Goal: Task Accomplishment & Management: Manage account settings

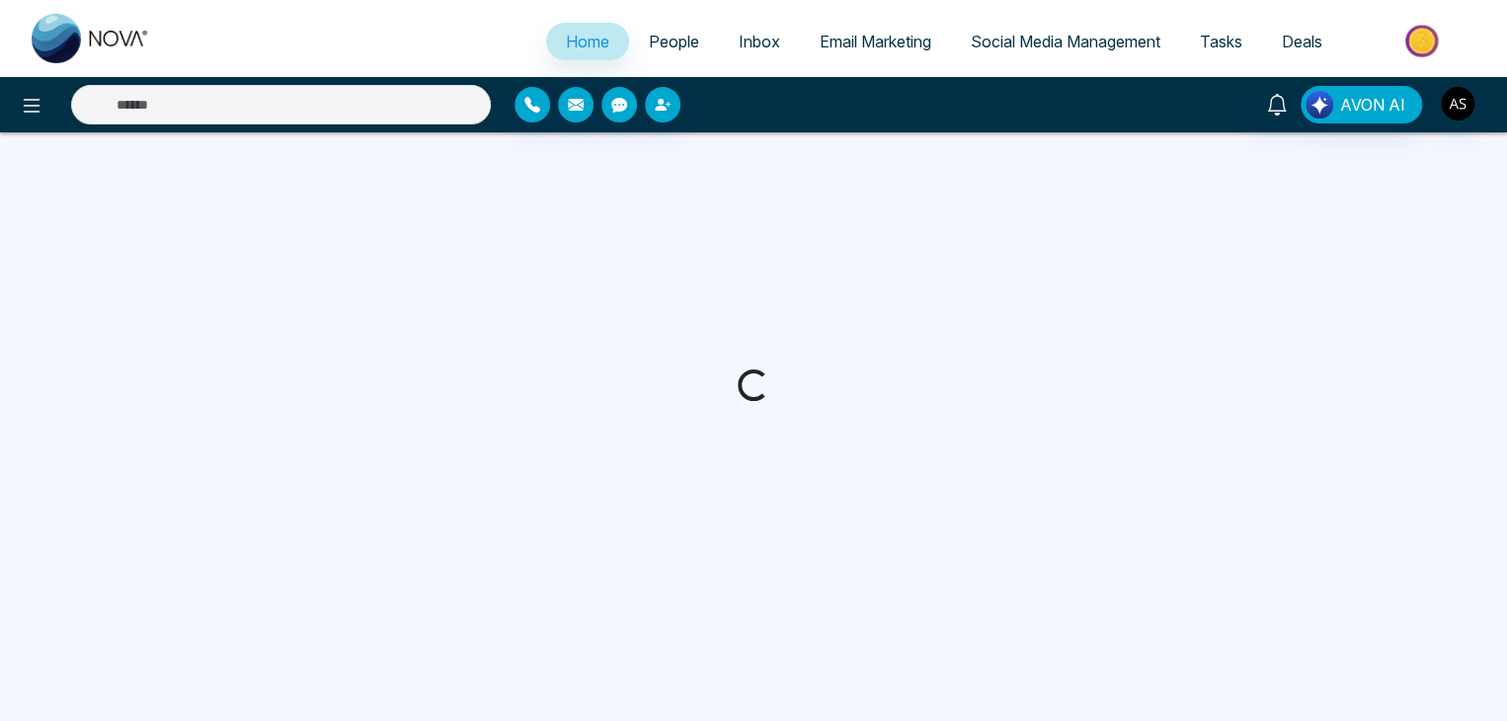
select select "*"
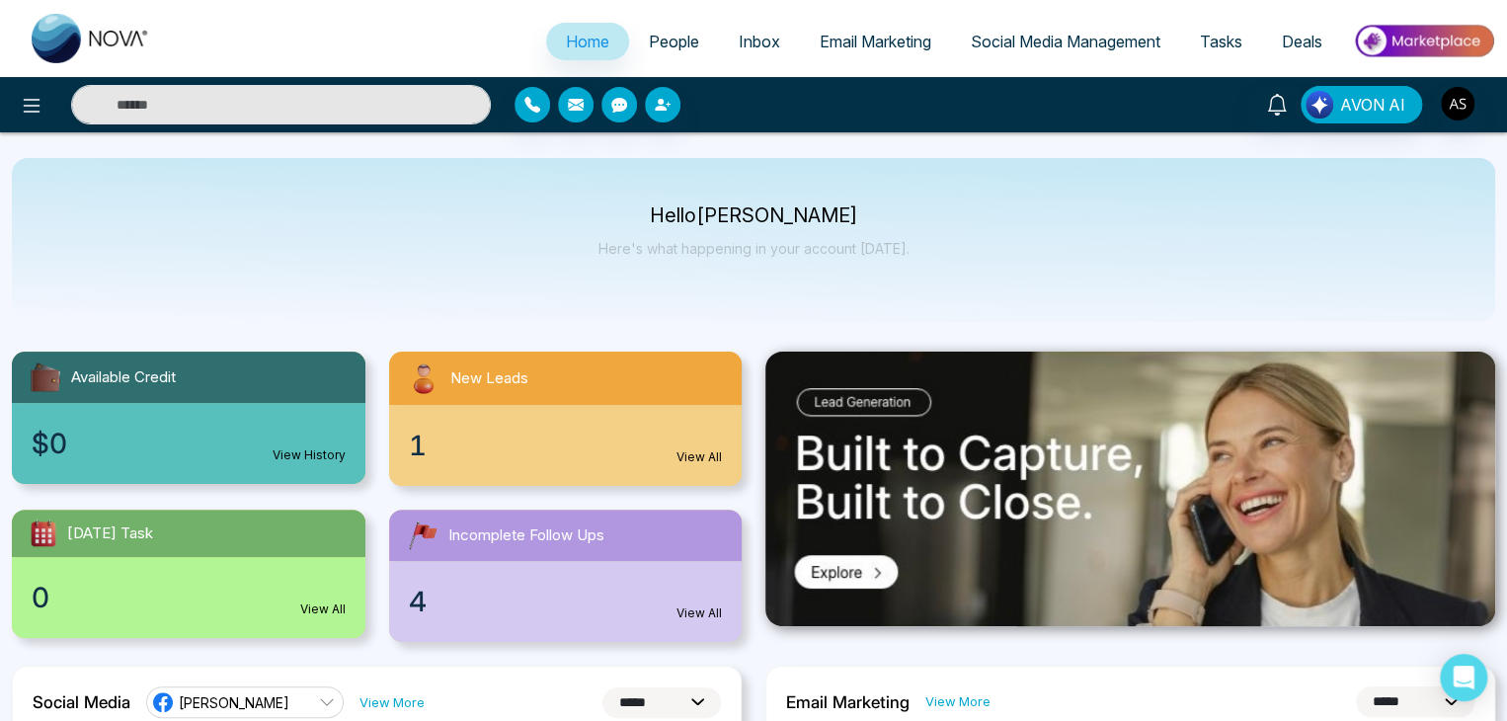
click at [719, 29] on link "Inbox" at bounding box center [759, 42] width 81 height 38
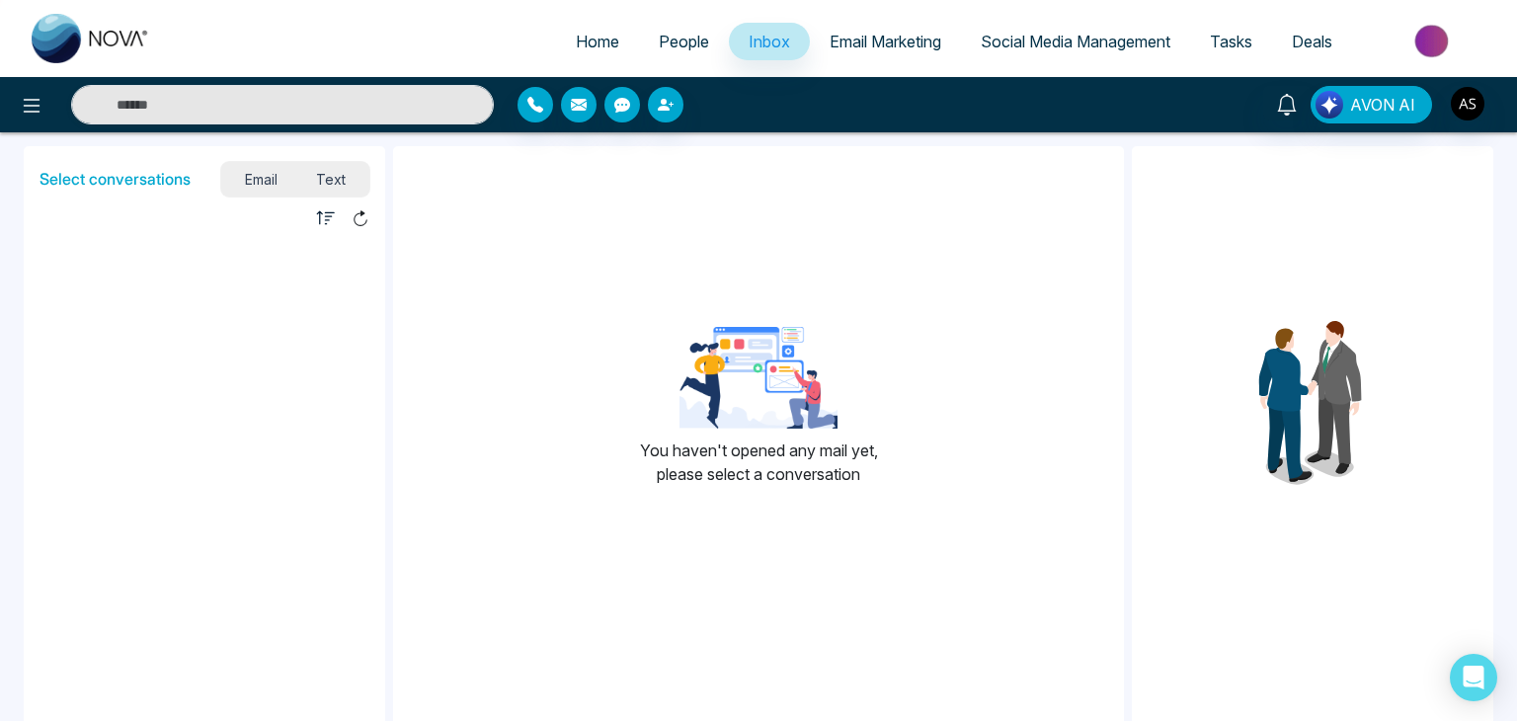
click at [895, 30] on link "Email Marketing" at bounding box center [885, 42] width 151 height 38
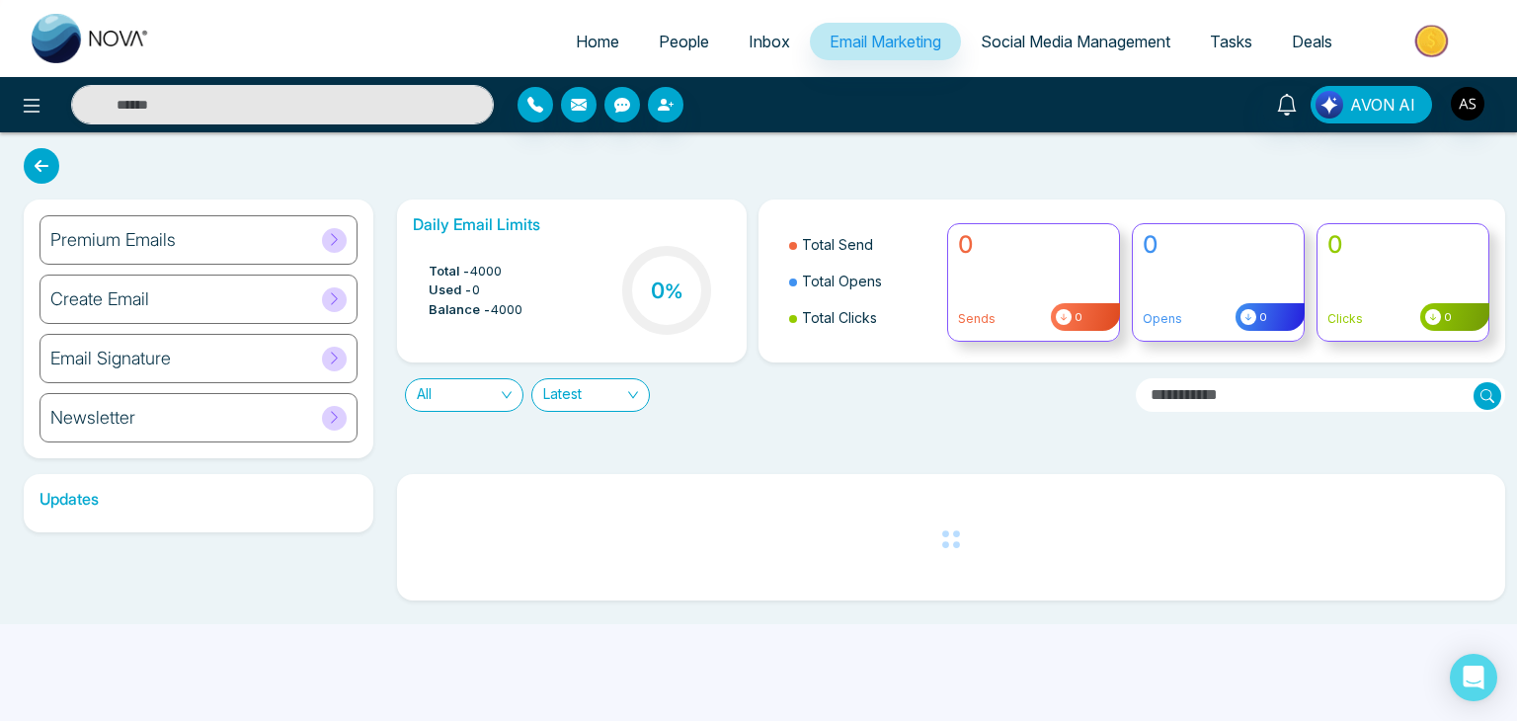
click at [1063, 31] on link "Social Media Management" at bounding box center [1075, 42] width 229 height 38
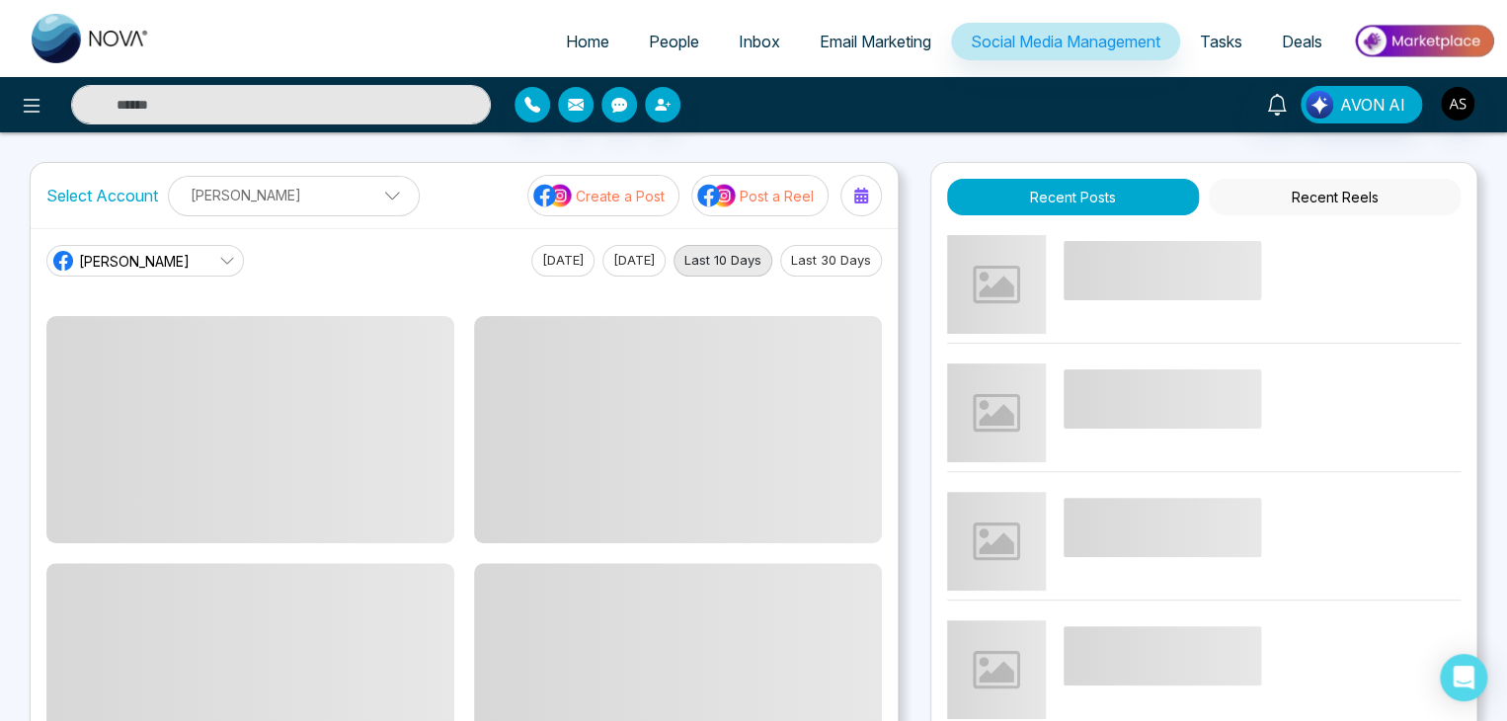
click at [589, 45] on span "Home" at bounding box center [587, 42] width 43 height 20
select select "*"
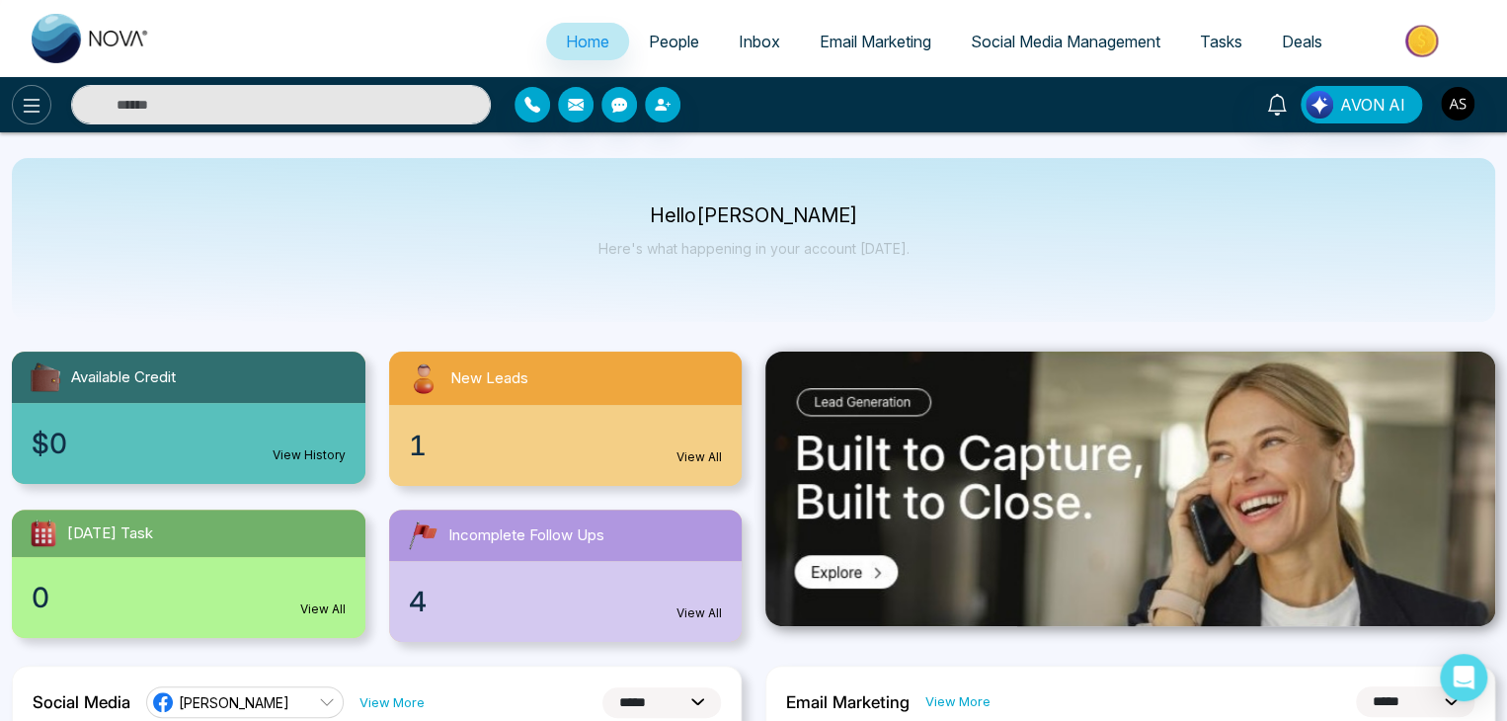
click at [39, 99] on icon at bounding box center [32, 106] width 17 height 14
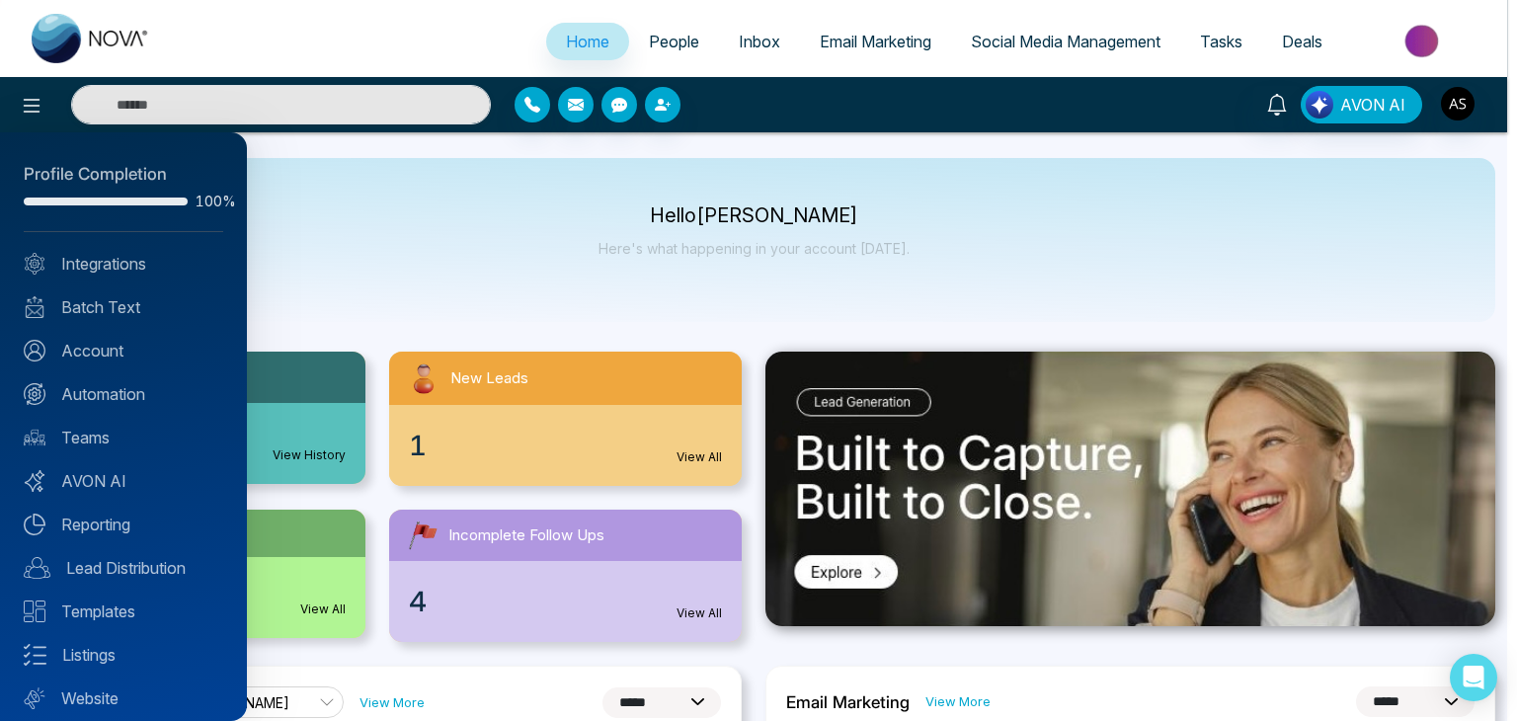
click at [435, 313] on div at bounding box center [758, 360] width 1517 height 721
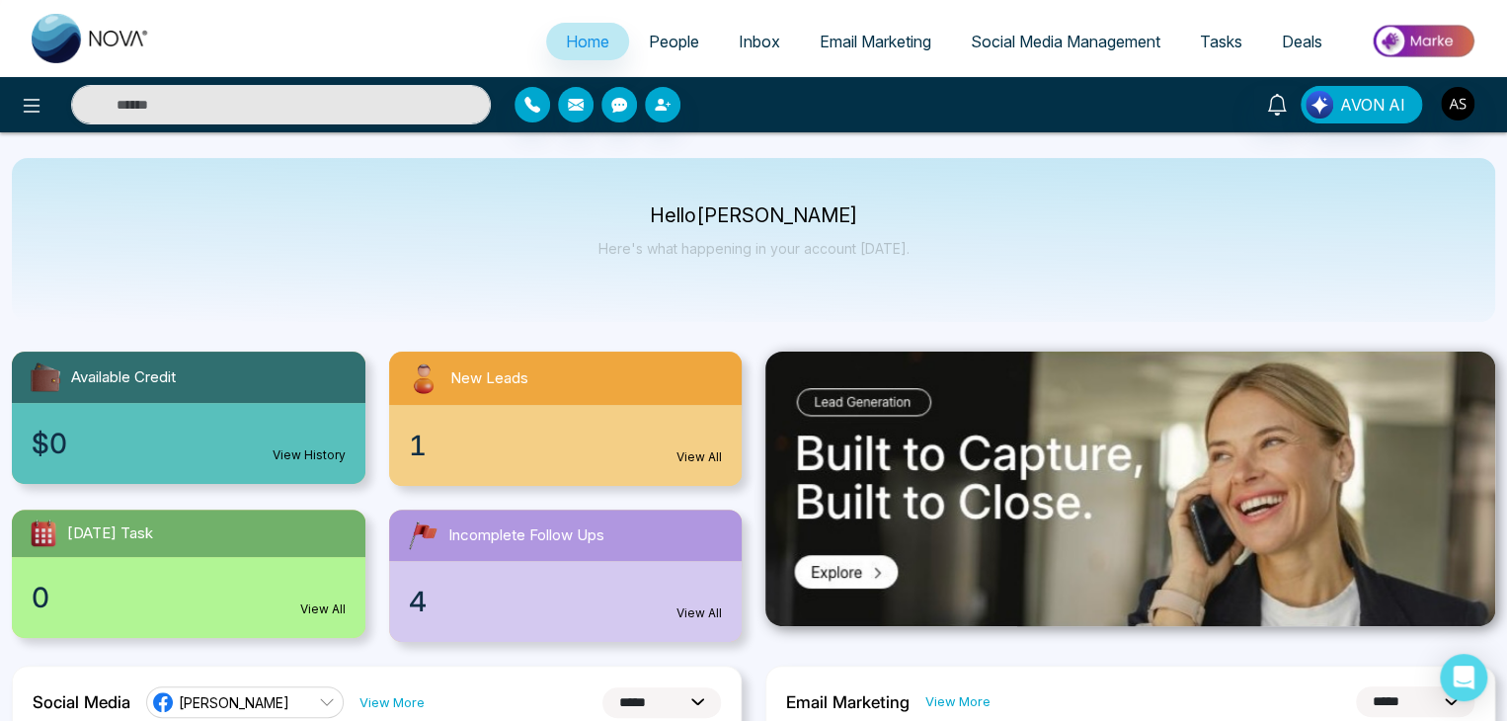
click at [912, 32] on span "Email Marketing" at bounding box center [876, 42] width 112 height 20
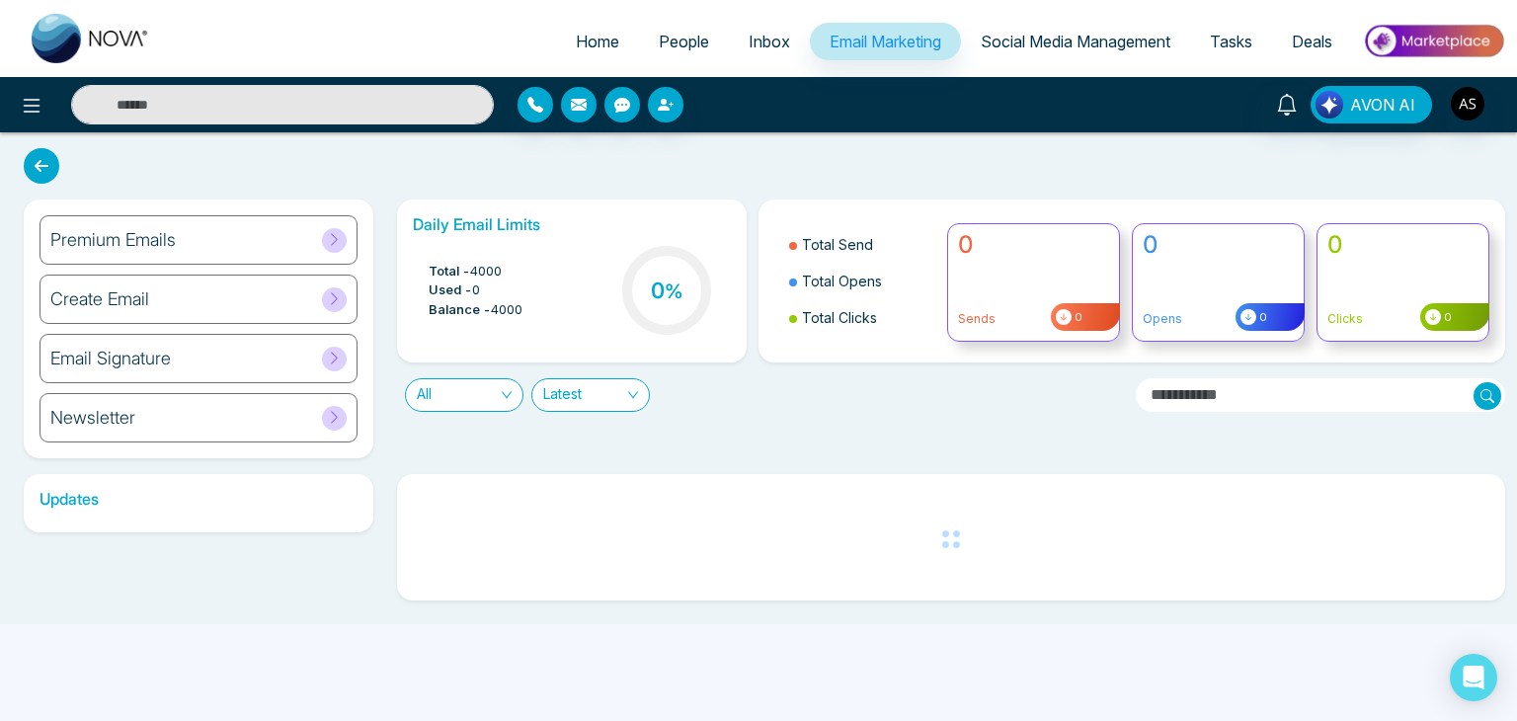
click at [1079, 41] on span "Social Media Management" at bounding box center [1076, 42] width 190 height 20
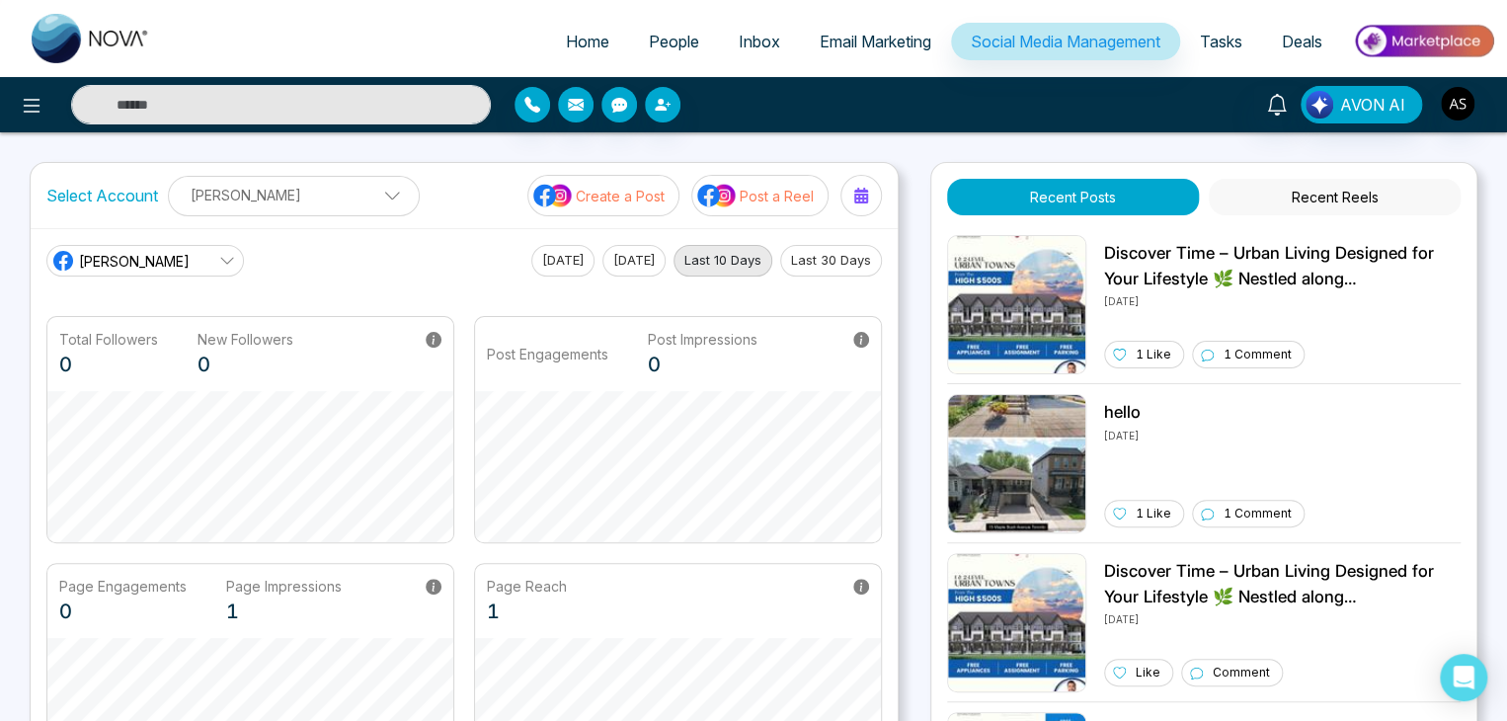
click at [734, 52] on link "Inbox" at bounding box center [759, 42] width 81 height 38
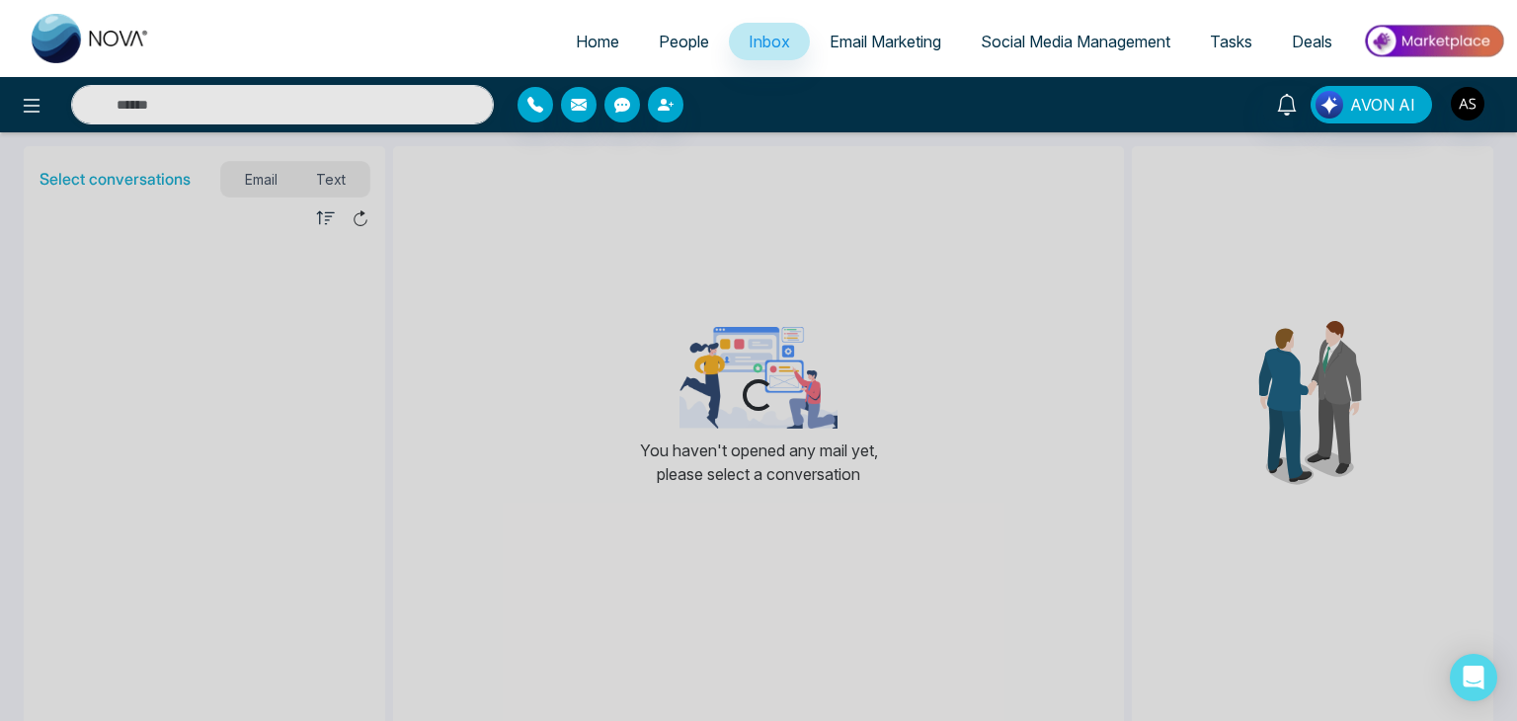
click at [673, 51] on link "People" at bounding box center [684, 42] width 90 height 38
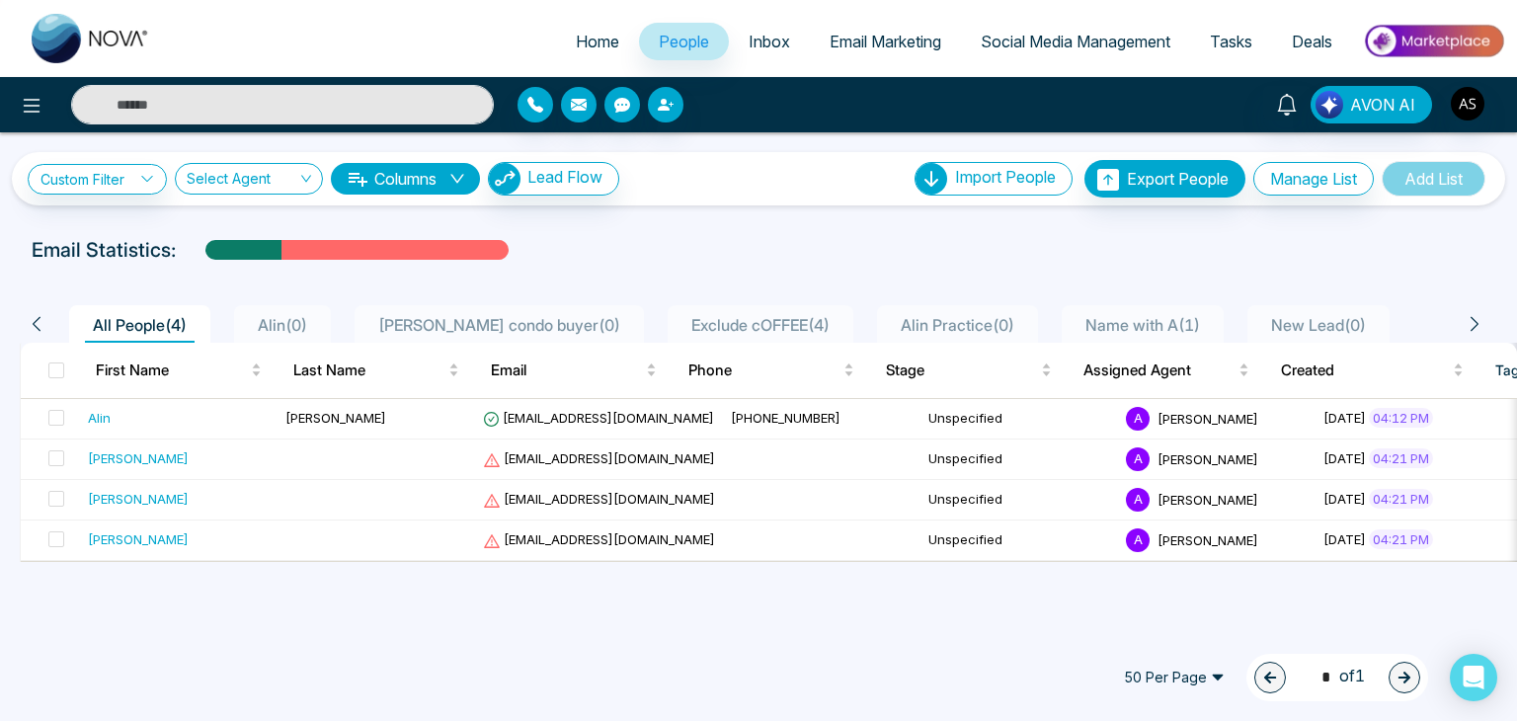
click at [599, 37] on span "Home" at bounding box center [597, 42] width 43 height 20
select select "*"
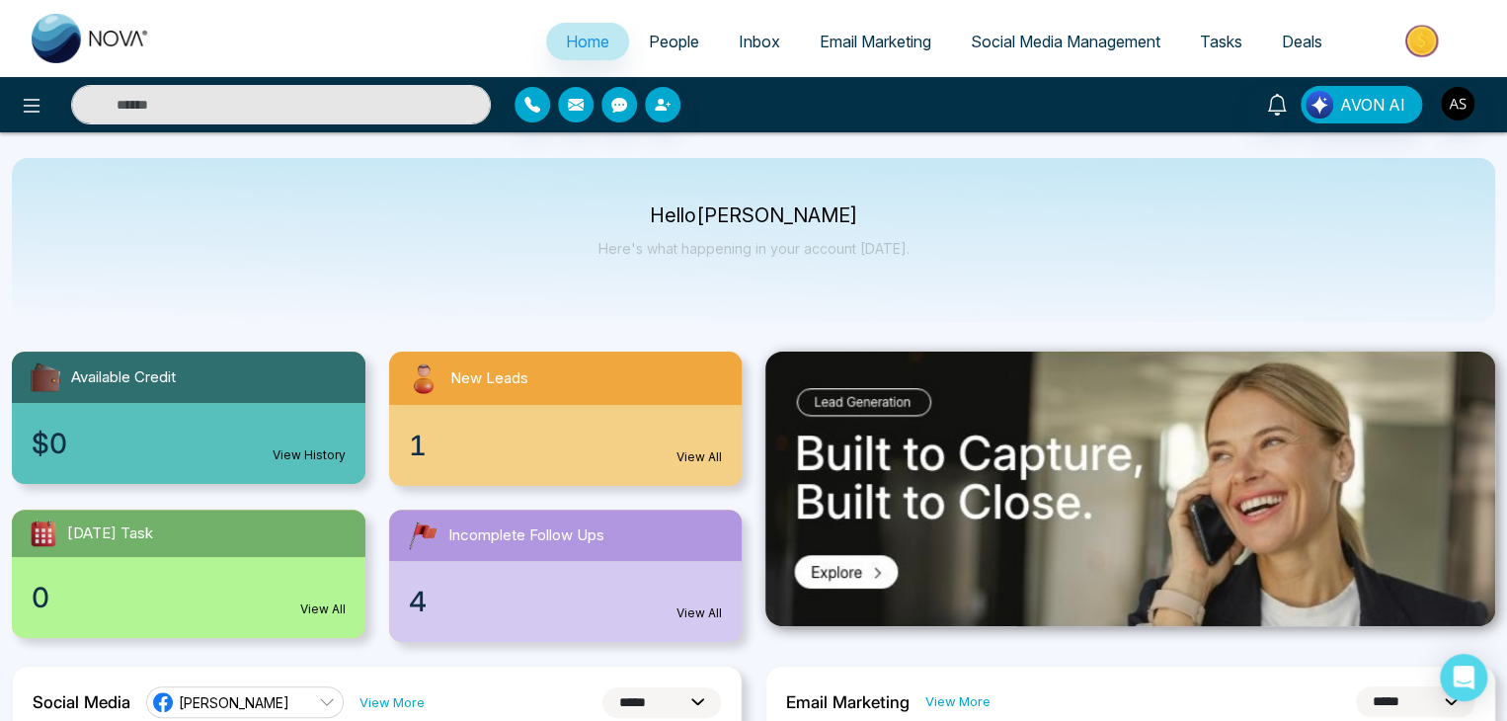
click at [652, 54] on link "People" at bounding box center [674, 42] width 90 height 38
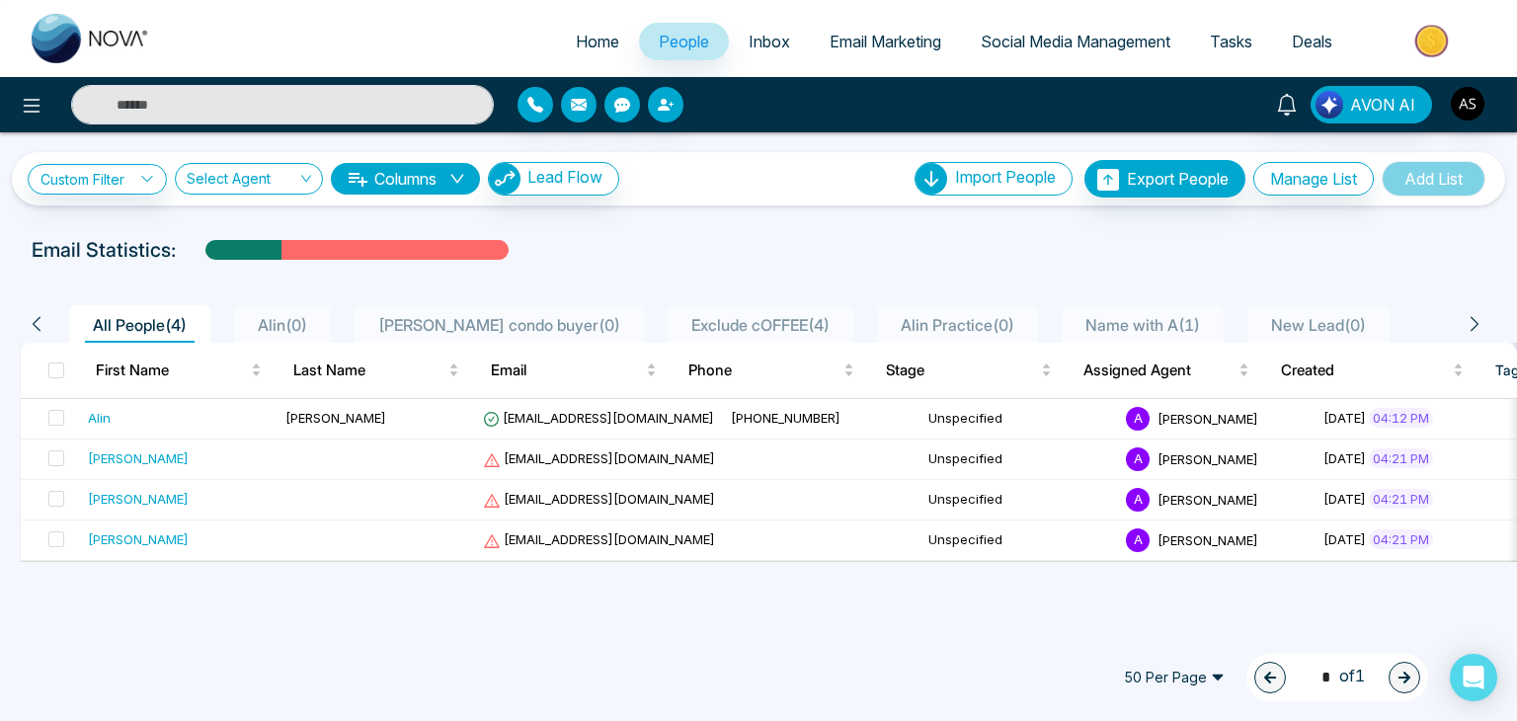
click at [1049, 36] on span "Social Media Management" at bounding box center [1076, 42] width 190 height 20
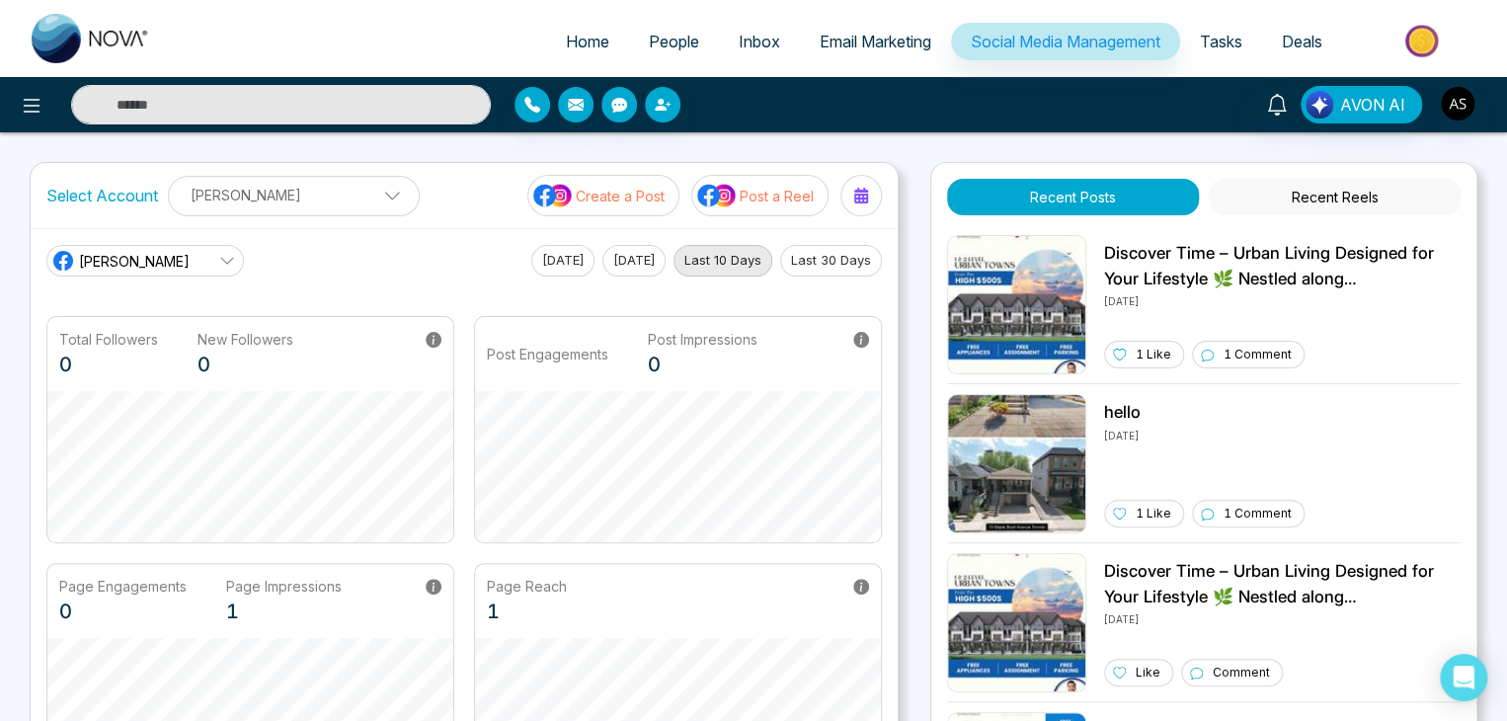
click at [850, 234] on div "[PERSON_NAME] real [DATE] [DATE] Last 10 Days Last 30 Days Total Followers 0 Ne…" at bounding box center [464, 517] width 867 height 578
click at [820, 33] on span "Email Marketing" at bounding box center [876, 42] width 112 height 20
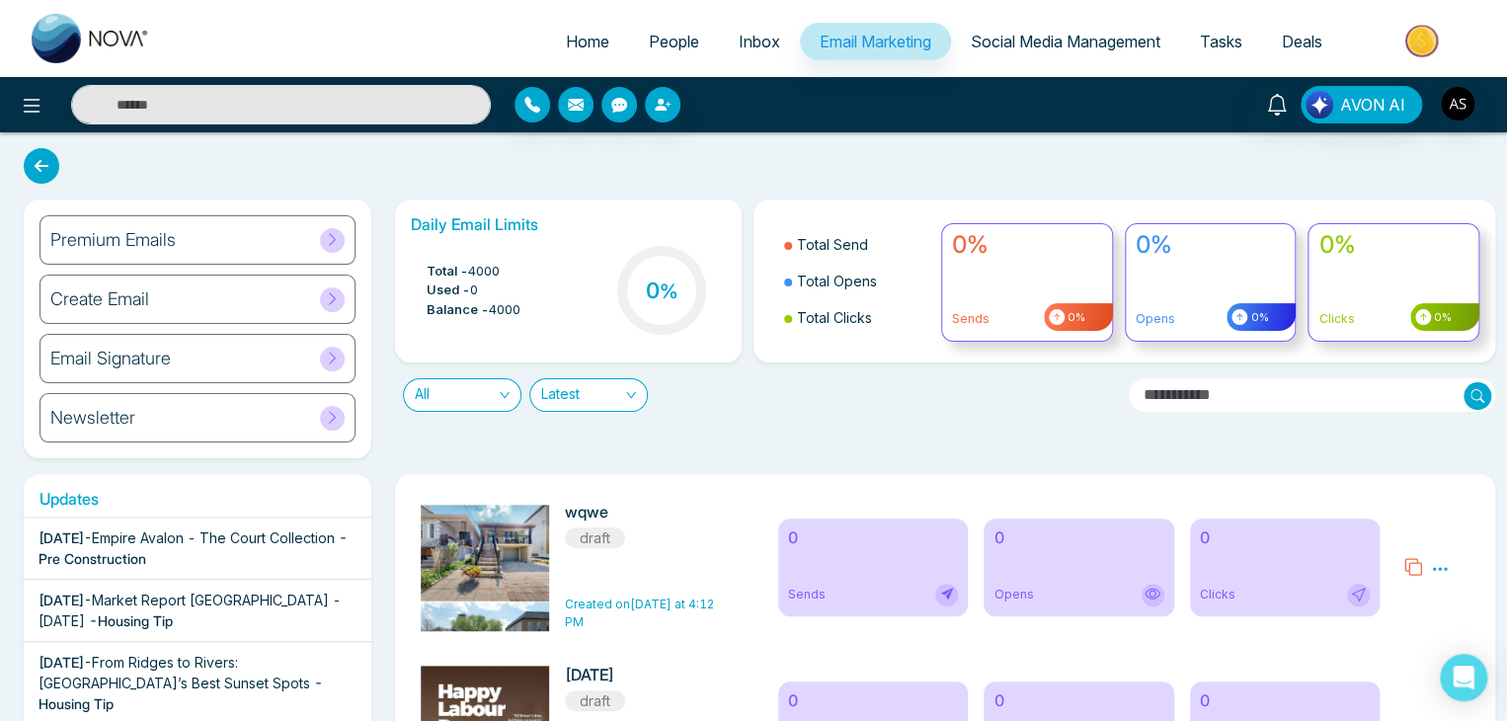
click at [1002, 40] on span "Social Media Management" at bounding box center [1066, 42] width 190 height 20
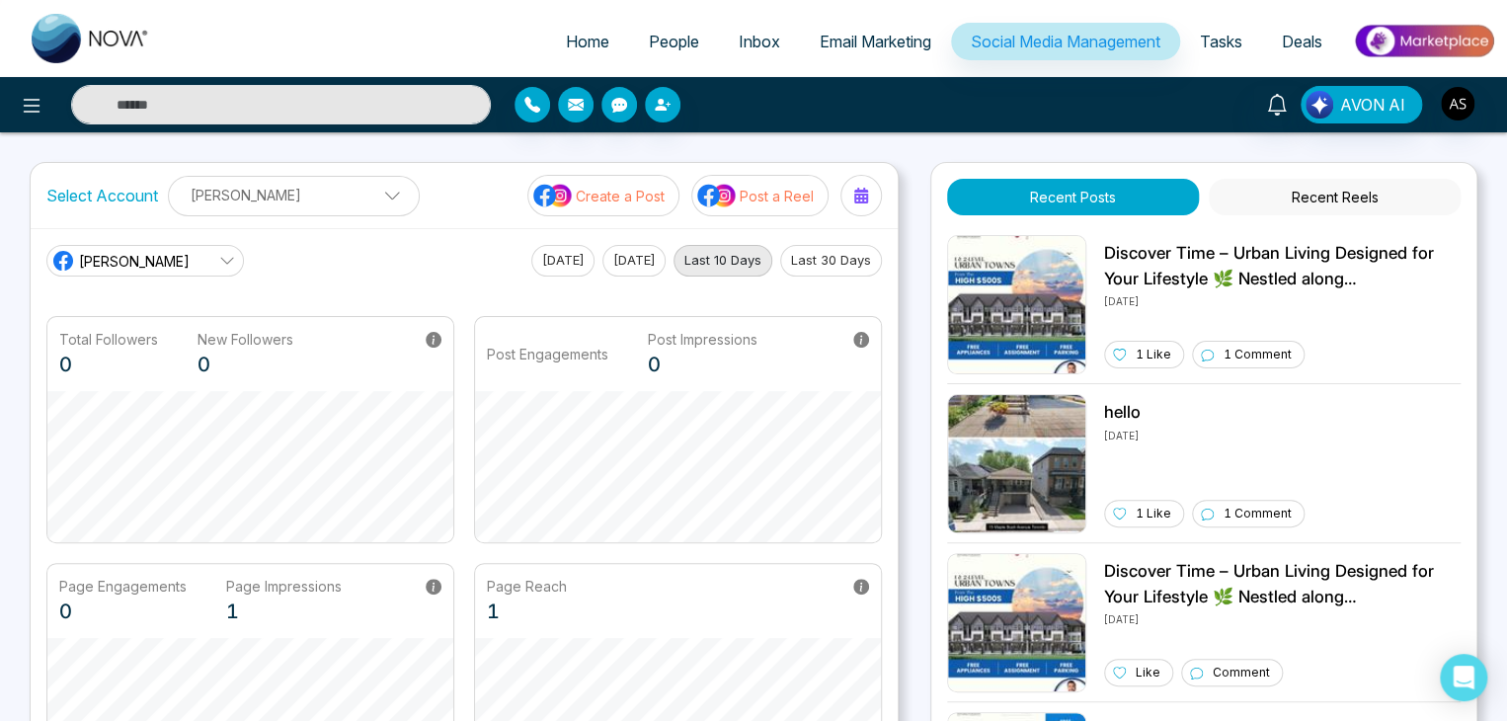
click at [1200, 41] on span "Tasks" at bounding box center [1221, 42] width 42 height 20
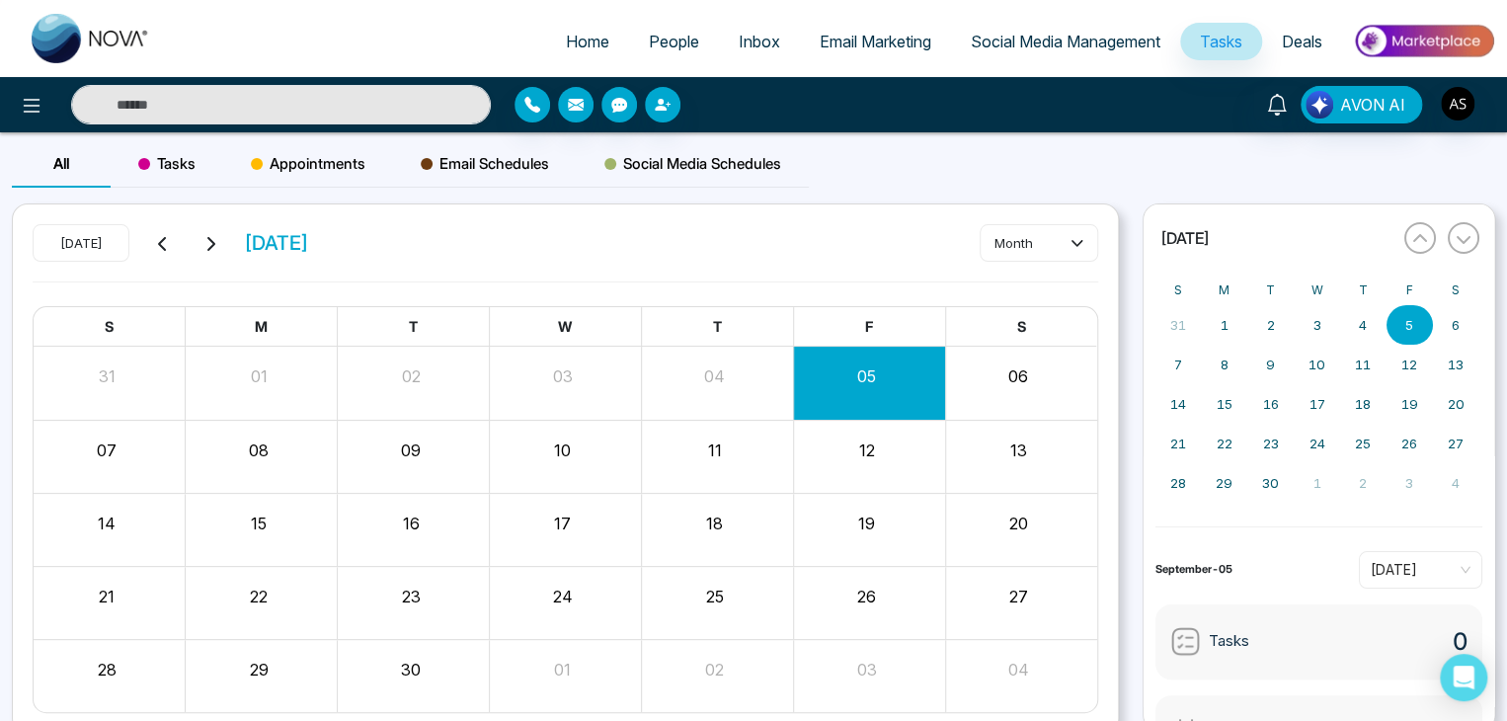
click at [1303, 40] on span "Deals" at bounding box center [1302, 42] width 40 height 20
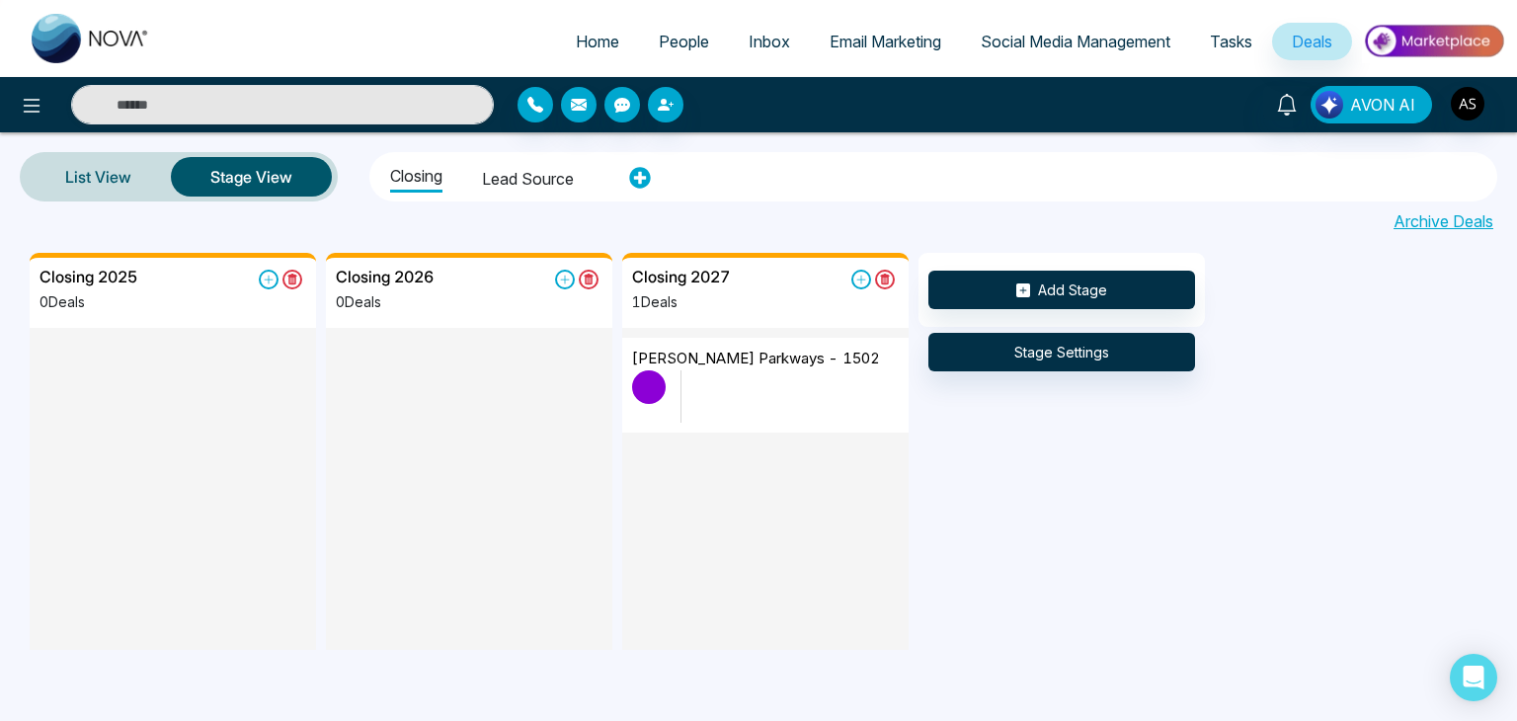
click at [589, 53] on link "Home" at bounding box center [597, 42] width 83 height 38
select select "*"
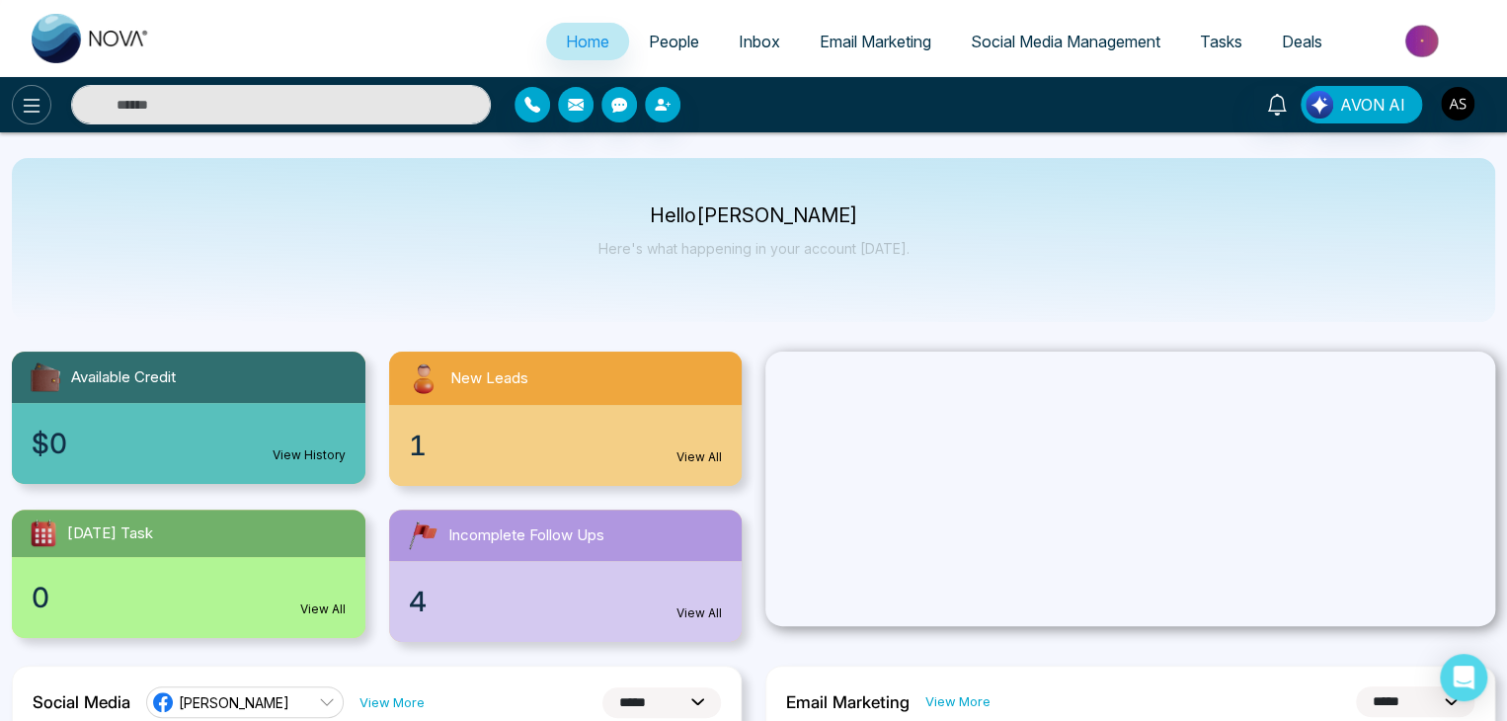
click at [40, 120] on button at bounding box center [32, 105] width 40 height 40
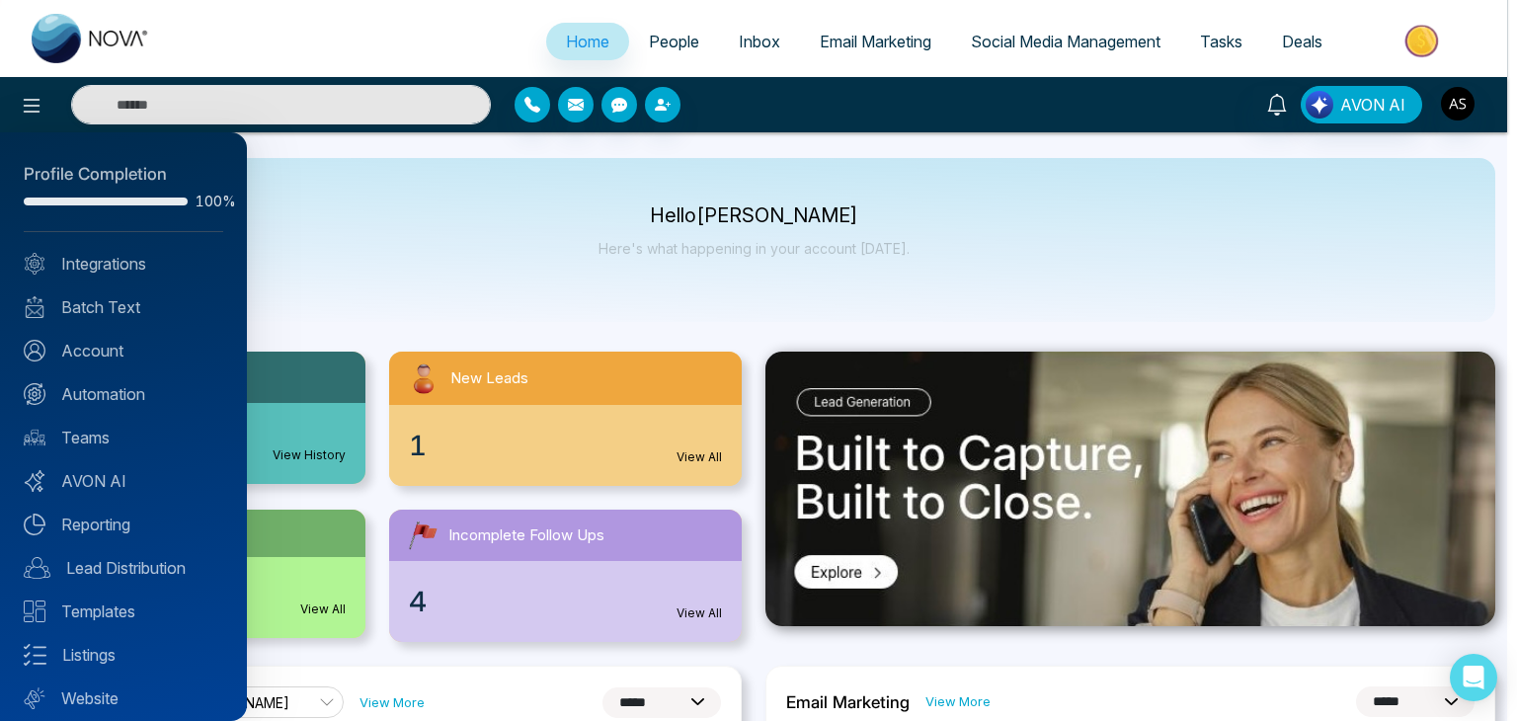
scroll to position [55, 0]
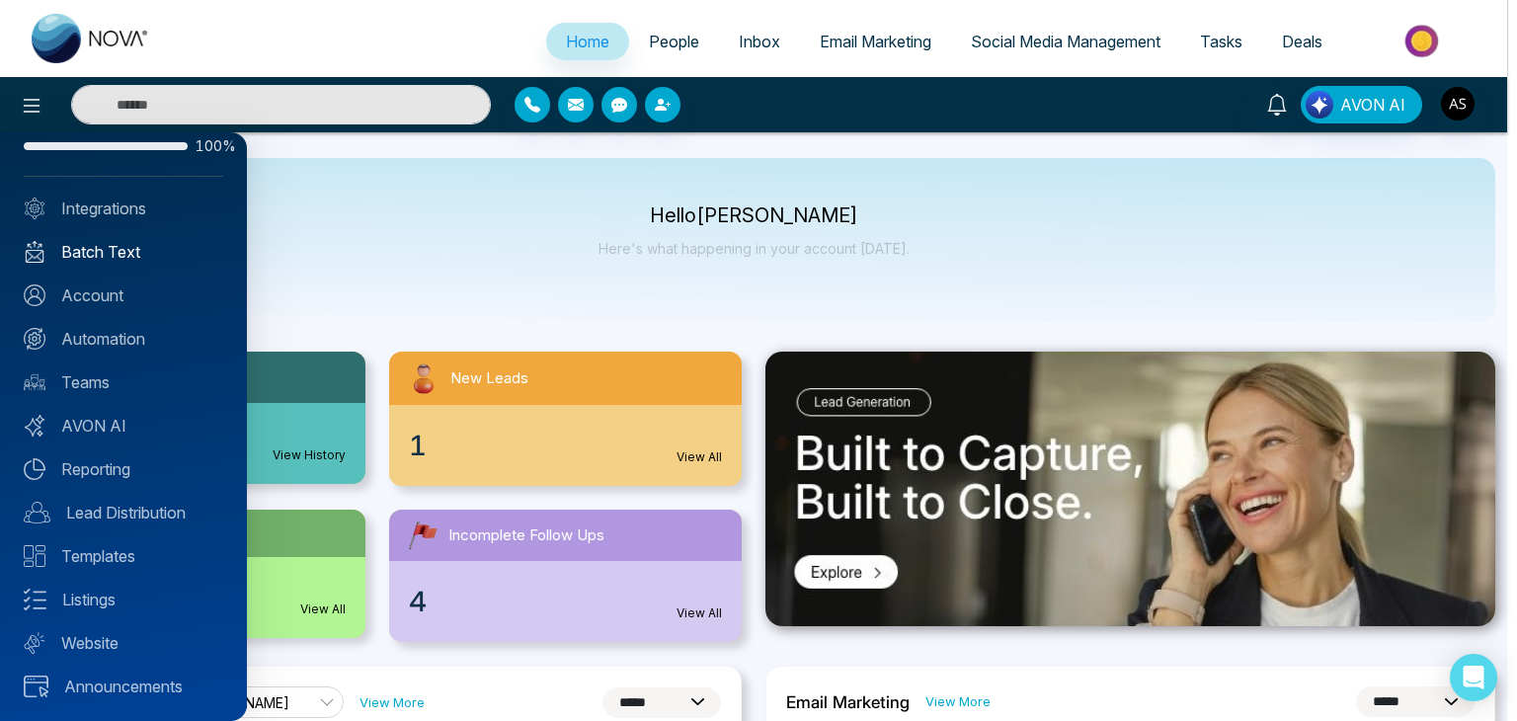
click at [161, 250] on link "Batch Text" at bounding box center [124, 252] width 200 height 24
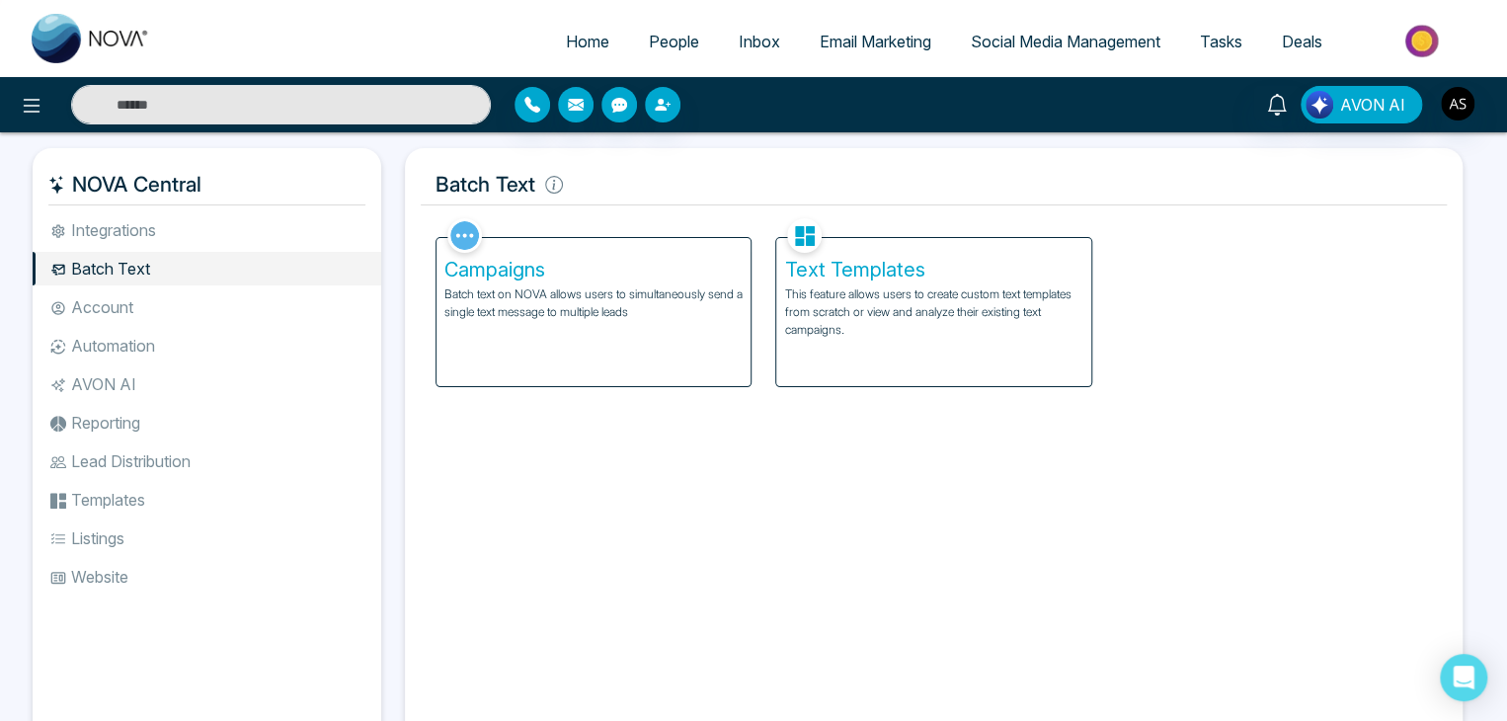
click at [189, 325] on ul "Integrations Batch Text Account Automation AVON AI Reporting Lead Distribution …" at bounding box center [207, 465] width 349 height 505
click at [205, 319] on li "Account" at bounding box center [207, 307] width 349 height 34
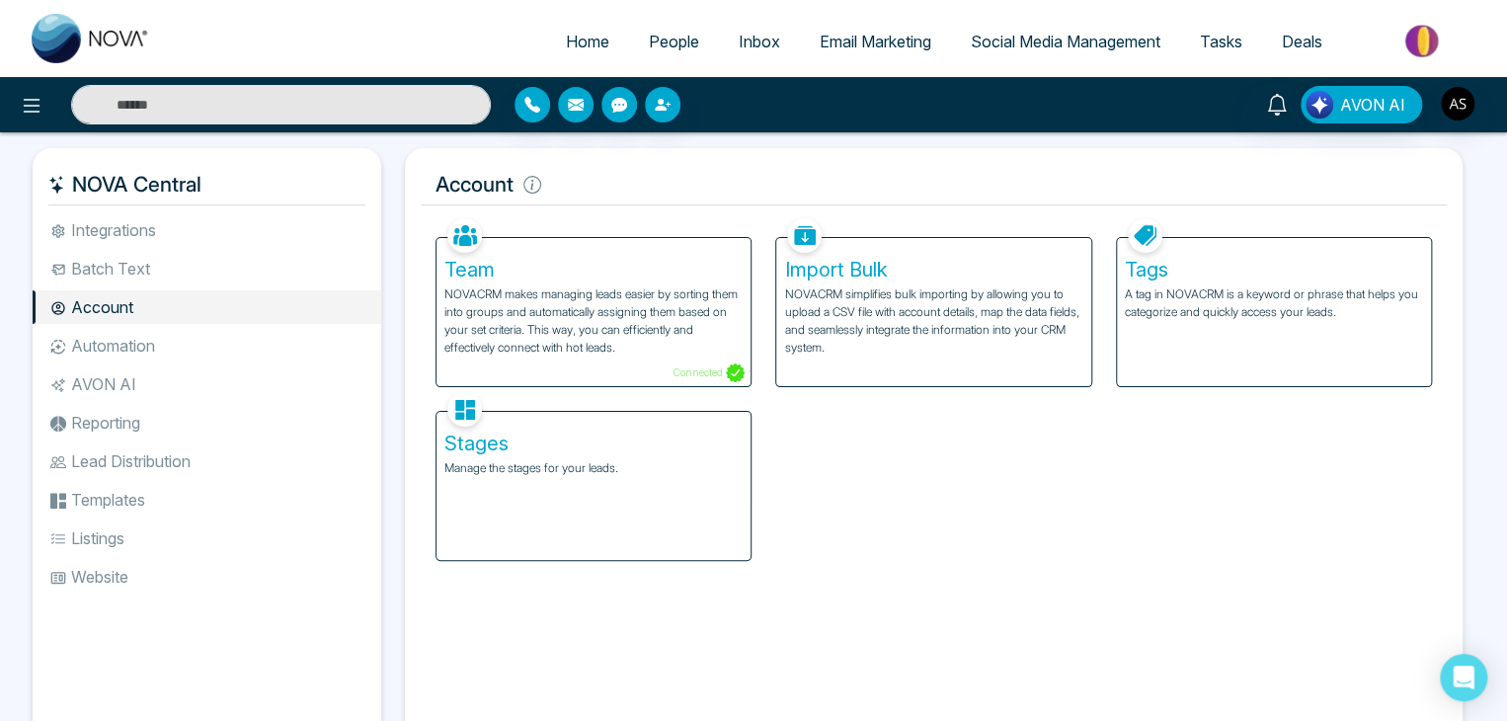
click at [219, 347] on li "Automation" at bounding box center [207, 346] width 349 height 34
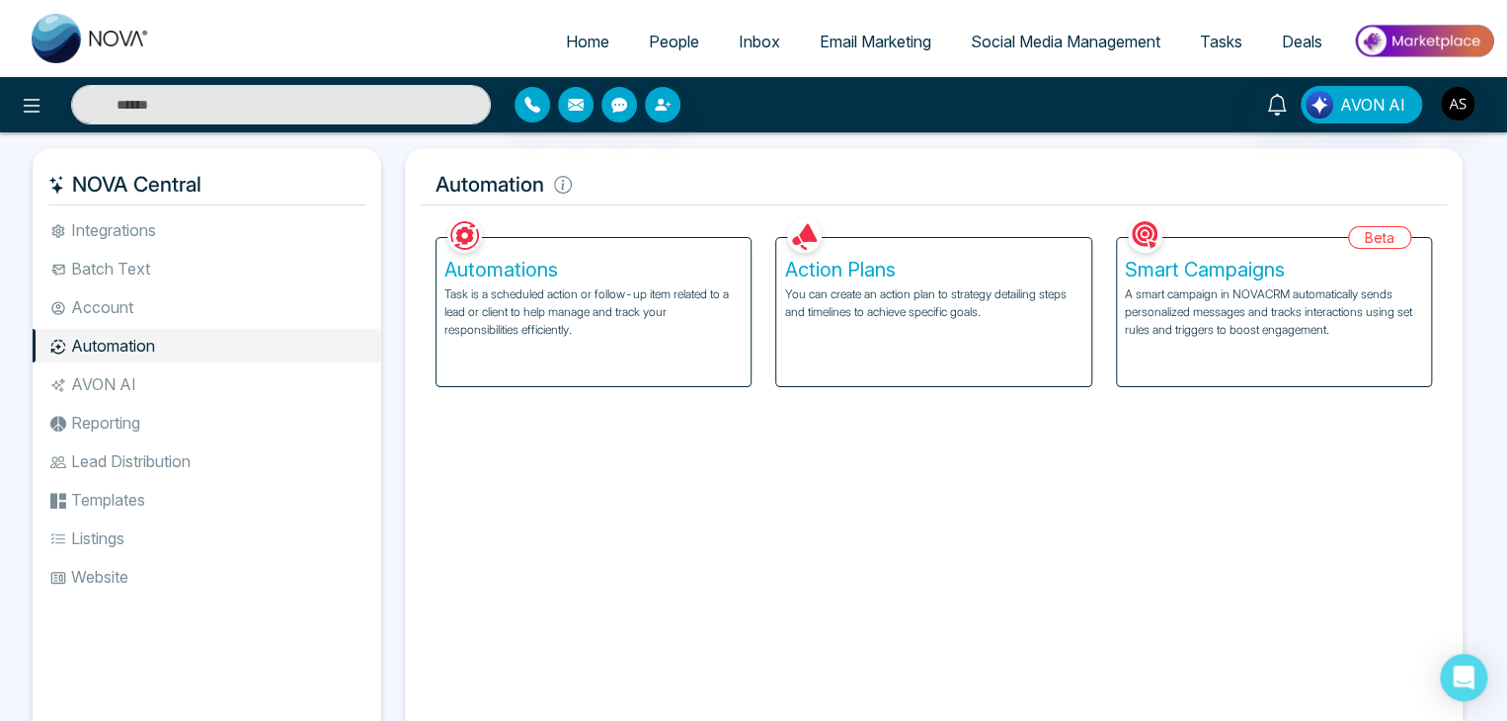
click at [233, 384] on li "AVON AI" at bounding box center [207, 384] width 349 height 34
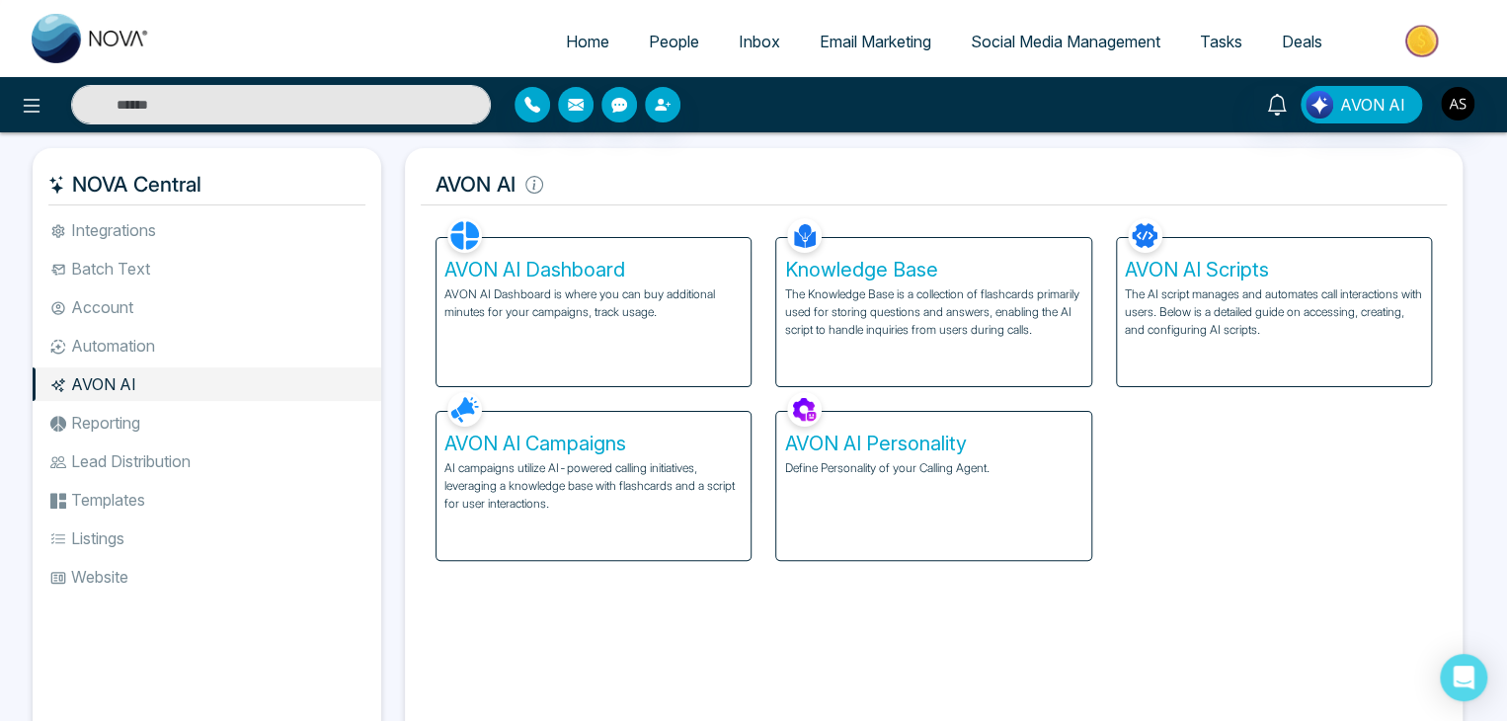
click at [249, 437] on li "Reporting" at bounding box center [207, 423] width 349 height 34
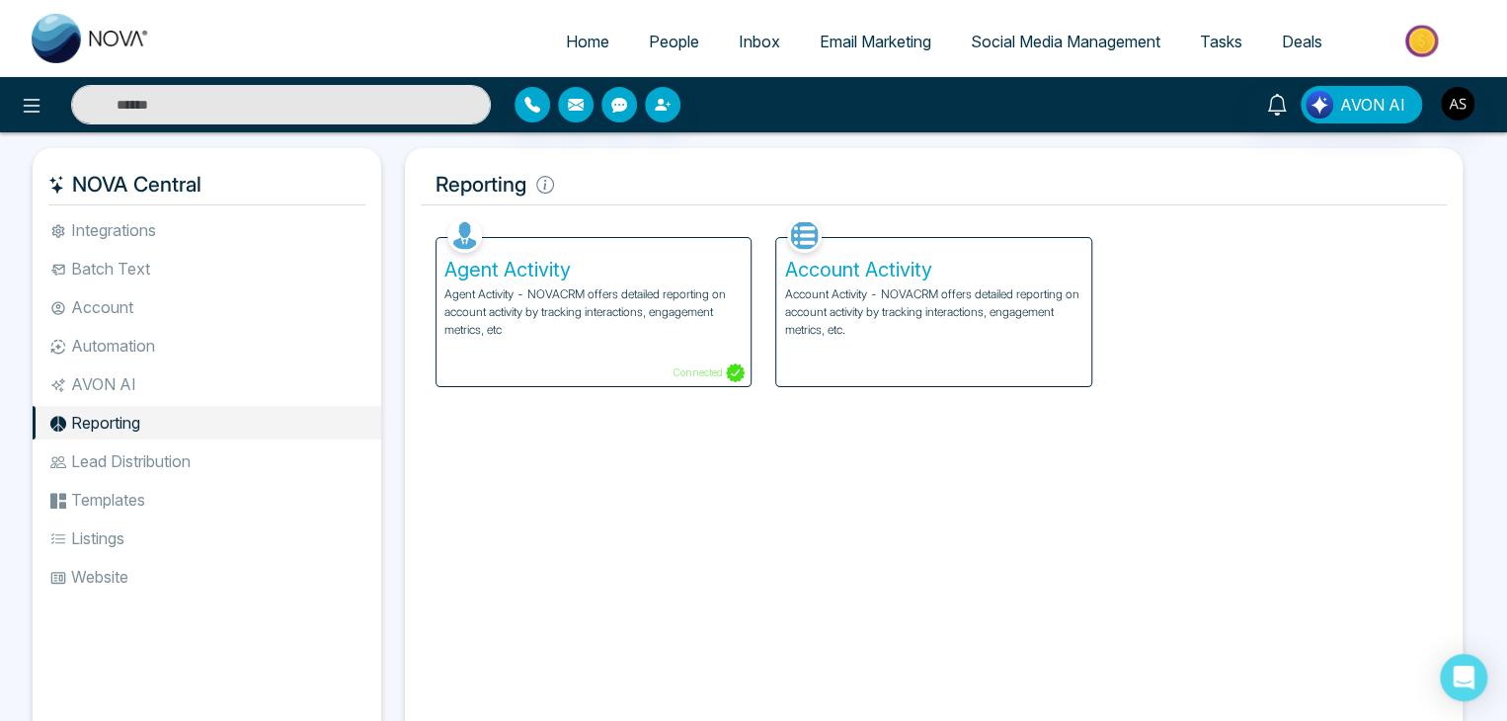
click at [264, 479] on ul "Integrations Batch Text Account Automation AVON AI Reporting Lead Distribution …" at bounding box center [207, 465] width 349 height 505
click at [270, 469] on li "Lead Distribution" at bounding box center [207, 462] width 349 height 34
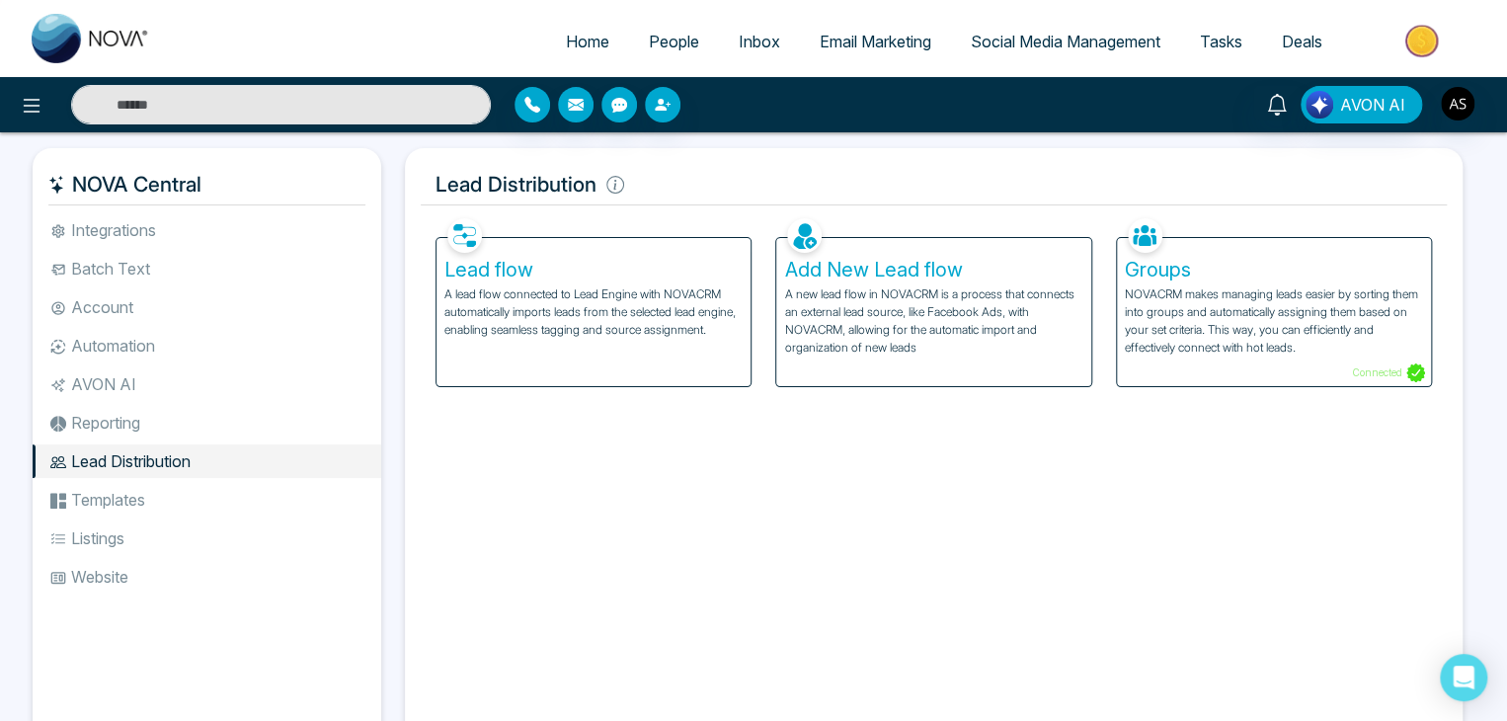
click at [281, 515] on li "Templates" at bounding box center [207, 500] width 349 height 34
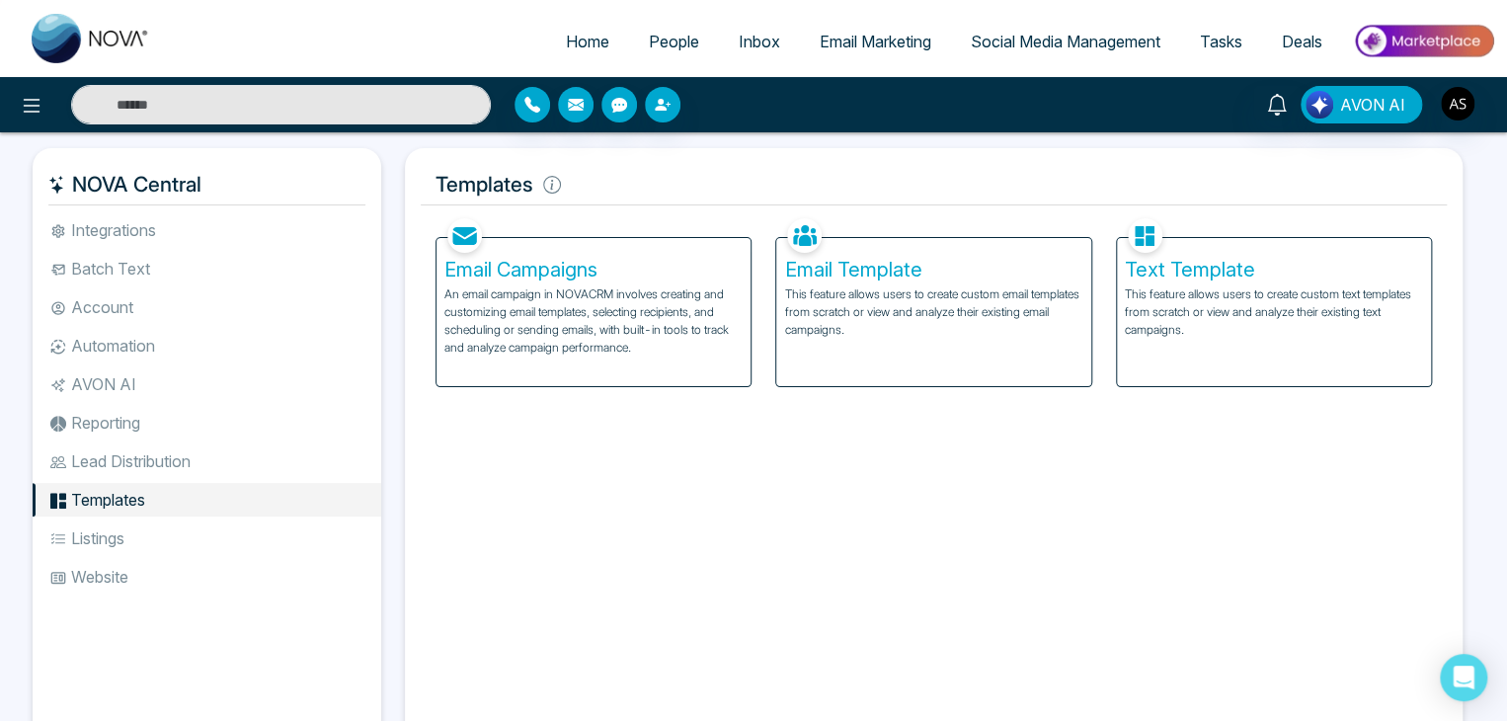
click at [283, 549] on li "Listings" at bounding box center [207, 539] width 349 height 34
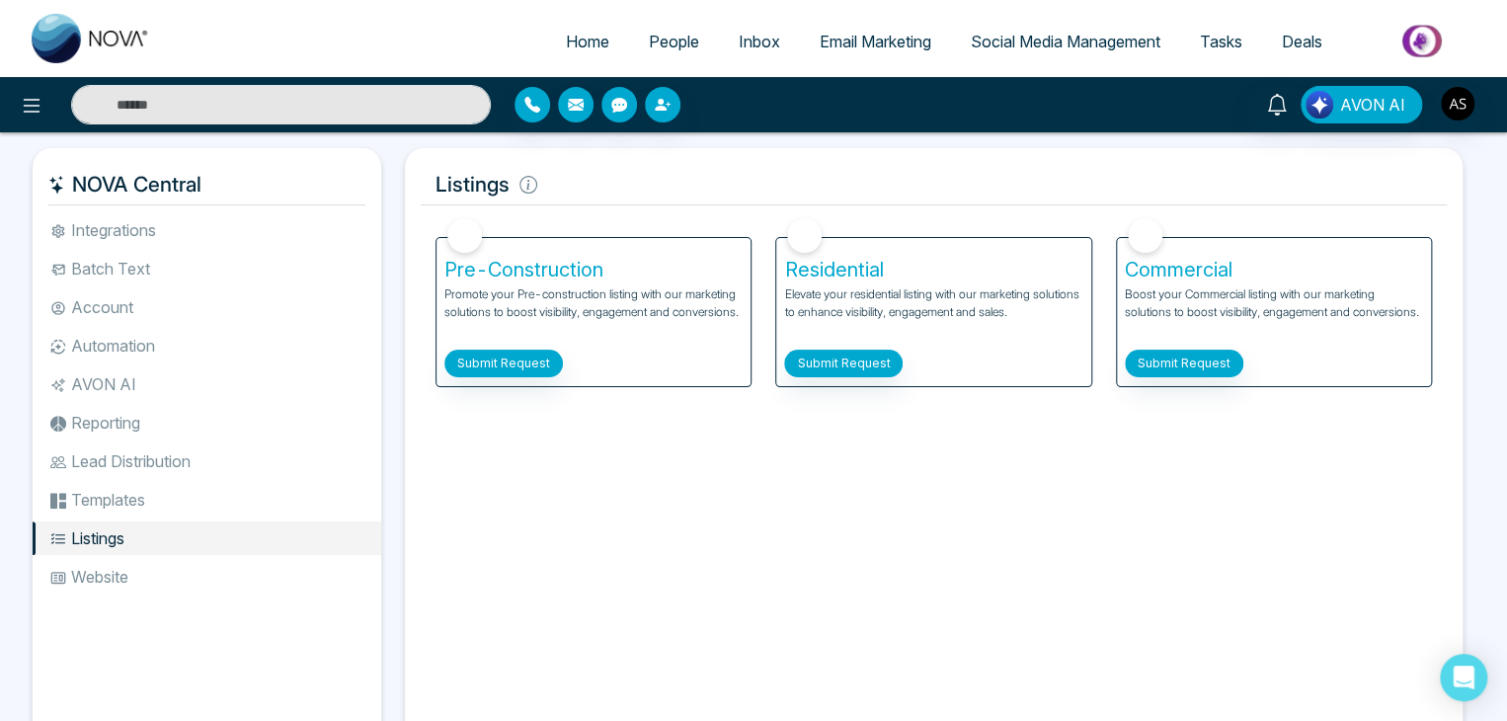
click at [286, 567] on li "Website" at bounding box center [207, 577] width 349 height 34
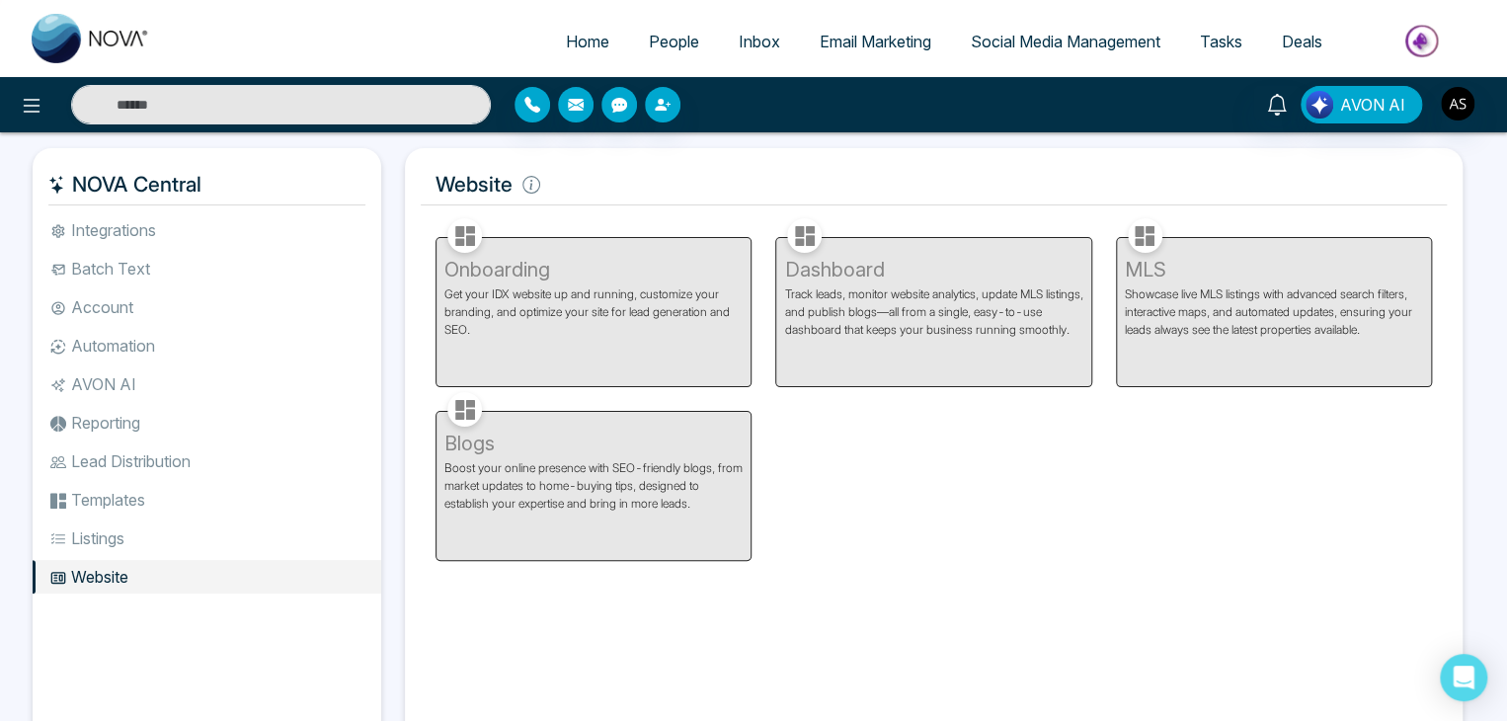
click at [301, 224] on li "Integrations" at bounding box center [207, 230] width 349 height 34
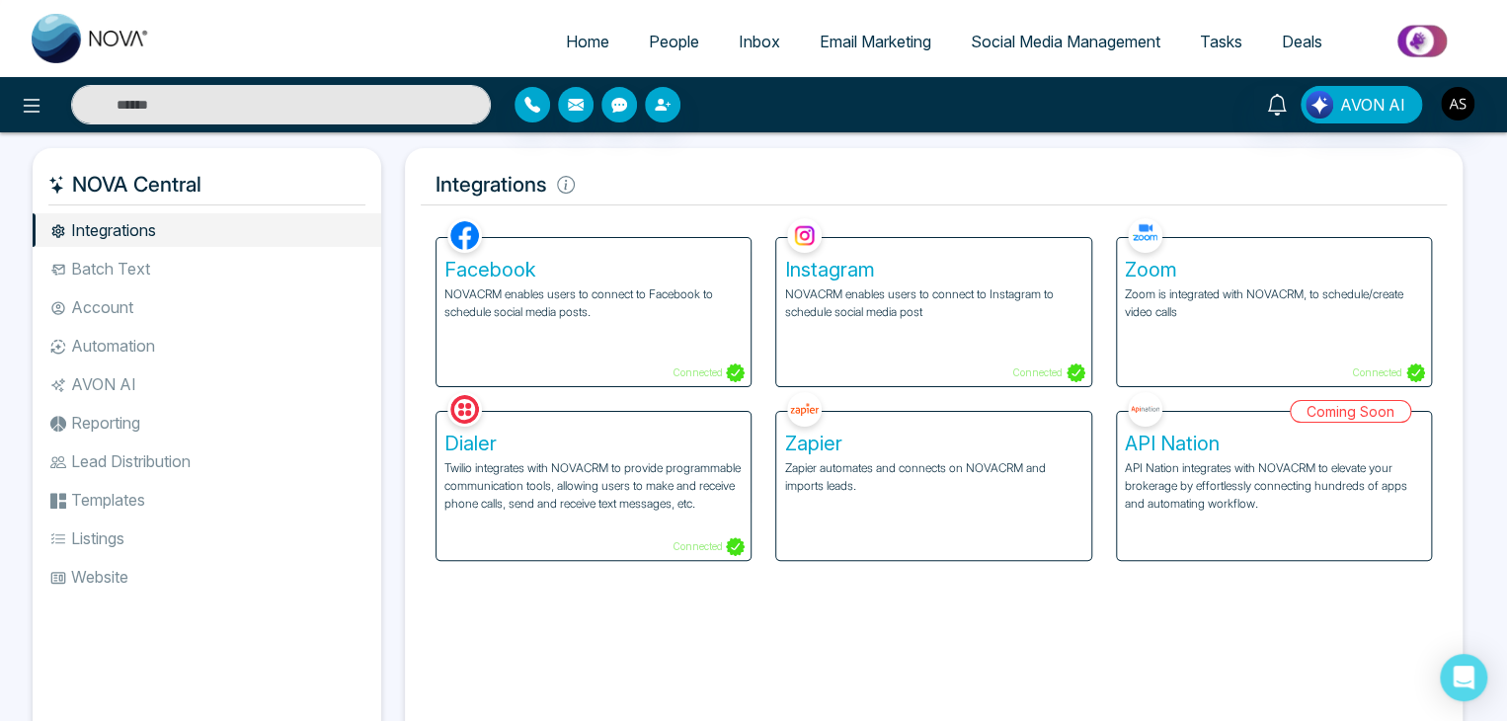
click at [595, 27] on link "Home" at bounding box center [587, 42] width 83 height 38
select select "*"
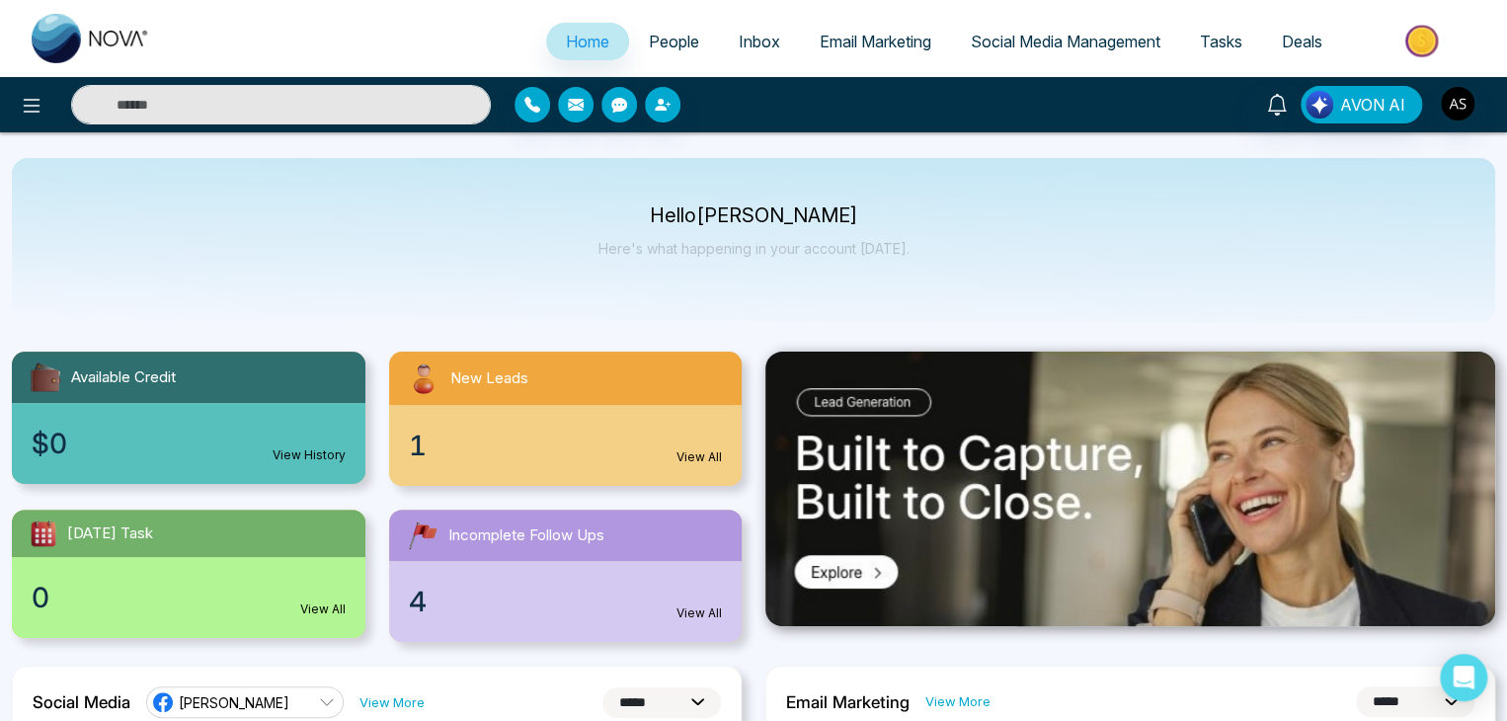
click at [701, 42] on link "People" at bounding box center [674, 42] width 90 height 38
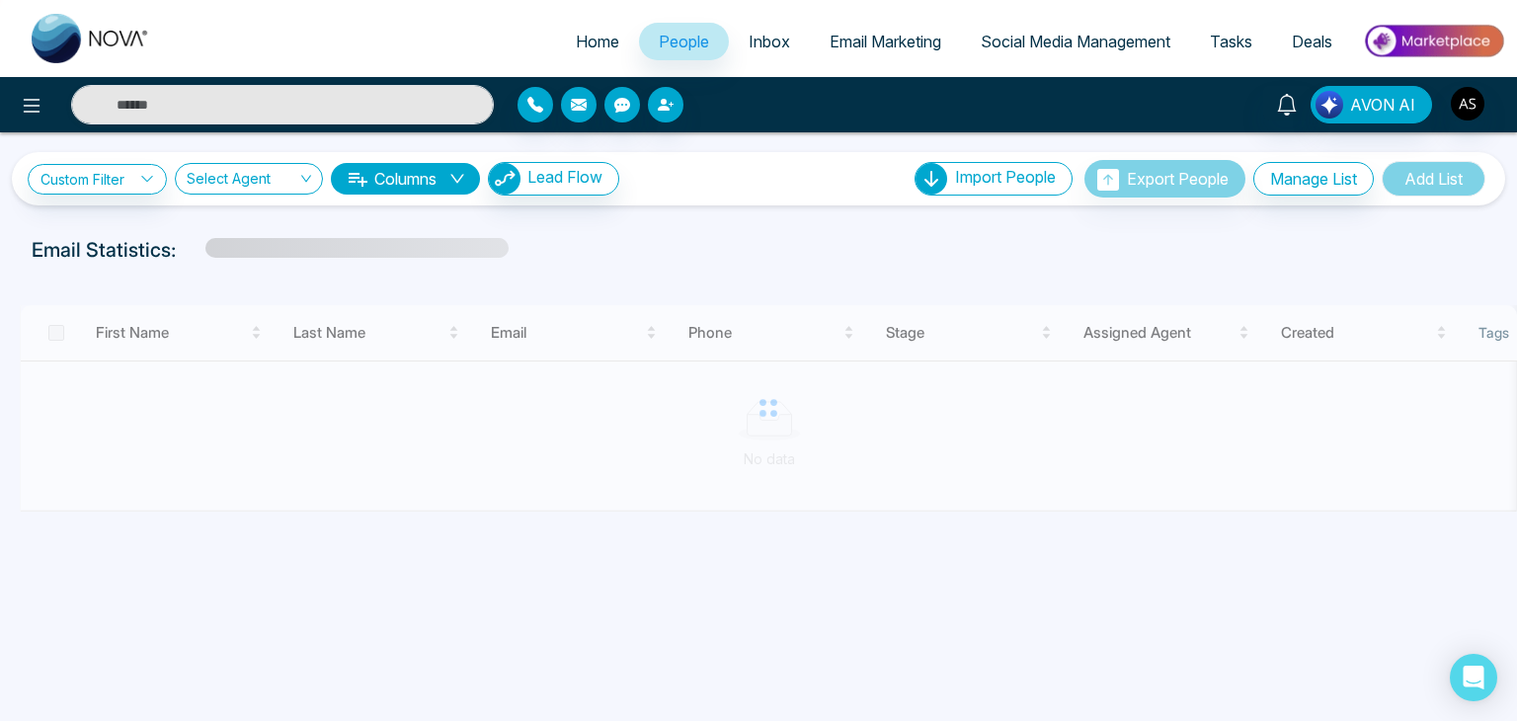
click at [749, 36] on span "Inbox" at bounding box center [769, 42] width 41 height 20
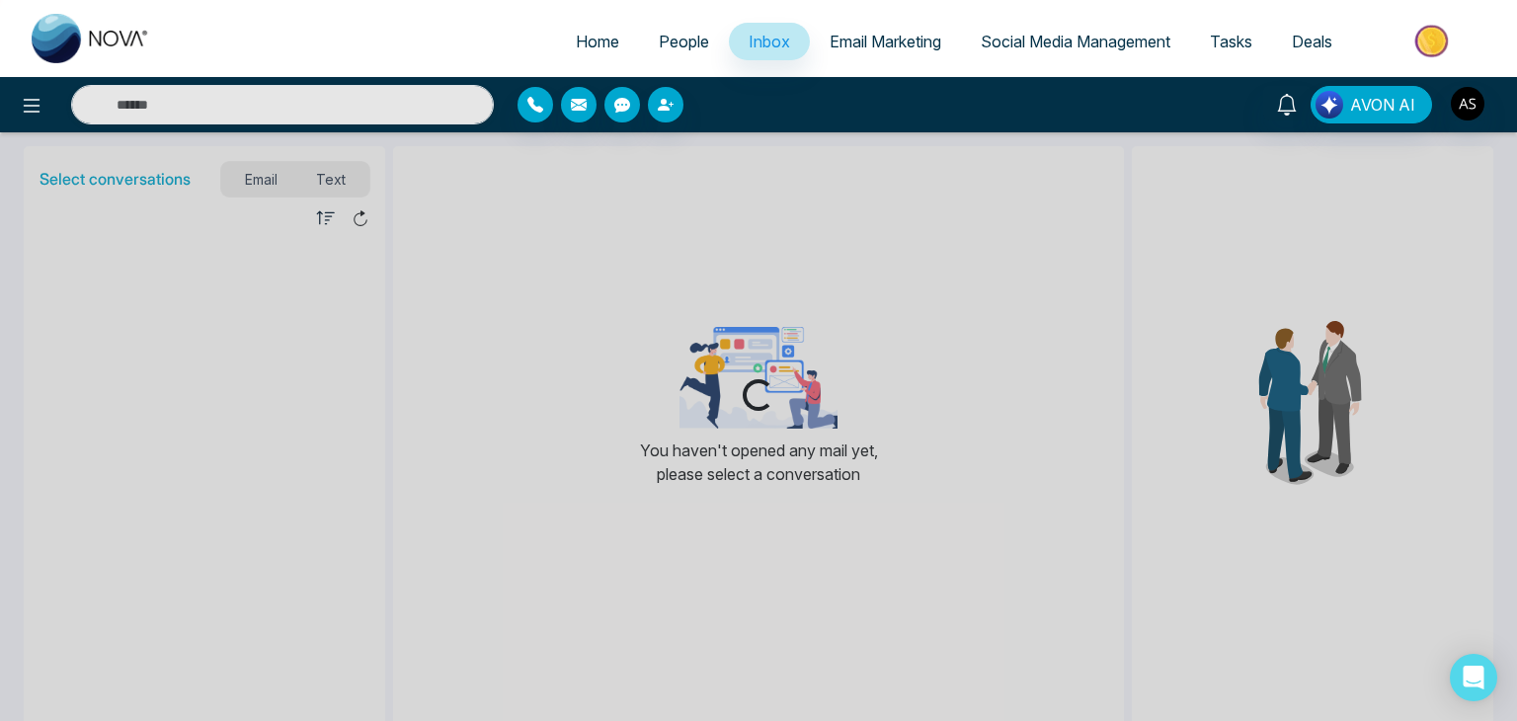
click at [885, 29] on link "Email Marketing" at bounding box center [885, 42] width 151 height 38
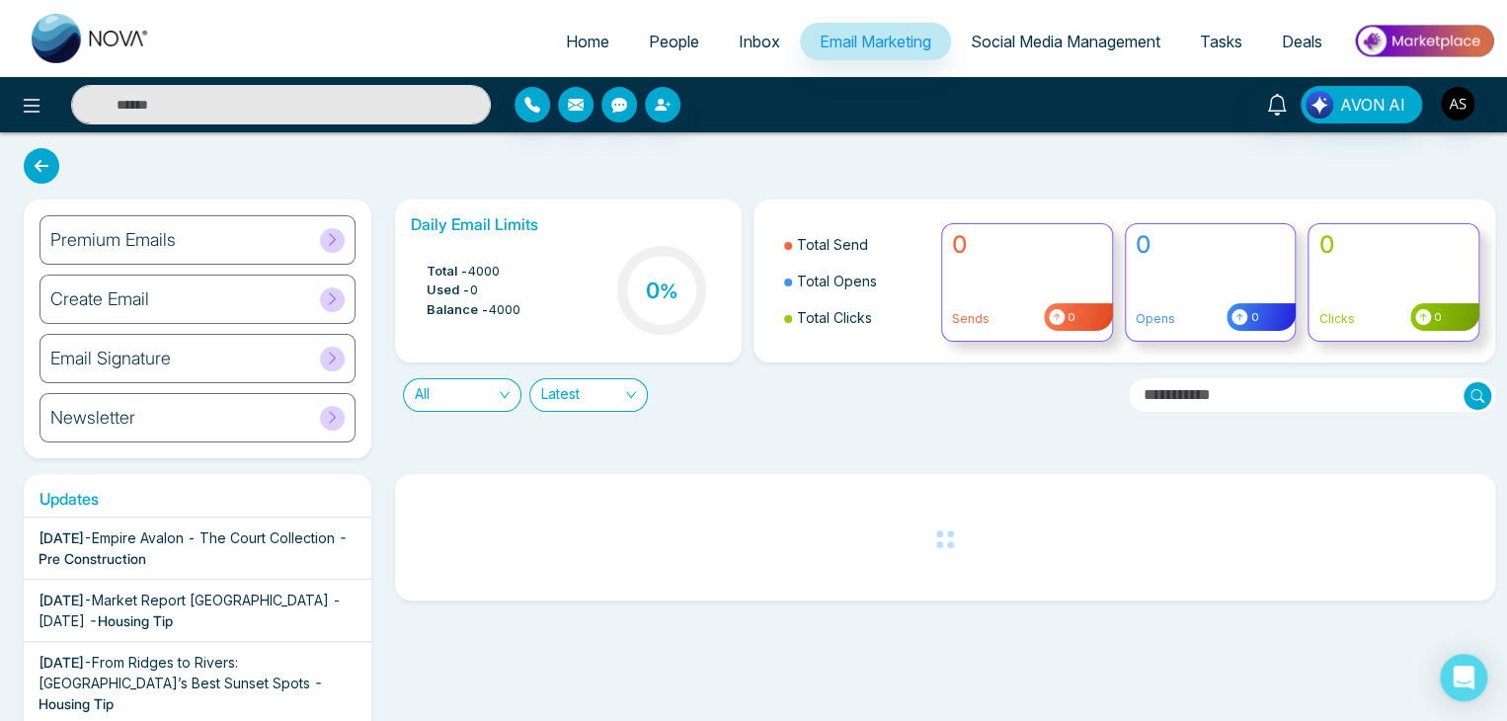
click at [1026, 9] on div "Home People Inbox Email Marketing Social Media Management Tasks Deals" at bounding box center [753, 38] width 1507 height 77
click at [1127, 40] on span "Social Media Management" at bounding box center [1066, 42] width 190 height 20
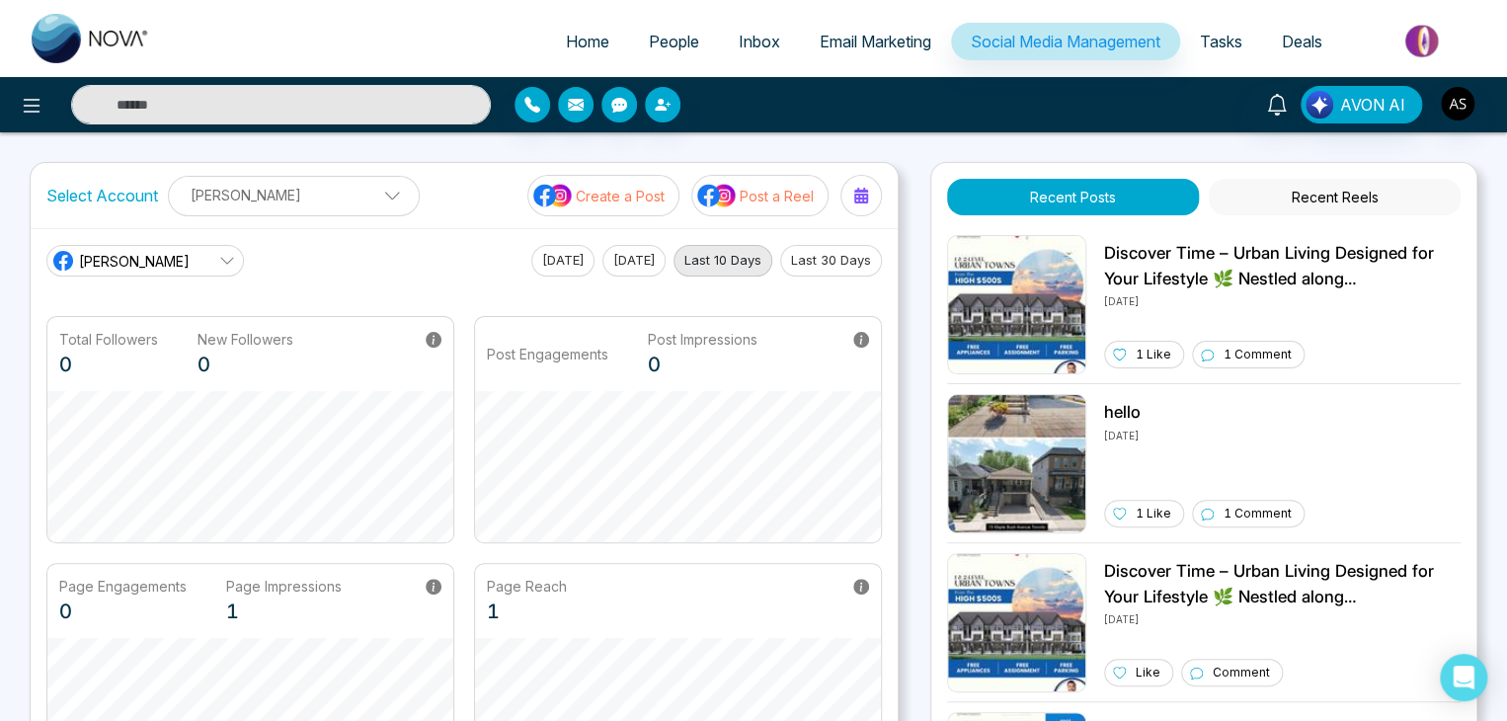
click at [1217, 38] on span "Tasks" at bounding box center [1221, 42] width 42 height 20
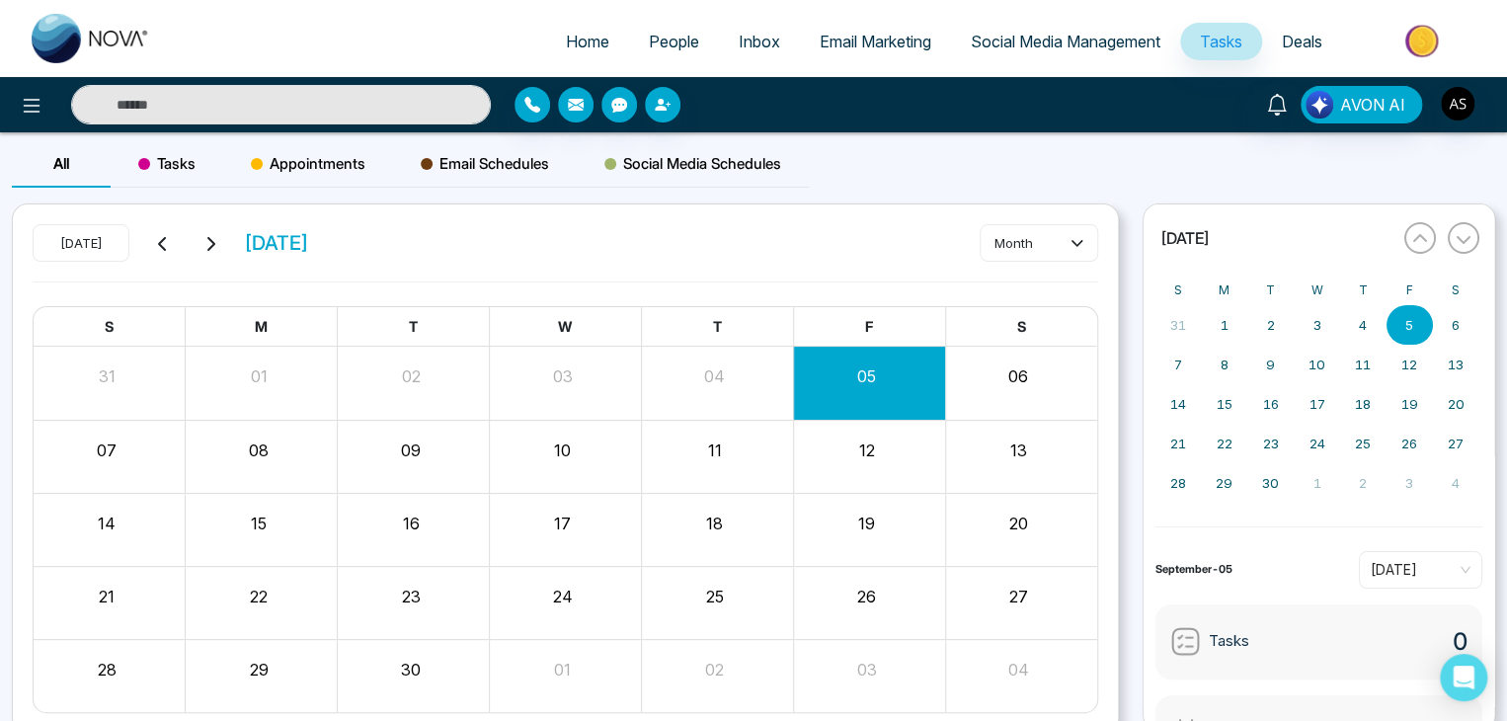
click at [1289, 25] on link "Deals" at bounding box center [1302, 42] width 80 height 38
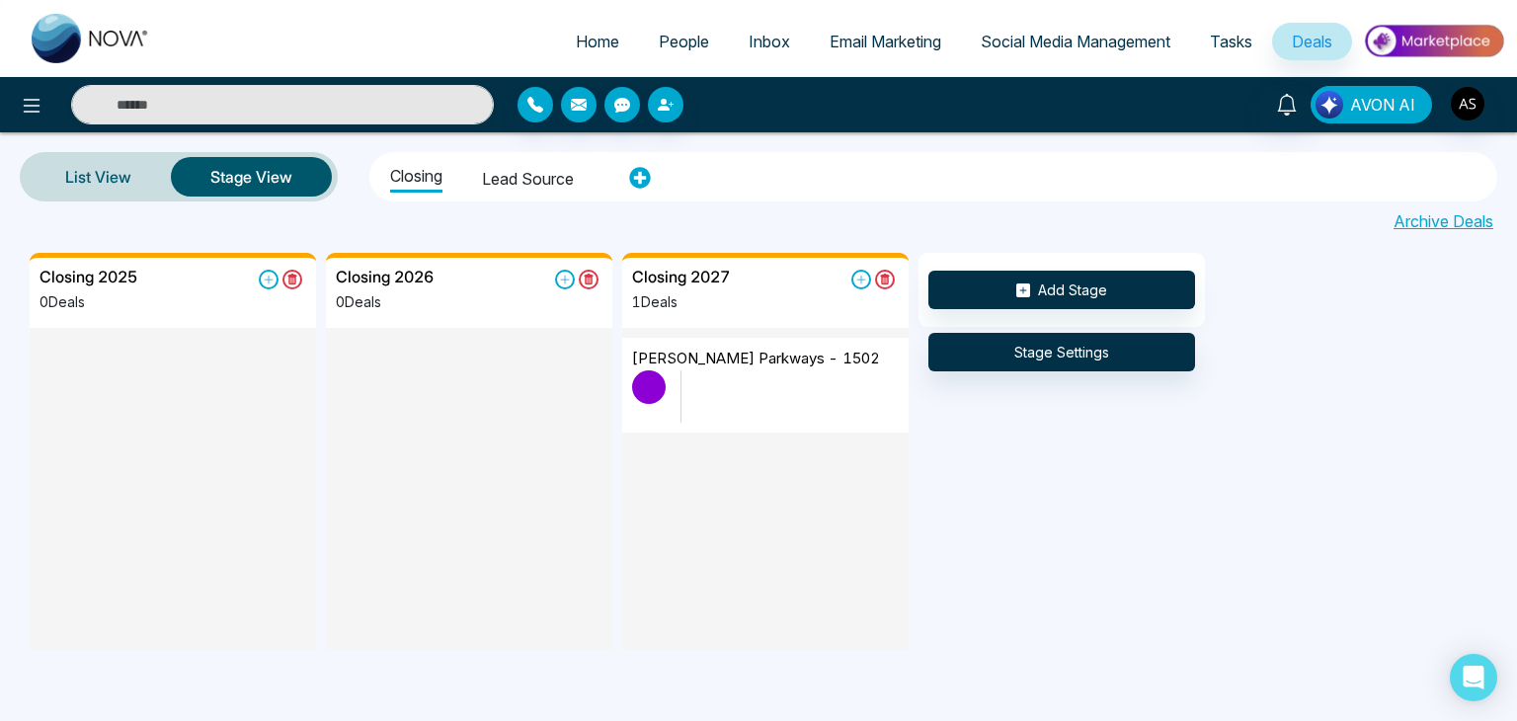
click at [1411, 105] on span "AVON AI" at bounding box center [1382, 105] width 65 height 24
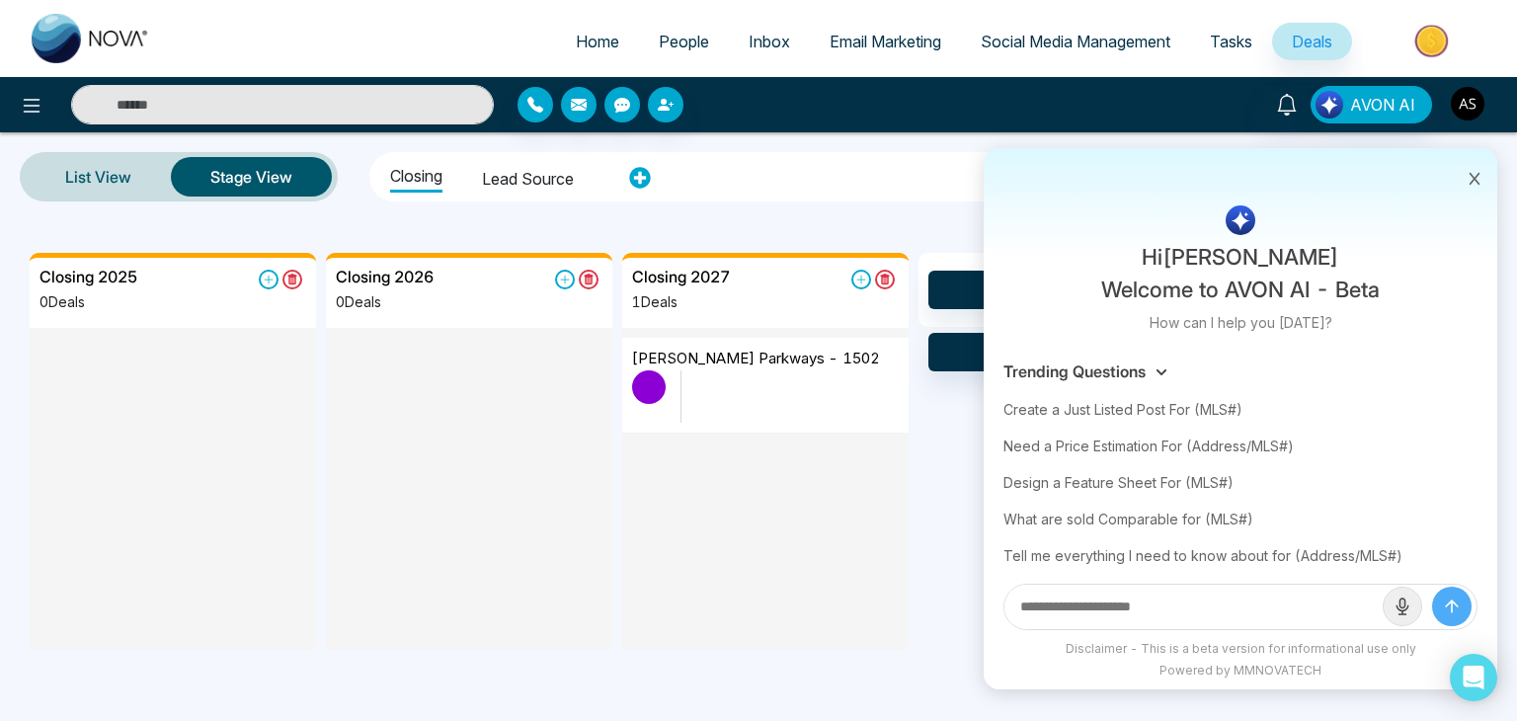
click at [1458, 98] on img "button" at bounding box center [1468, 104] width 34 height 34
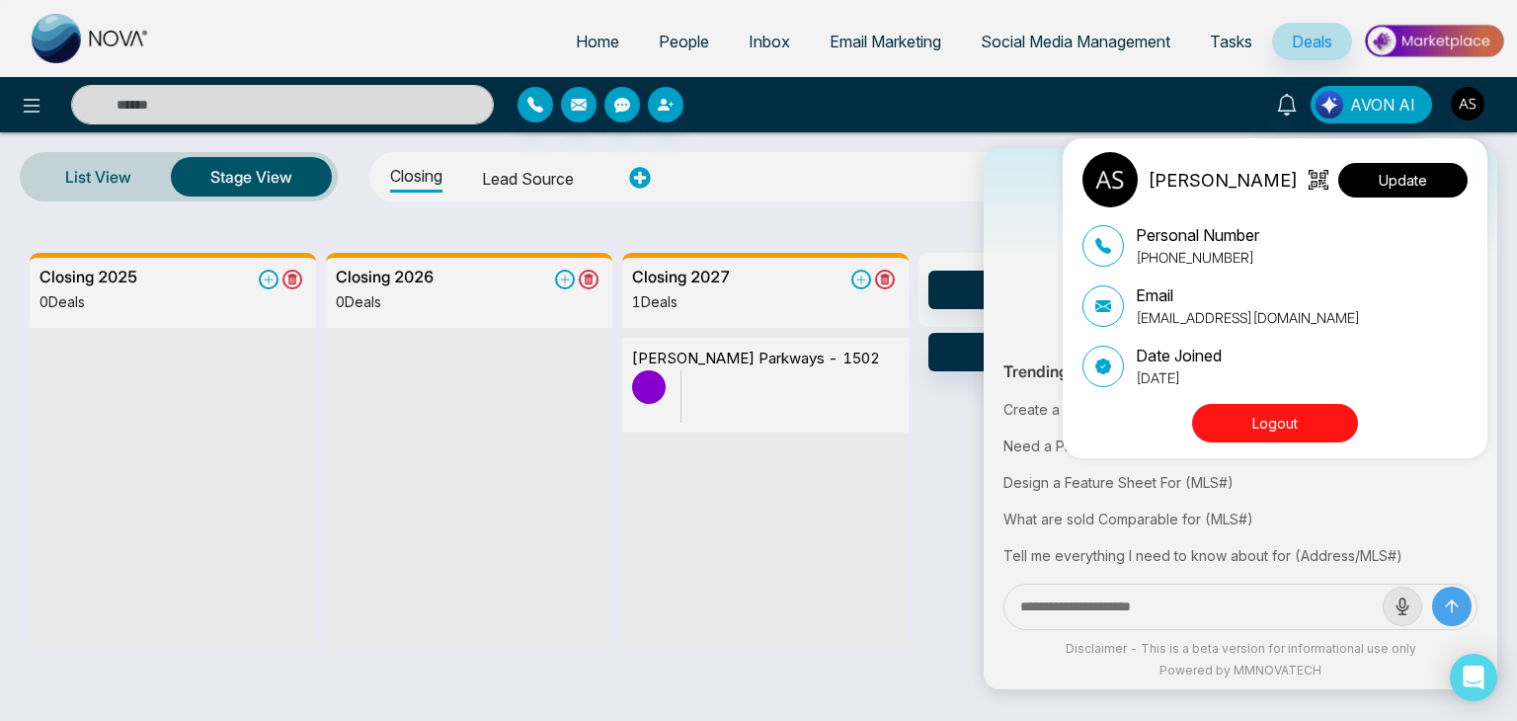
click at [1434, 175] on button "Update" at bounding box center [1402, 180] width 129 height 35
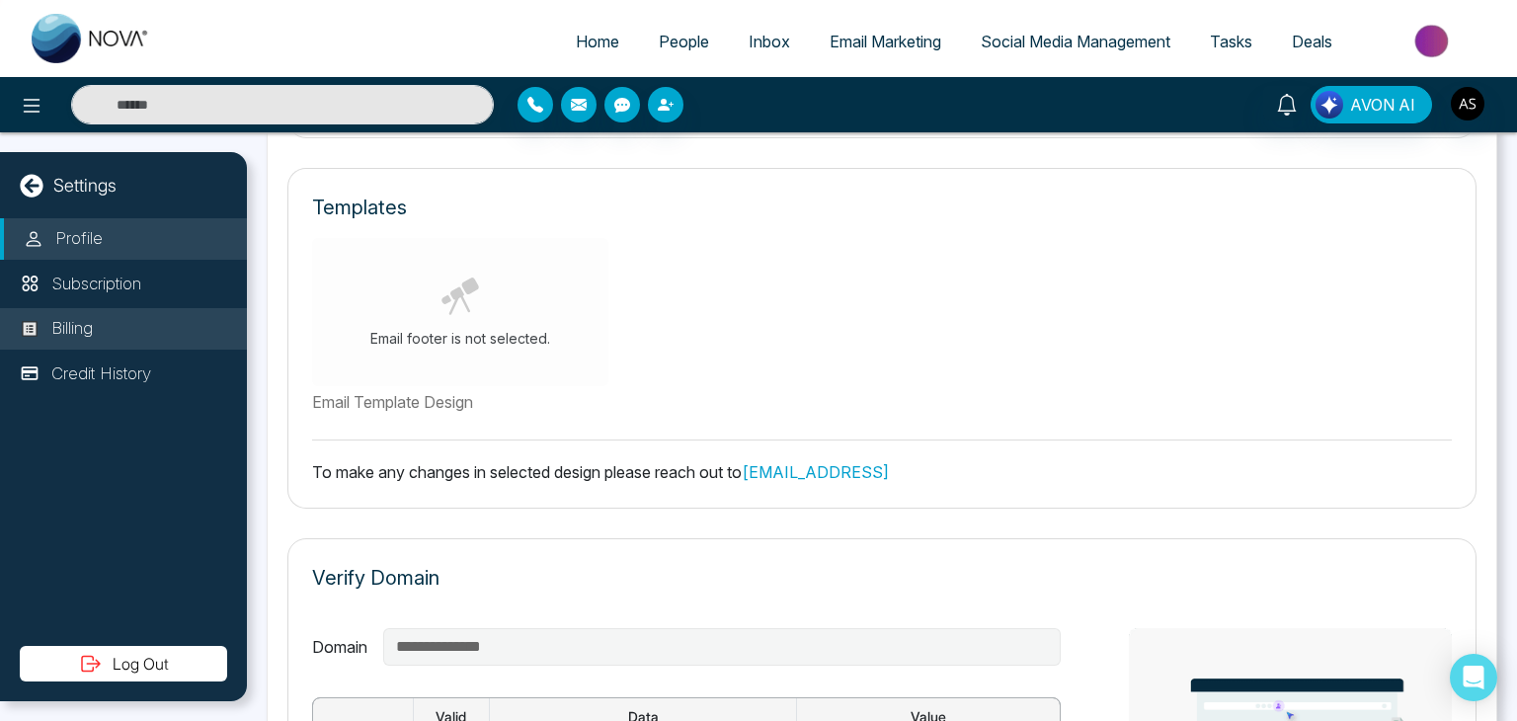
scroll to position [585, 0]
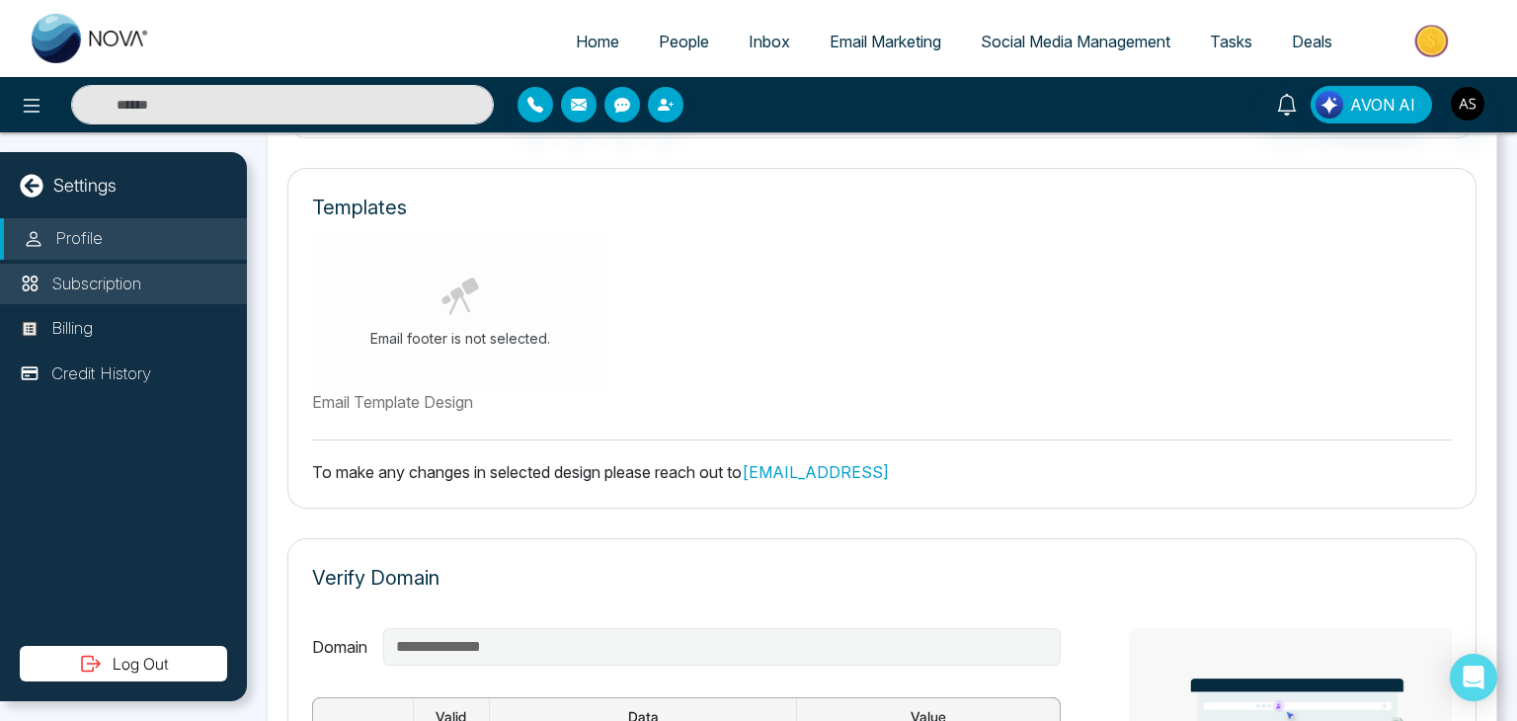
click at [181, 285] on li "Subscription" at bounding box center [123, 284] width 247 height 41
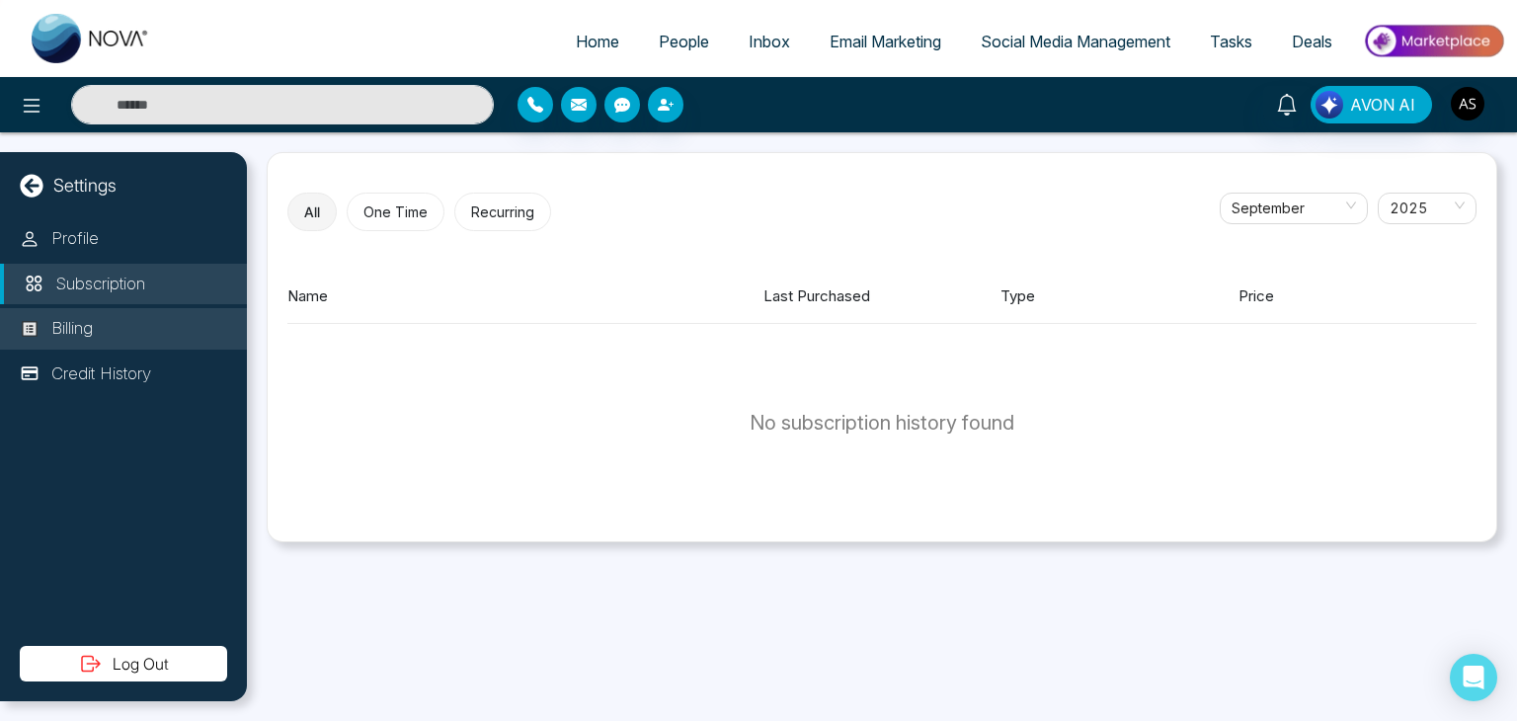
click at [190, 322] on li "Billing" at bounding box center [123, 328] width 247 height 41
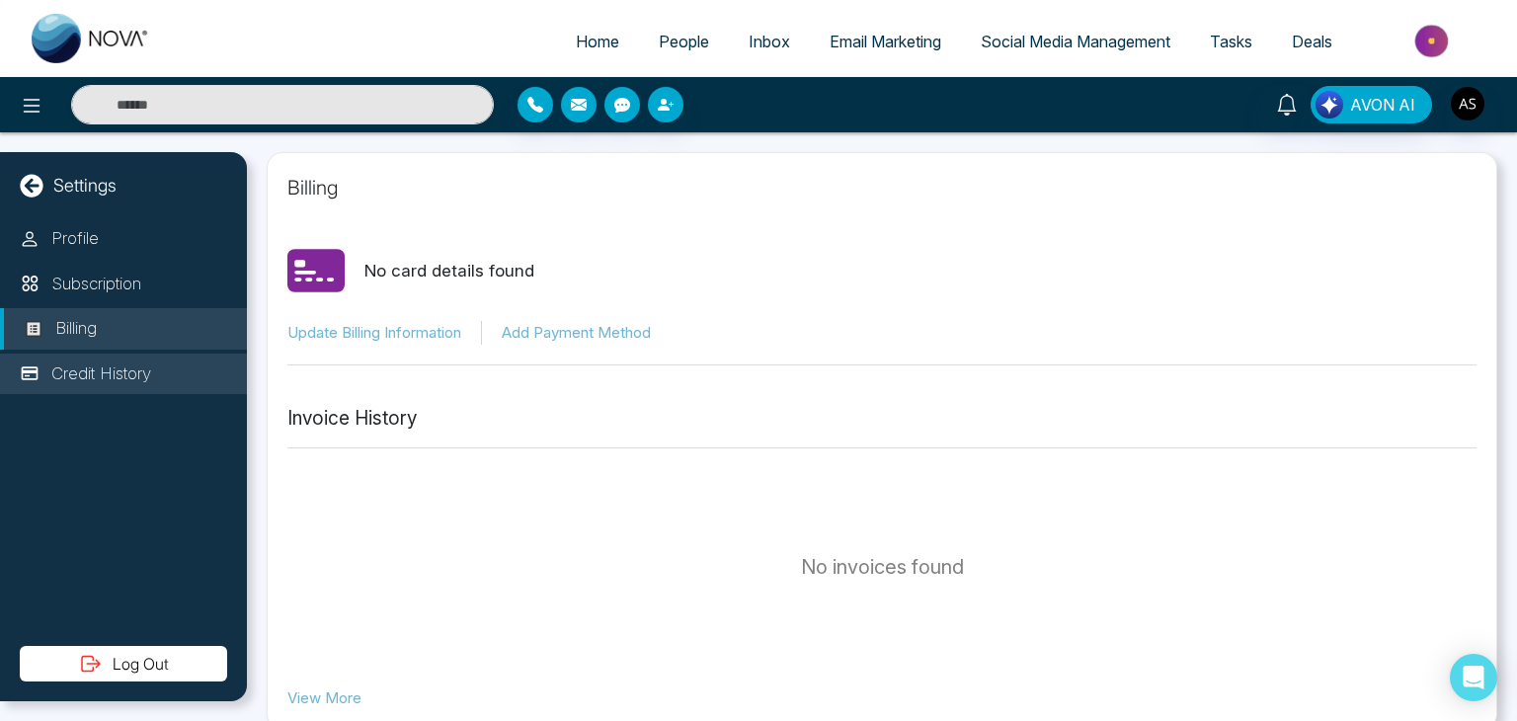
click at [197, 359] on li "Credit History" at bounding box center [123, 374] width 247 height 41
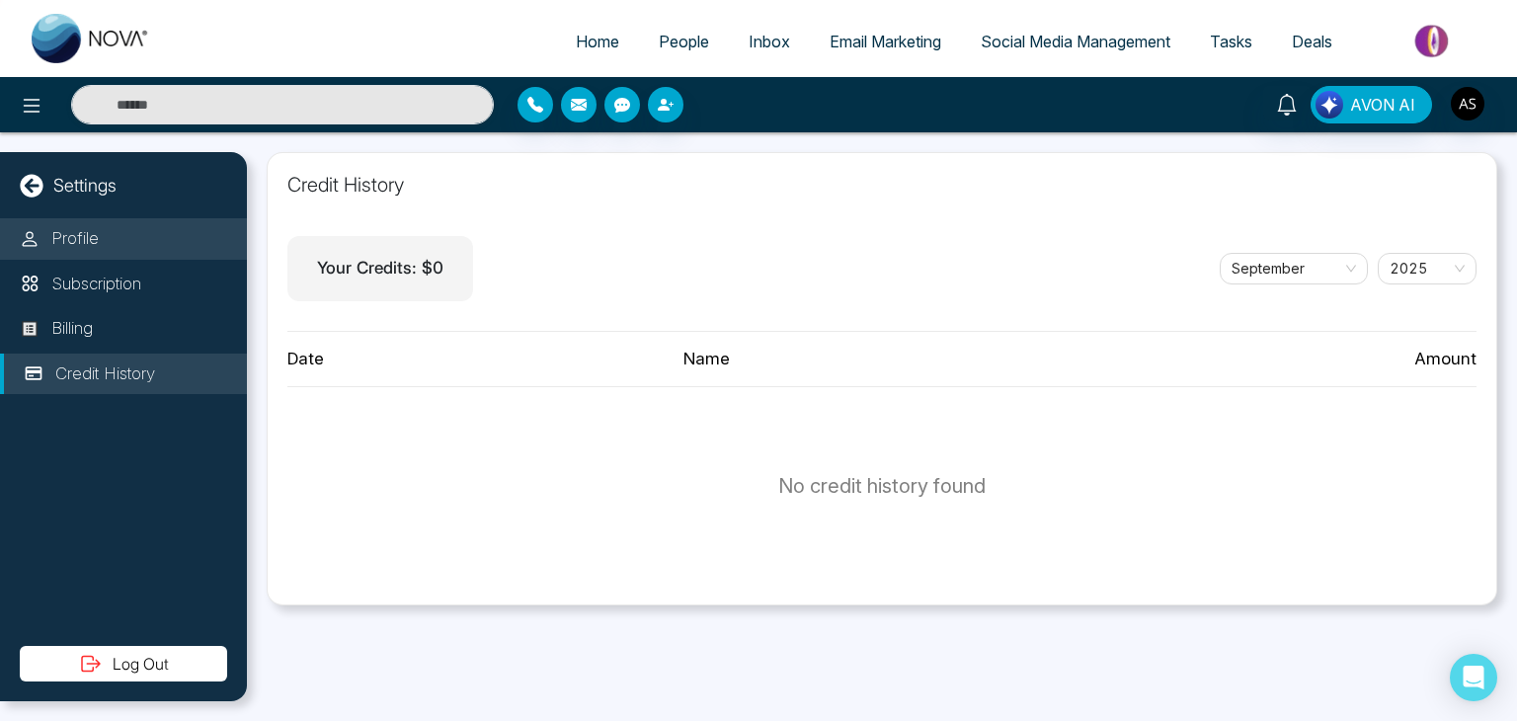
click at [188, 242] on li "Profile" at bounding box center [123, 238] width 247 height 41
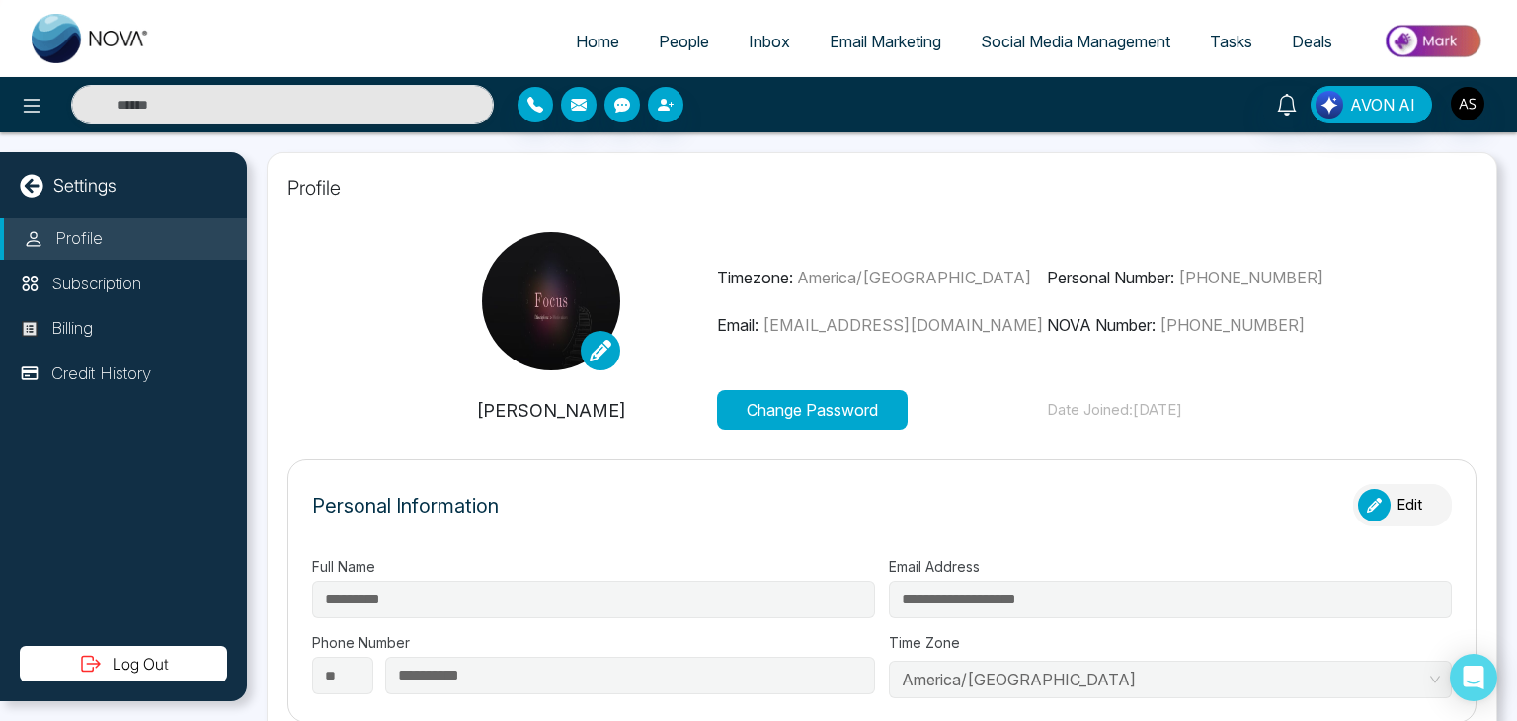
click at [20, 182] on icon at bounding box center [32, 186] width 24 height 24
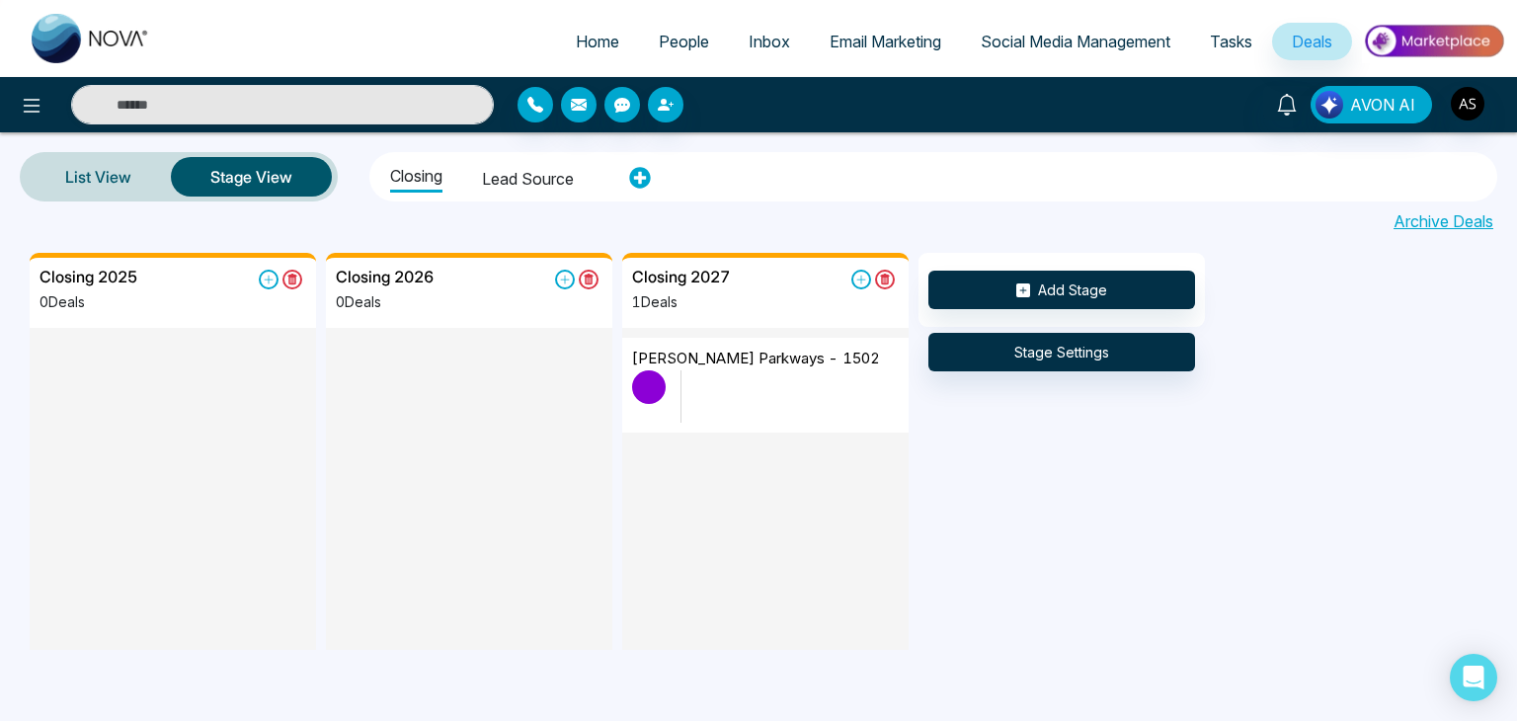
click at [30, 82] on div "AVON AI" at bounding box center [758, 104] width 1517 height 55
click at [34, 99] on icon at bounding box center [32, 106] width 17 height 14
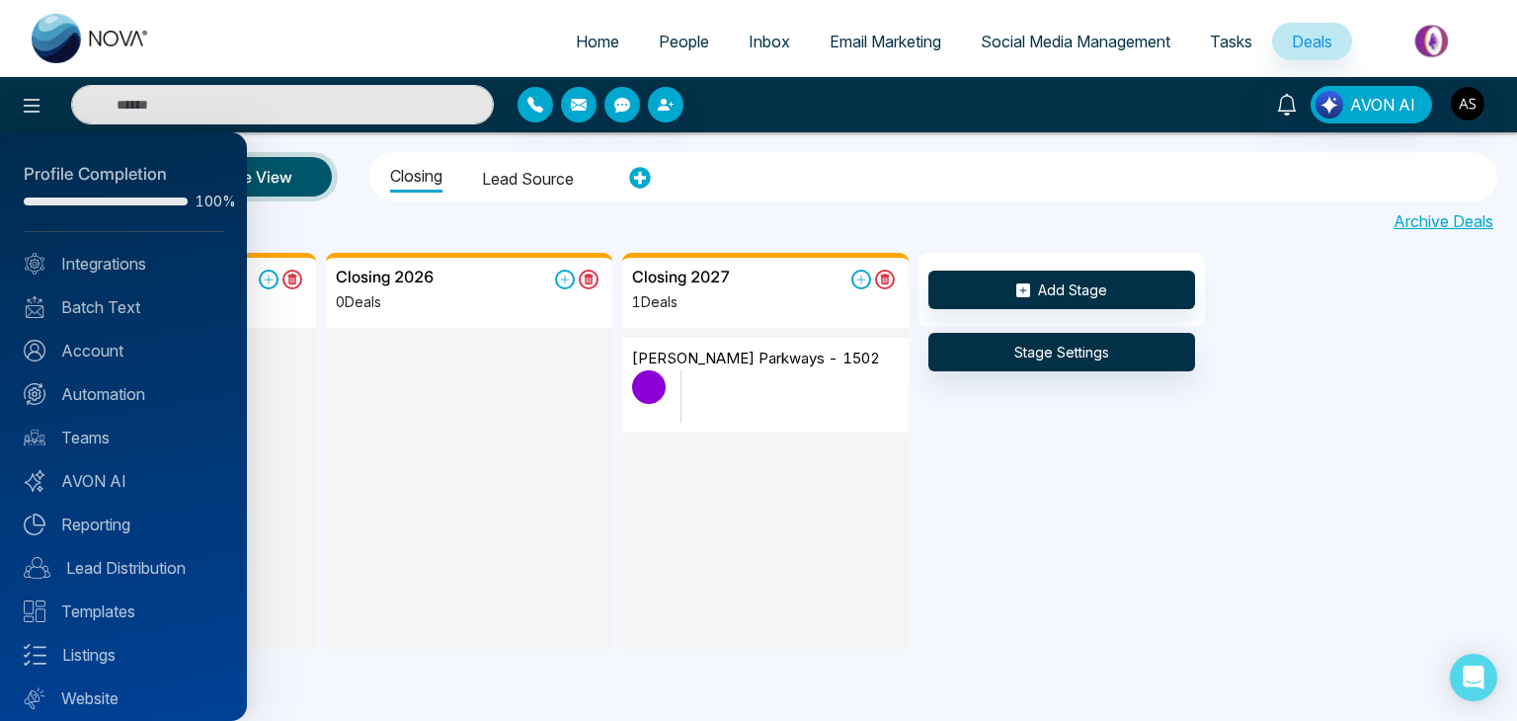
scroll to position [55, 0]
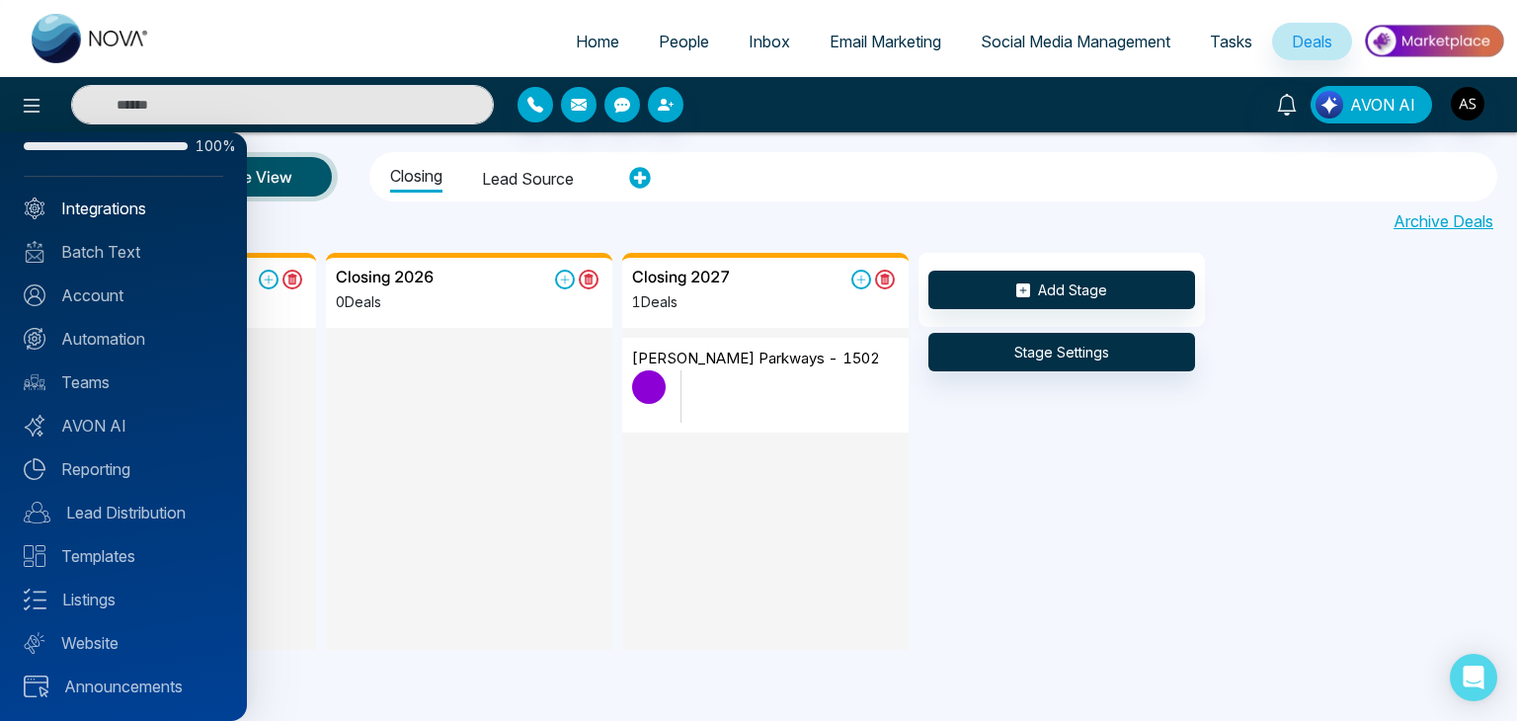
click at [141, 201] on link "Integrations" at bounding box center [124, 209] width 200 height 24
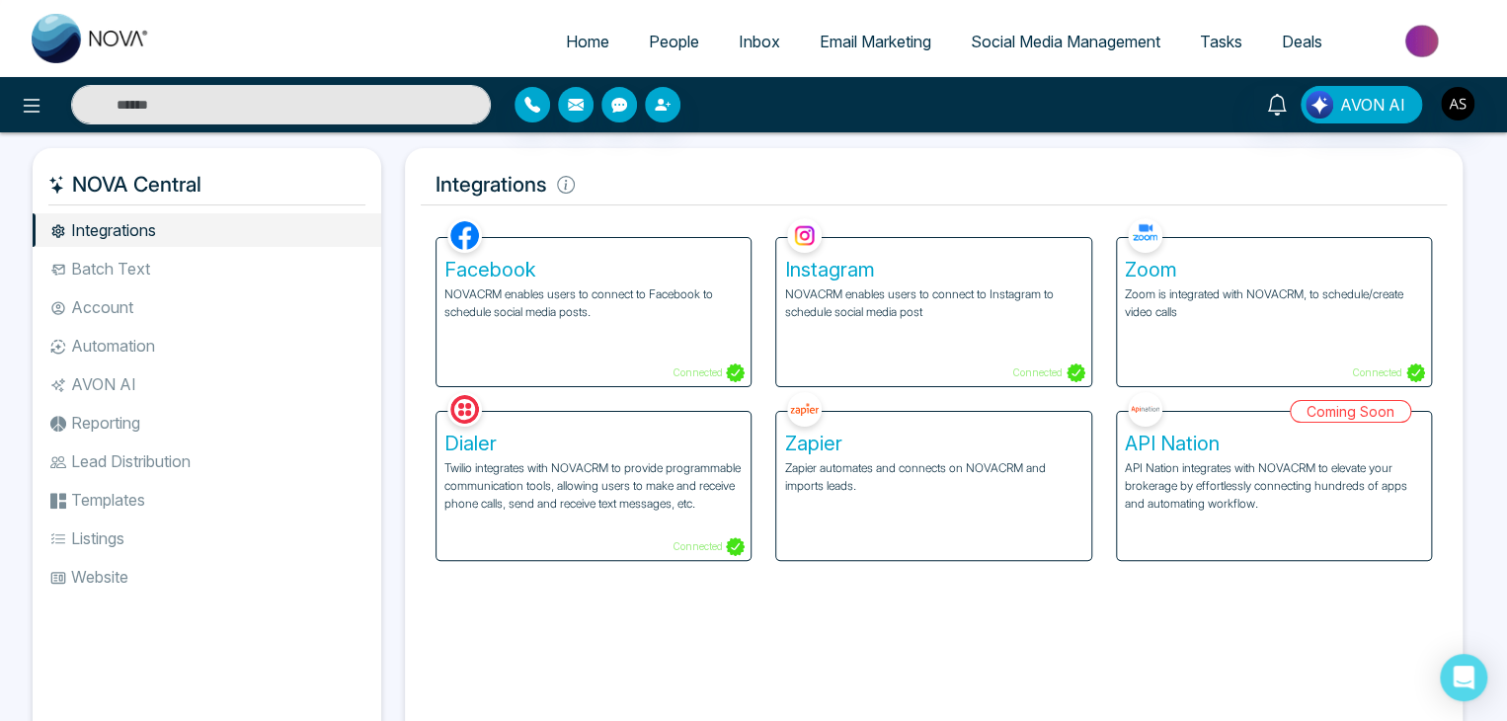
click at [191, 262] on li "Batch Text" at bounding box center [207, 269] width 349 height 34
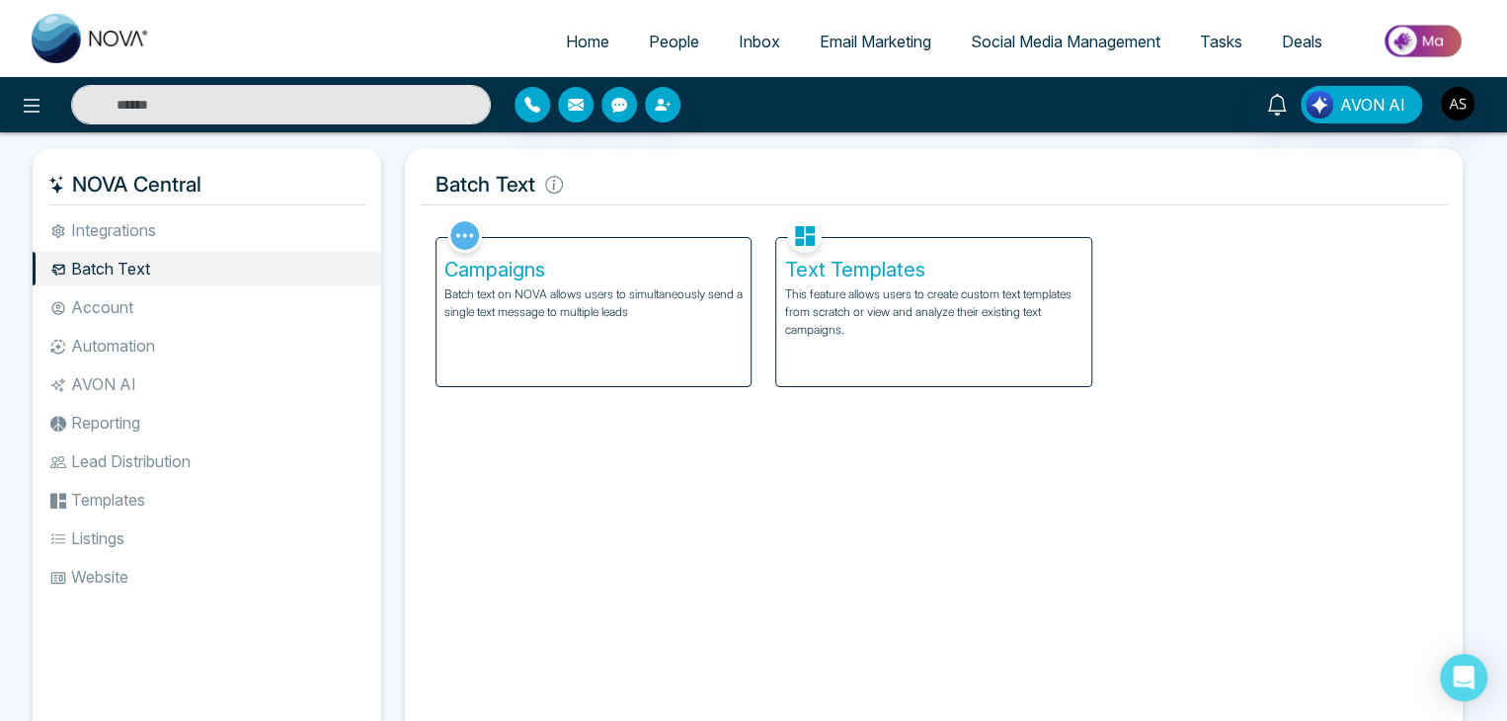
click at [202, 316] on li "Account" at bounding box center [207, 307] width 349 height 34
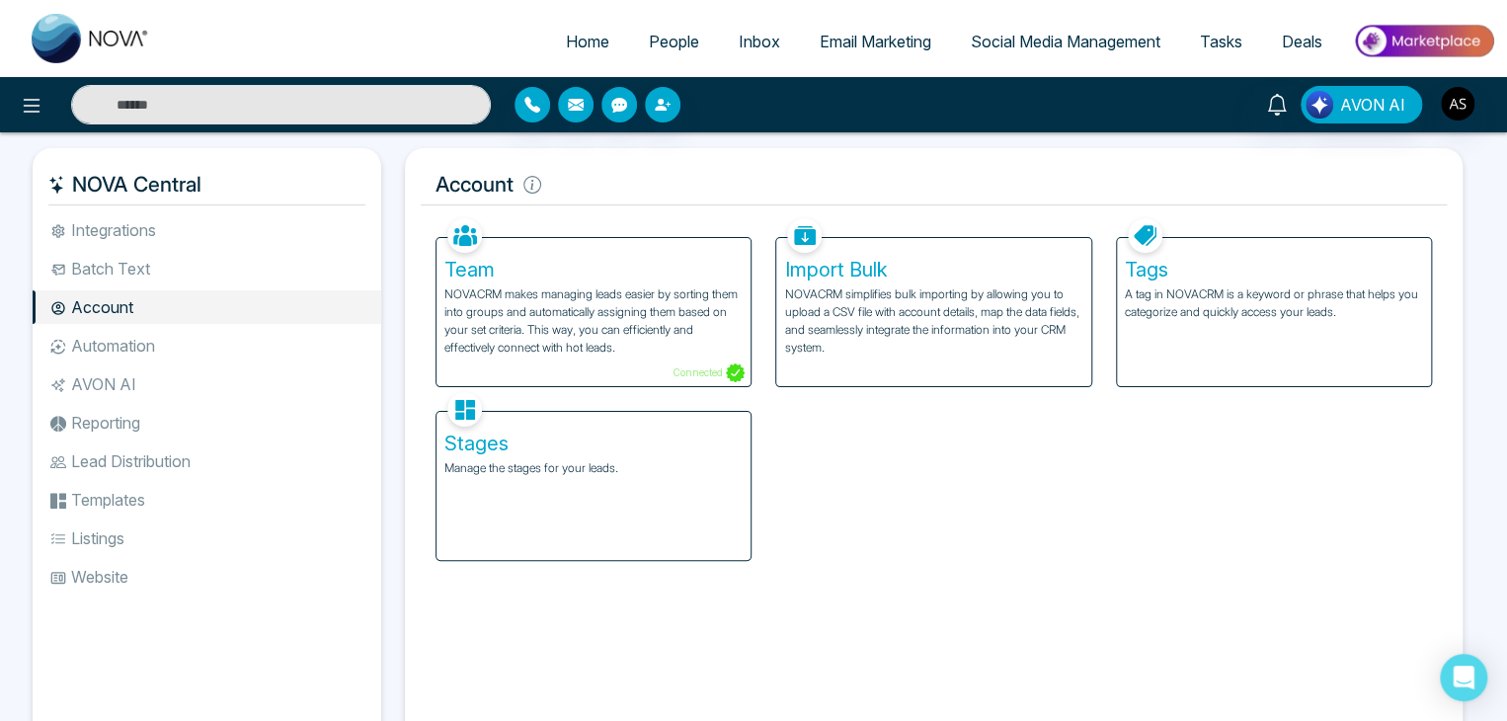
click at [224, 216] on li "Integrations" at bounding box center [207, 230] width 349 height 34
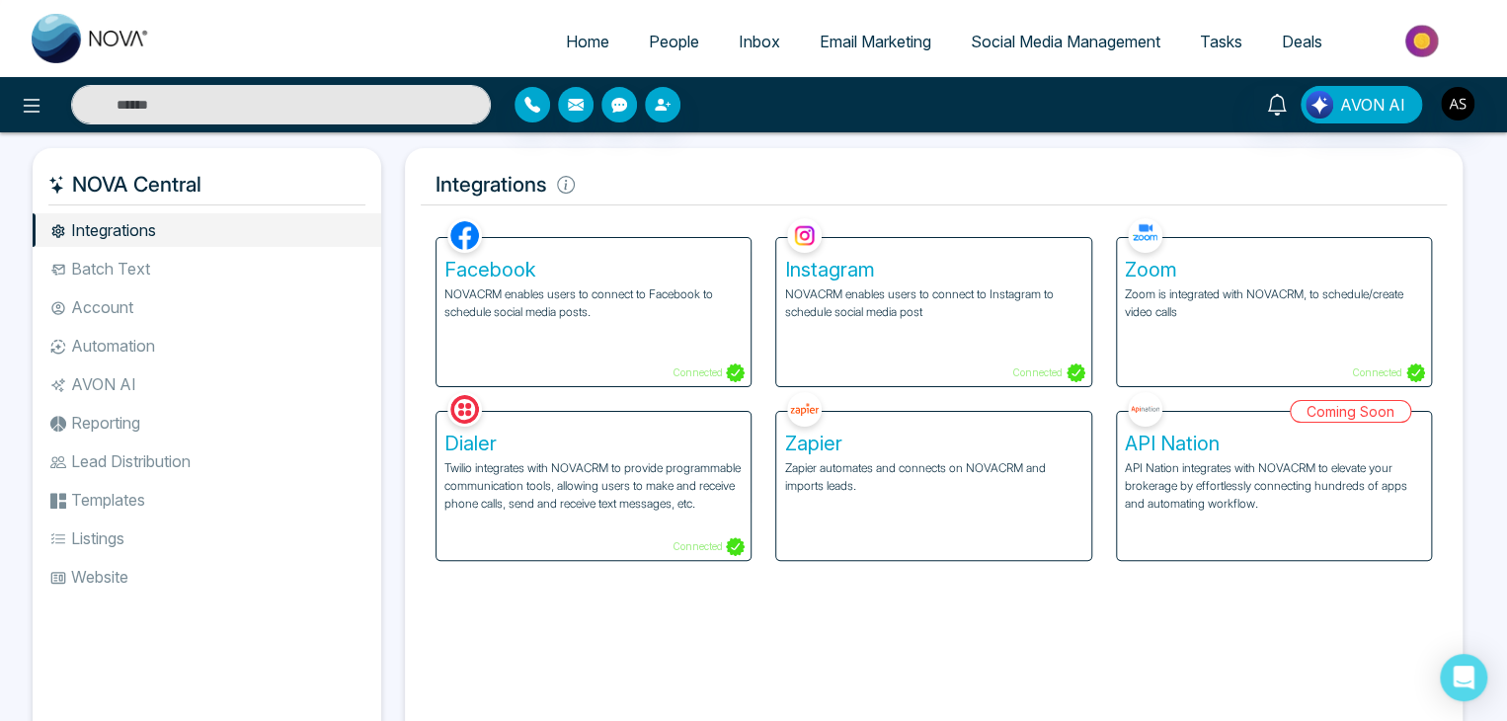
click at [227, 296] on li "Account" at bounding box center [207, 307] width 349 height 34
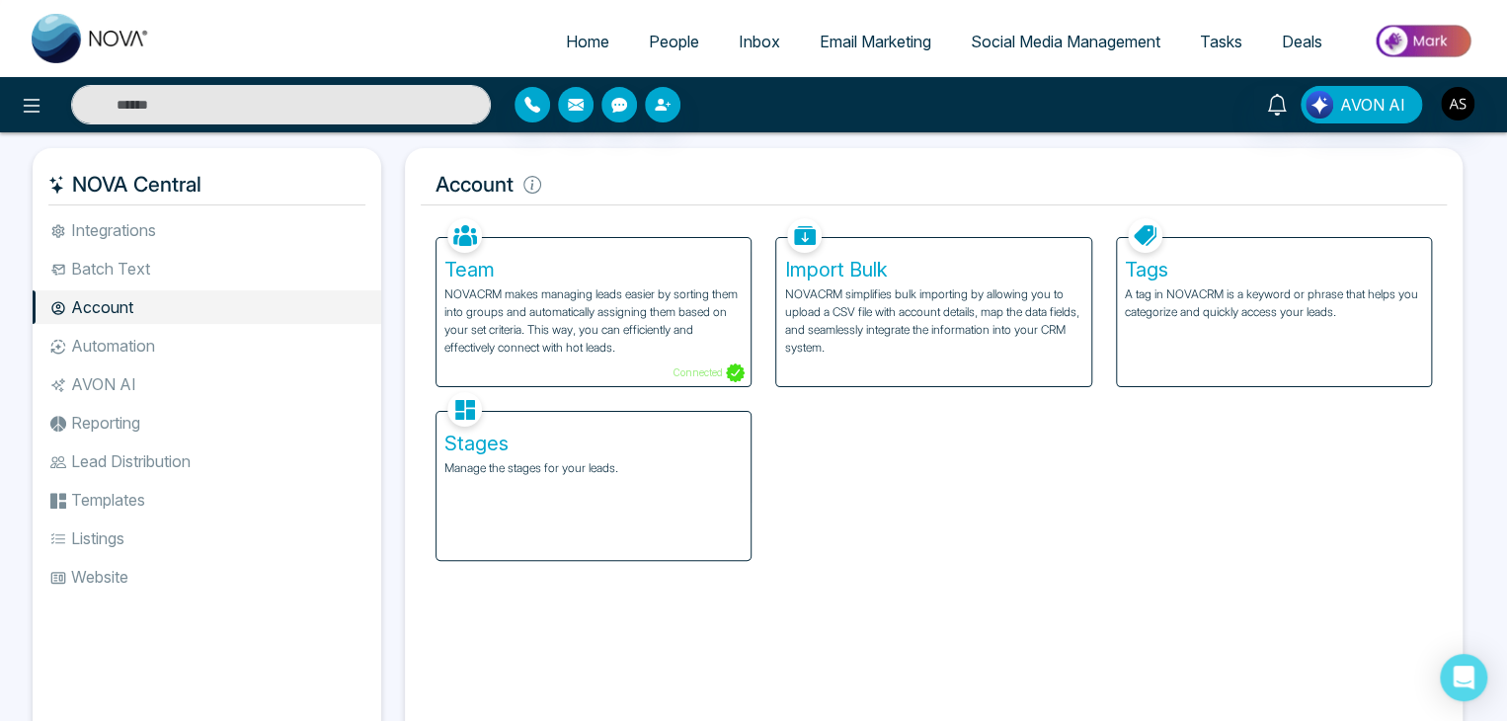
click at [230, 358] on li "Automation" at bounding box center [207, 346] width 349 height 34
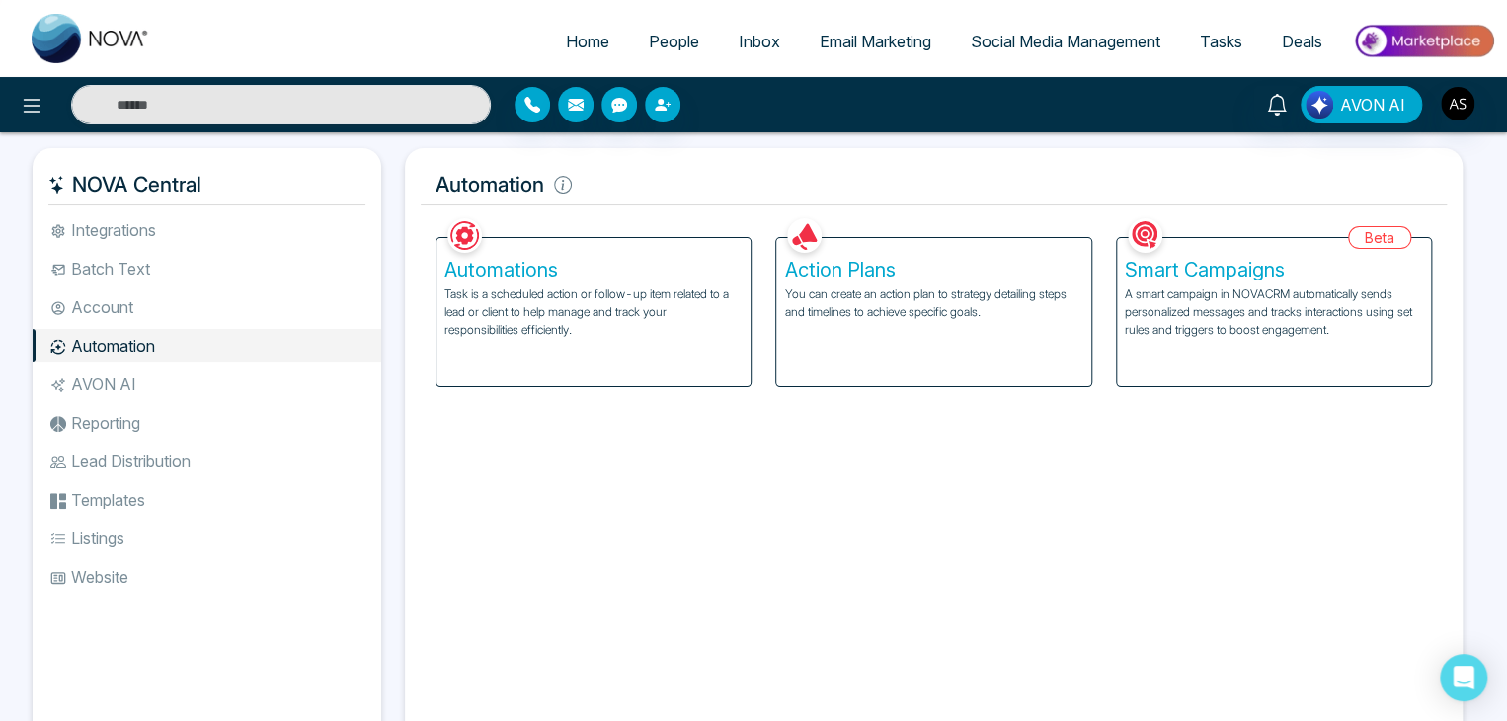
click at [234, 388] on li "AVON AI" at bounding box center [207, 384] width 349 height 34
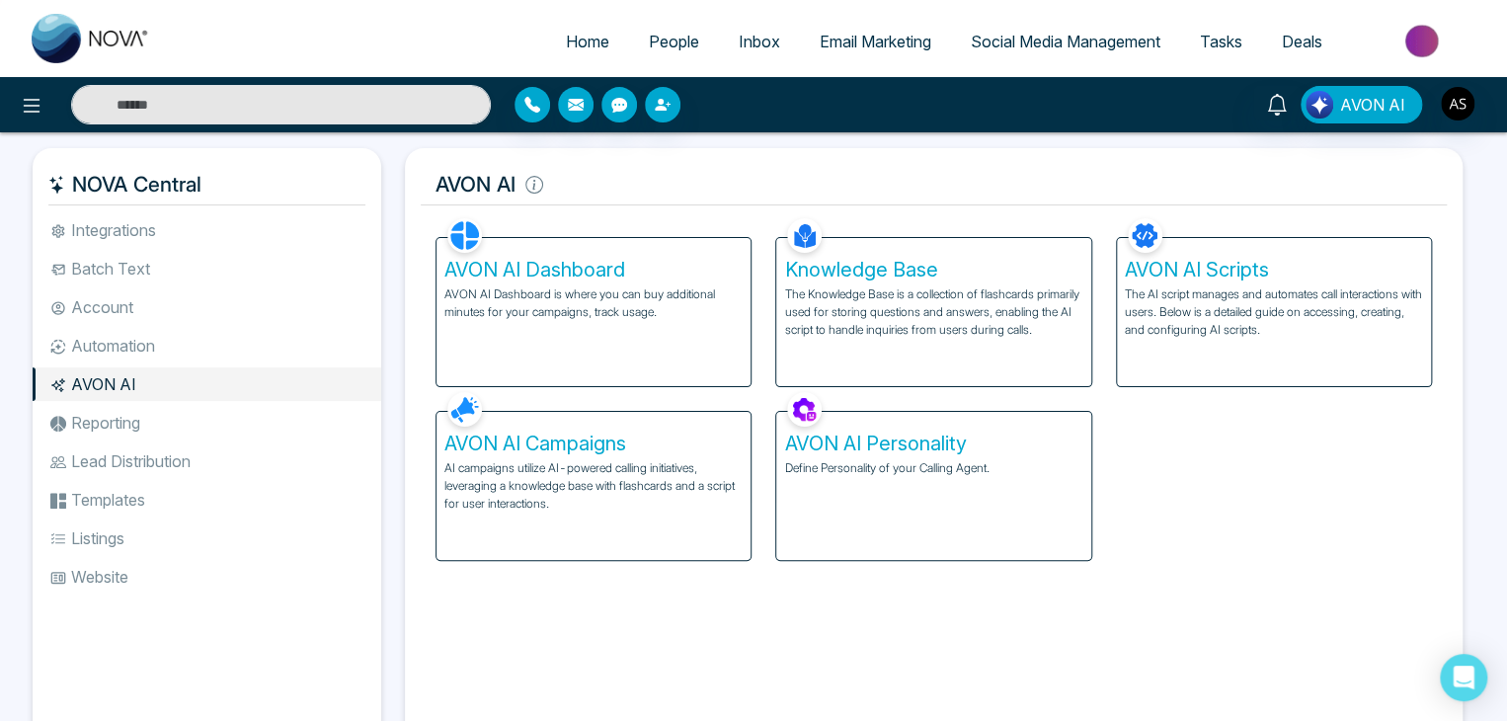
click at [242, 427] on li "Reporting" at bounding box center [207, 423] width 349 height 34
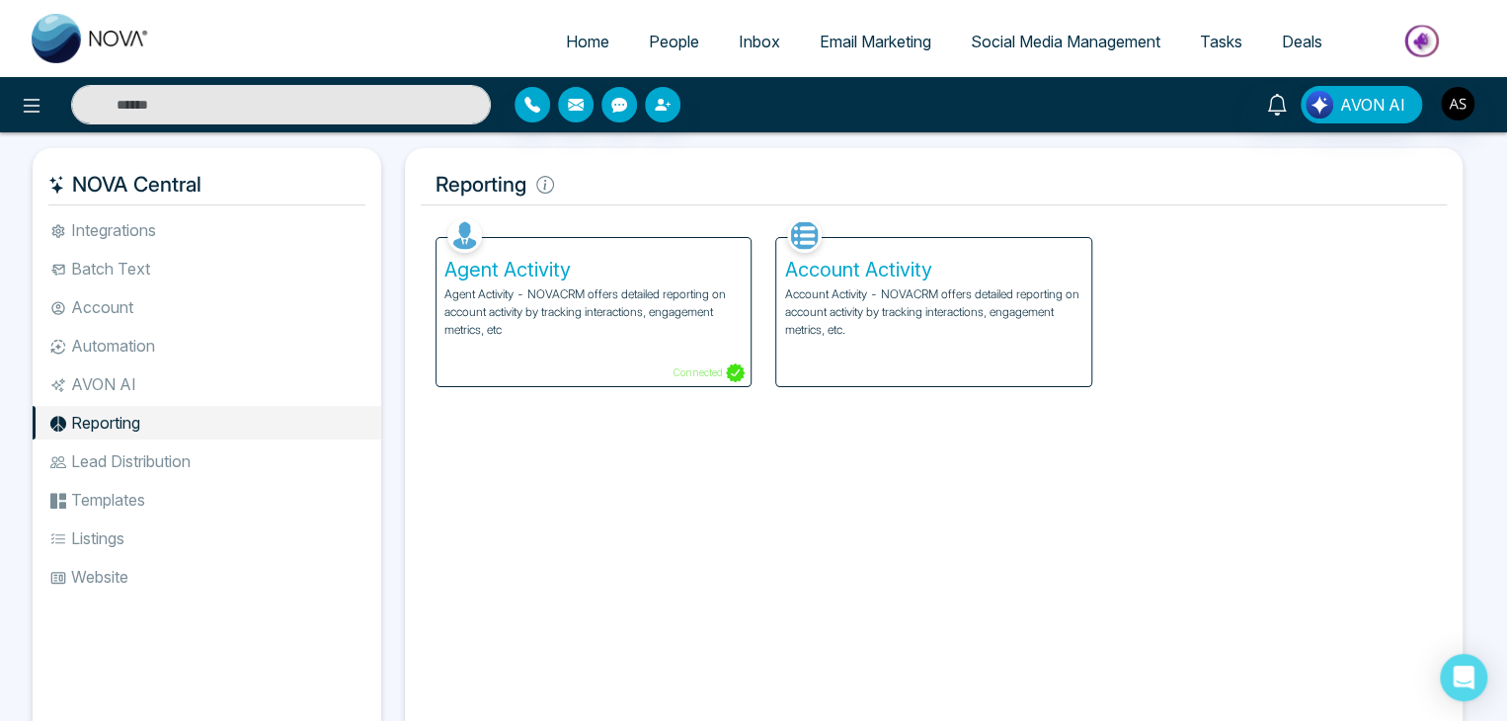
click at [249, 459] on li "Lead Distribution" at bounding box center [207, 462] width 349 height 34
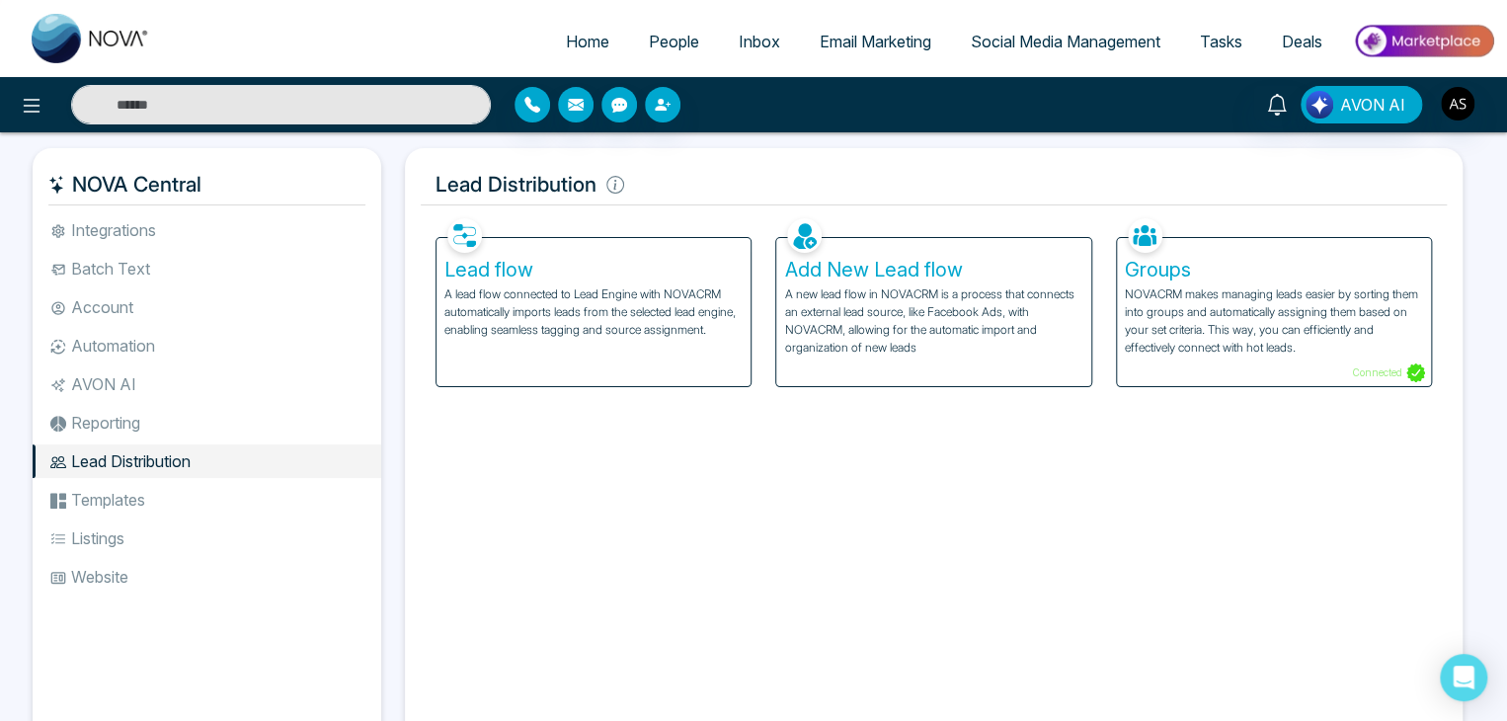
click at [256, 501] on li "Templates" at bounding box center [207, 500] width 349 height 34
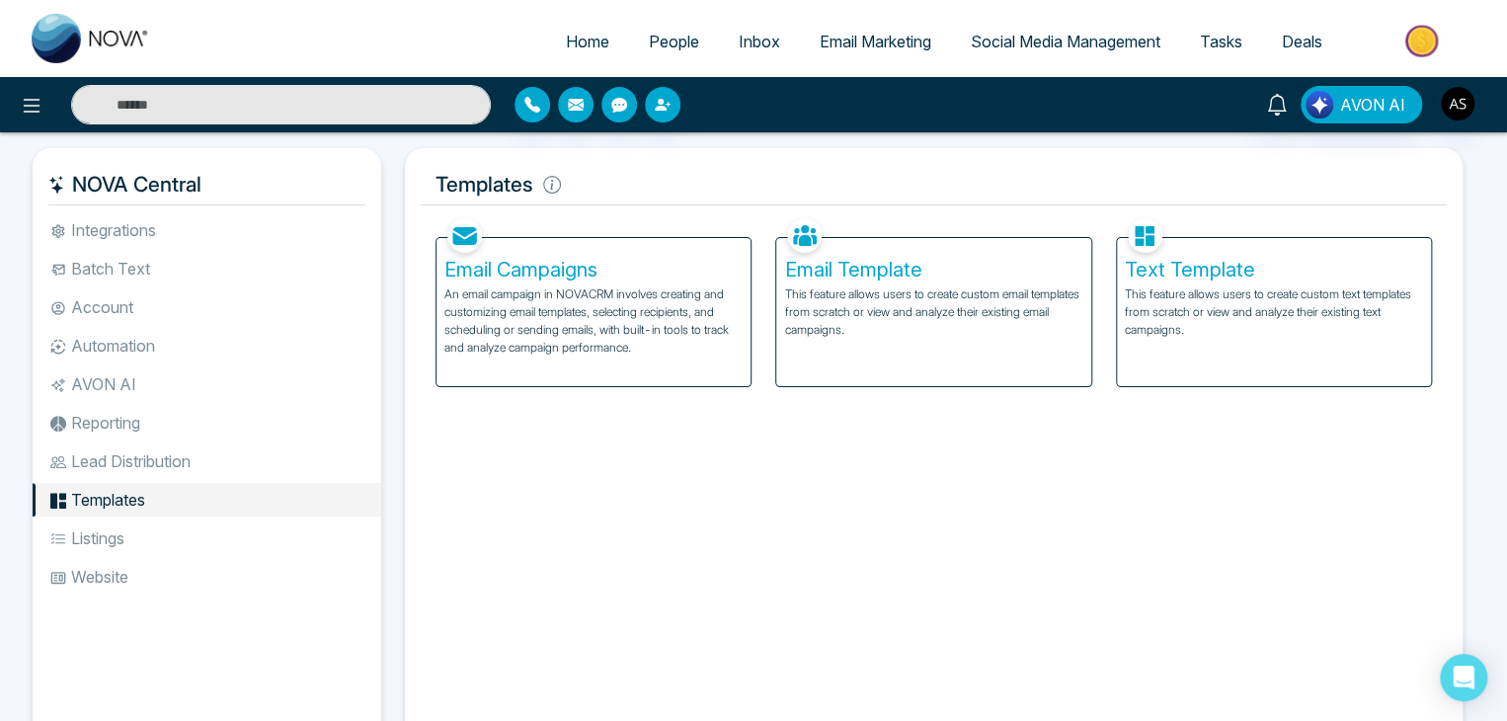
click at [261, 545] on li "Listings" at bounding box center [207, 539] width 349 height 34
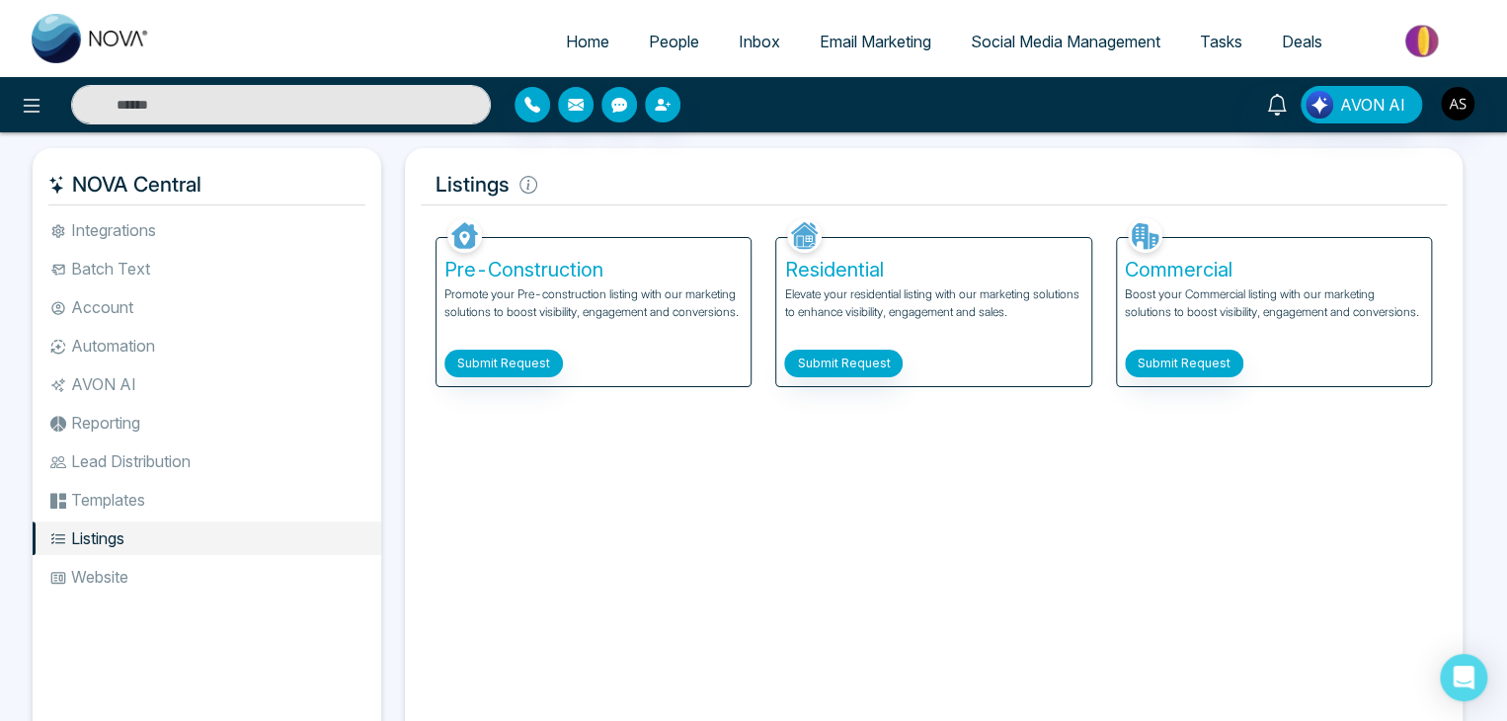
click at [267, 574] on li "Website" at bounding box center [207, 577] width 349 height 34
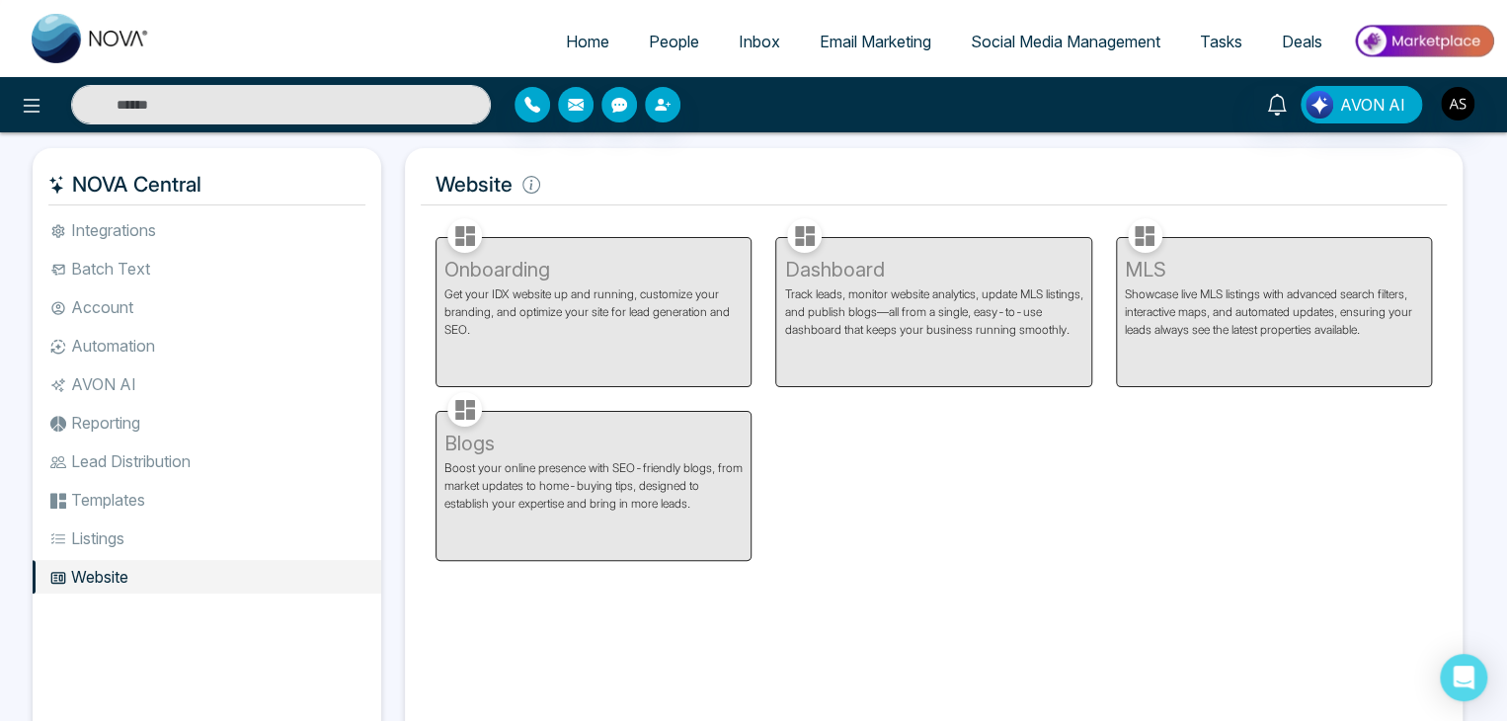
click at [311, 208] on div "NOVA Central Integrations Batch Text Account Automation AVON AI Reporting Lead …" at bounding box center [207, 449] width 349 height 602
click at [313, 214] on li "Integrations" at bounding box center [207, 230] width 349 height 34
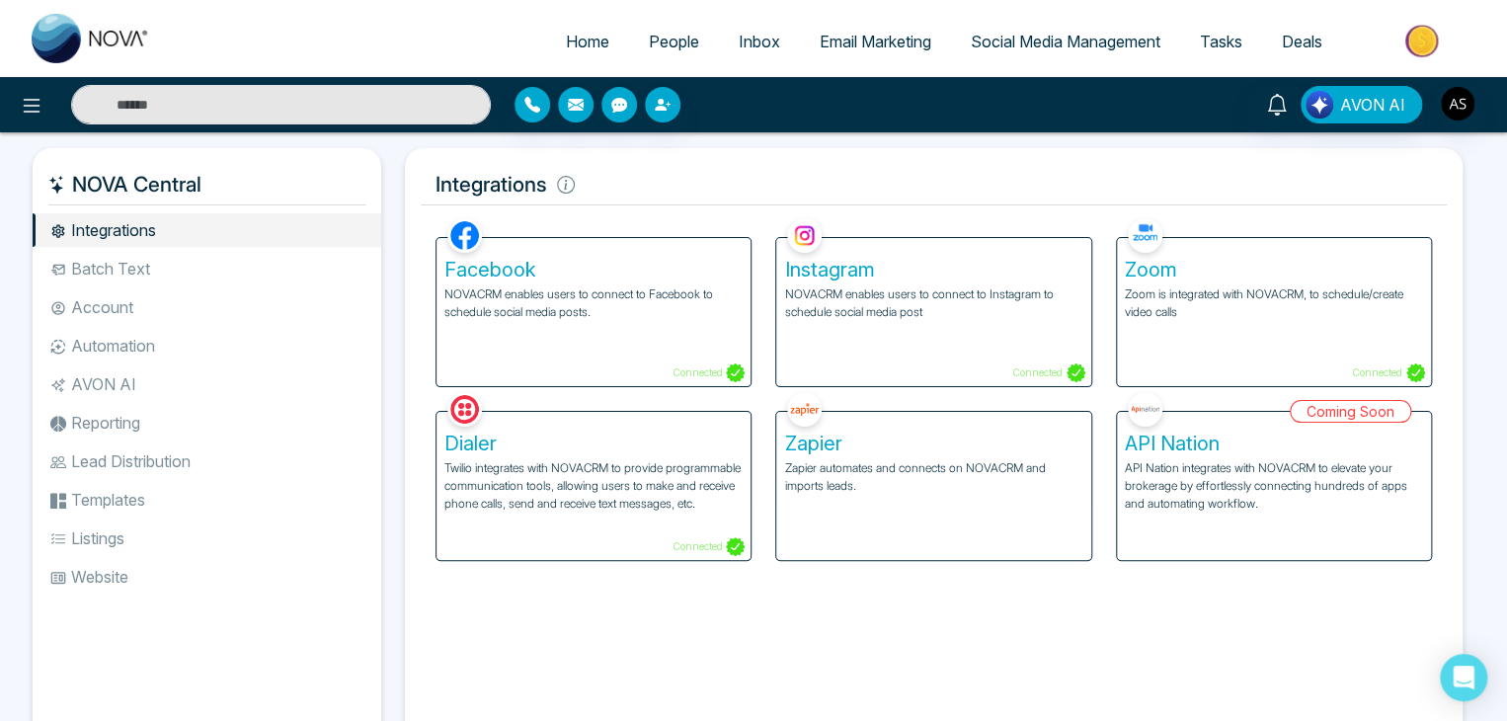
click at [597, 38] on link "Home" at bounding box center [587, 42] width 83 height 38
select select "*"
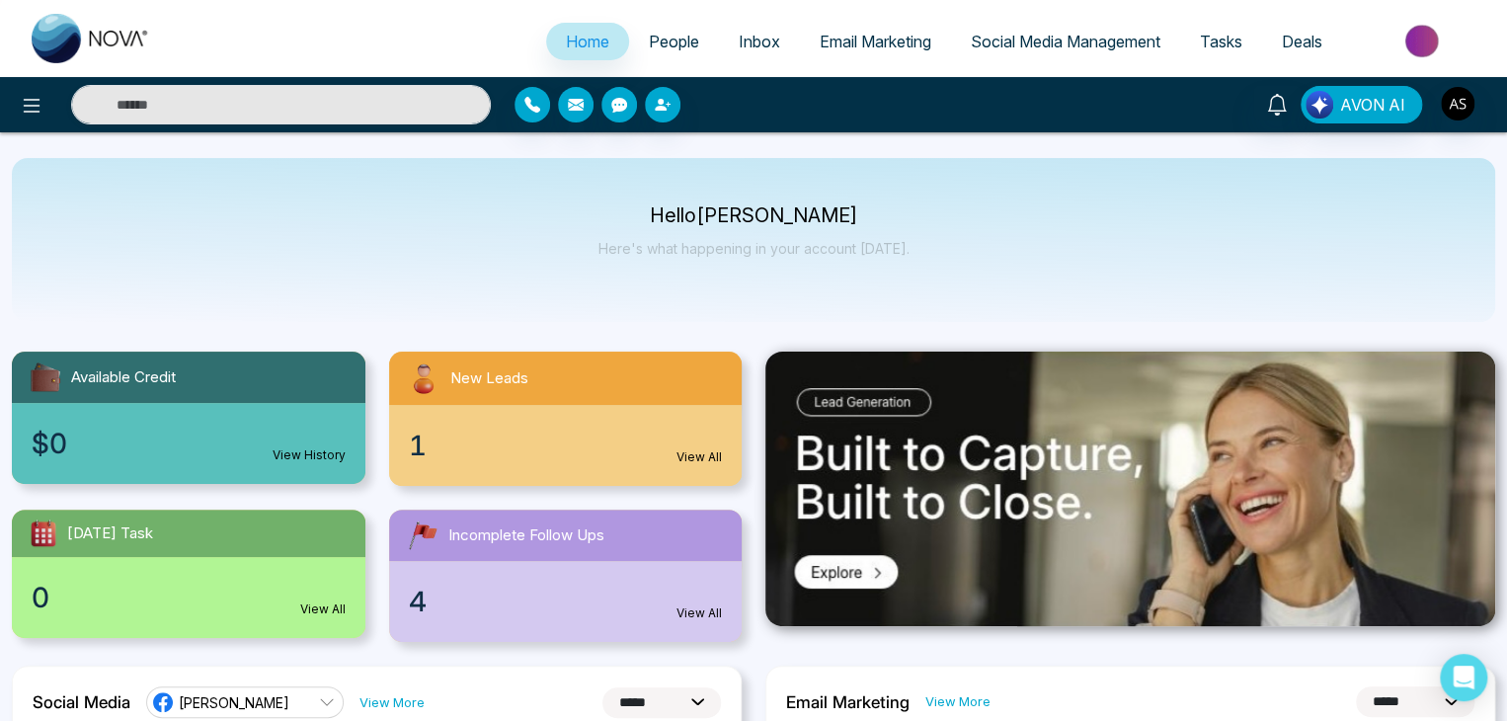
click at [649, 28] on link "People" at bounding box center [674, 42] width 90 height 38
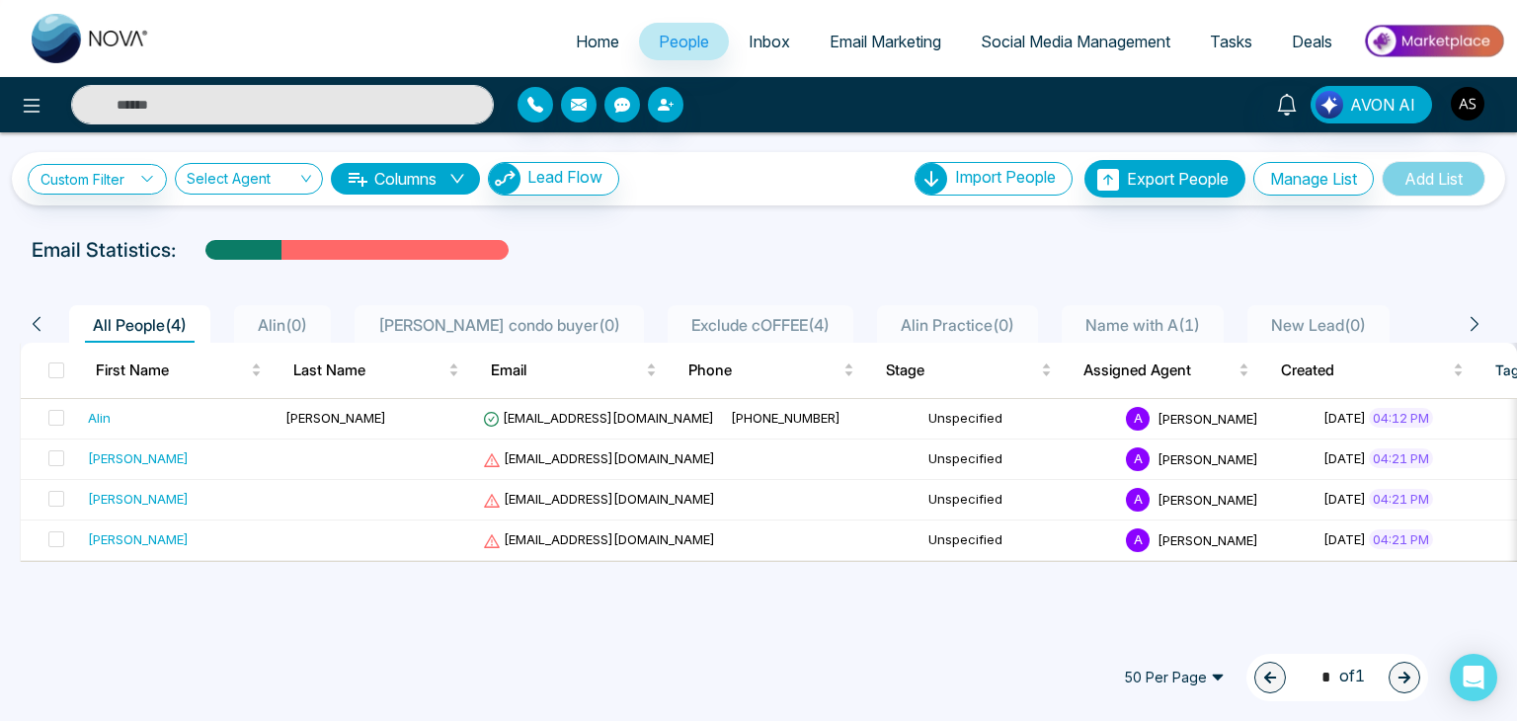
click at [791, 41] on link "Inbox" at bounding box center [769, 42] width 81 height 38
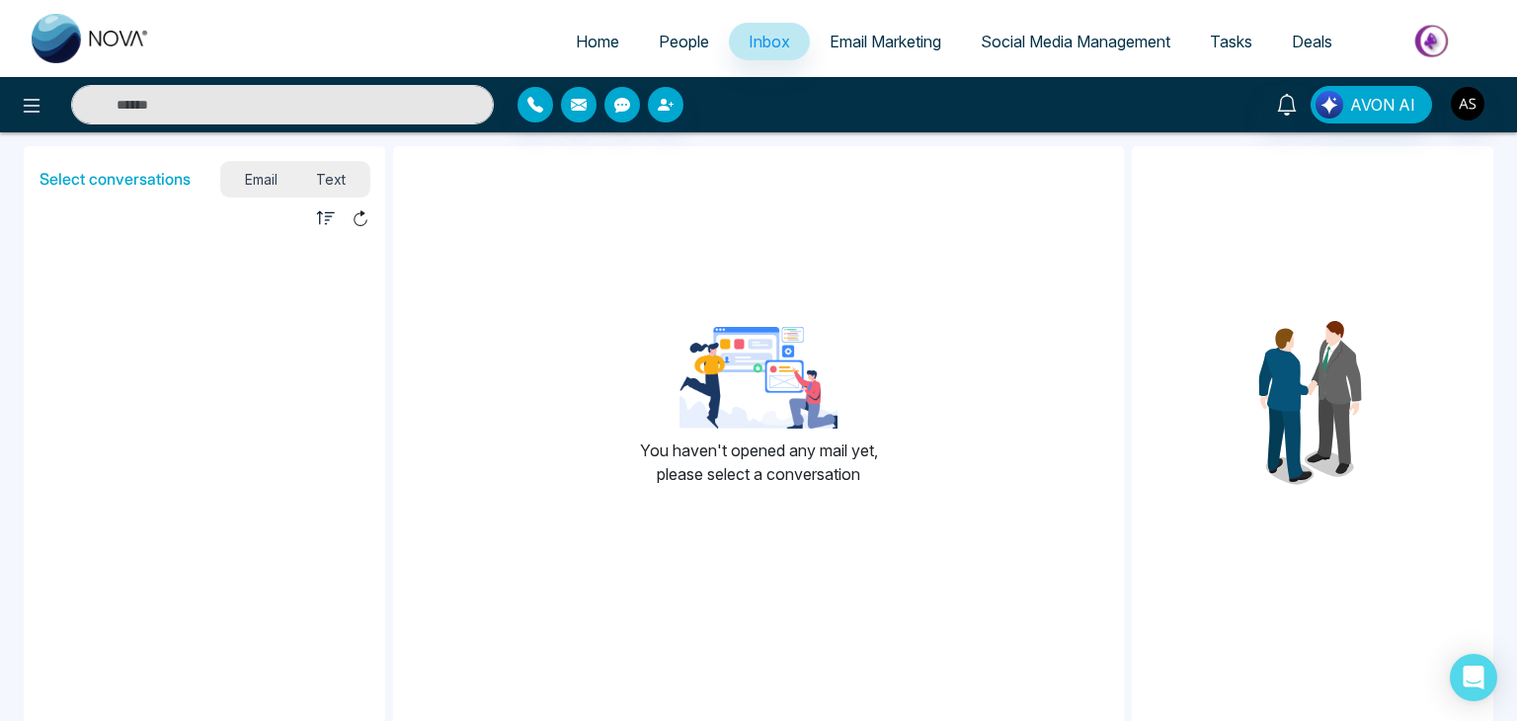
click at [875, 40] on span "Email Marketing" at bounding box center [886, 42] width 112 height 20
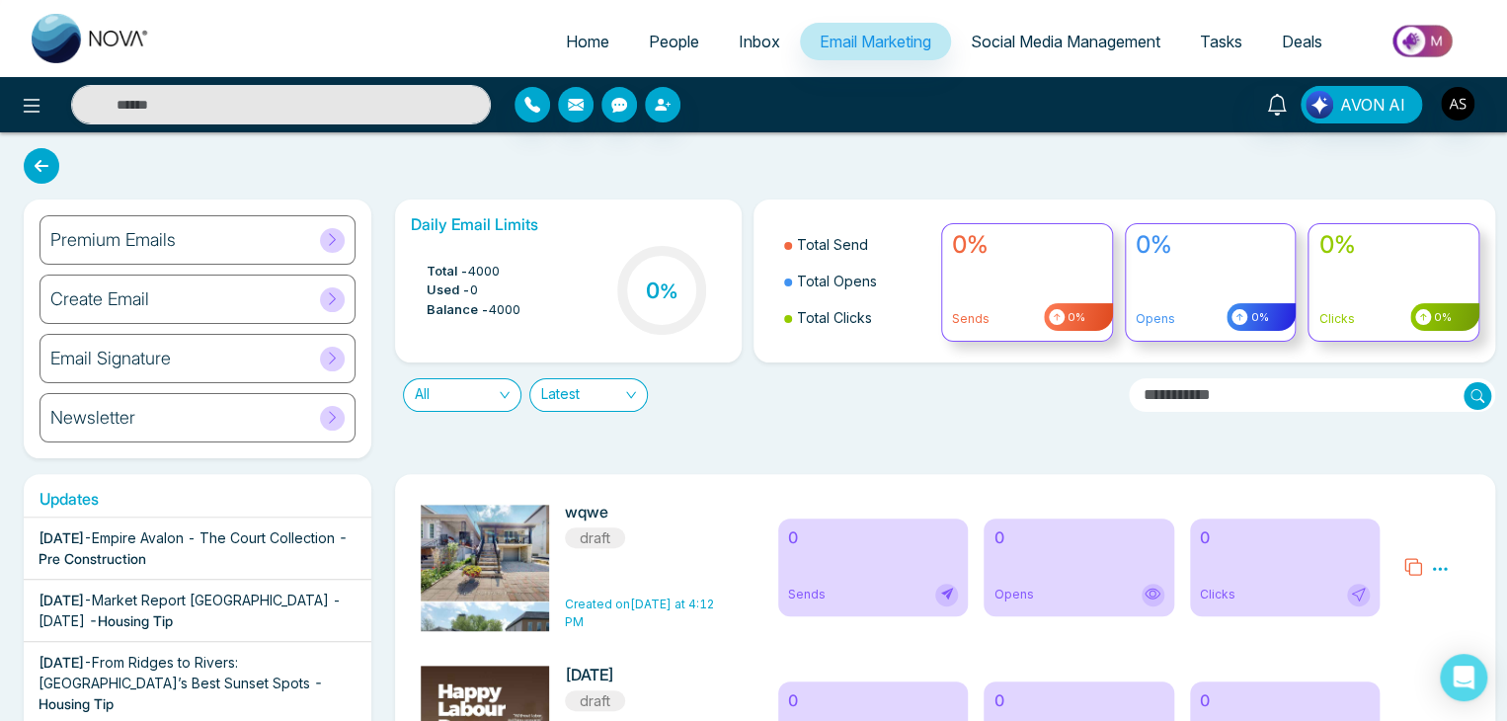
click at [988, 46] on span "Social Media Management" at bounding box center [1066, 42] width 190 height 20
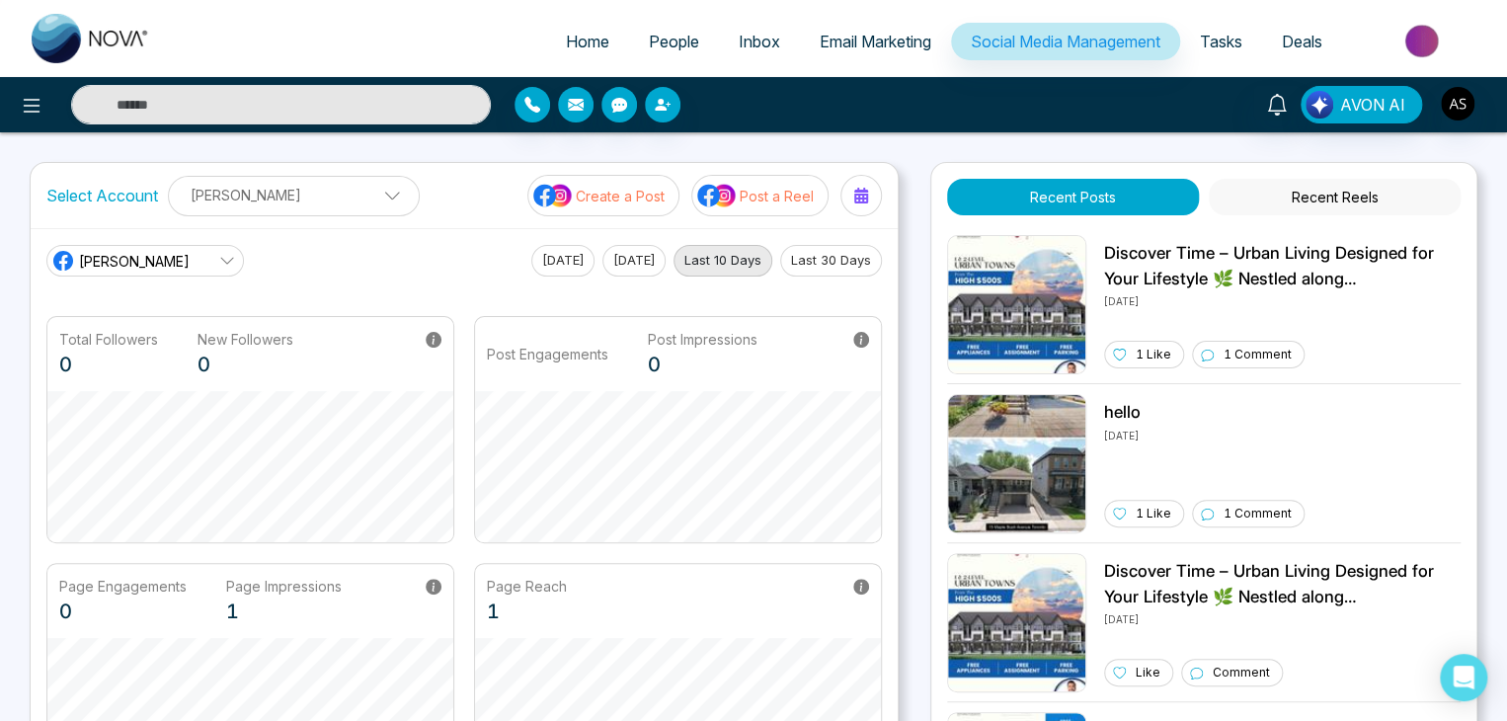
click at [1035, 36] on span "Social Media Management" at bounding box center [1066, 42] width 190 height 20
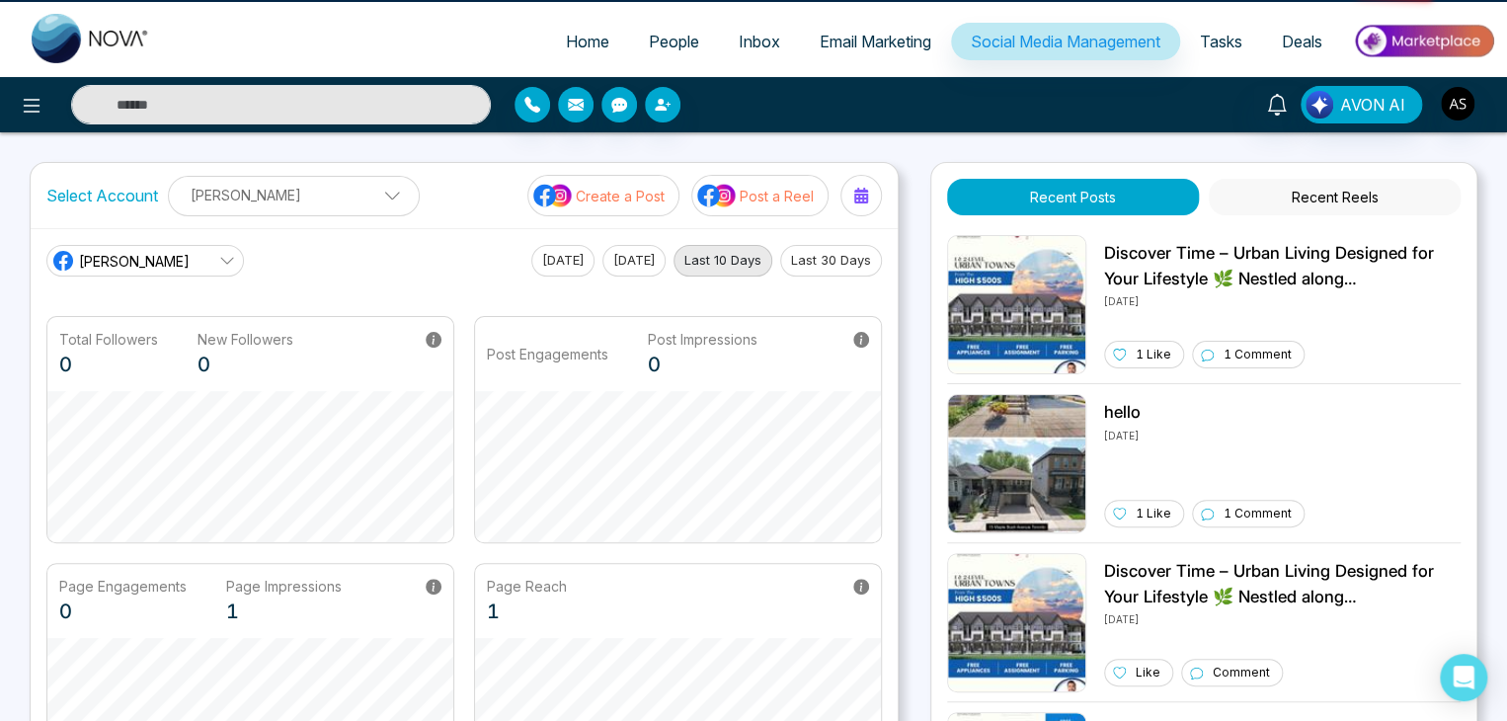
click at [1233, 37] on span "Tasks" at bounding box center [1221, 42] width 42 height 20
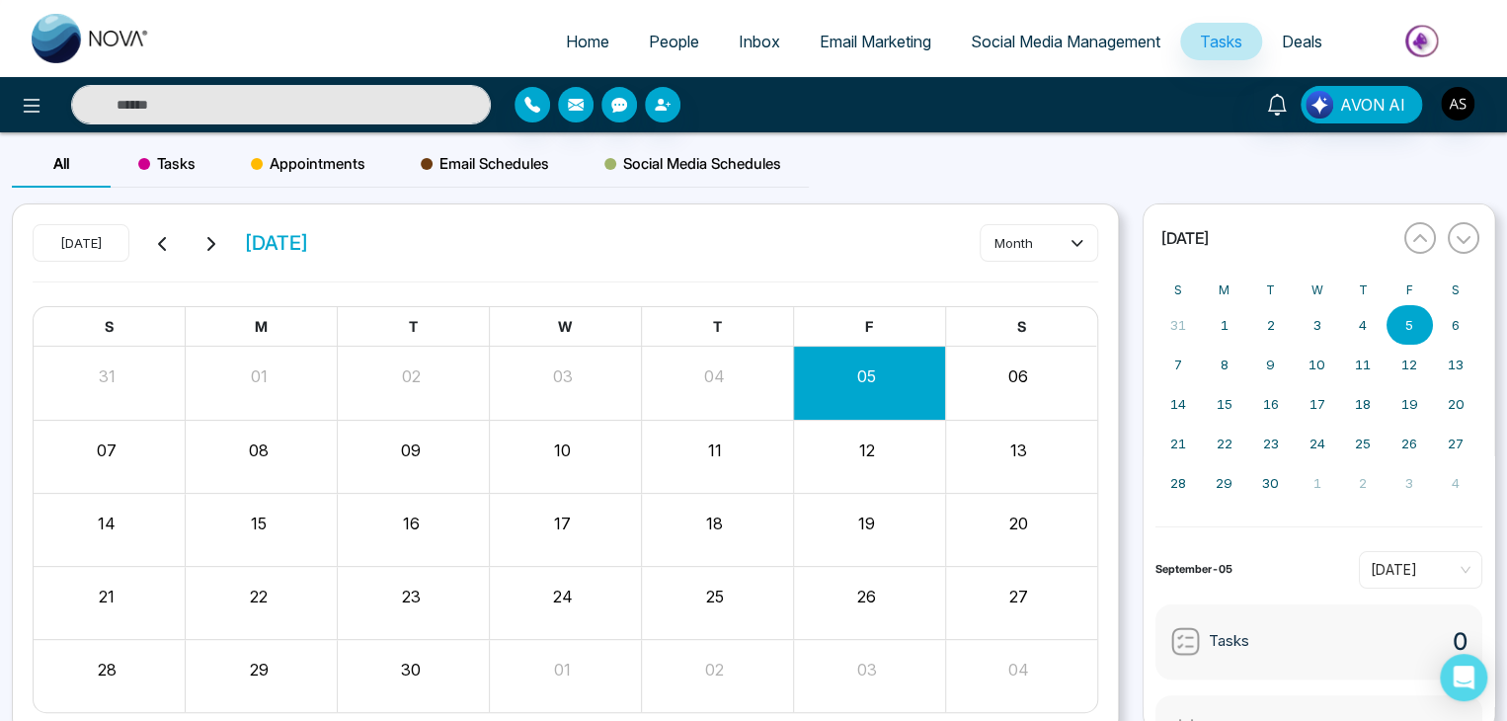
click at [1333, 42] on link "Deals" at bounding box center [1302, 42] width 80 height 38
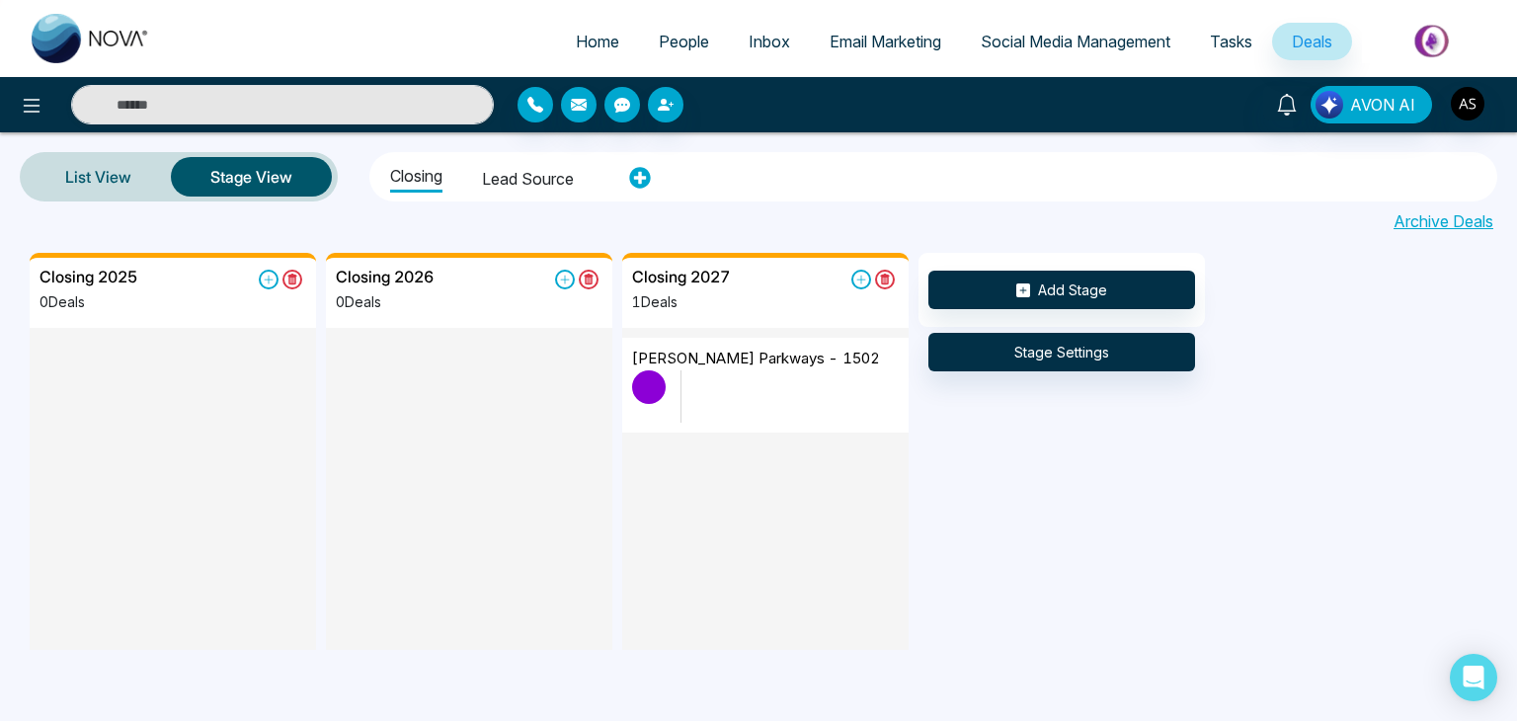
click at [1121, 37] on span "Social Media Management" at bounding box center [1076, 42] width 190 height 20
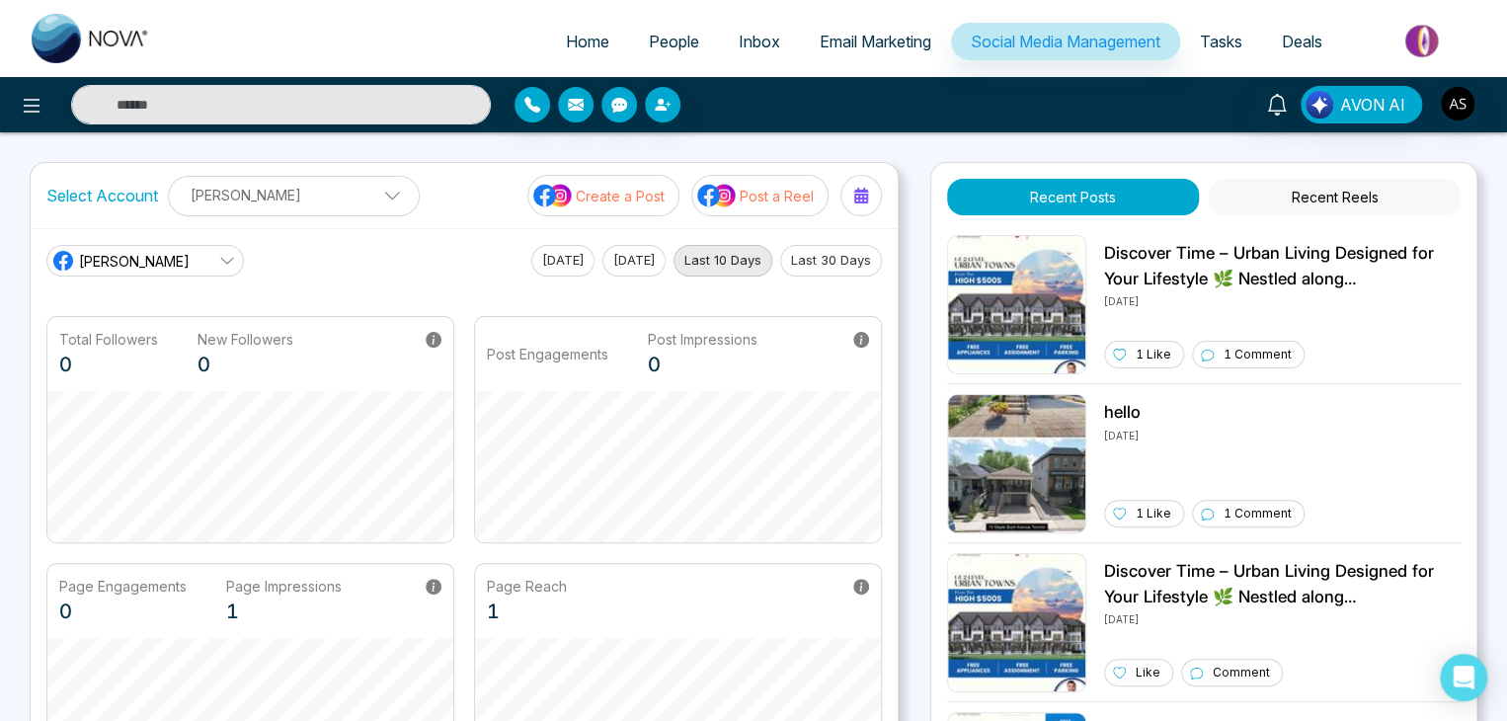
click at [850, 37] on span "Email Marketing" at bounding box center [876, 42] width 112 height 20
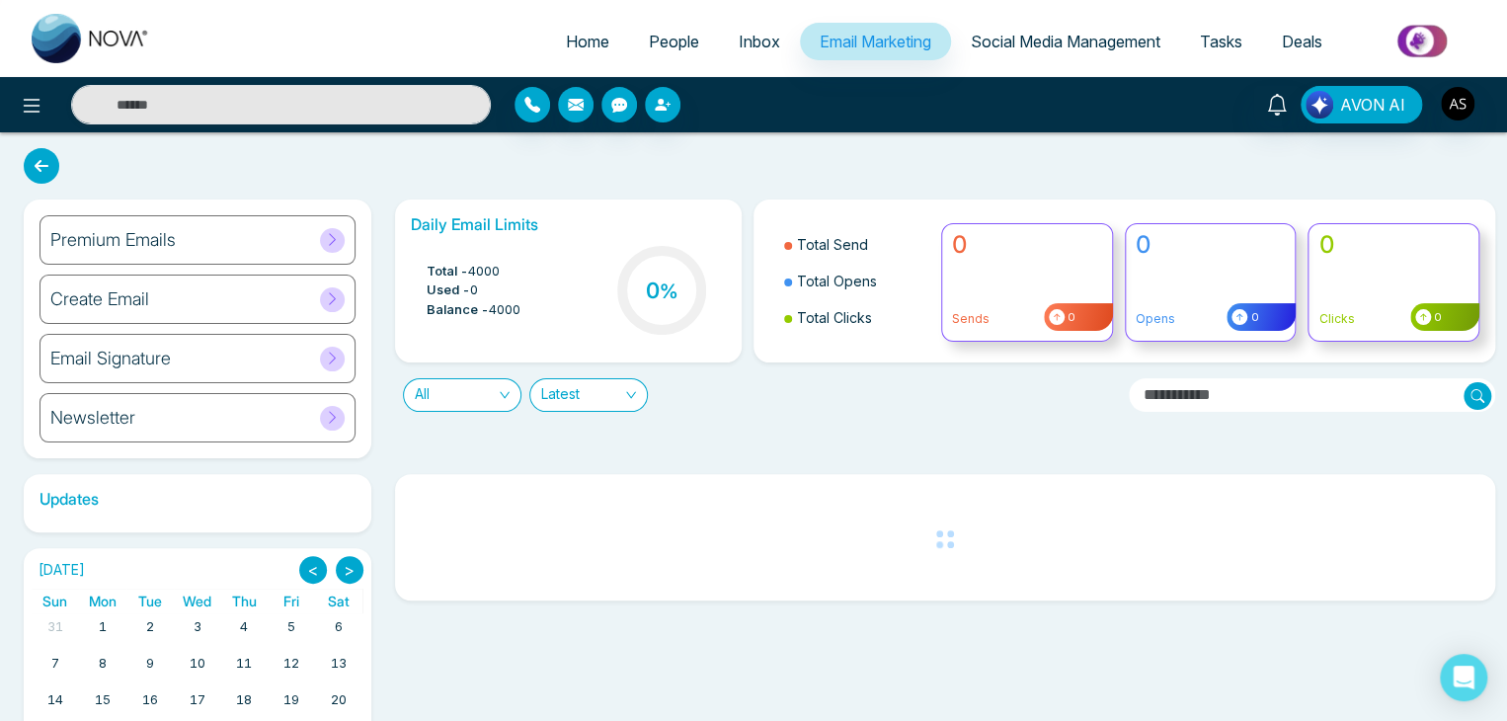
click at [756, 32] on span "Inbox" at bounding box center [759, 42] width 41 height 20
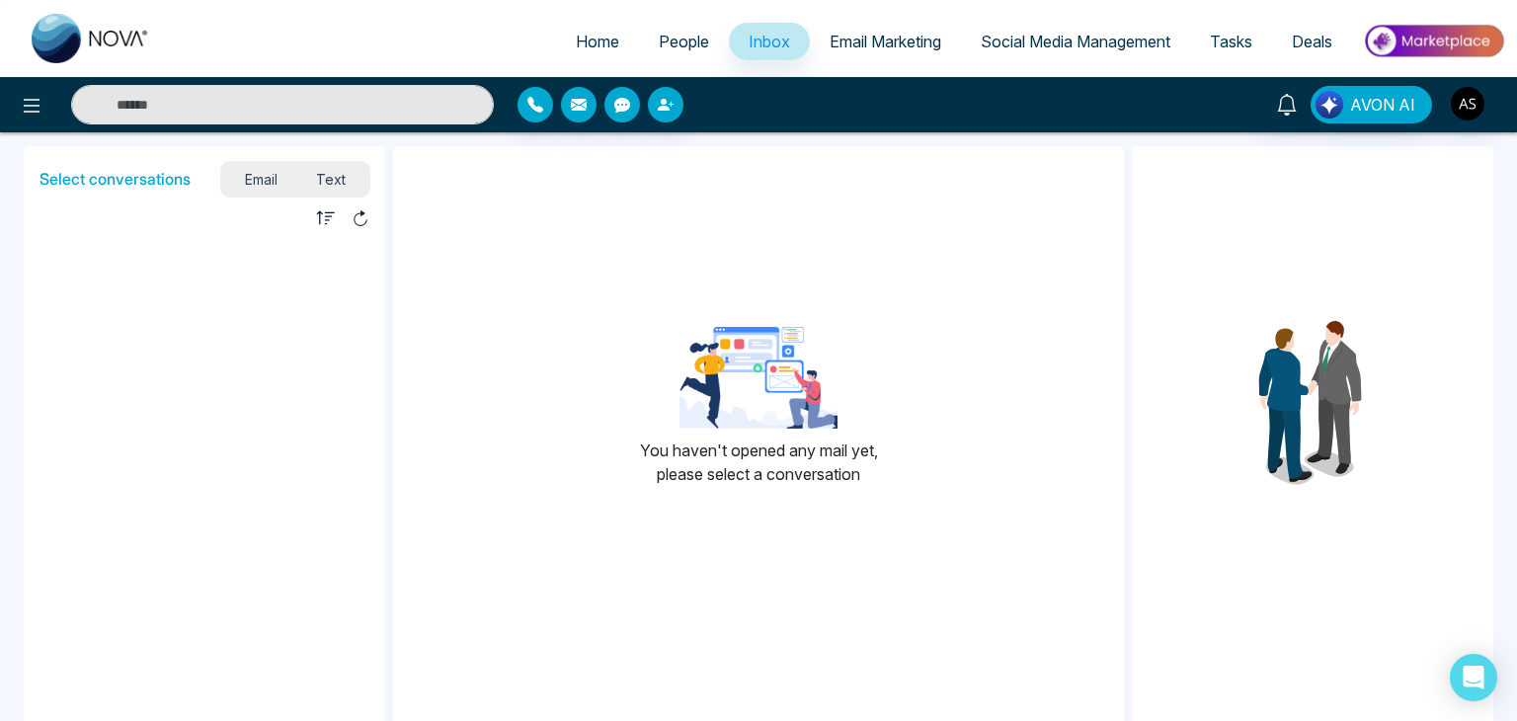
click at [659, 48] on span "People" at bounding box center [684, 42] width 50 height 20
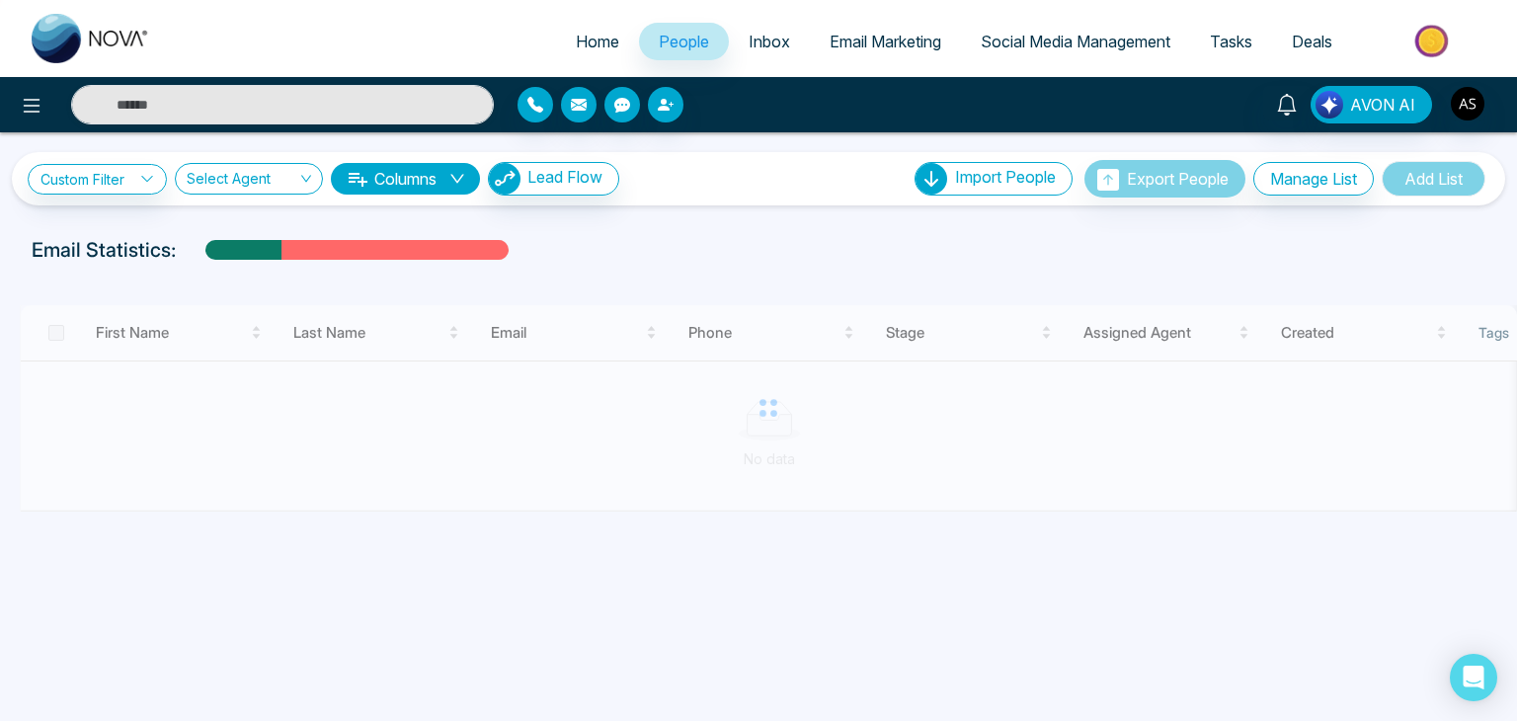
click at [577, 47] on span "Home" at bounding box center [597, 42] width 43 height 20
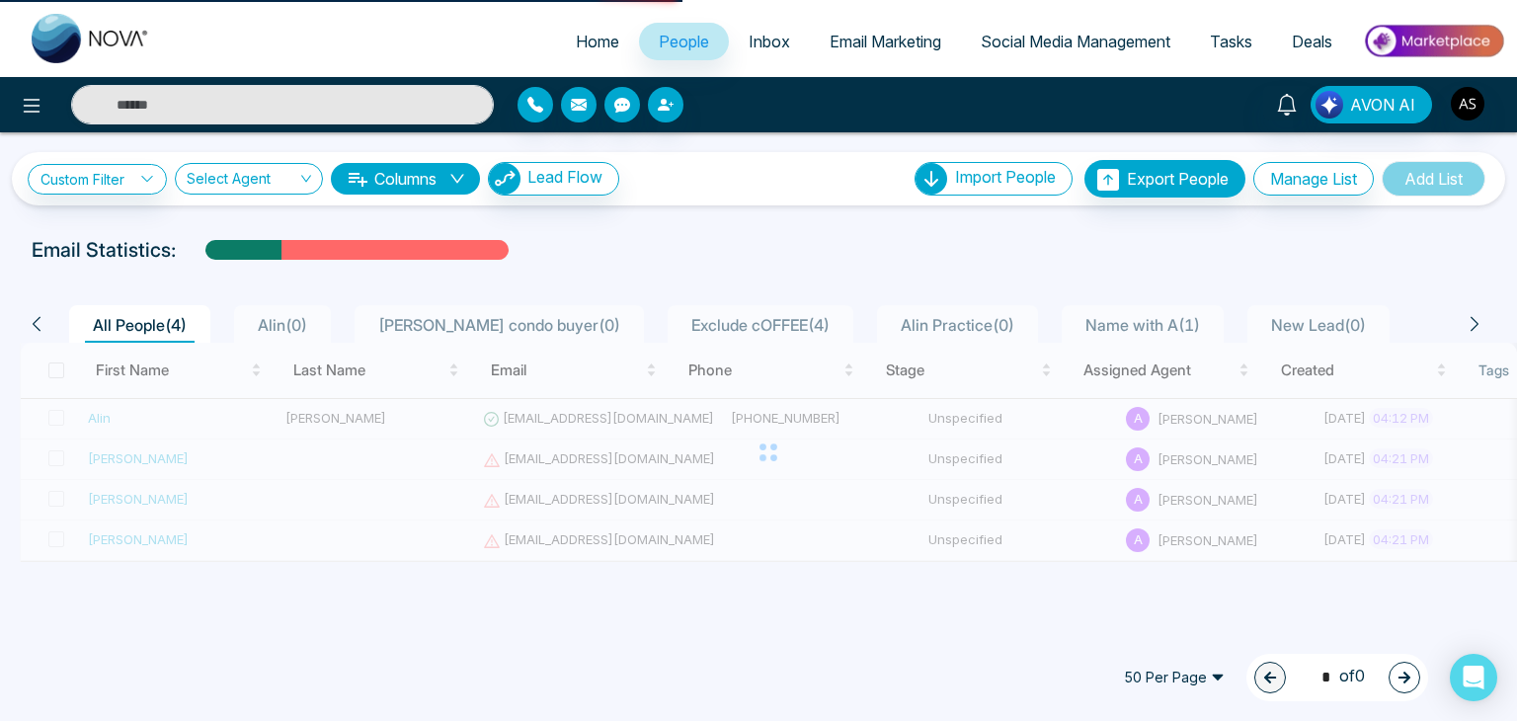
select select "*"
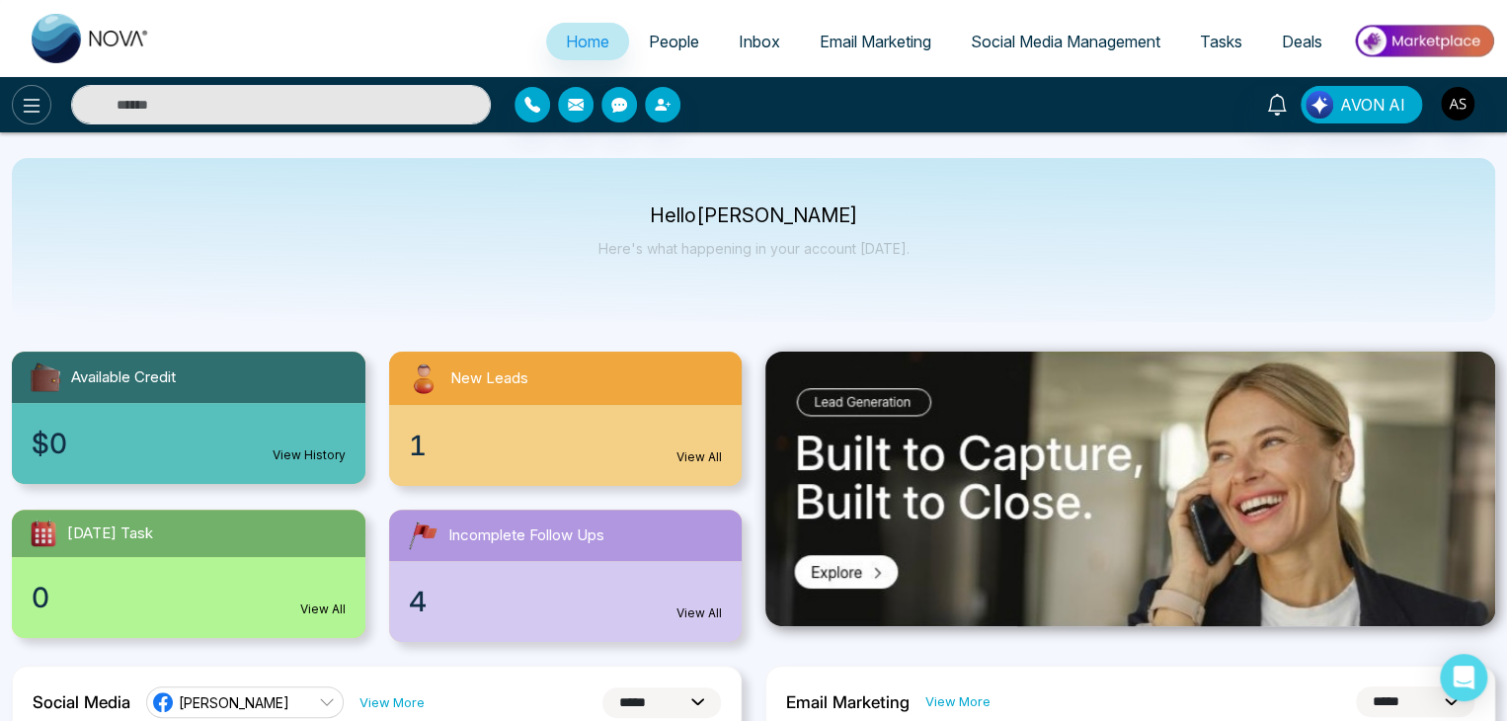
click at [33, 111] on icon at bounding box center [32, 106] width 17 height 14
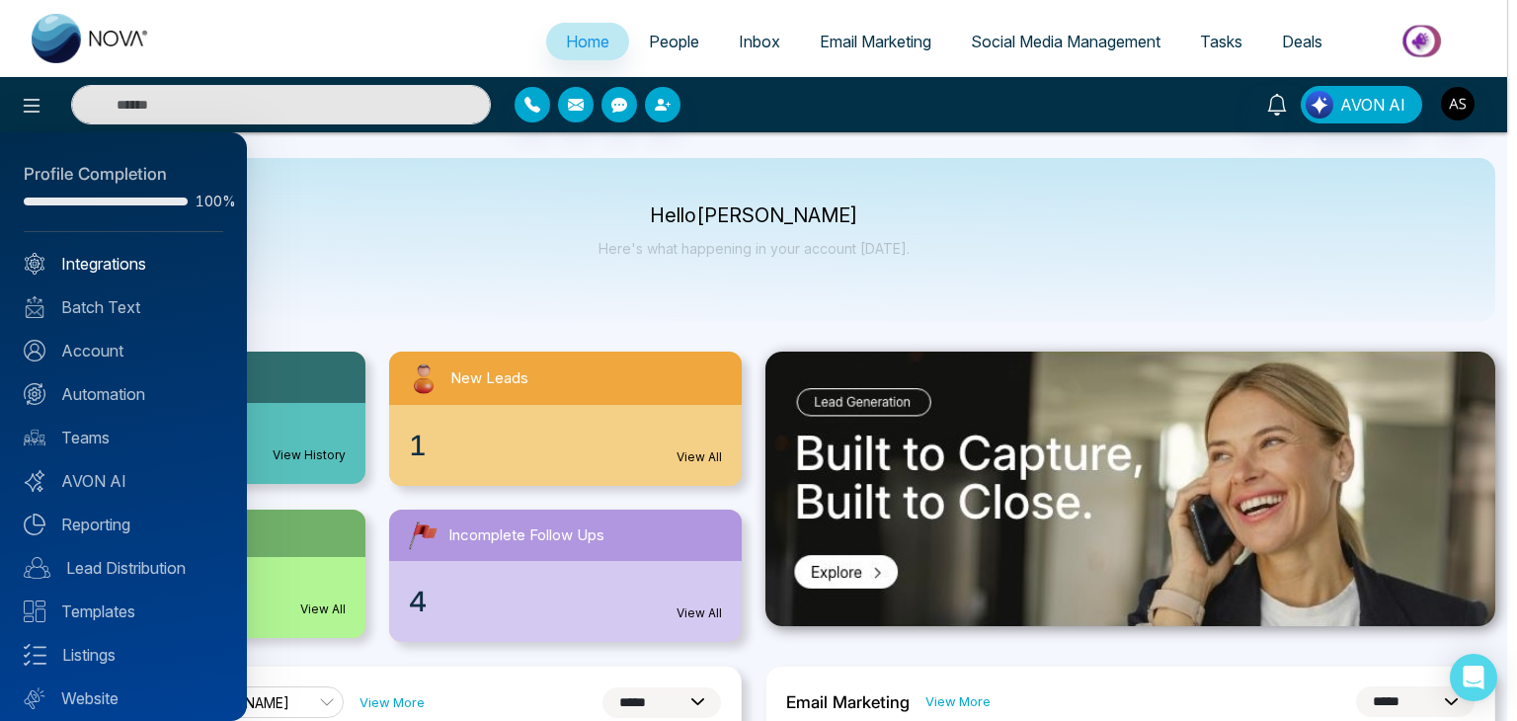
click at [154, 266] on link "Integrations" at bounding box center [124, 264] width 200 height 24
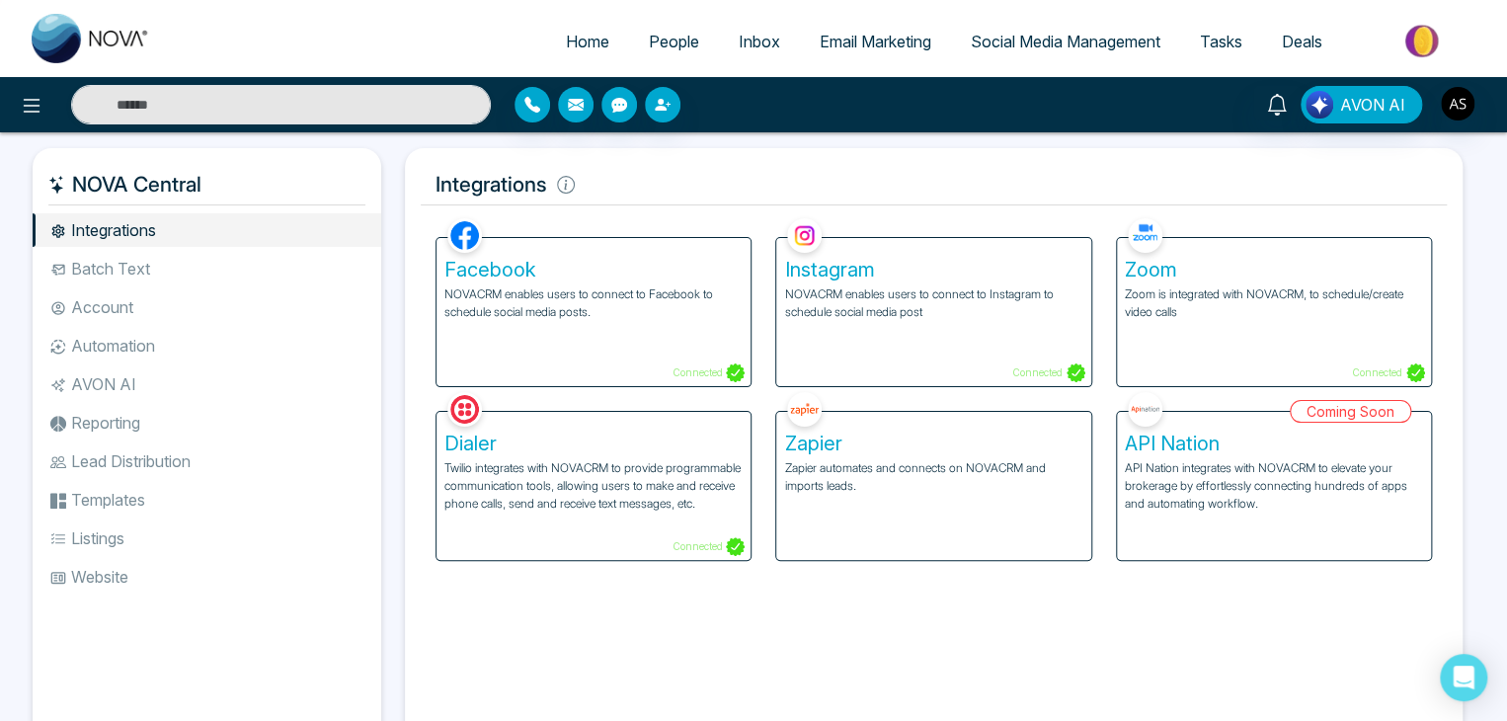
click at [154, 266] on li "Batch Text" at bounding box center [207, 269] width 349 height 34
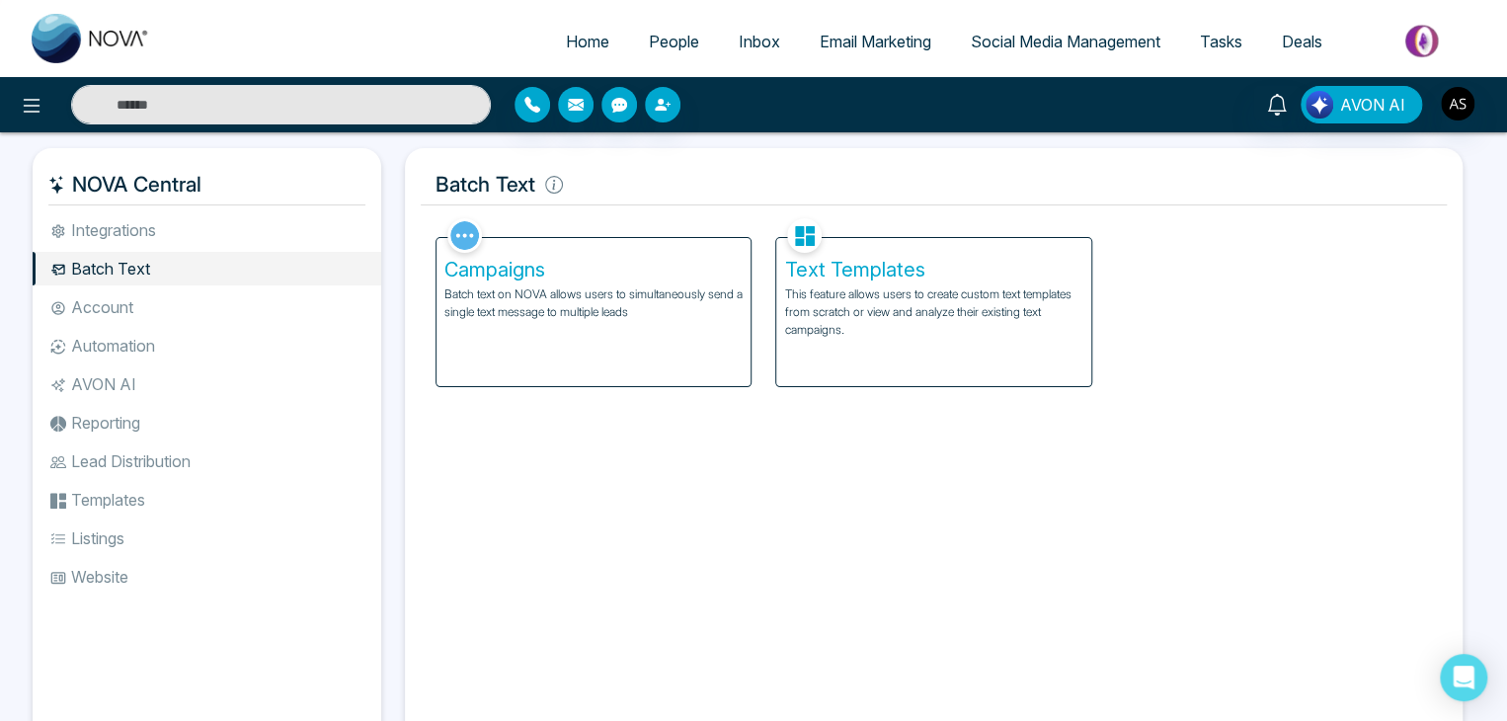
click at [166, 292] on li "Account" at bounding box center [207, 307] width 349 height 34
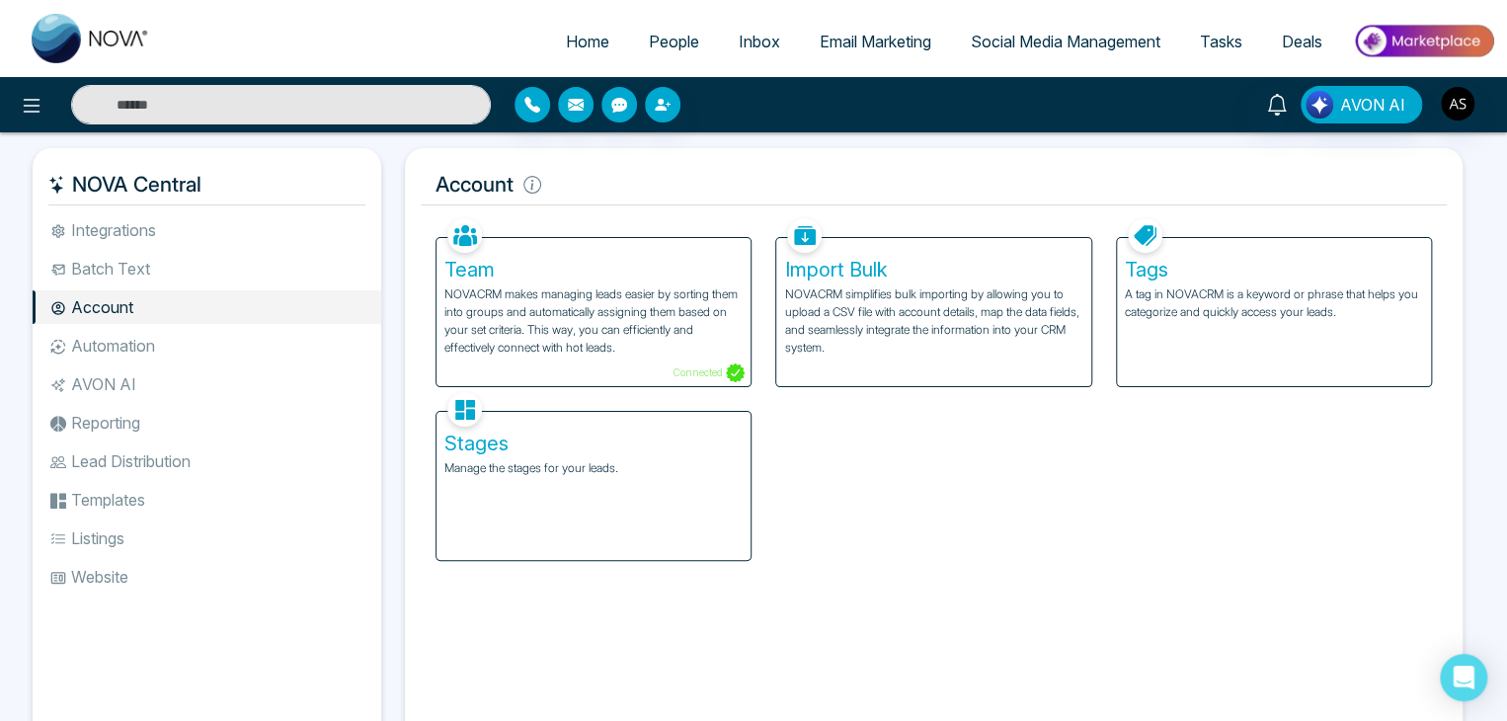
click at [190, 376] on li "AVON AI" at bounding box center [207, 384] width 349 height 34
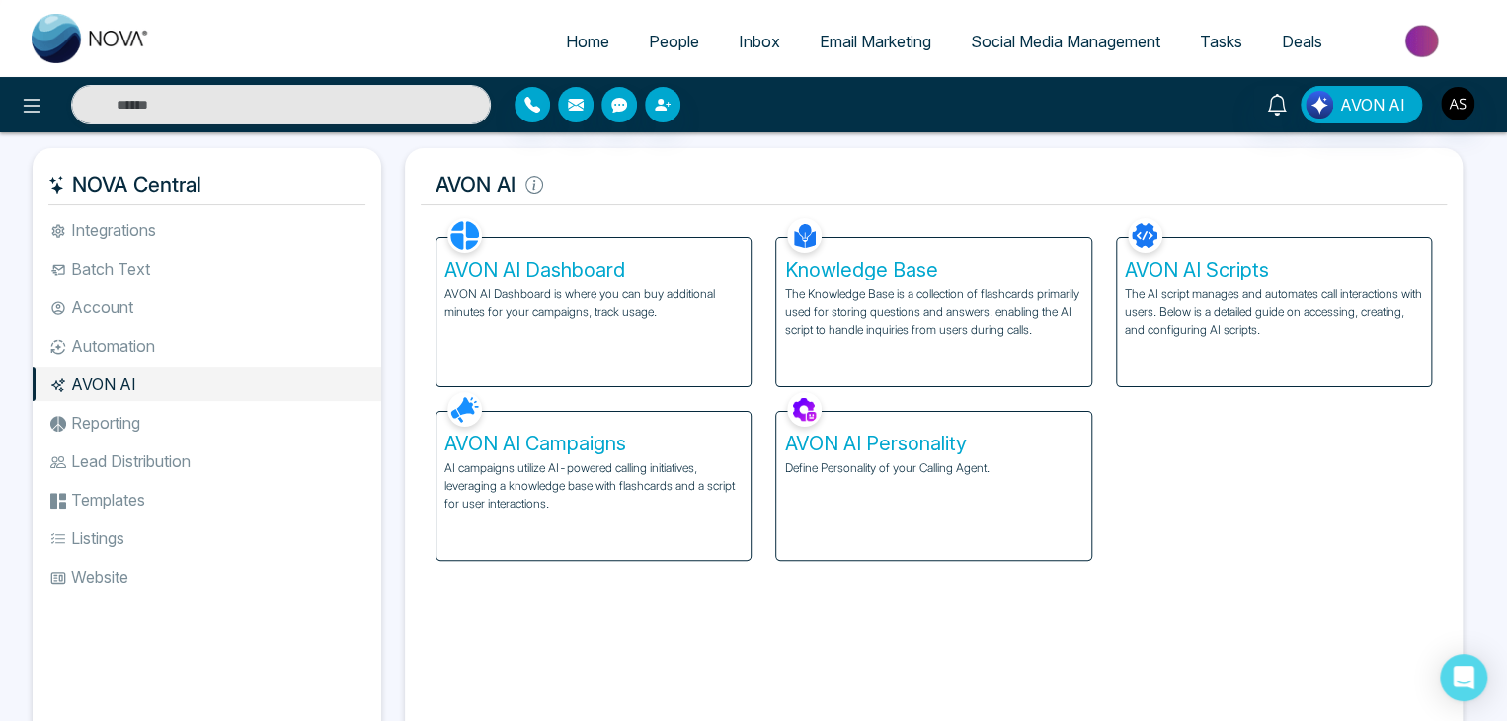
click at [216, 350] on li "Automation" at bounding box center [207, 346] width 349 height 34
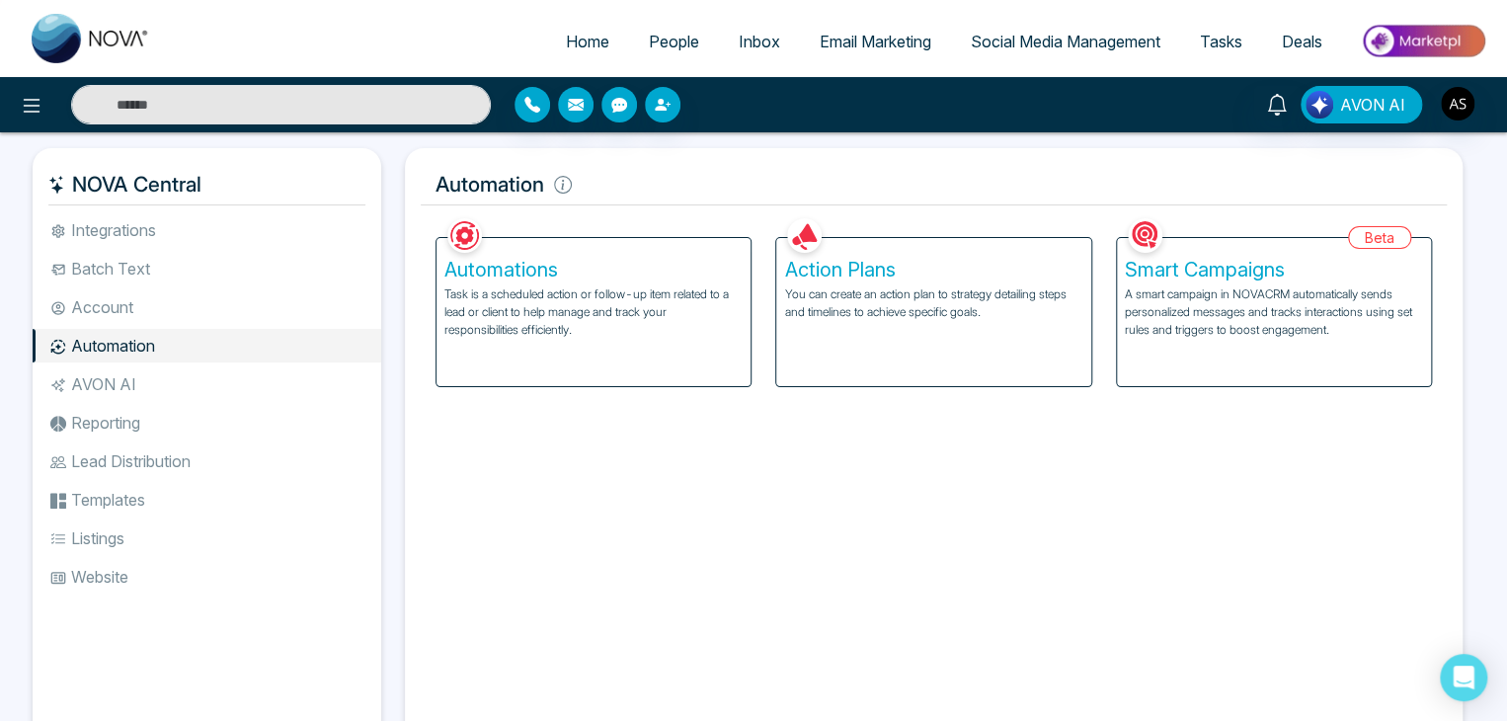
click at [232, 416] on li "Reporting" at bounding box center [207, 423] width 349 height 34
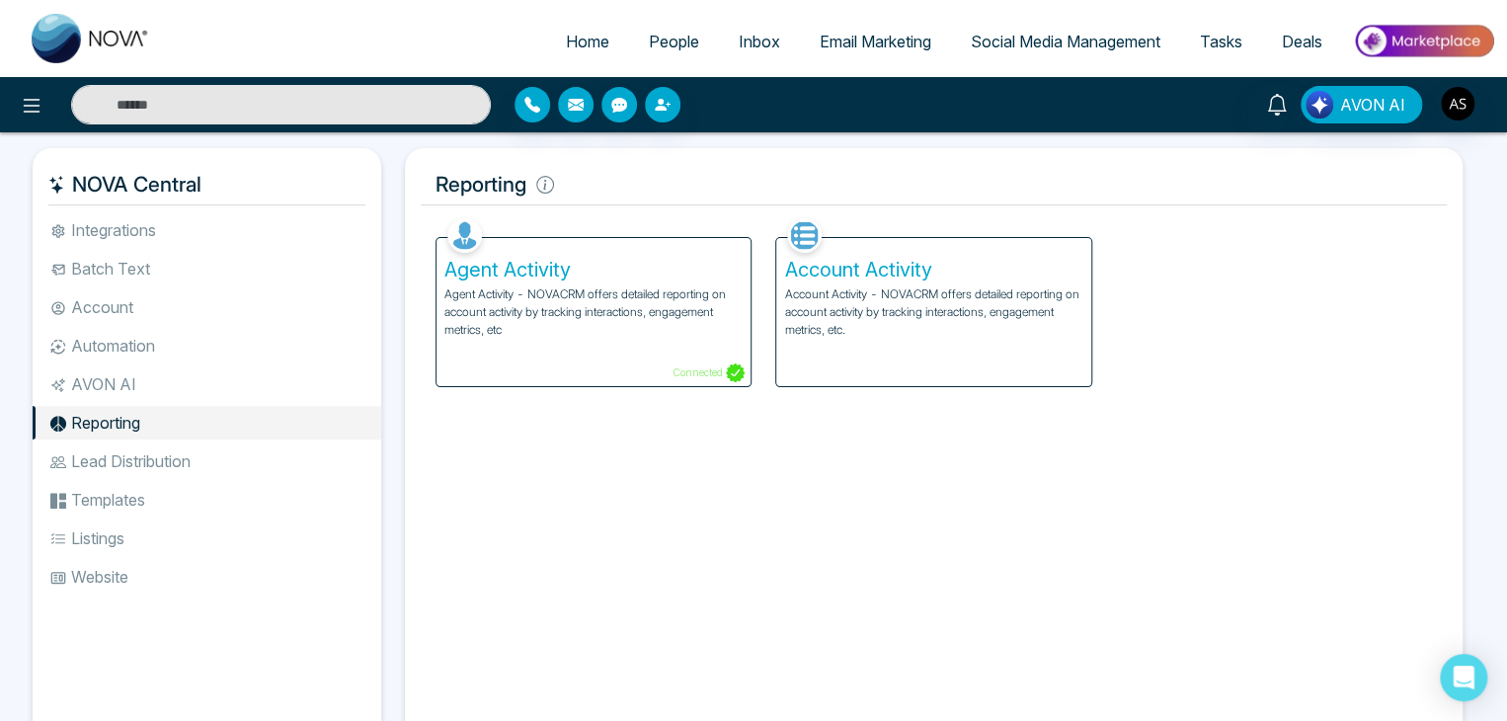
click at [243, 473] on li "Lead Distribution" at bounding box center [207, 462] width 349 height 34
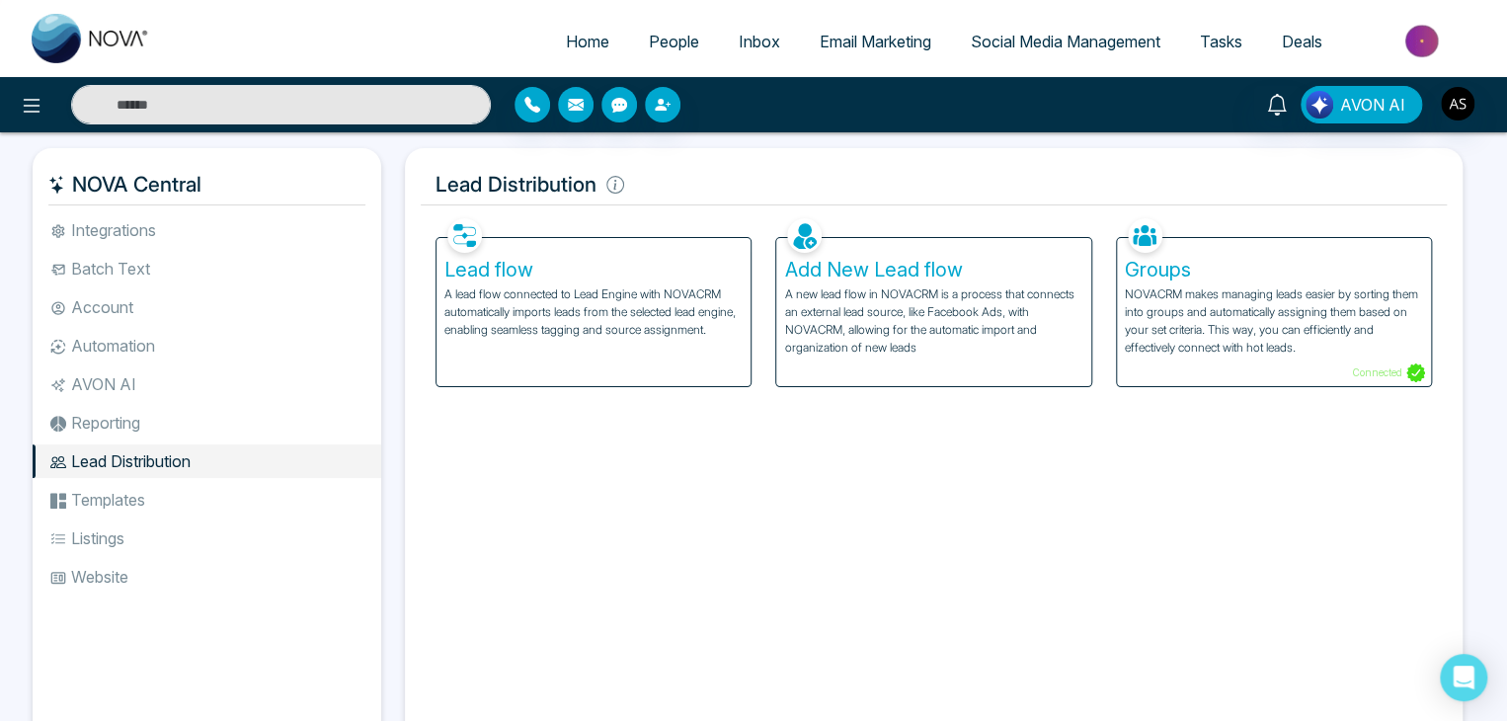
click at [256, 530] on li "Listings" at bounding box center [207, 539] width 349 height 34
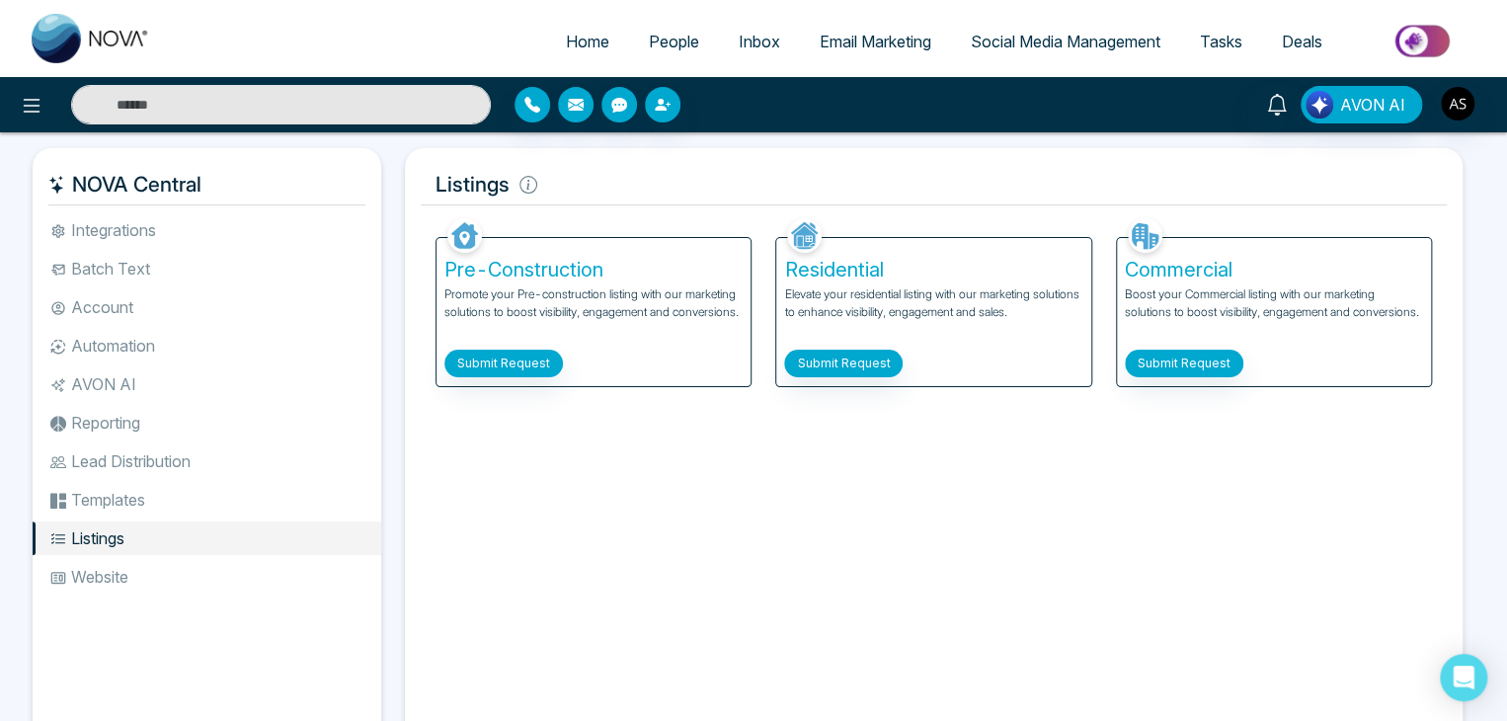
click at [263, 507] on li "Templates" at bounding box center [207, 500] width 349 height 34
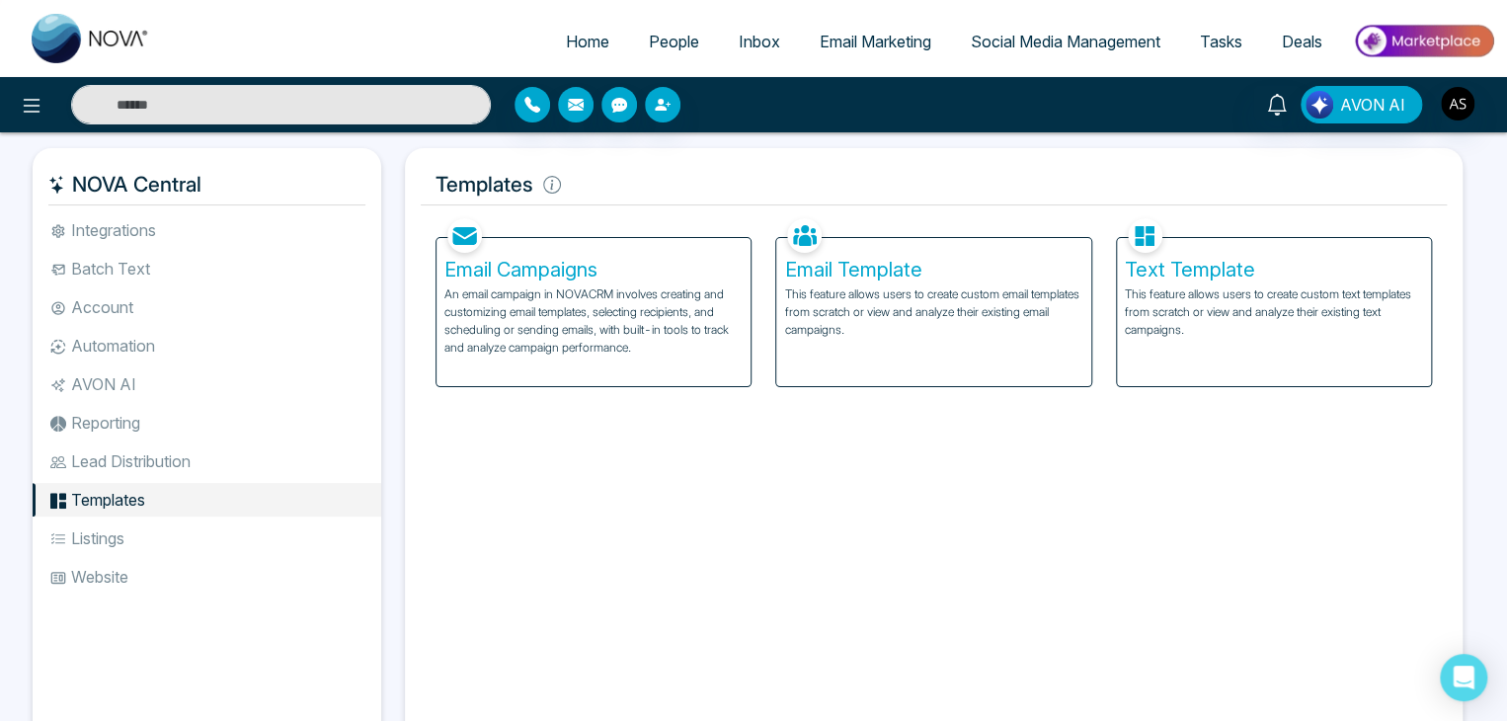
click at [264, 566] on li "Website" at bounding box center [207, 577] width 349 height 34
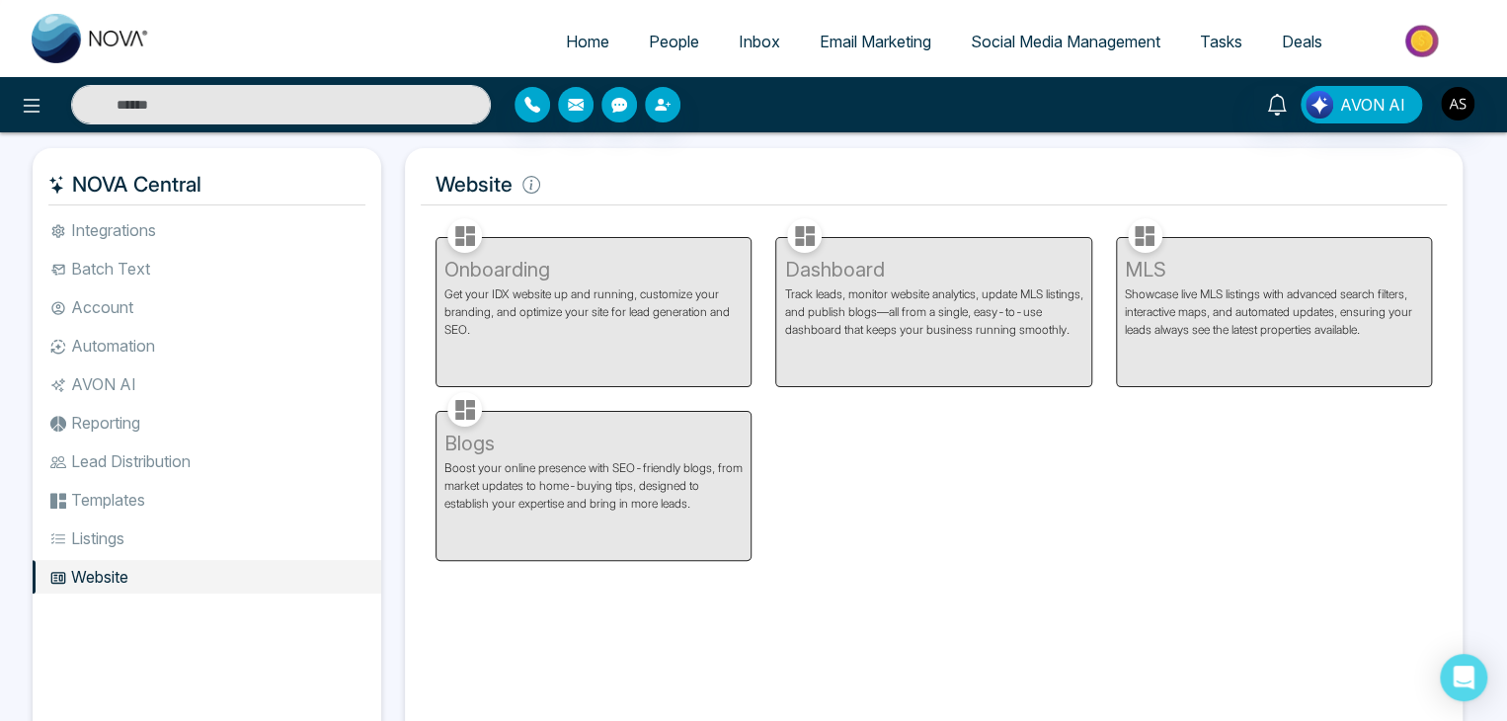
click at [277, 234] on li "Integrations" at bounding box center [207, 230] width 349 height 34
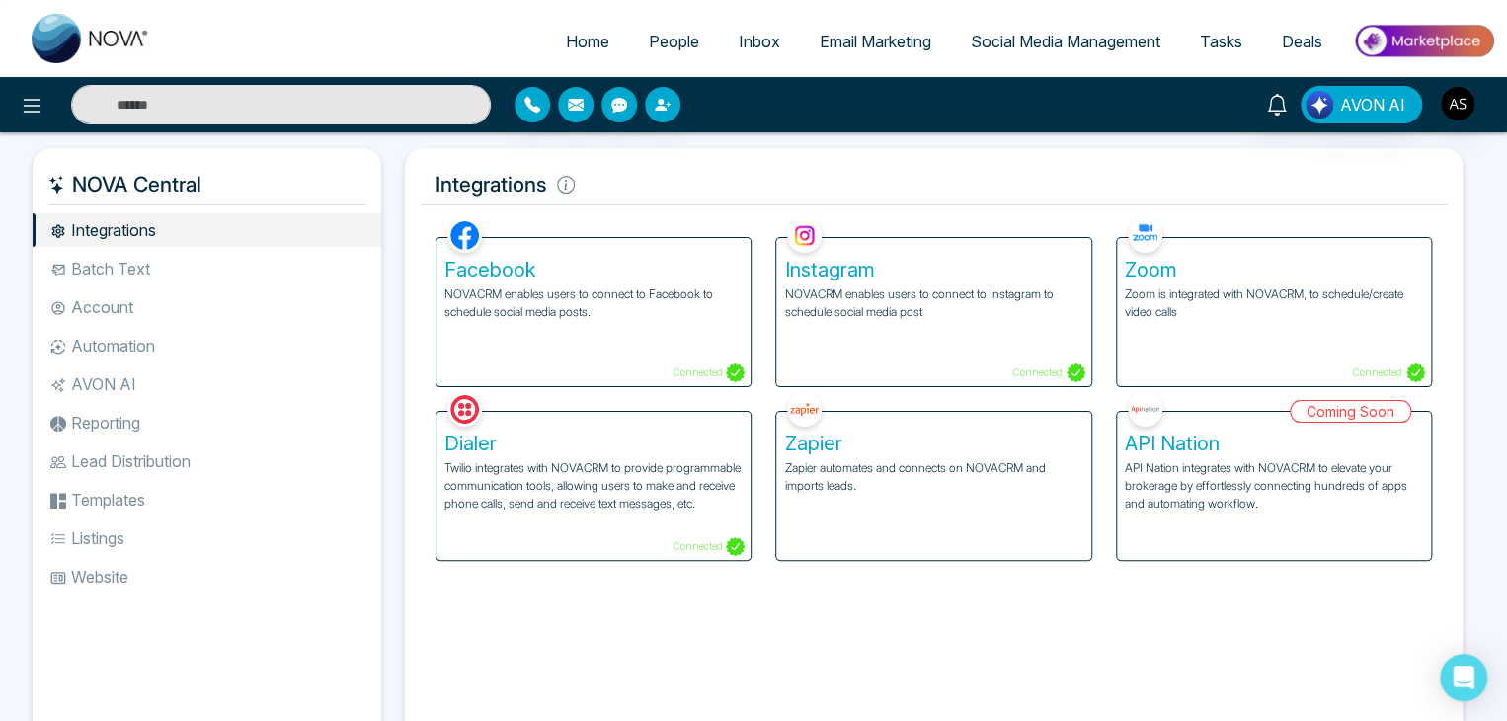
click at [587, 43] on span "Home" at bounding box center [587, 42] width 43 height 20
select select "*"
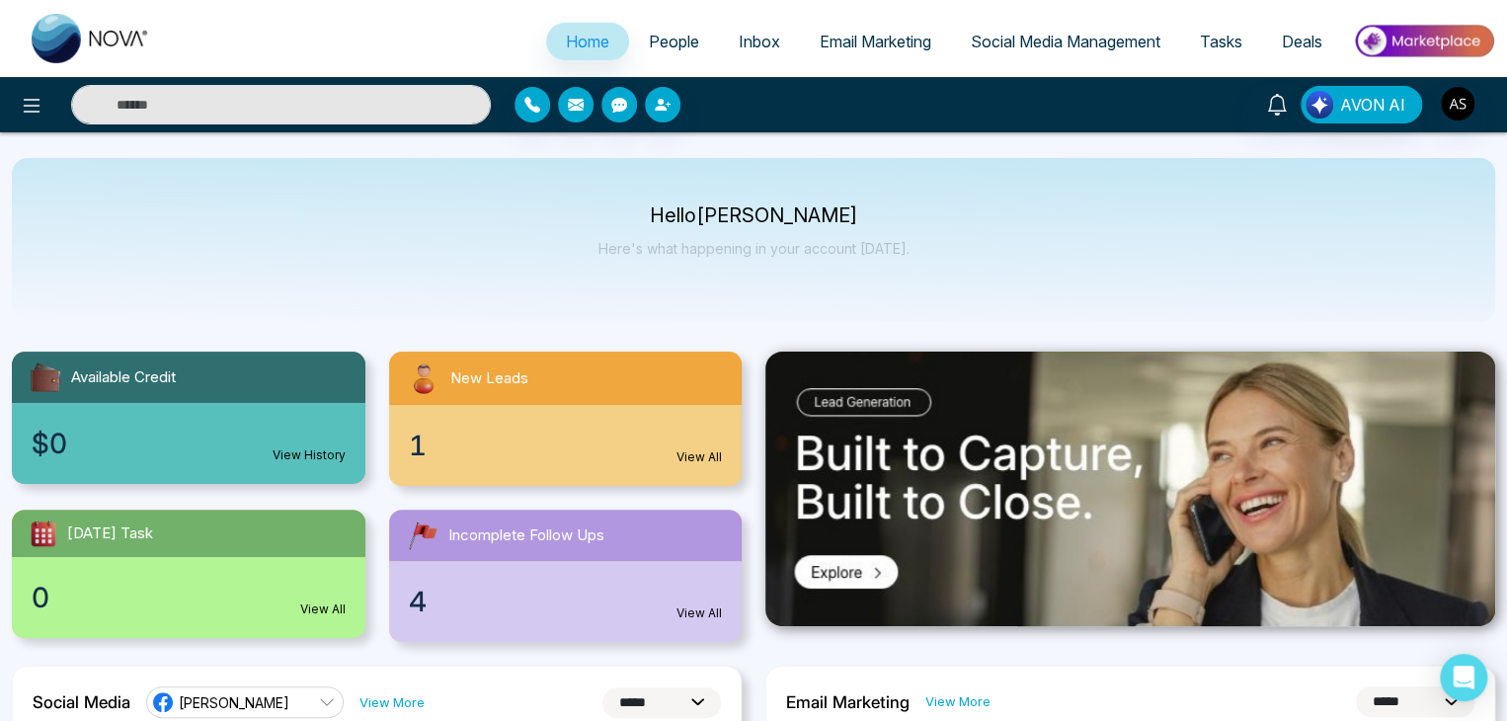
click at [657, 31] on link "People" at bounding box center [674, 42] width 90 height 38
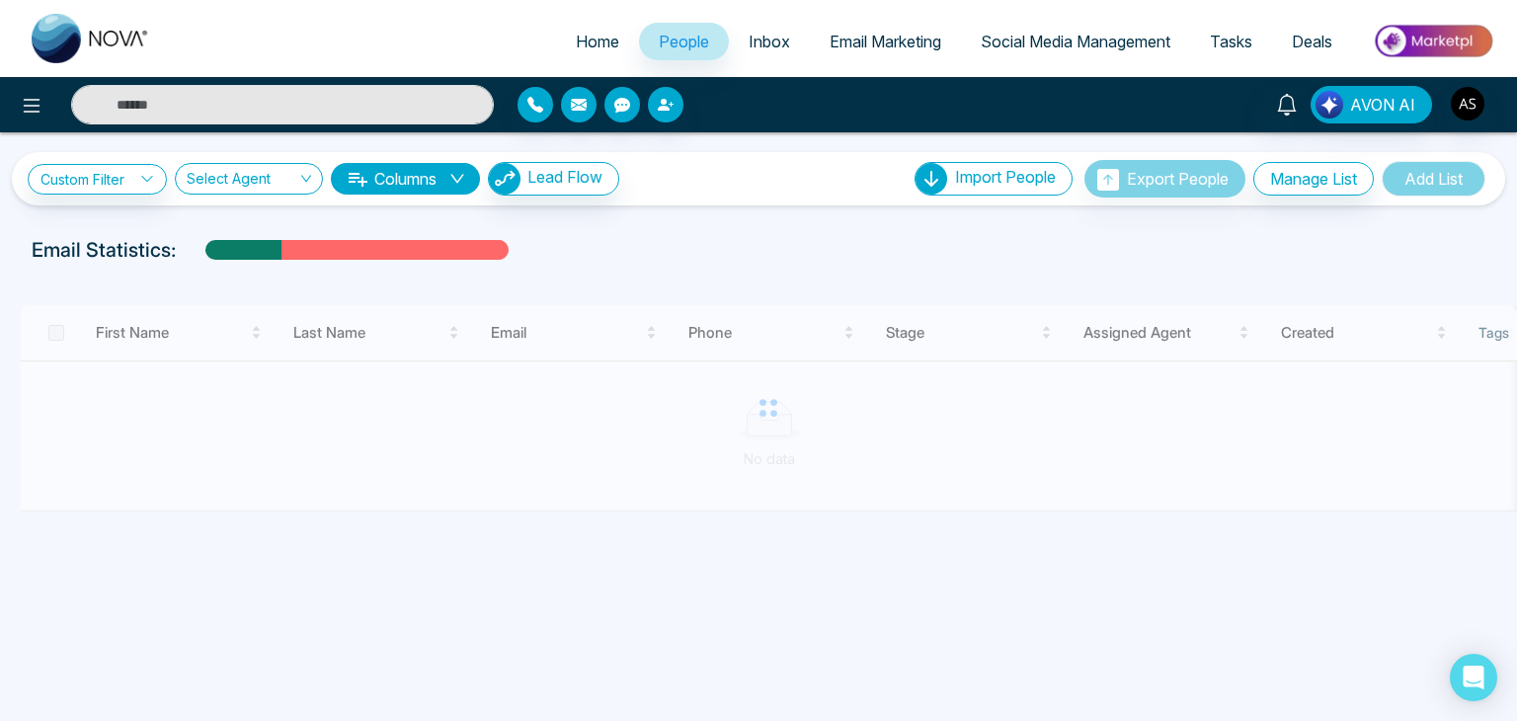
click at [810, 29] on link "Email Marketing" at bounding box center [885, 42] width 151 height 38
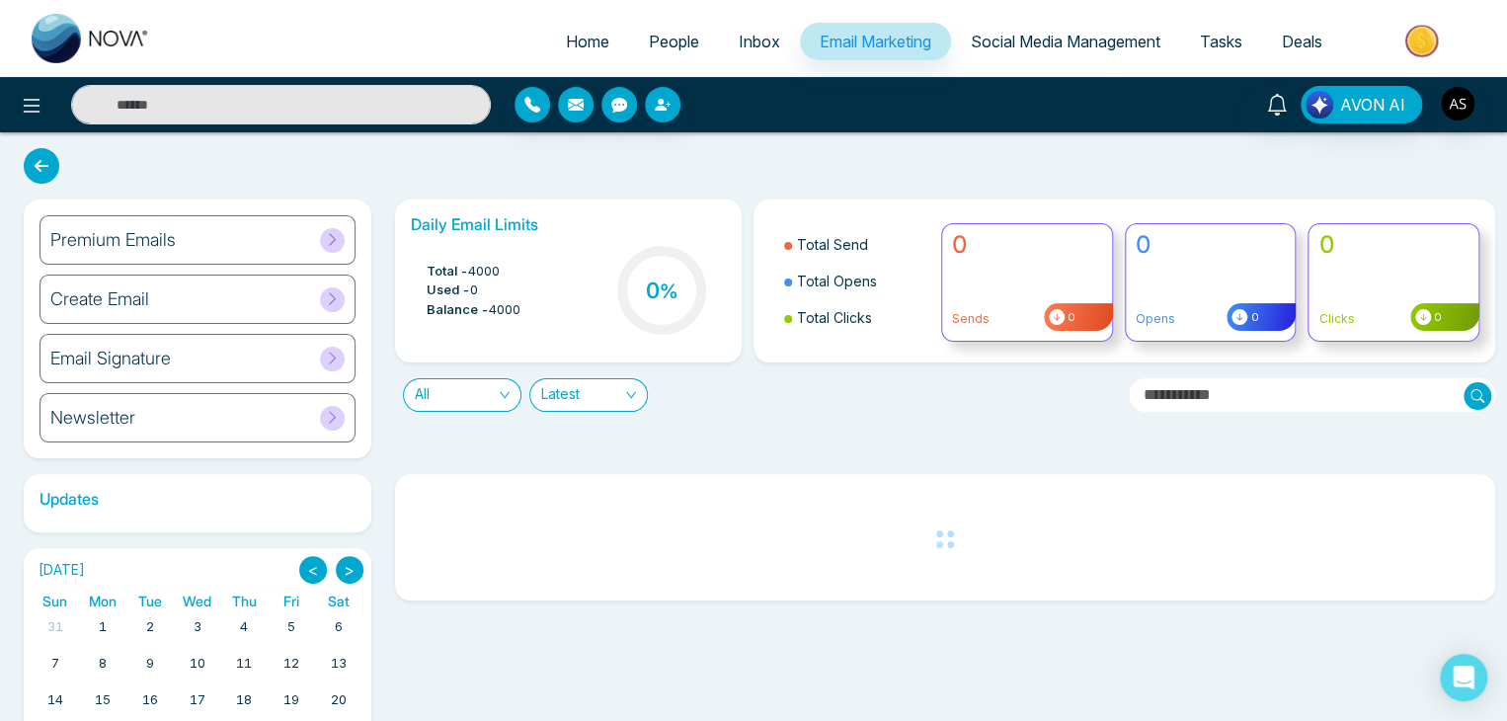
click at [1123, 37] on span "Social Media Management" at bounding box center [1066, 42] width 190 height 20
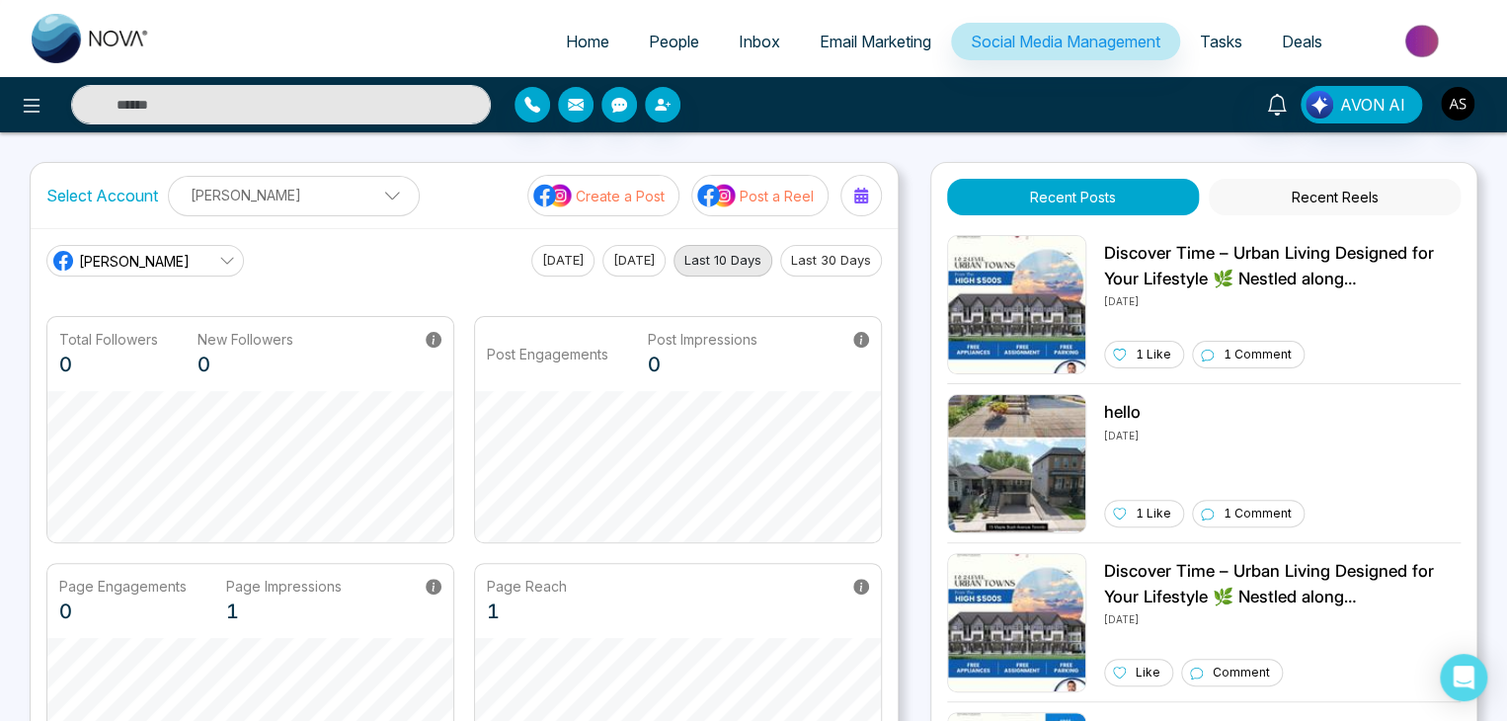
click at [1247, 33] on link "Tasks" at bounding box center [1221, 42] width 82 height 38
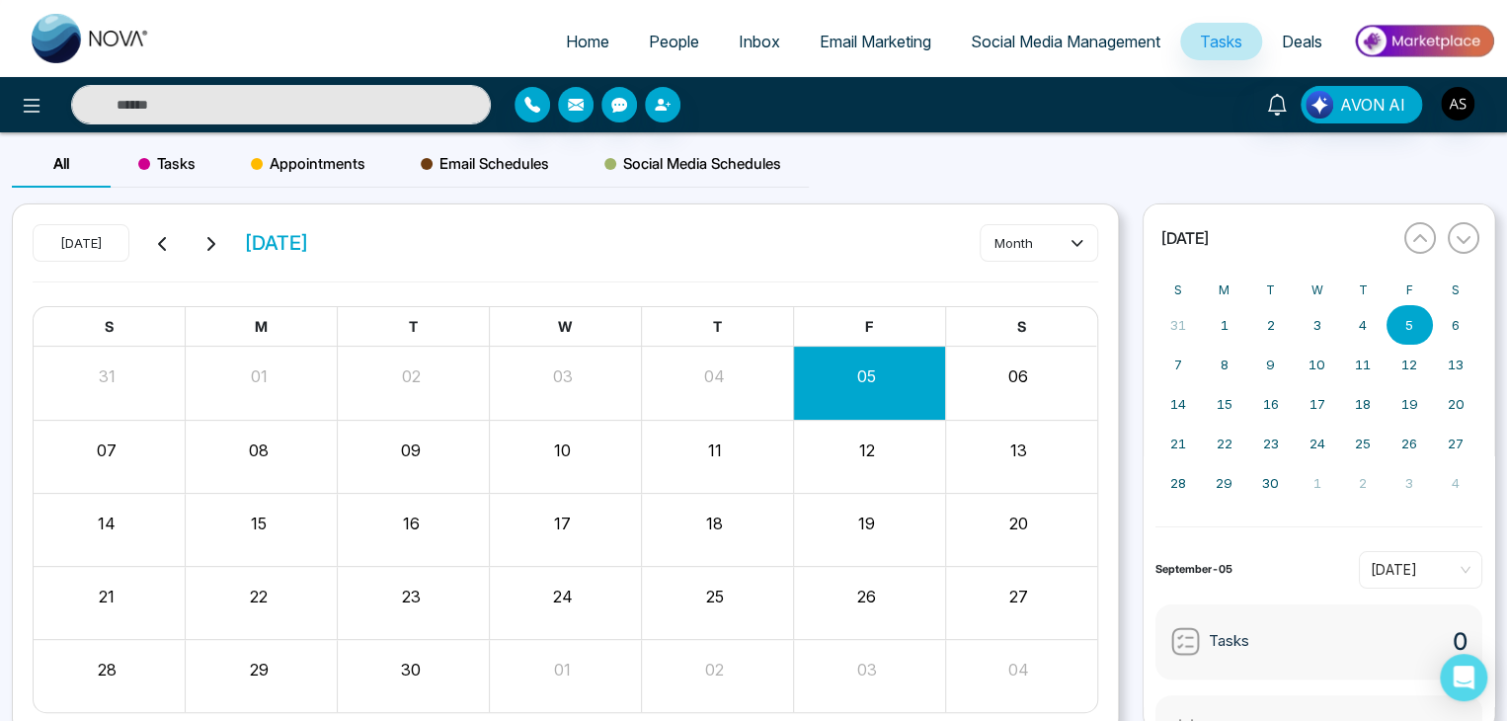
click at [1321, 34] on span "Deals" at bounding box center [1302, 42] width 40 height 20
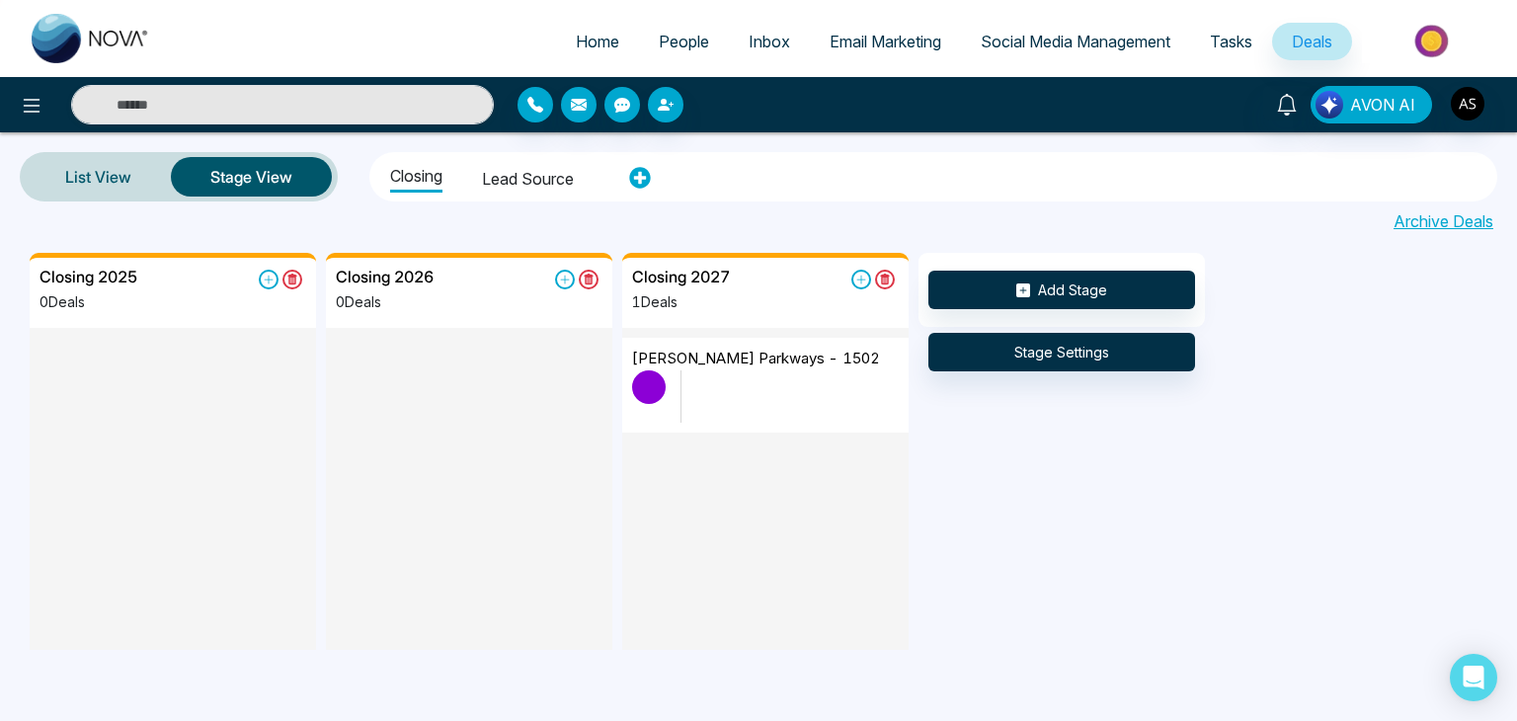
click at [588, 33] on span "Home" at bounding box center [597, 42] width 43 height 20
select select "*"
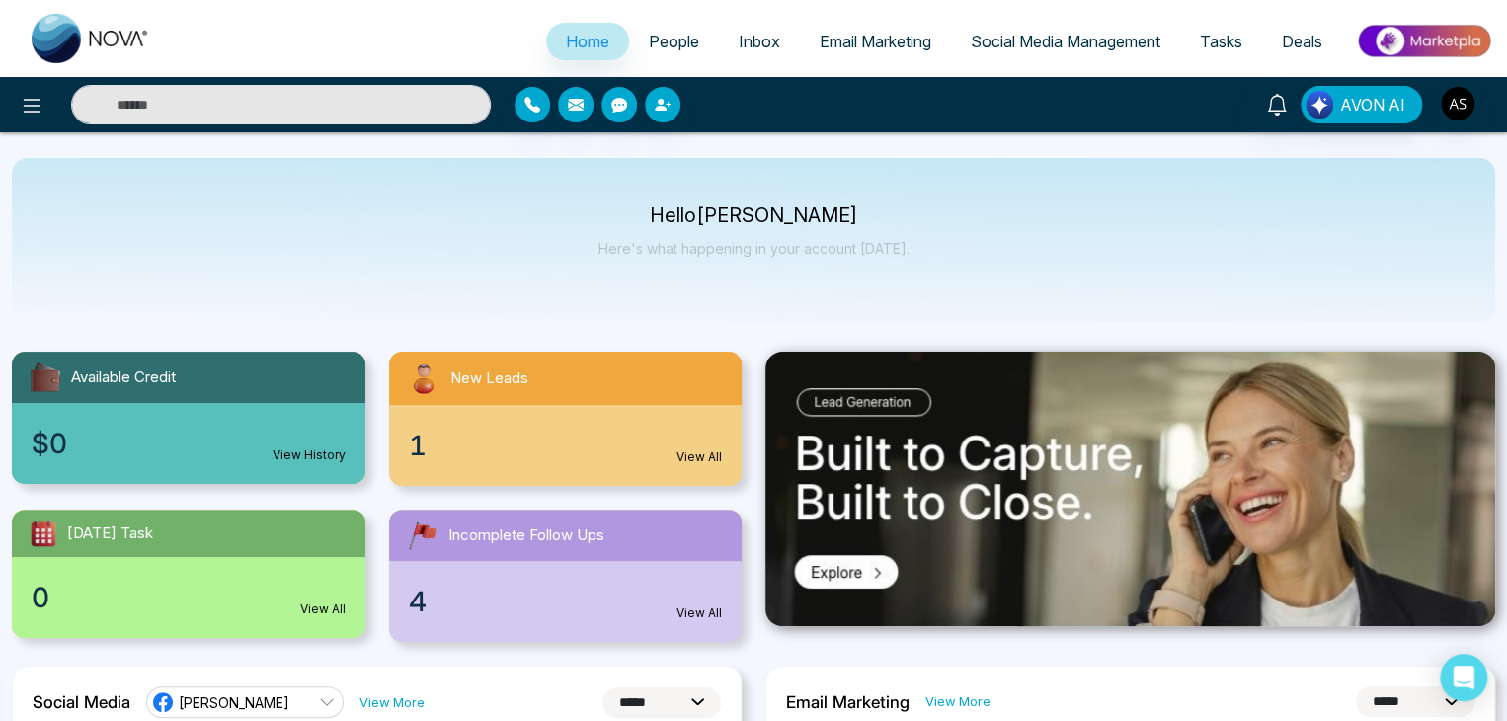
click at [47, 120] on div at bounding box center [251, 105] width 503 height 40
click at [43, 110] on button at bounding box center [32, 105] width 40 height 40
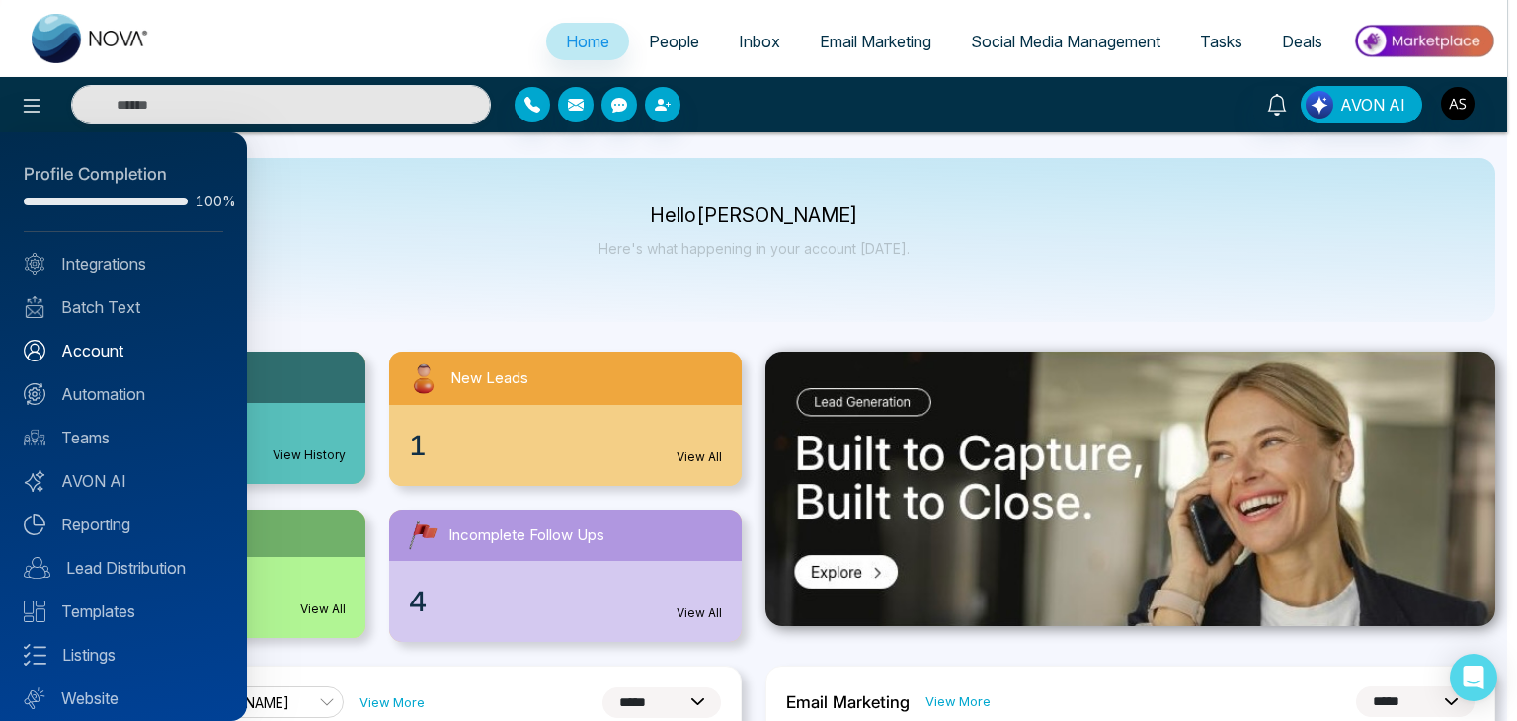
scroll to position [55, 0]
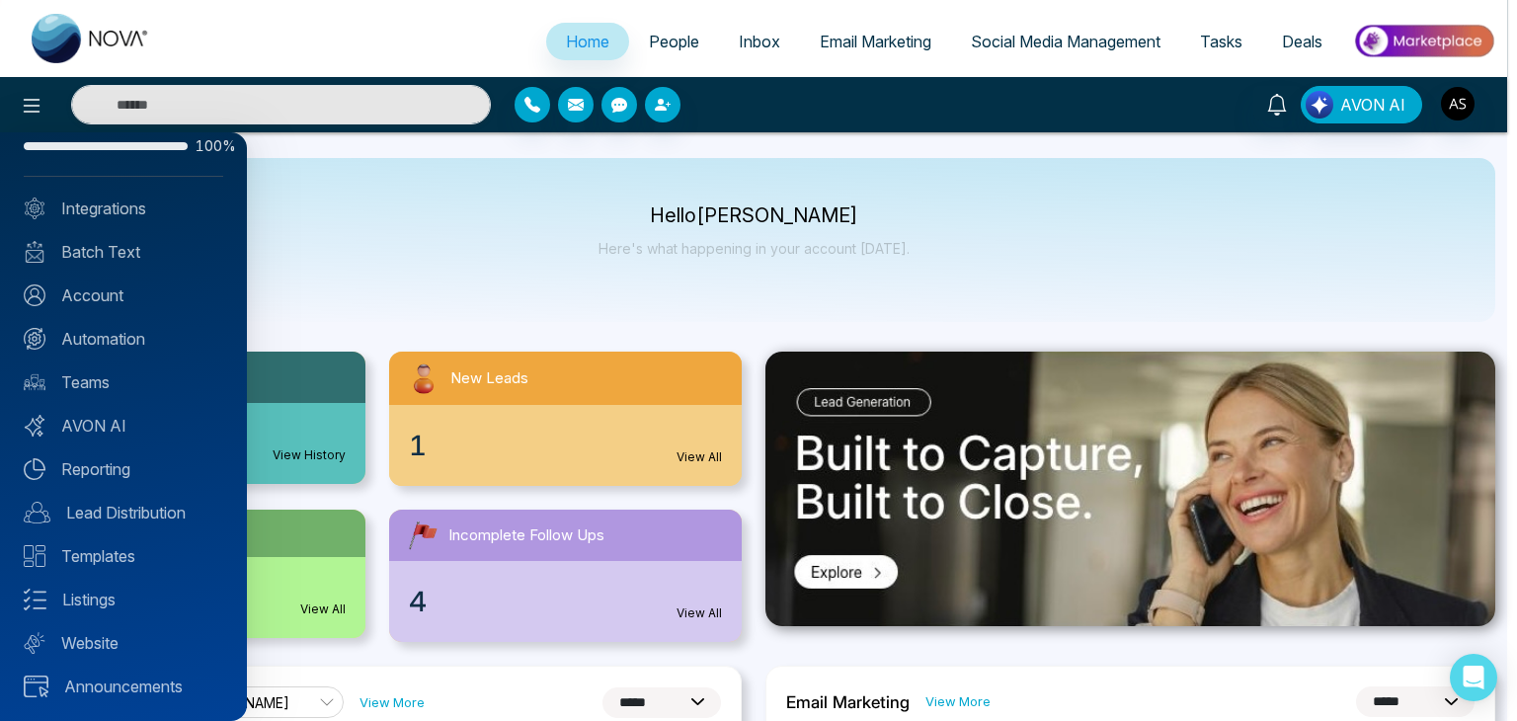
click at [483, 210] on div at bounding box center [758, 360] width 1517 height 721
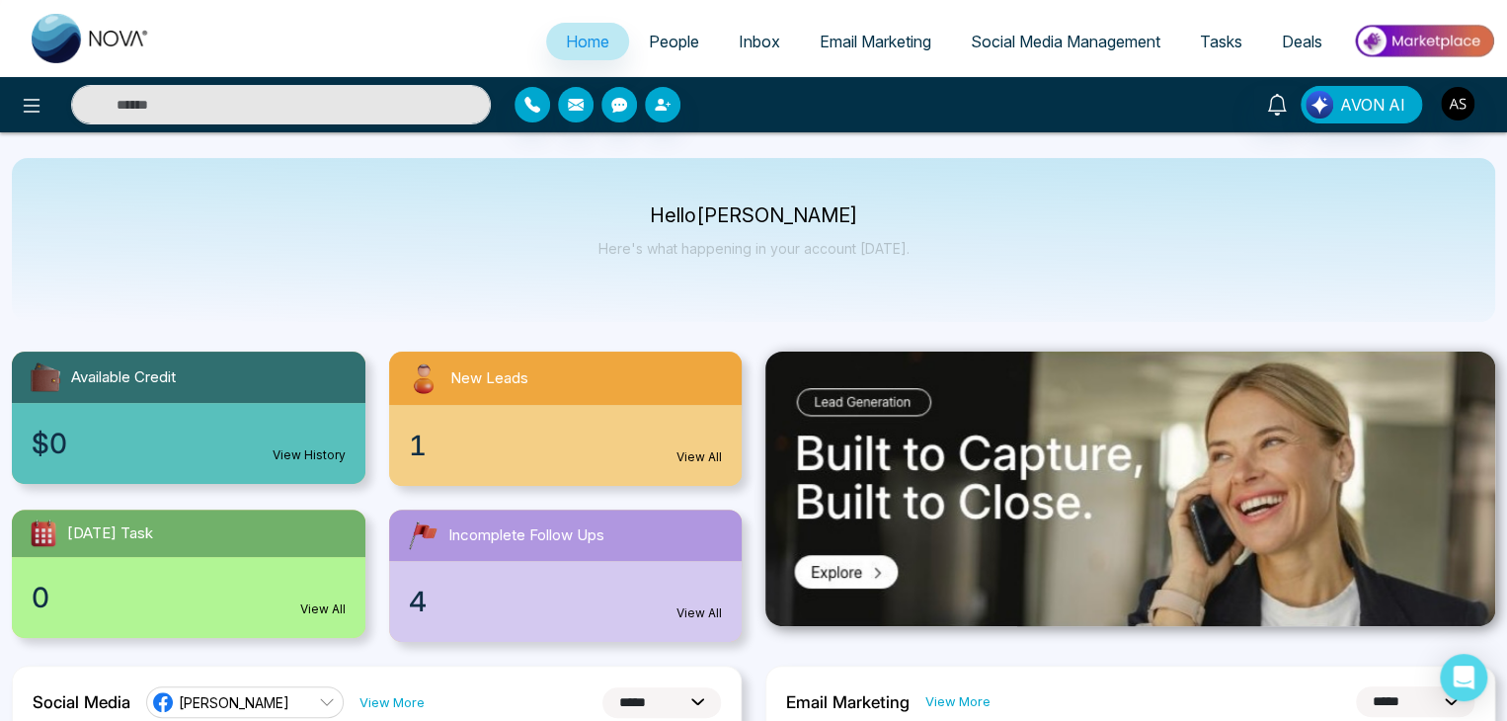
click at [662, 56] on link "People" at bounding box center [674, 42] width 90 height 38
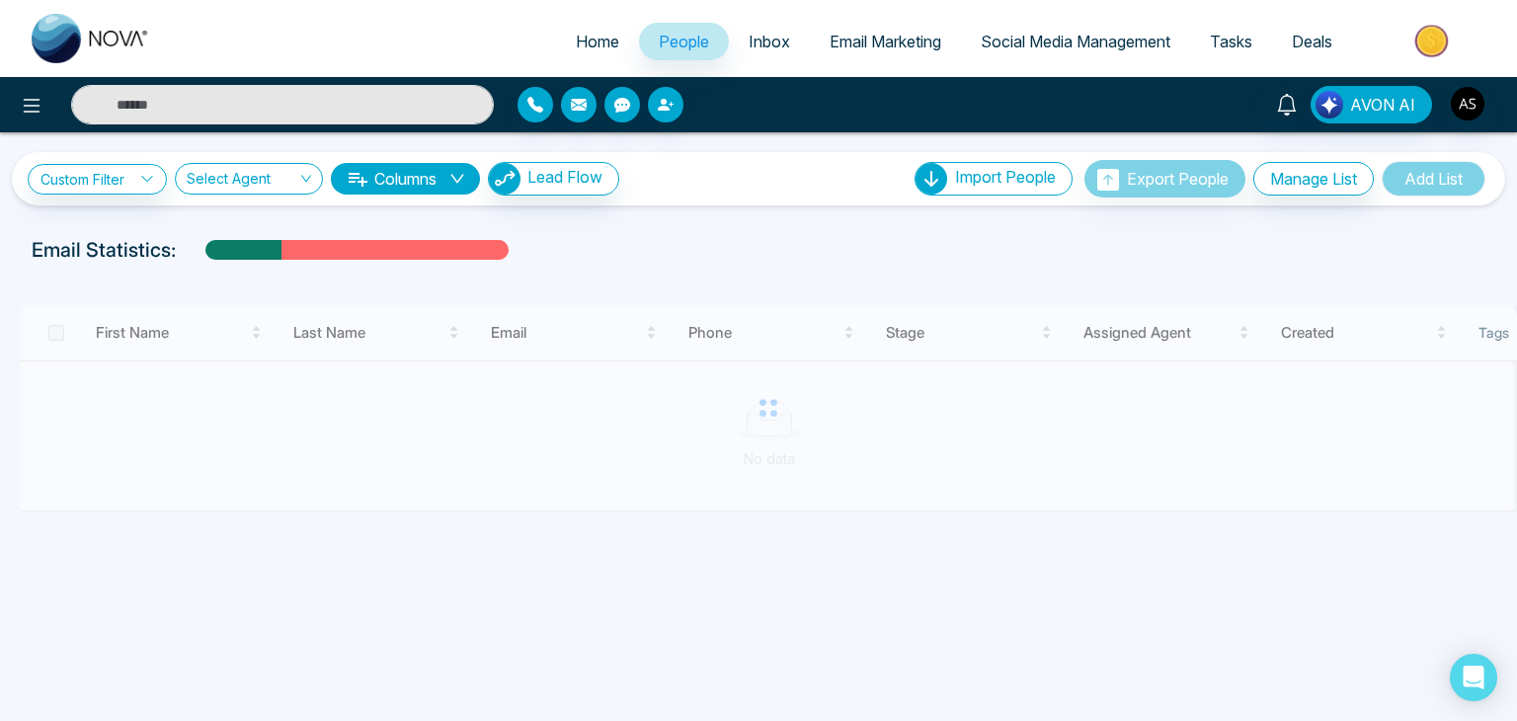
click at [781, 45] on link "Inbox" at bounding box center [769, 42] width 81 height 38
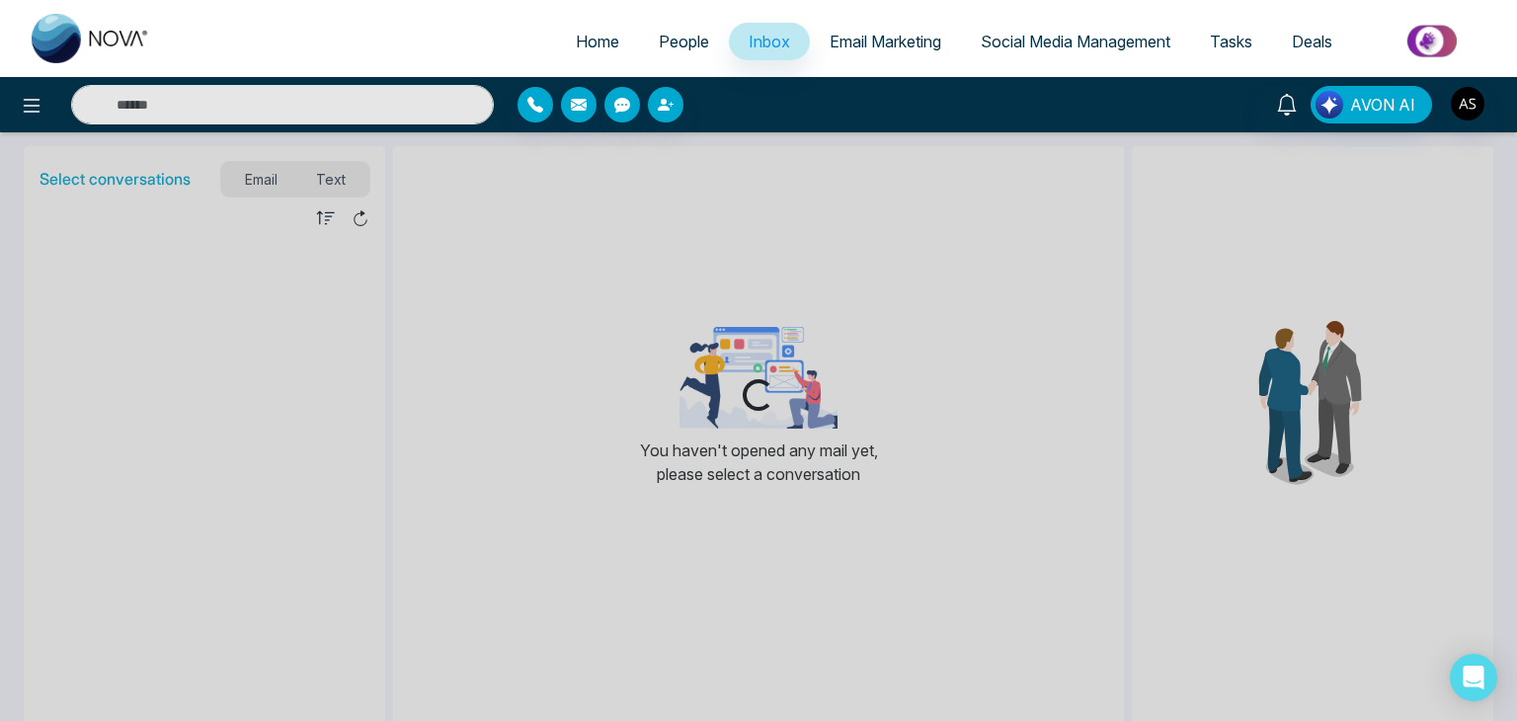
click at [874, 43] on span "Email Marketing" at bounding box center [886, 42] width 112 height 20
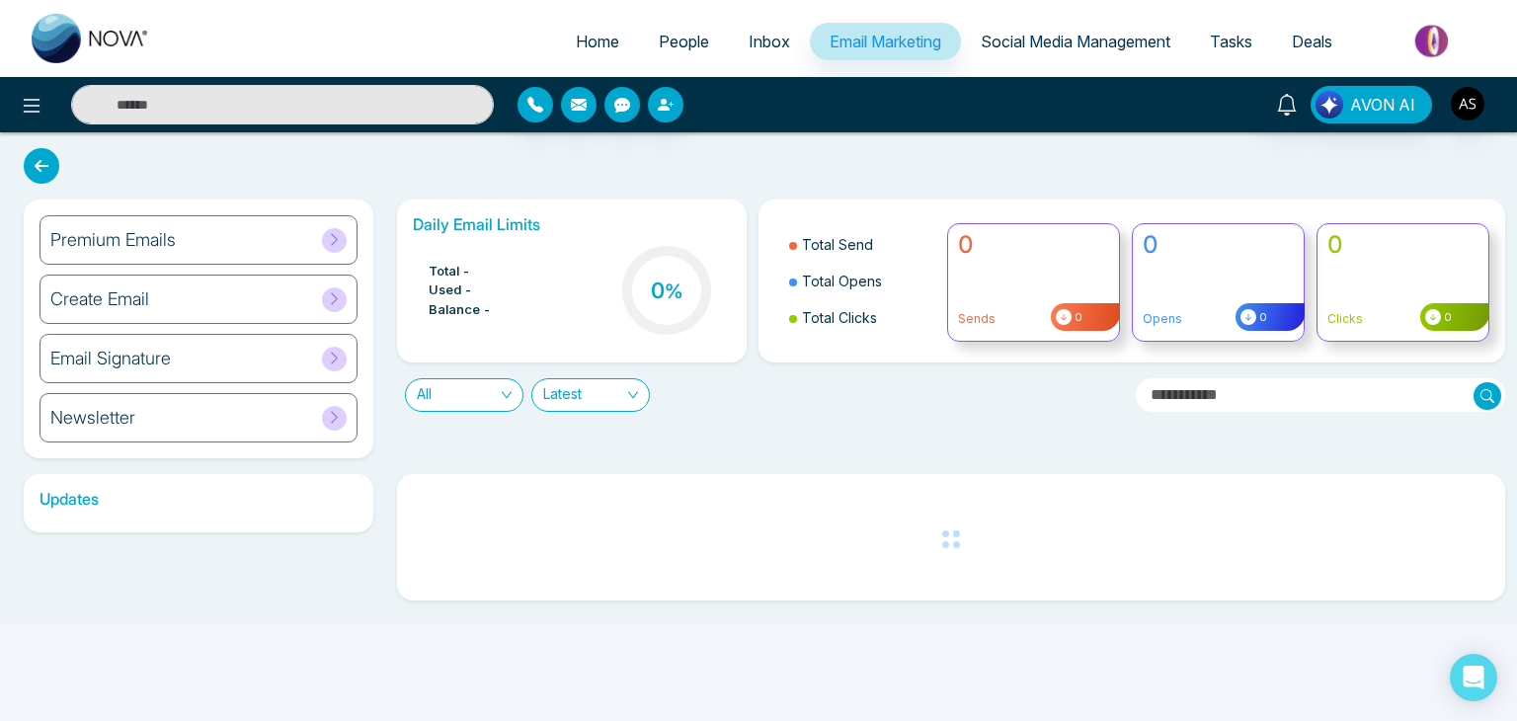
click at [1098, 18] on ul "Home People Inbox Email Marketing Social Media Management Tasks Deals" at bounding box center [838, 43] width 1336 height 54
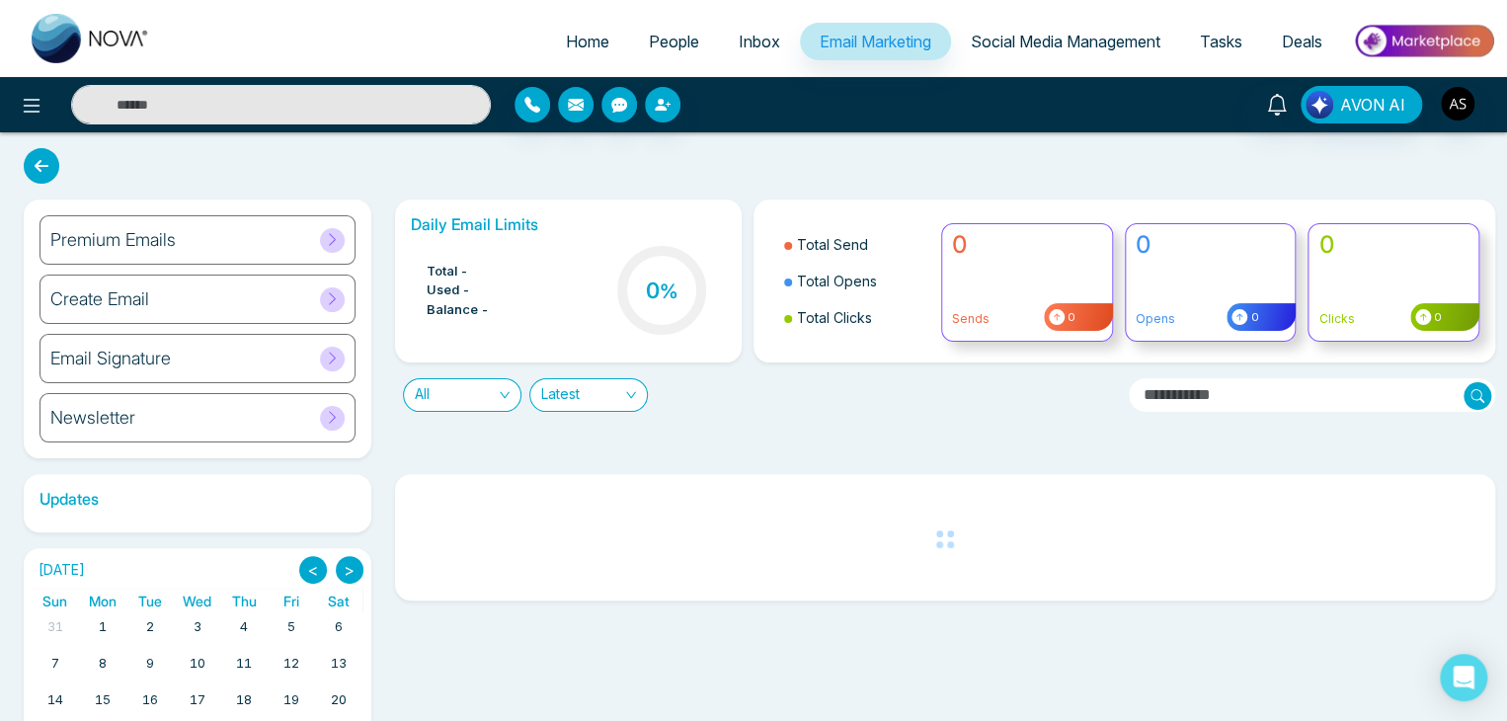
click at [1118, 28] on link "Social Media Management" at bounding box center [1065, 42] width 229 height 38
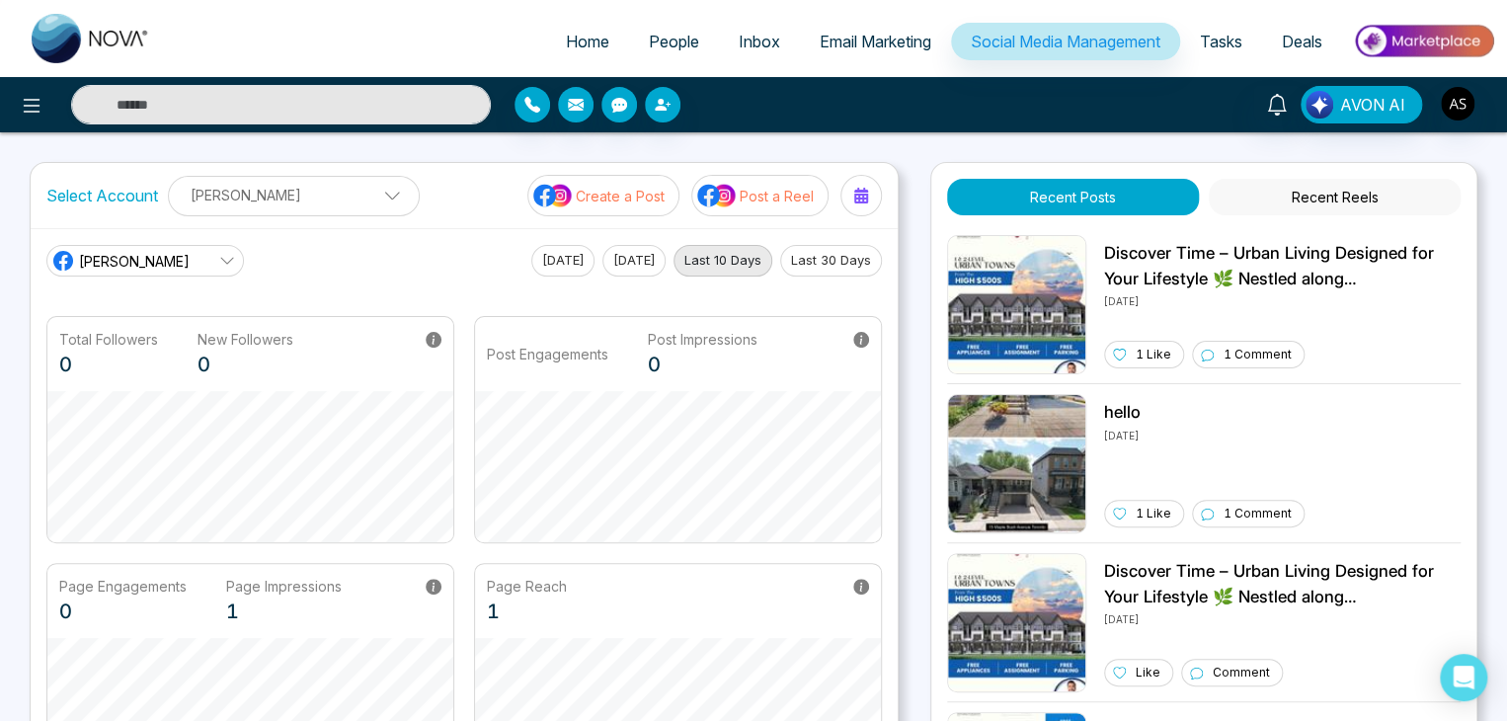
click at [1271, 43] on link "Deals" at bounding box center [1302, 42] width 80 height 38
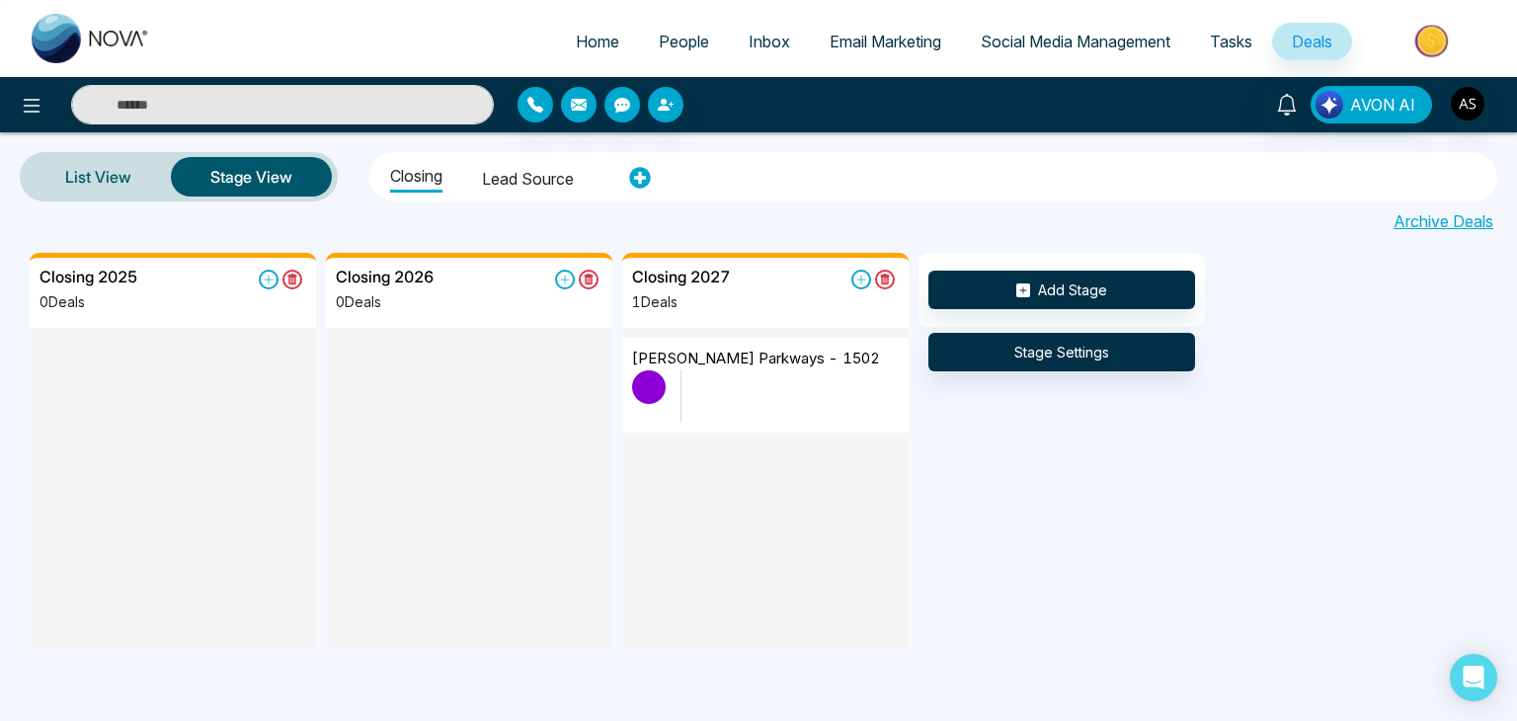
click at [1203, 48] on link "Tasks" at bounding box center [1231, 42] width 82 height 38
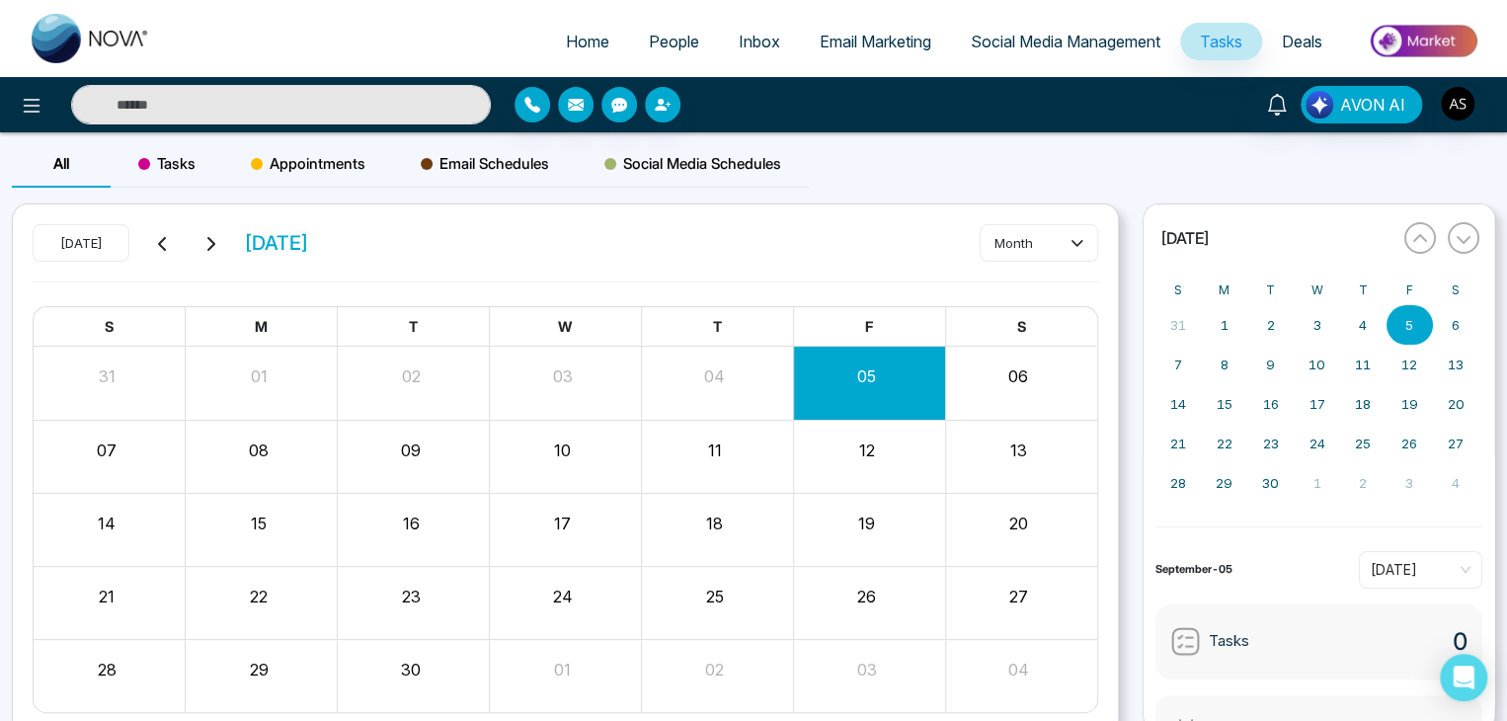
click at [567, 51] on link "Home" at bounding box center [587, 42] width 83 height 38
select select "*"
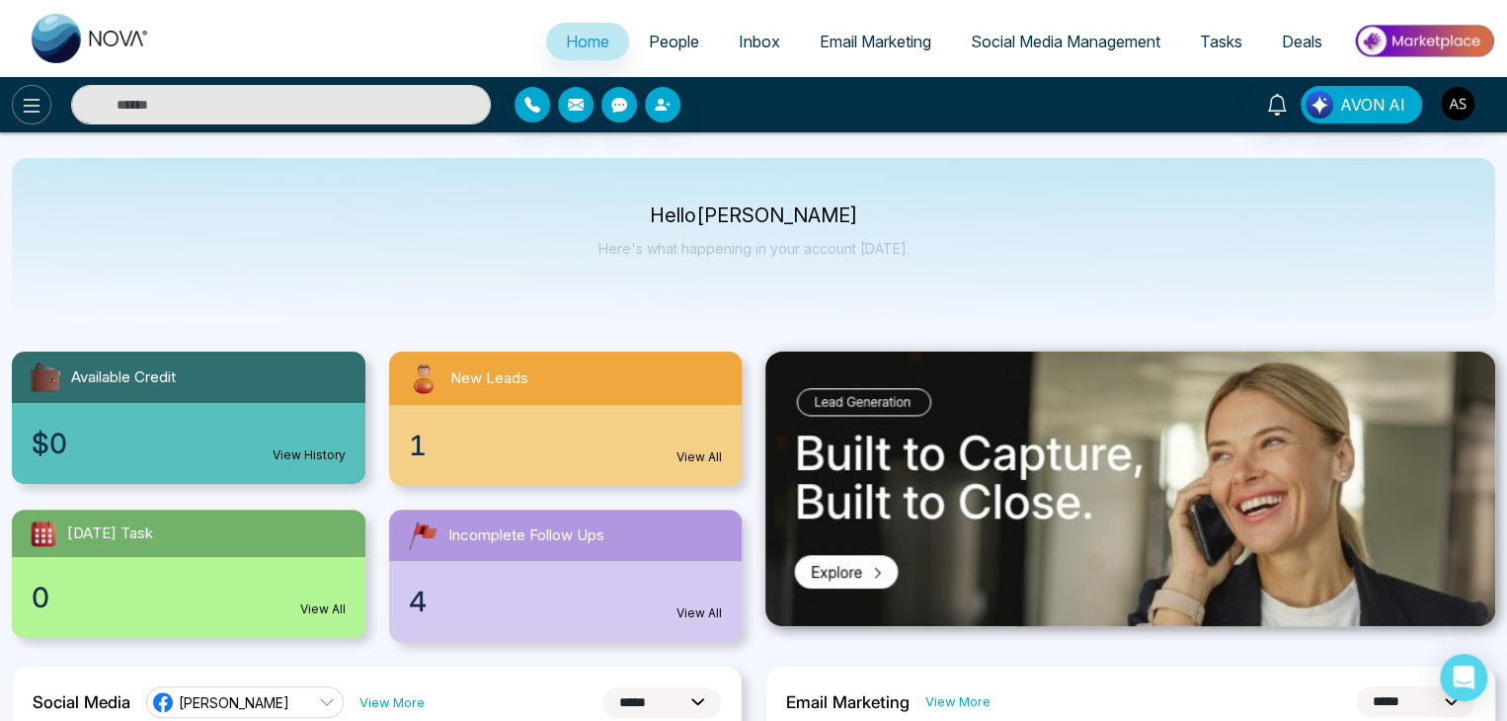
click at [42, 104] on icon at bounding box center [32, 106] width 24 height 24
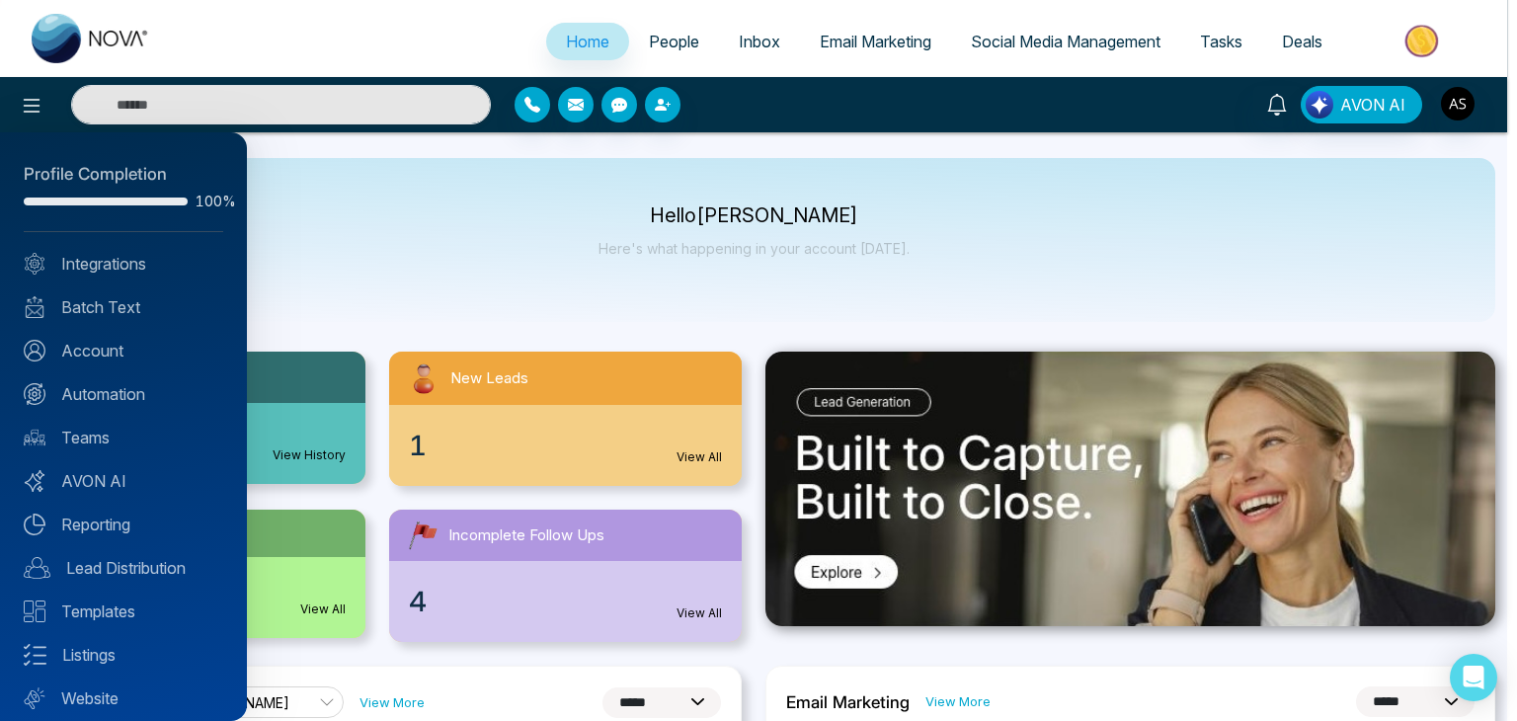
click at [374, 270] on div at bounding box center [758, 360] width 1517 height 721
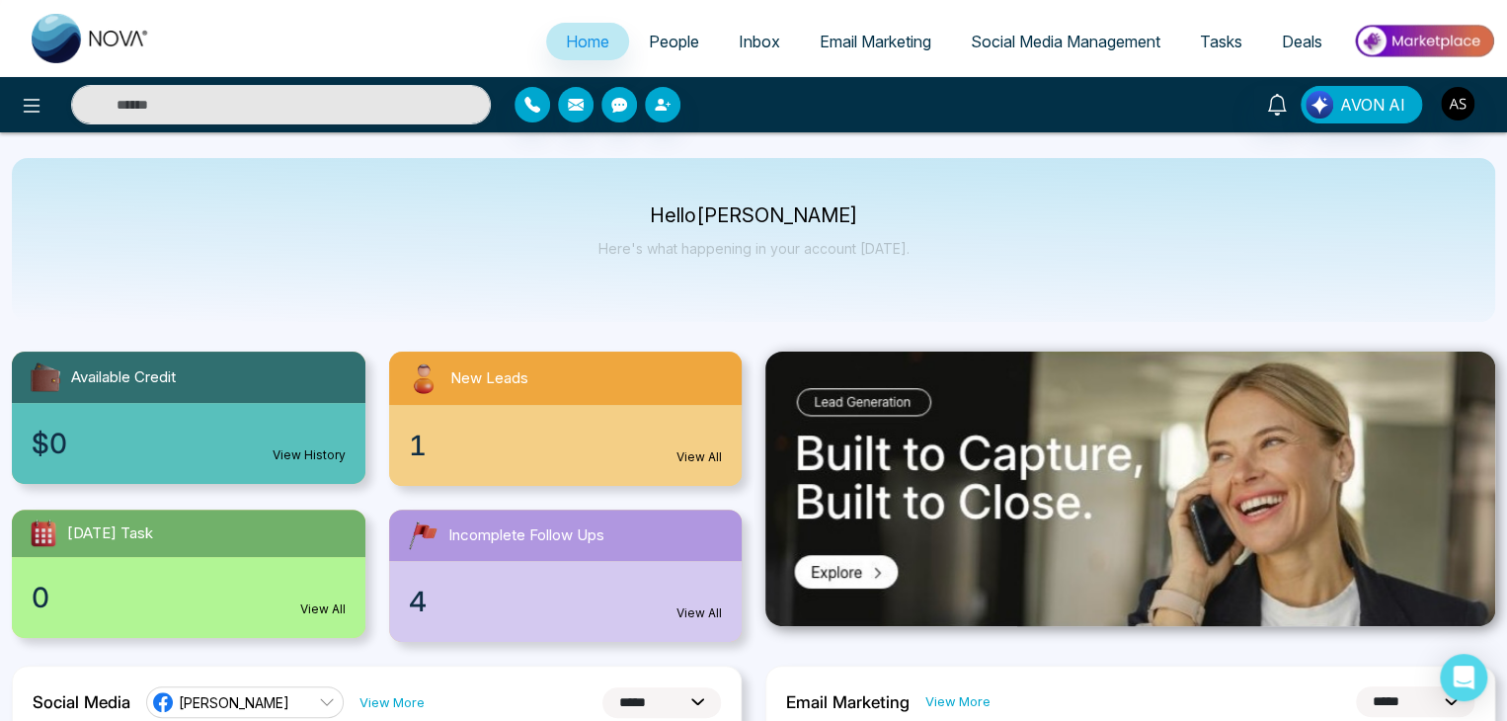
click at [691, 32] on link "People" at bounding box center [674, 42] width 90 height 38
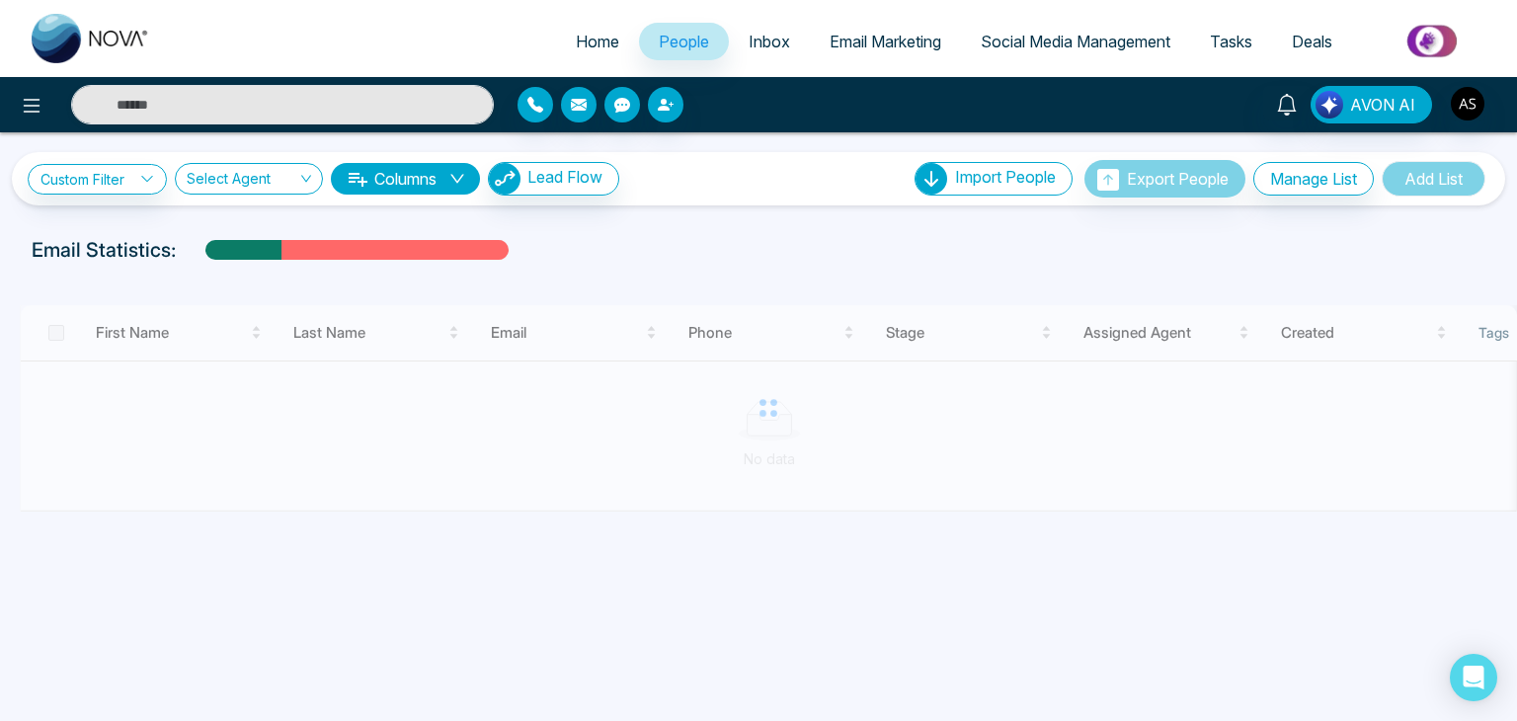
click at [786, 29] on link "Inbox" at bounding box center [769, 42] width 81 height 38
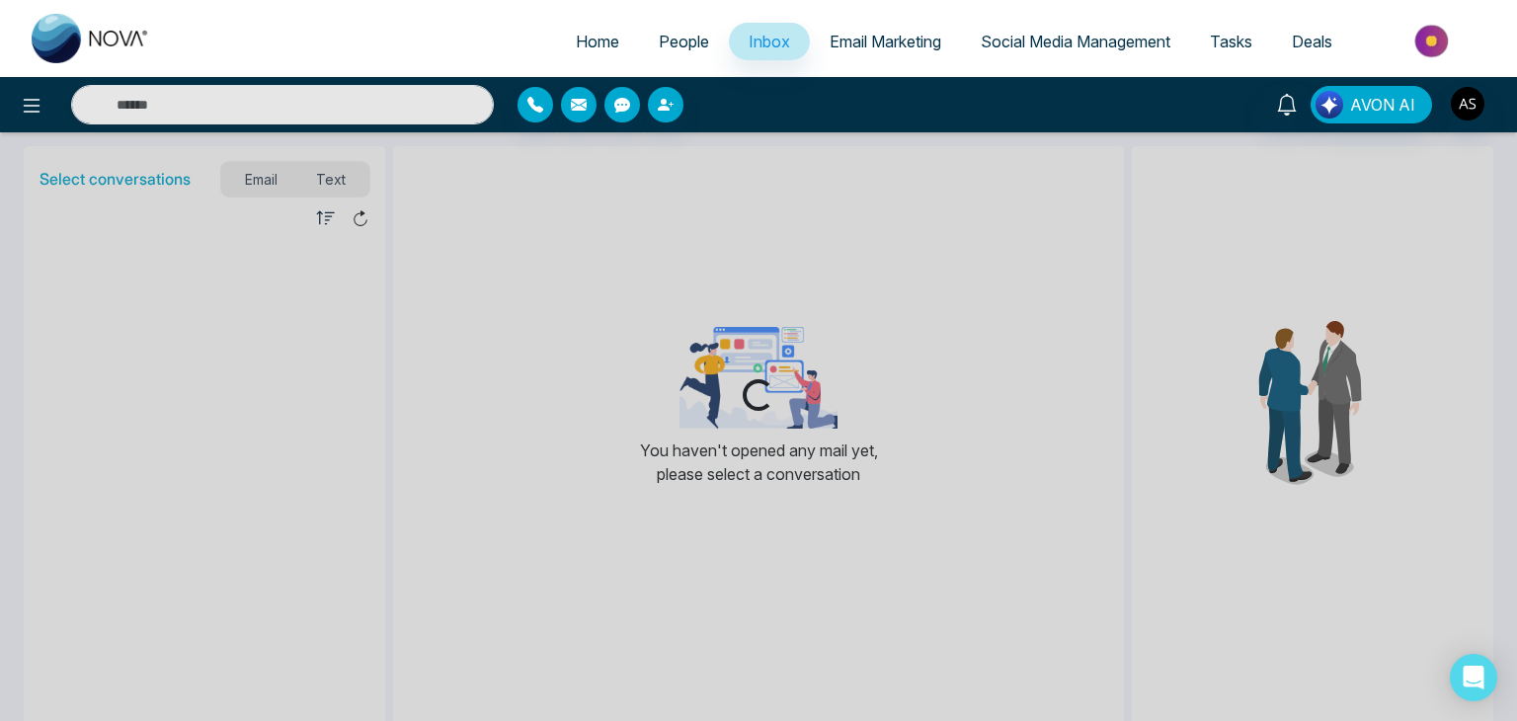
click at [918, 25] on link "Email Marketing" at bounding box center [885, 42] width 151 height 38
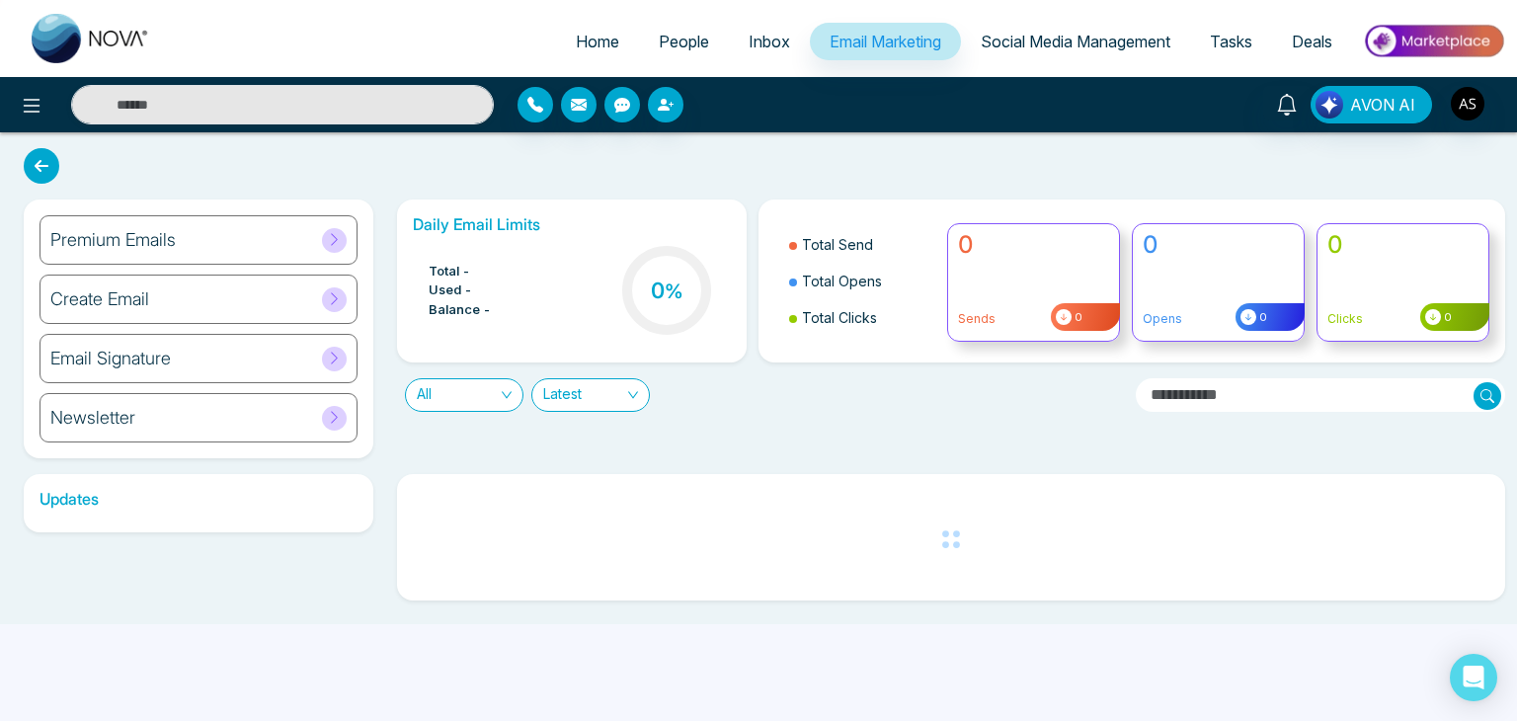
click at [1114, 48] on span "Social Media Management" at bounding box center [1076, 42] width 190 height 20
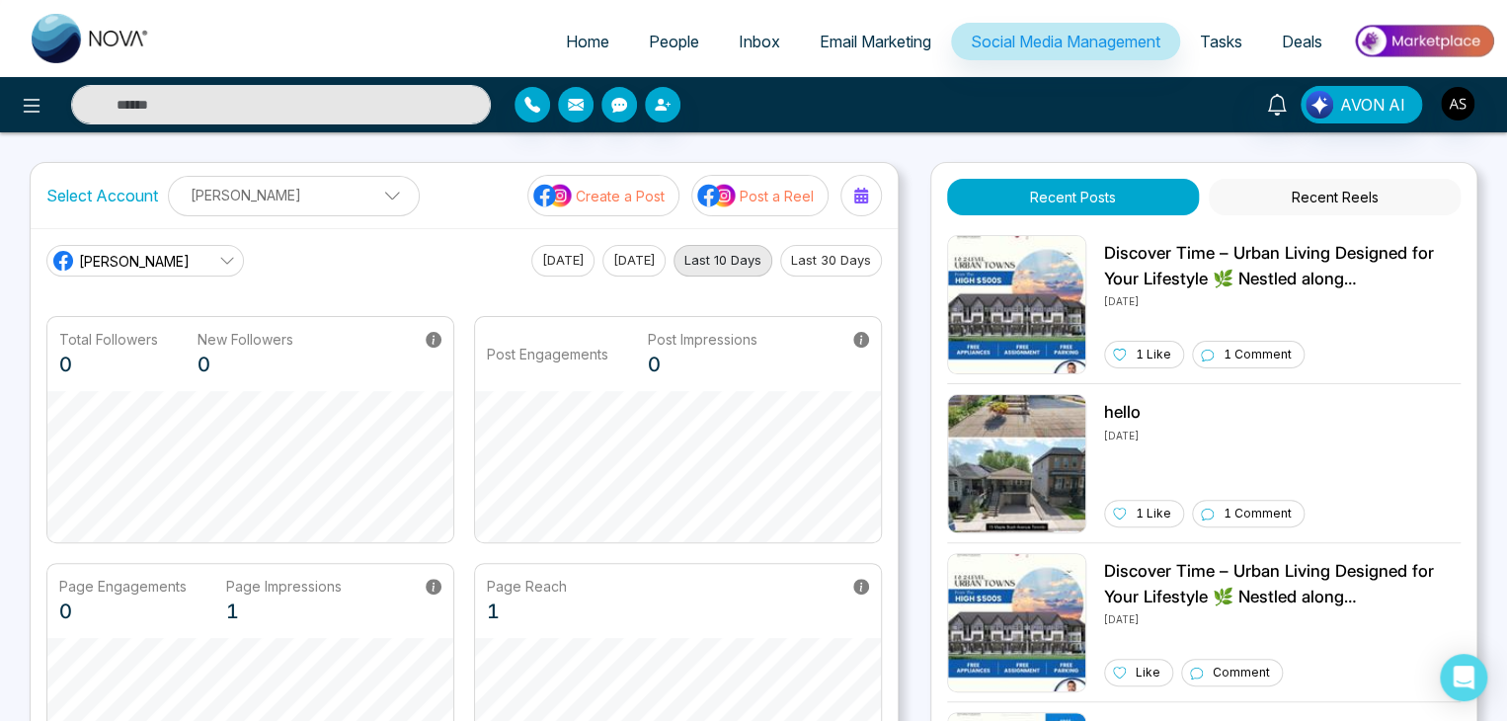
click at [546, 45] on link "Home" at bounding box center [587, 42] width 83 height 38
select select "*"
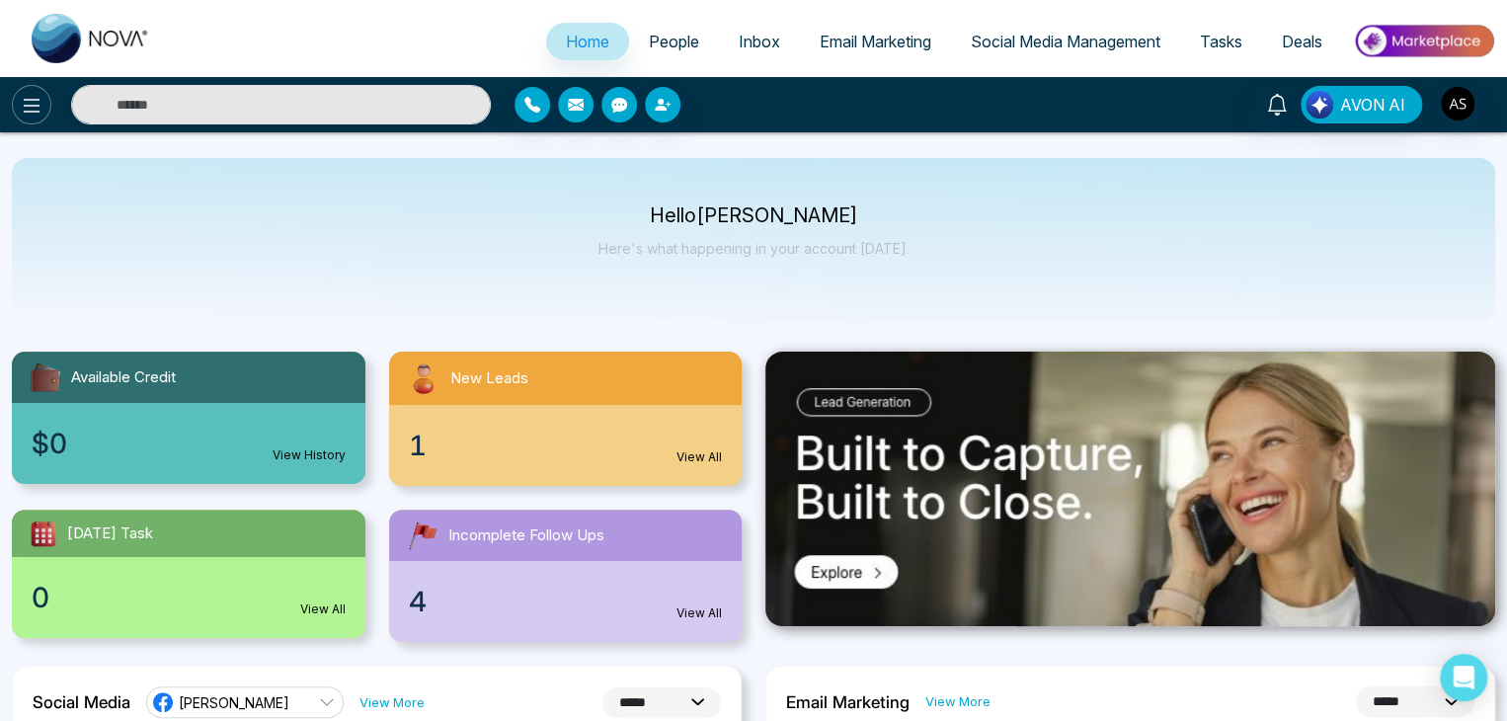
click at [22, 114] on icon at bounding box center [32, 106] width 24 height 24
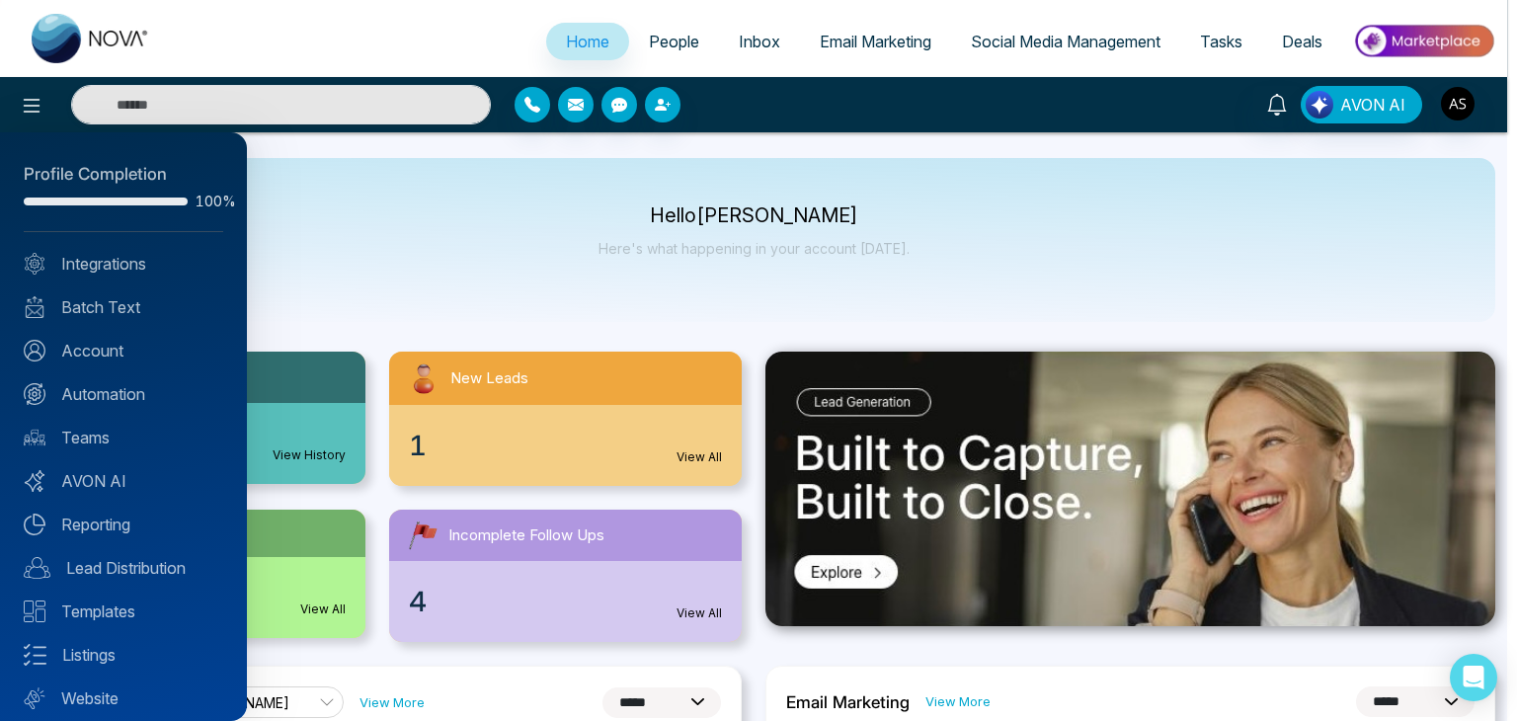
click at [427, 279] on div at bounding box center [758, 360] width 1517 height 721
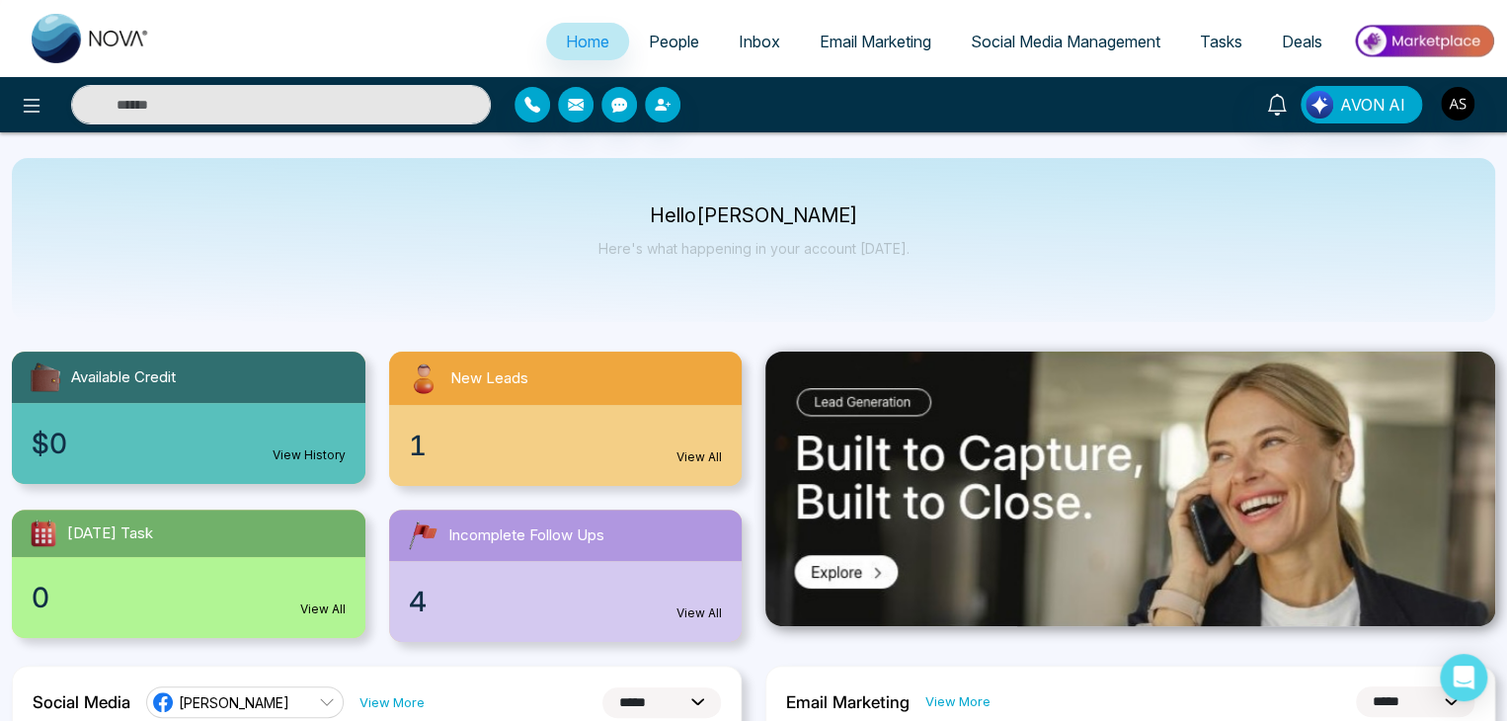
click at [800, 43] on link "Email Marketing" at bounding box center [875, 42] width 151 height 38
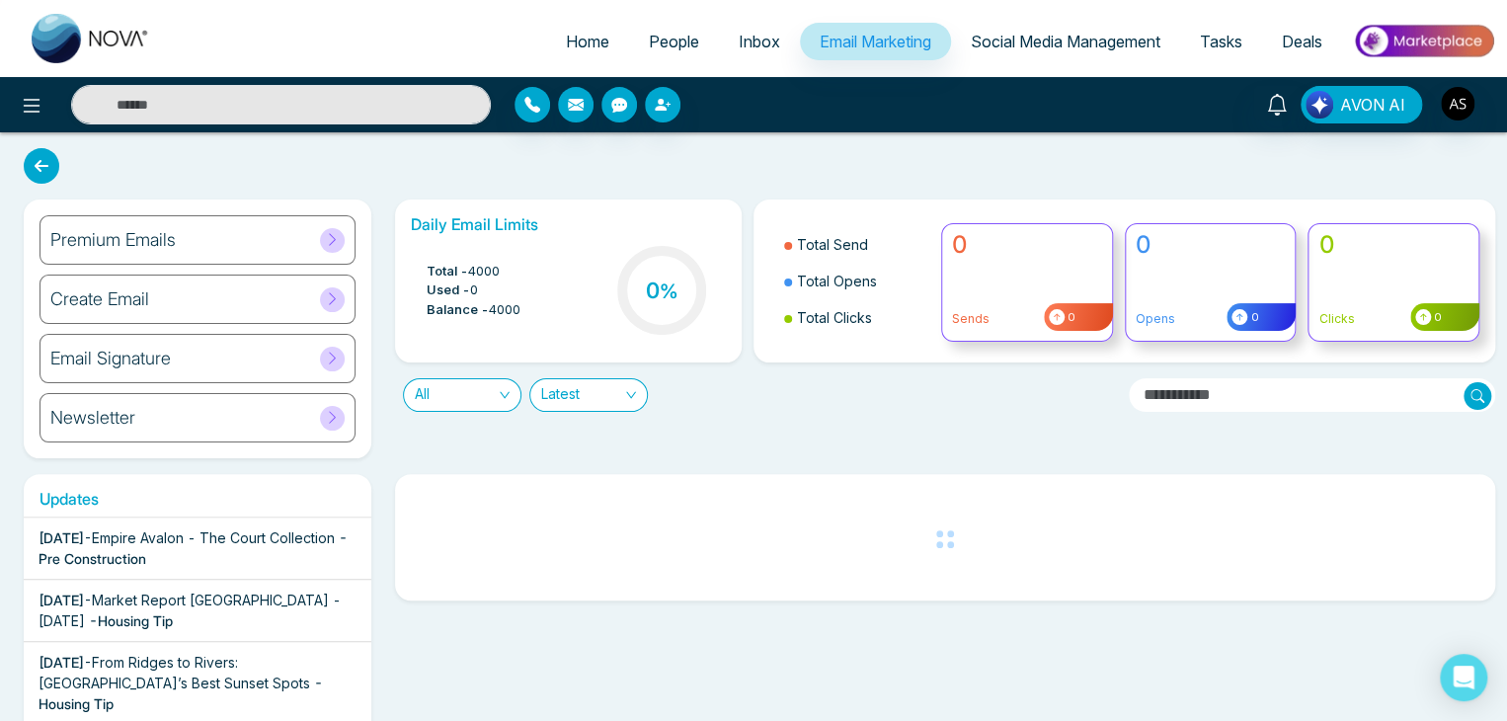
click at [586, 44] on span "Home" at bounding box center [587, 42] width 43 height 20
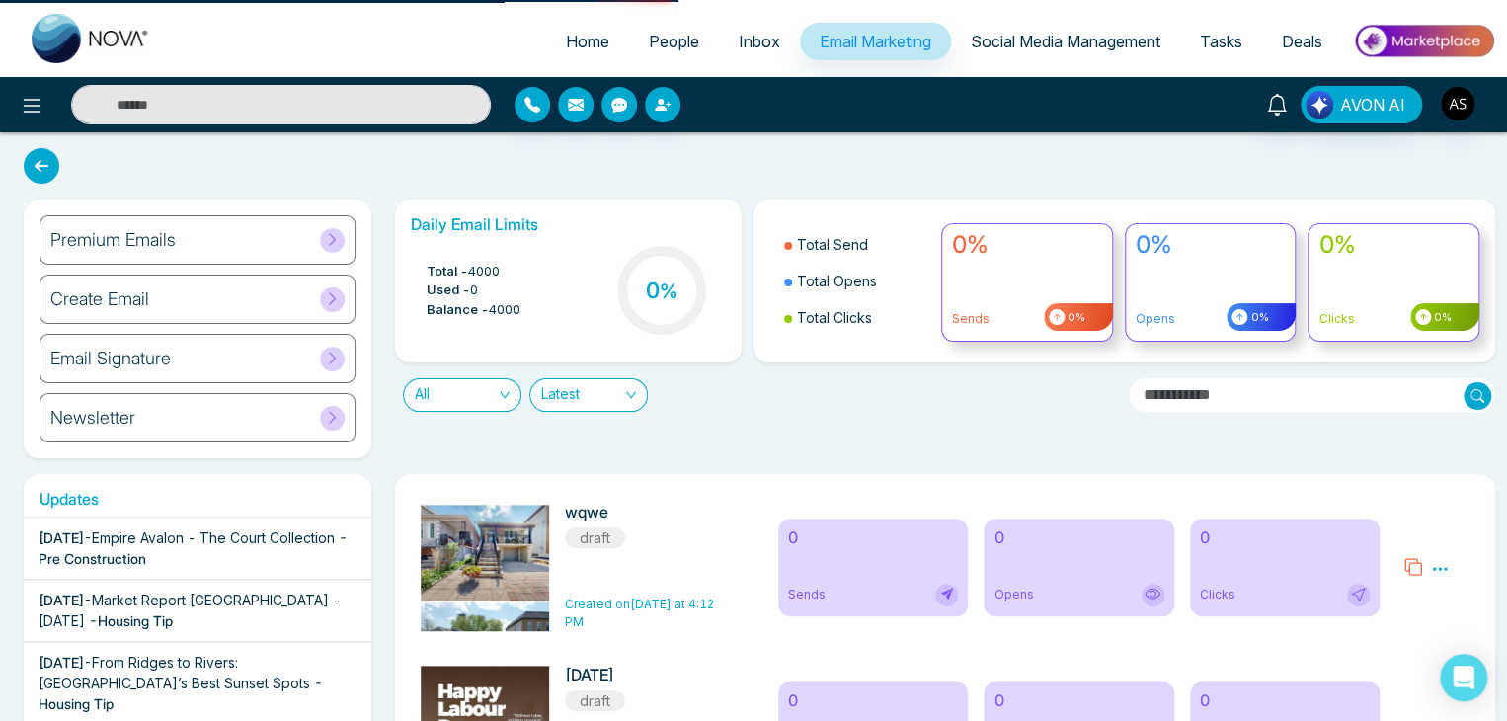
select select "*"
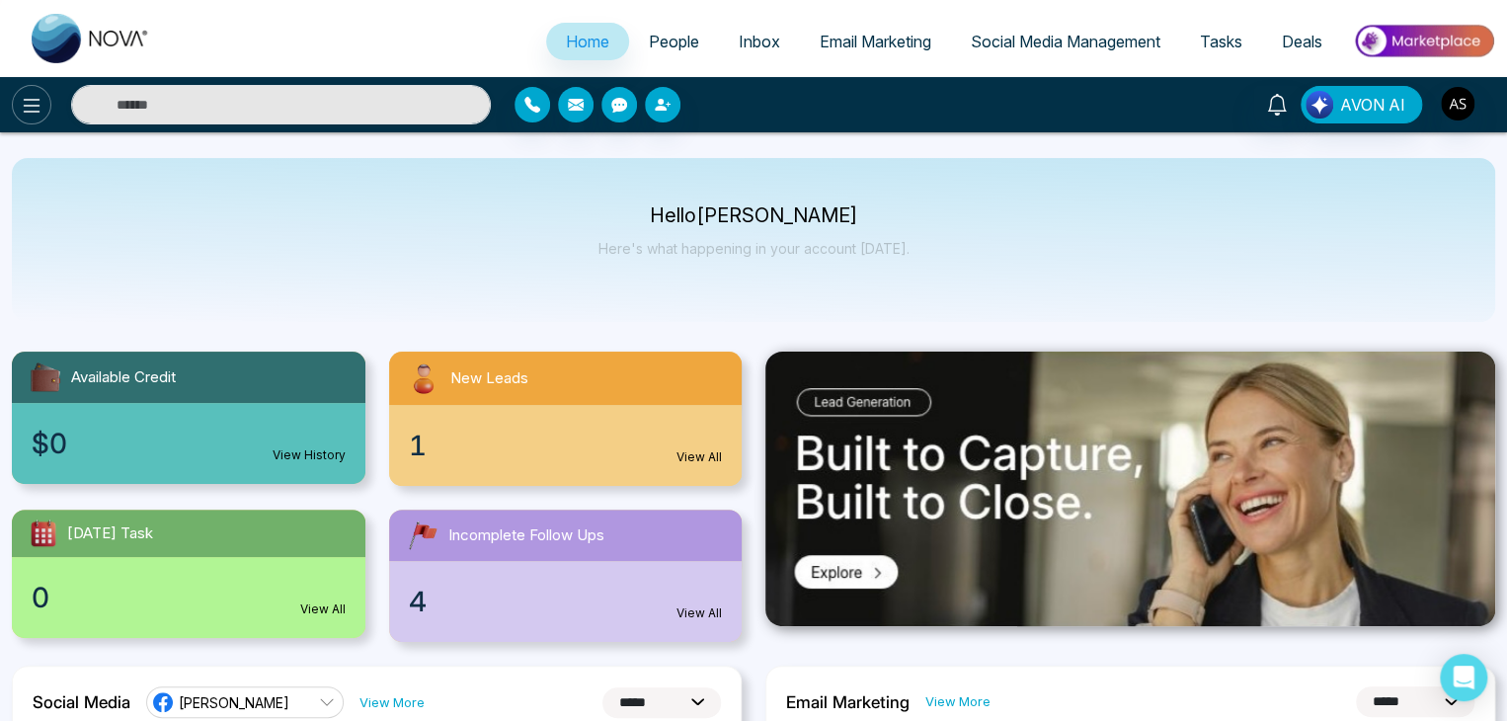
click at [21, 98] on icon at bounding box center [32, 106] width 24 height 24
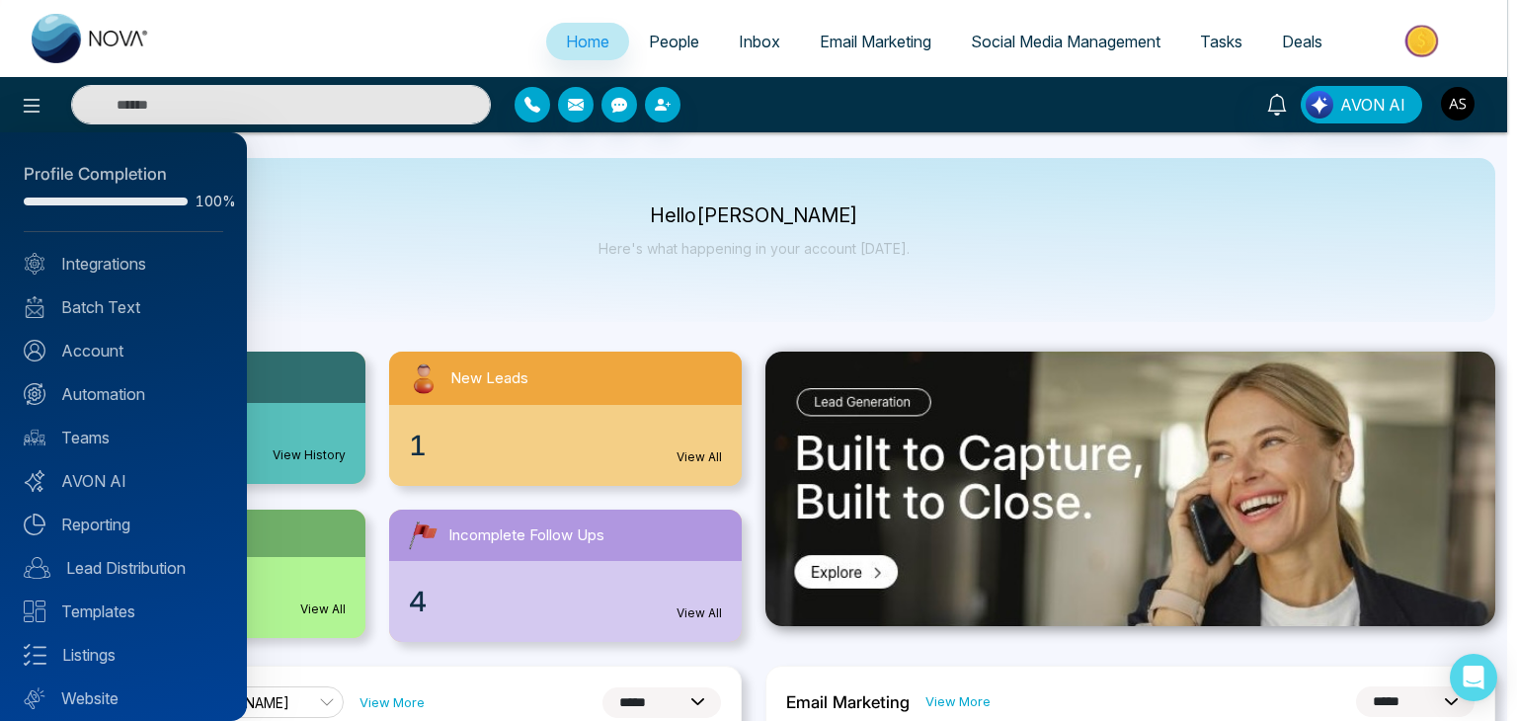
click at [478, 235] on div at bounding box center [758, 360] width 1517 height 721
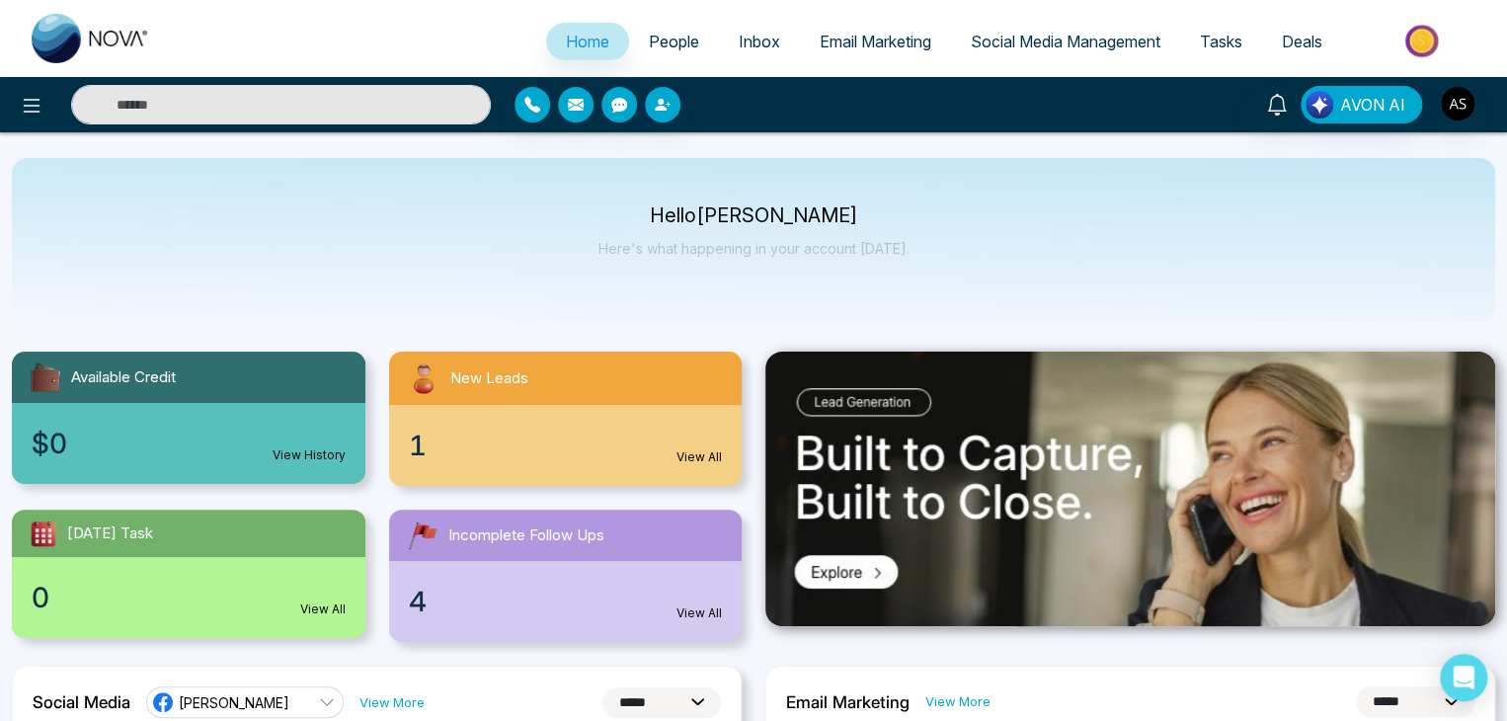
click at [478, 235] on div "Hello [PERSON_NAME] Here's what happening in your account [DATE]." at bounding box center [754, 240] width 1484 height 164
click at [44, 116] on button at bounding box center [32, 105] width 40 height 40
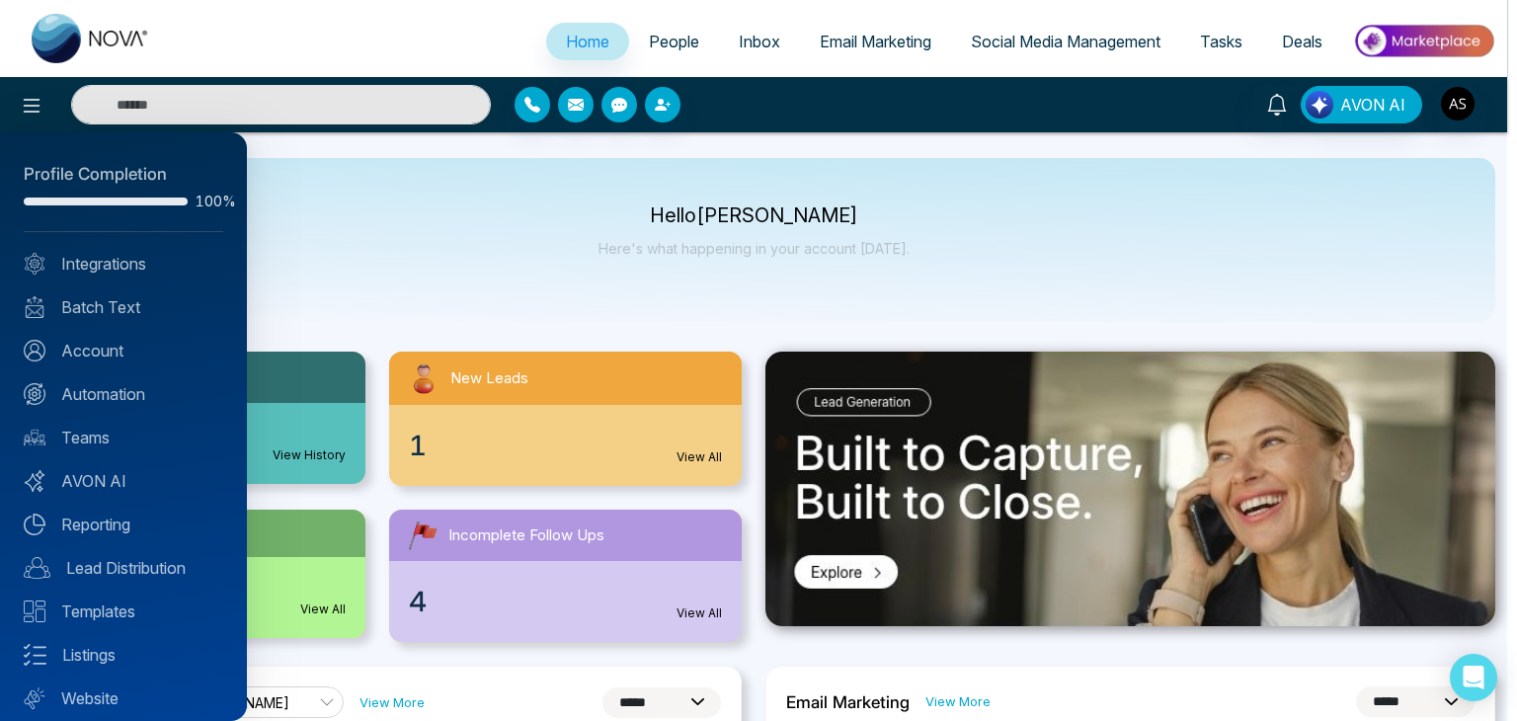
click at [475, 280] on div at bounding box center [758, 360] width 1517 height 721
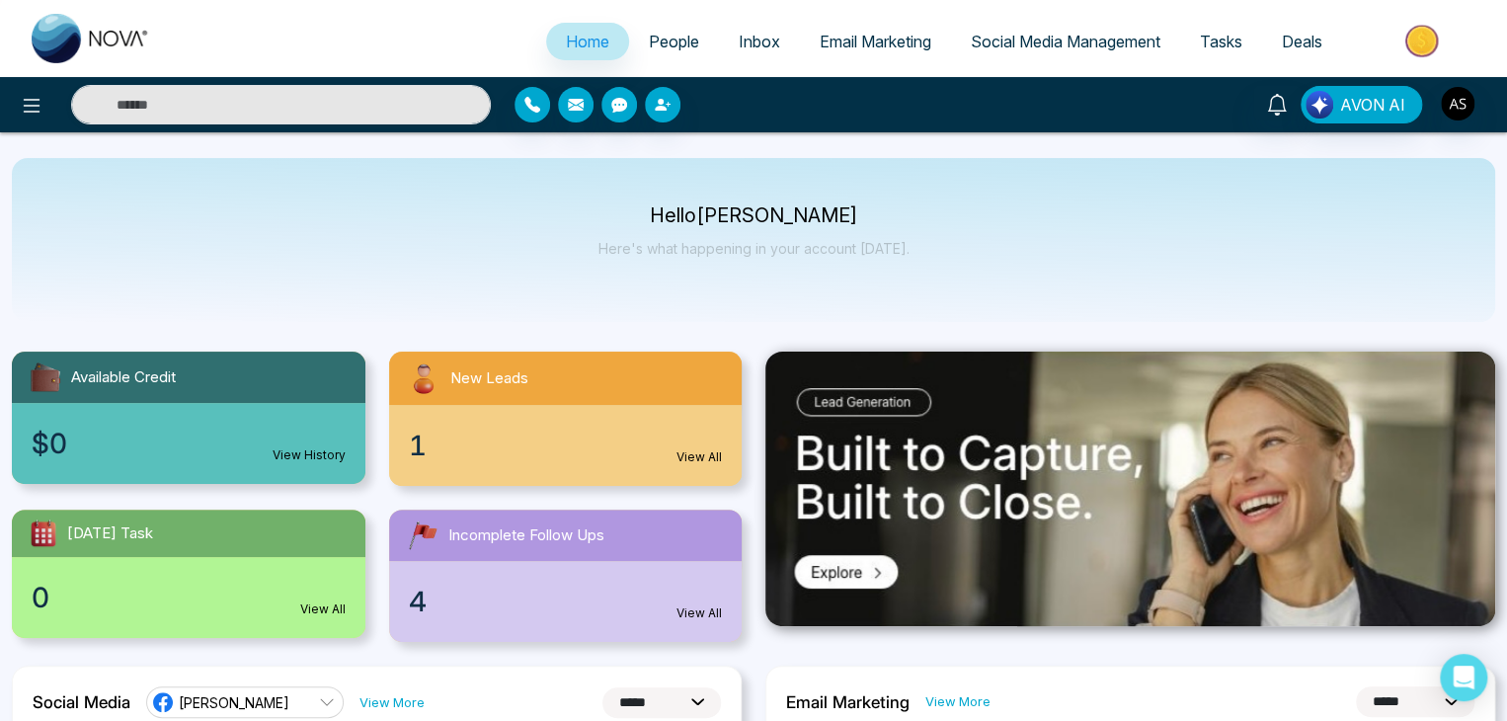
click at [935, 37] on link "Email Marketing" at bounding box center [875, 42] width 151 height 38
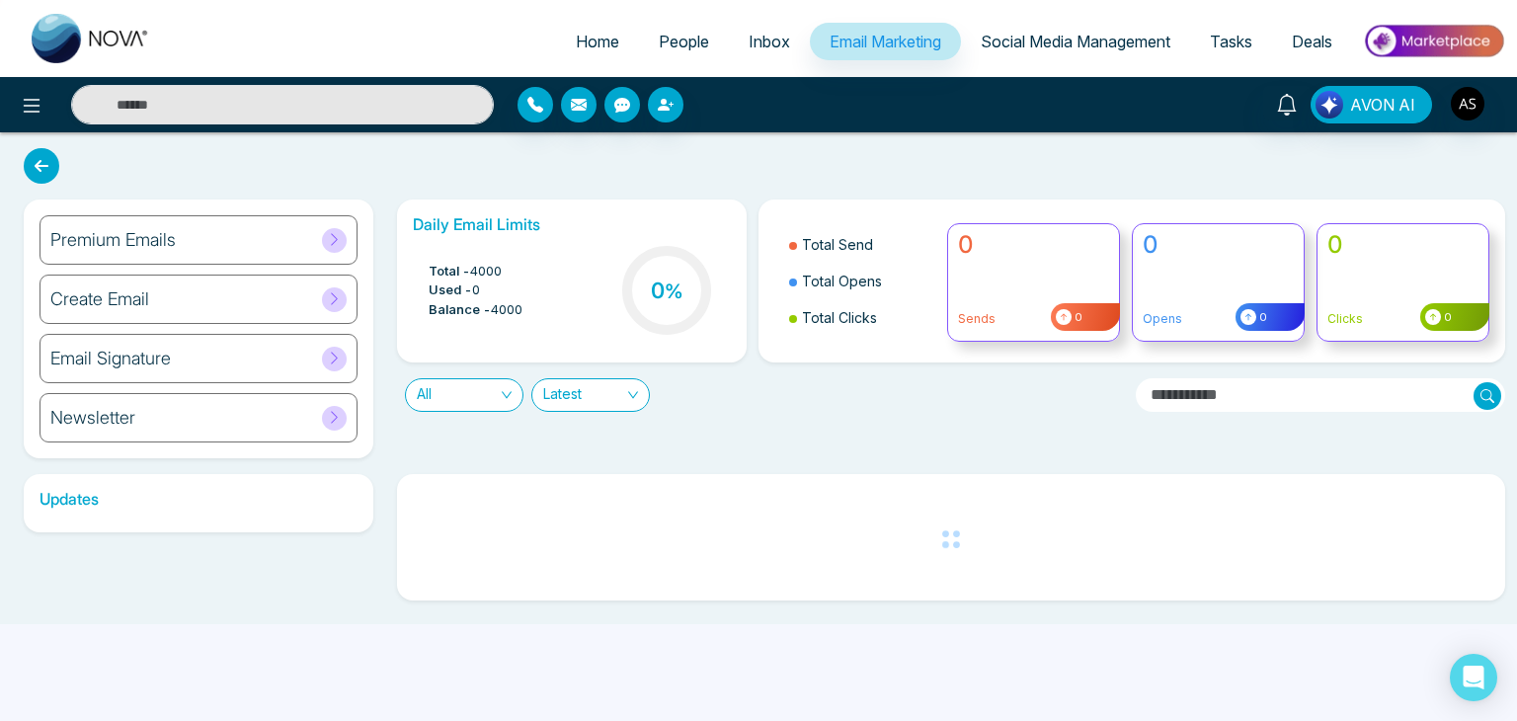
click at [1098, 35] on span "Social Media Management" at bounding box center [1076, 42] width 190 height 20
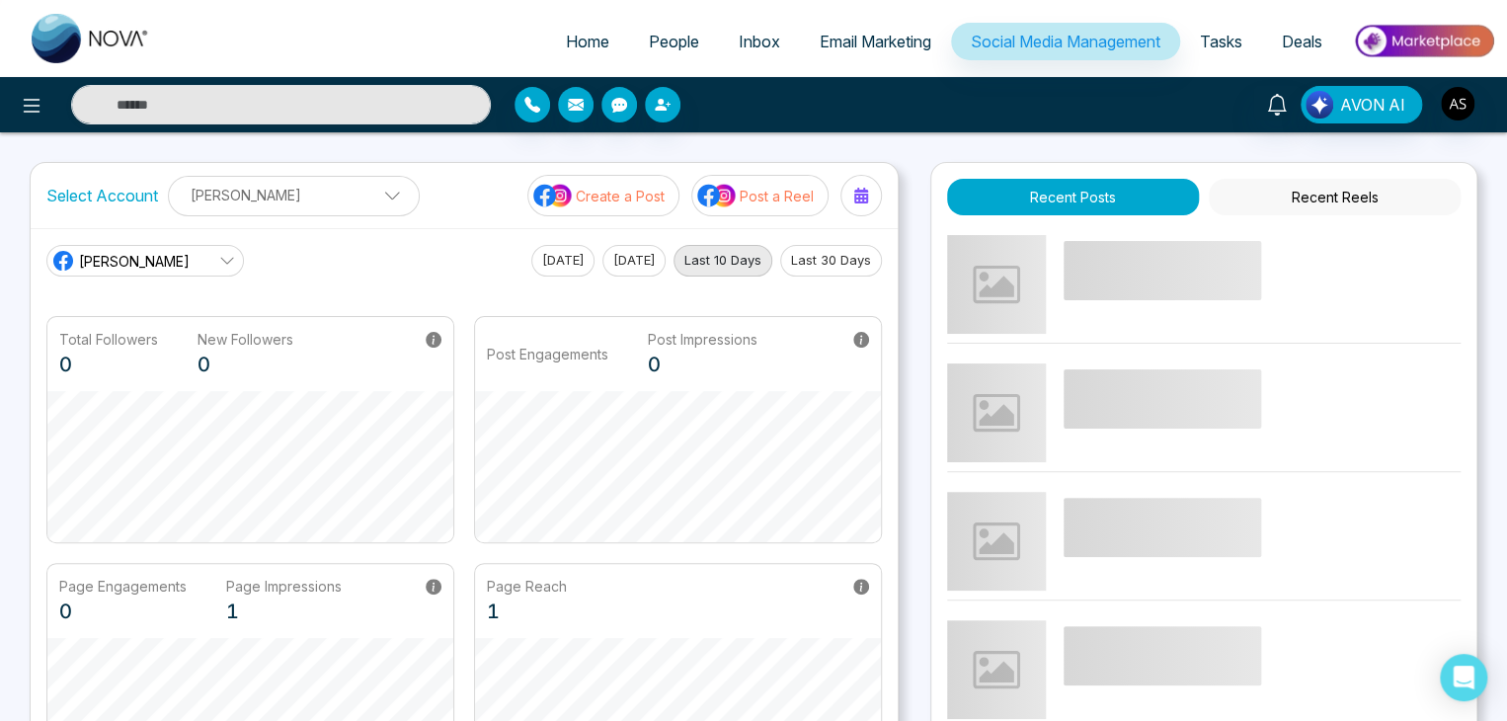
click at [580, 35] on span "Home" at bounding box center [587, 42] width 43 height 20
select select "*"
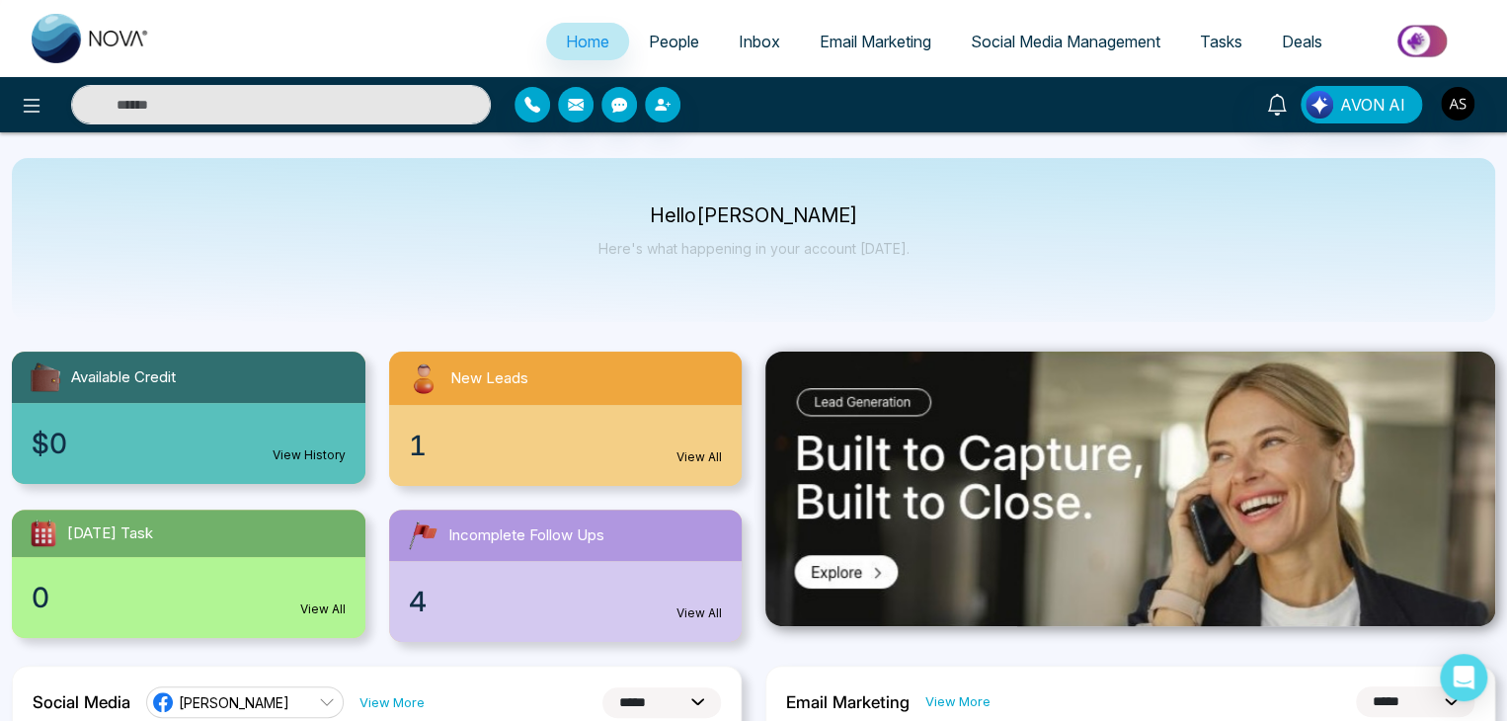
click at [854, 258] on div "Hello [PERSON_NAME] Here's what happening in your account [DATE]." at bounding box center [754, 239] width 311 height 65
click at [42, 108] on icon at bounding box center [32, 106] width 24 height 24
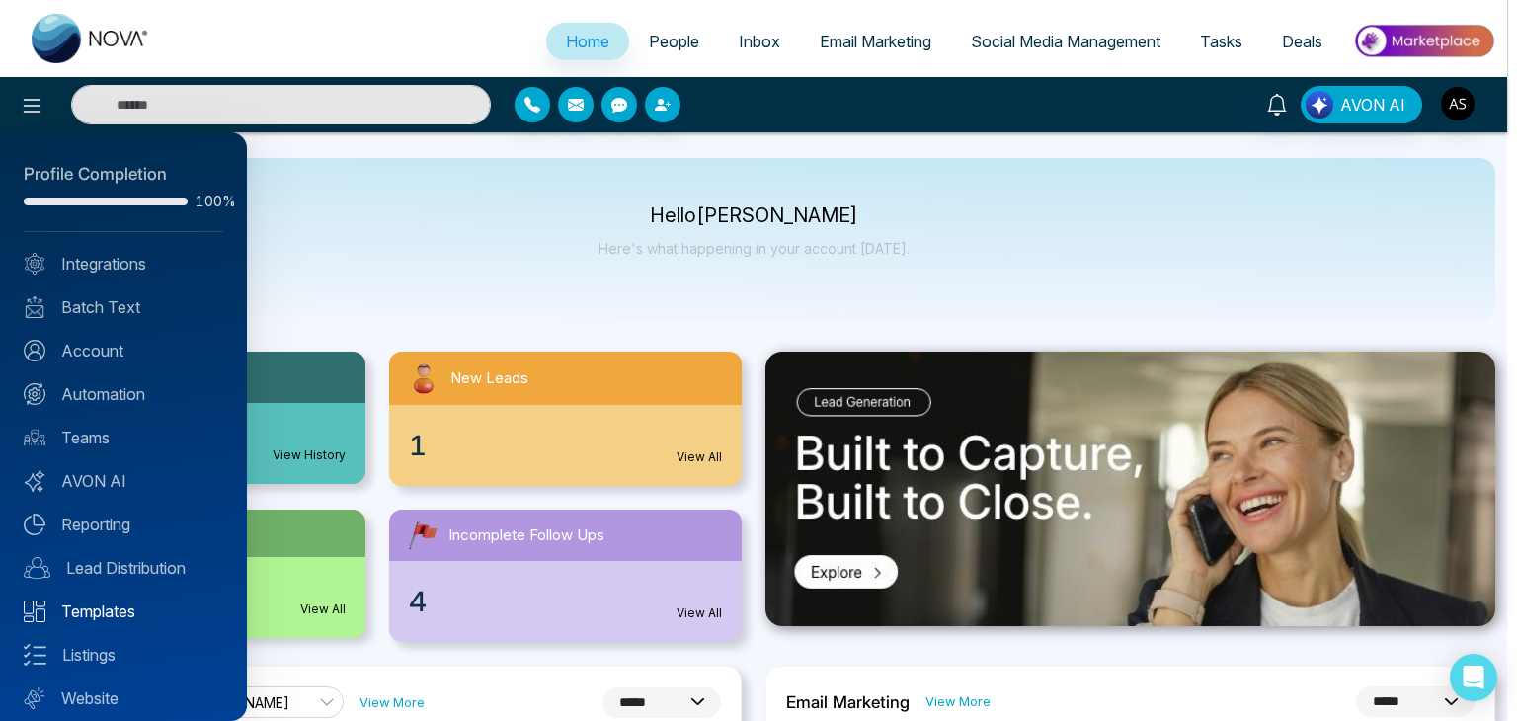
scroll to position [55, 0]
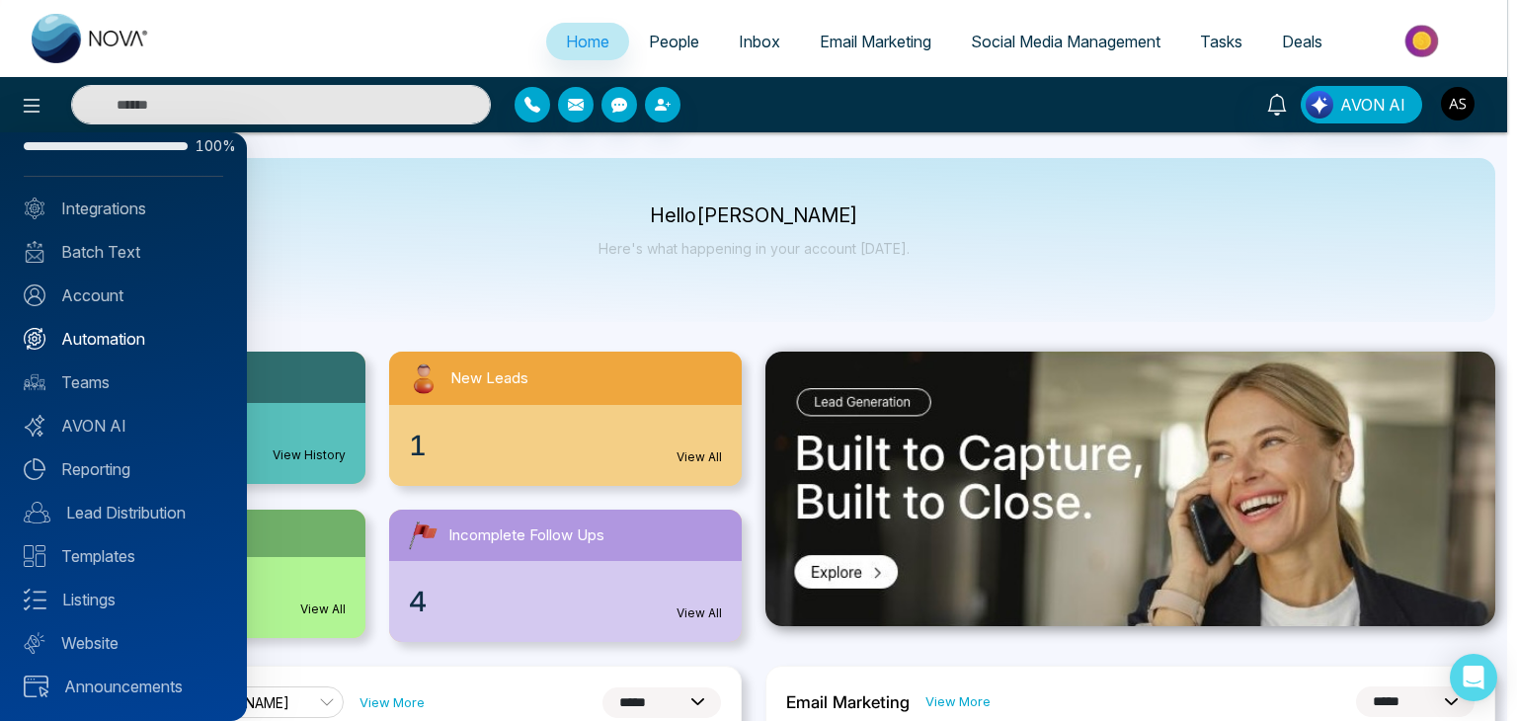
click at [174, 329] on link "Automation" at bounding box center [124, 339] width 200 height 24
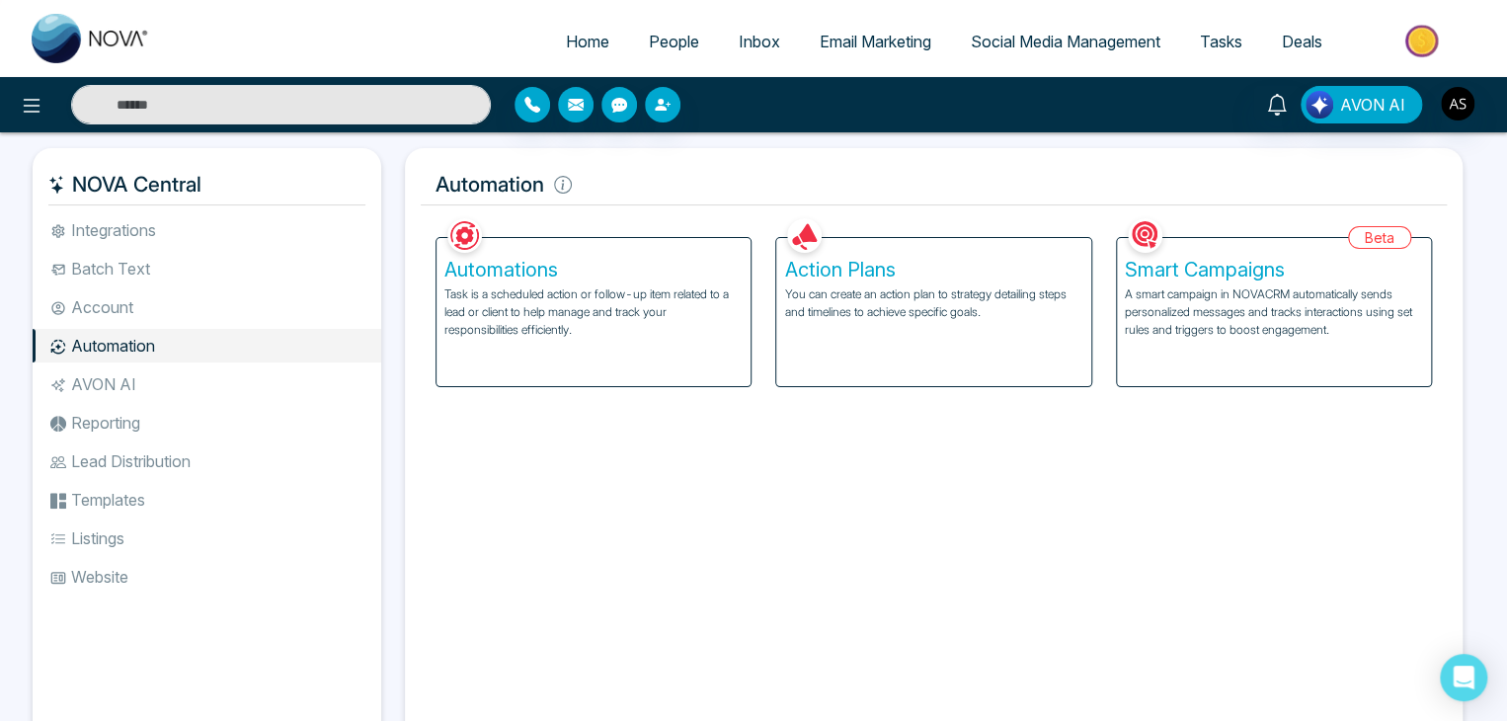
click at [1268, 323] on p "A smart campaign in NOVACRM automatically sends personalized messages and track…" at bounding box center [1274, 311] width 298 height 53
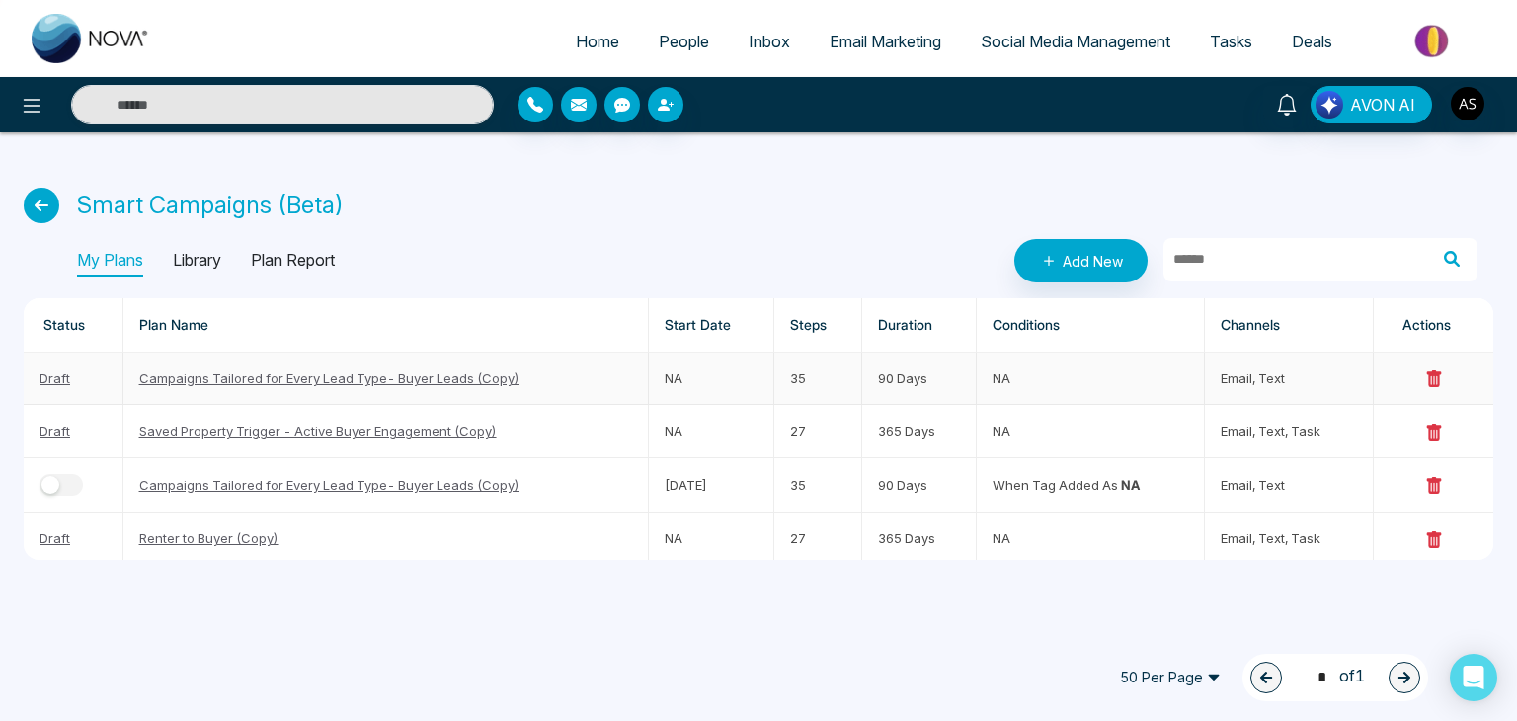
click at [474, 372] on link "Campaigns Tailored for Every Lead Type- Buyer Leads (Copy)" at bounding box center [329, 378] width 380 height 16
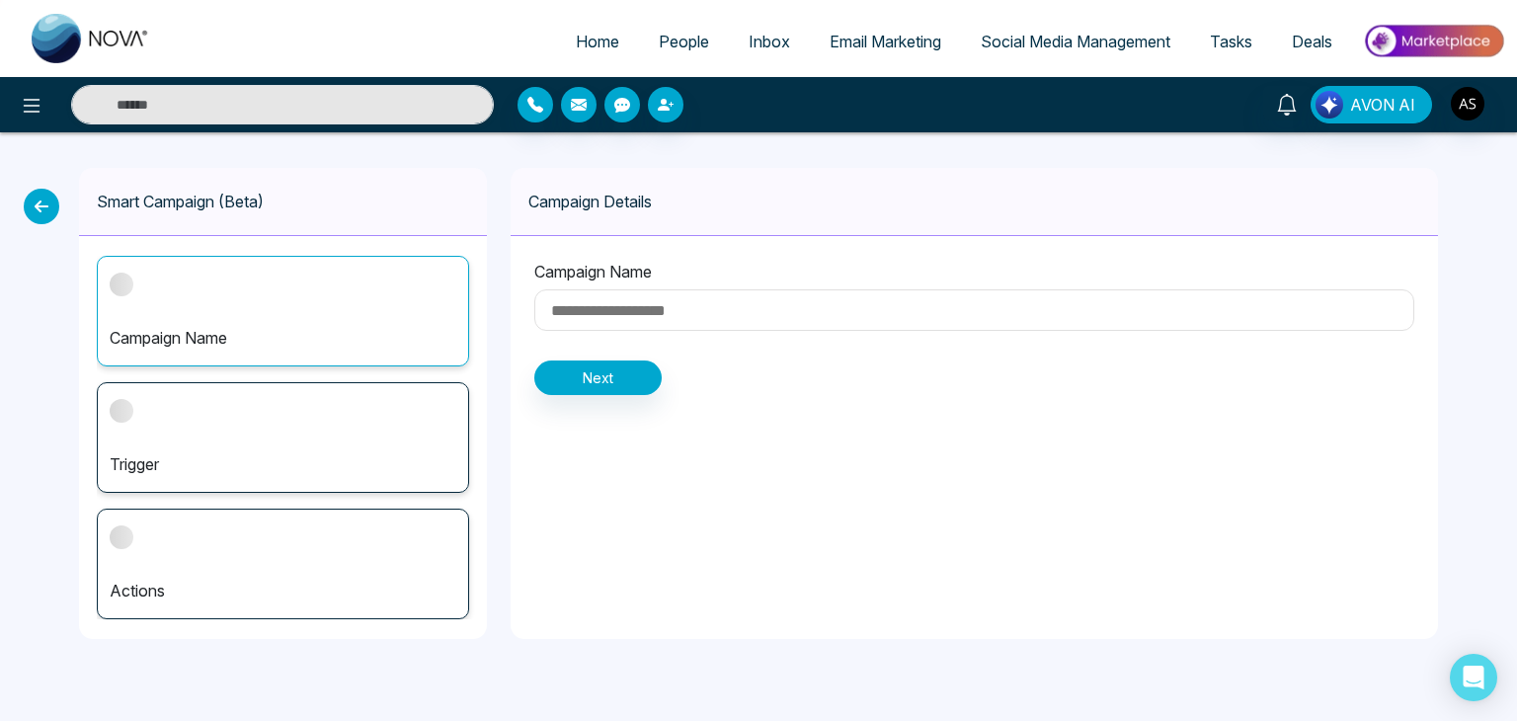
type input "**********"
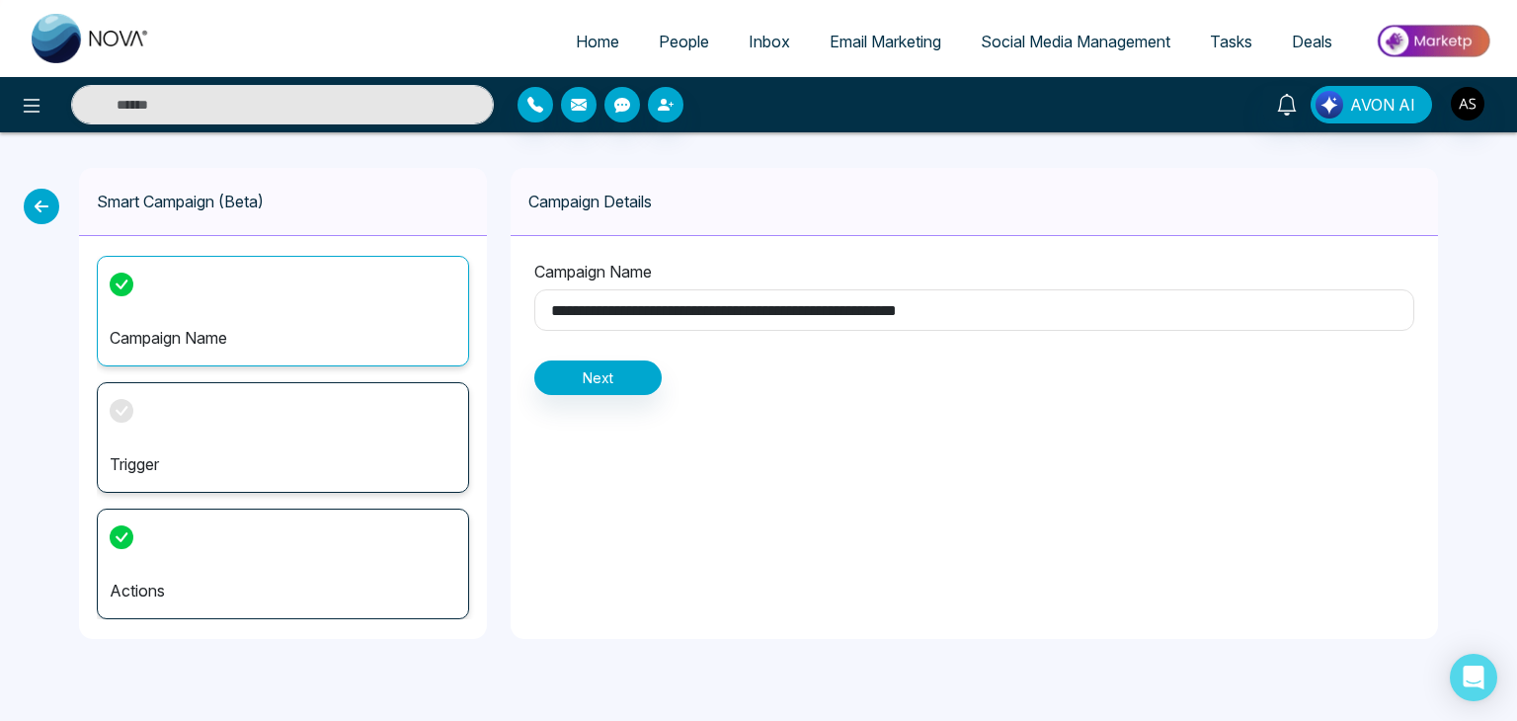
click at [428, 424] on div "Trigger" at bounding box center [283, 437] width 372 height 111
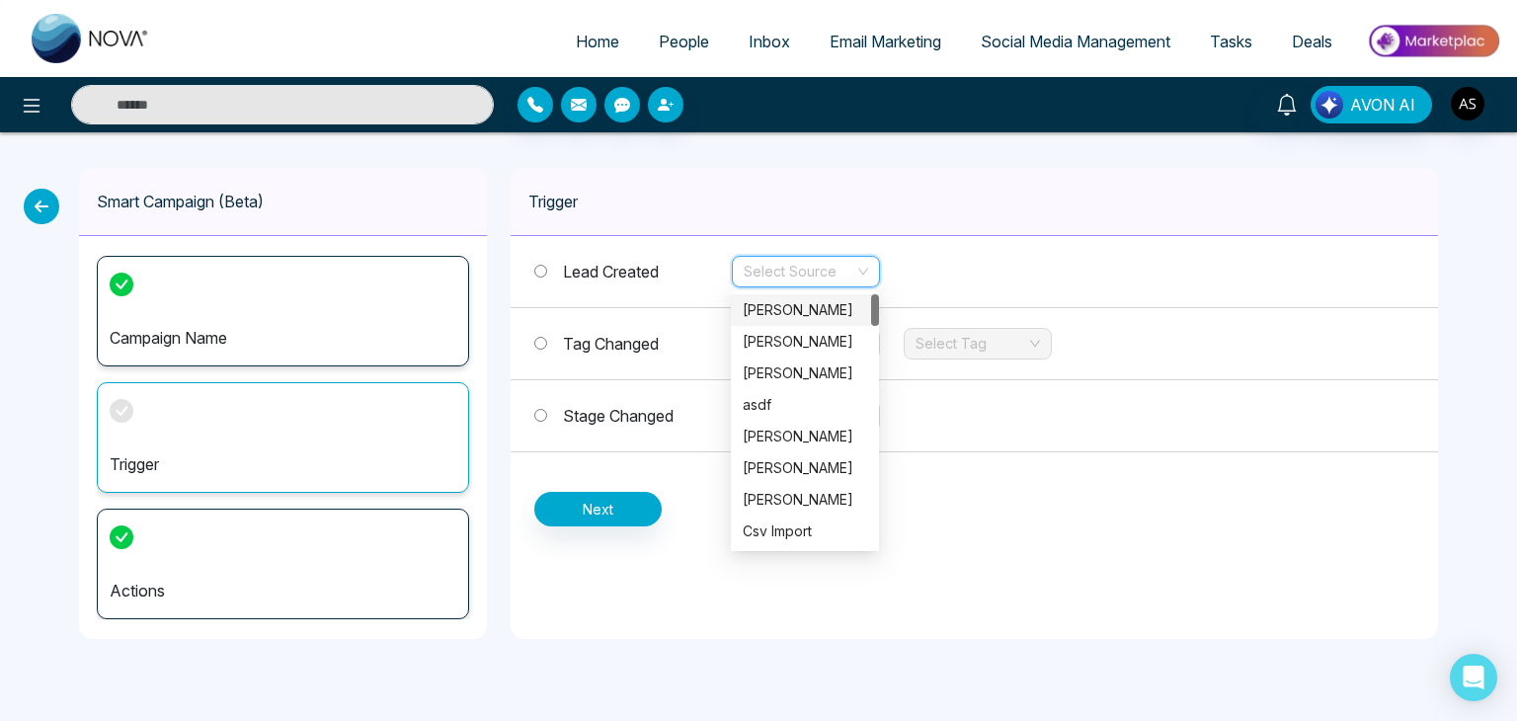
click at [834, 278] on input "search" at bounding box center [799, 272] width 111 height 30
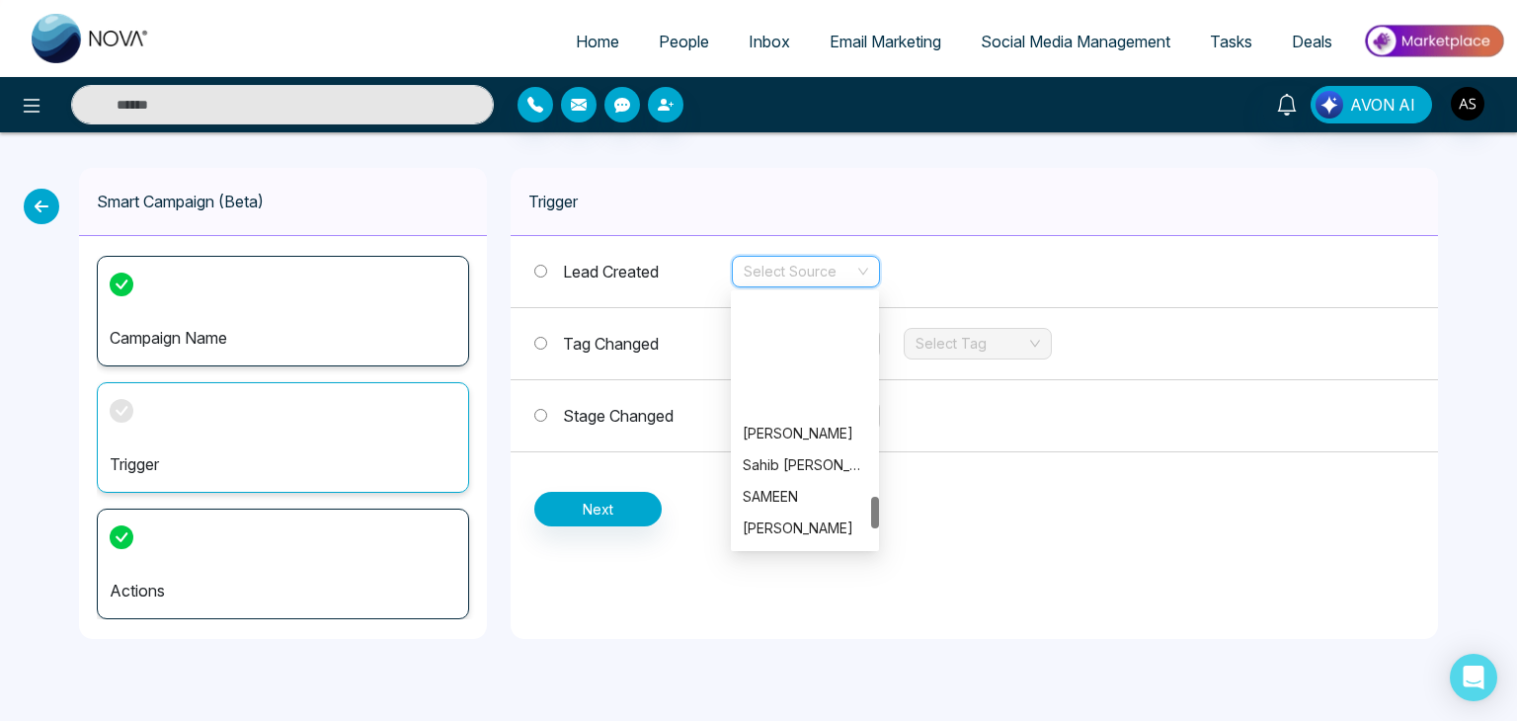
scroll to position [1739, 0]
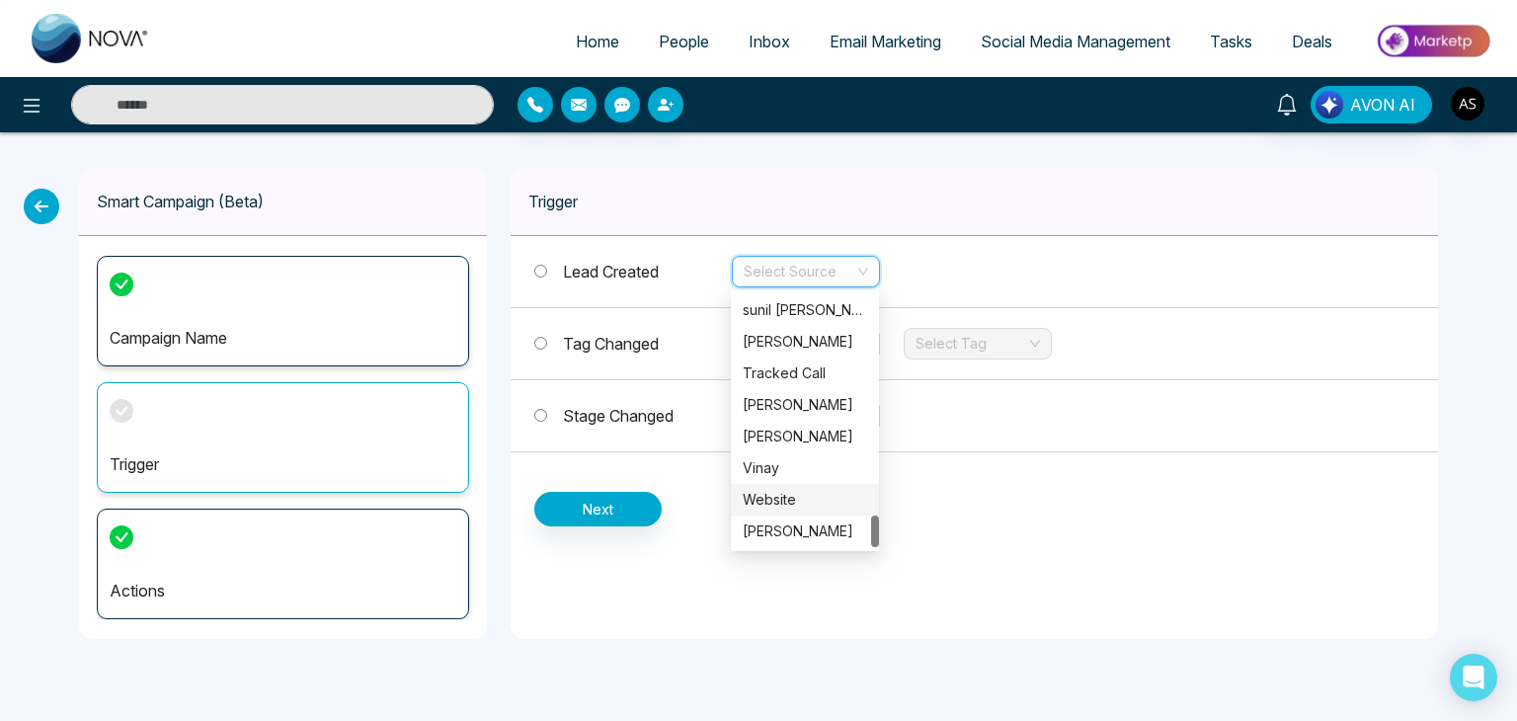
click at [842, 492] on div "Website" at bounding box center [805, 500] width 124 height 22
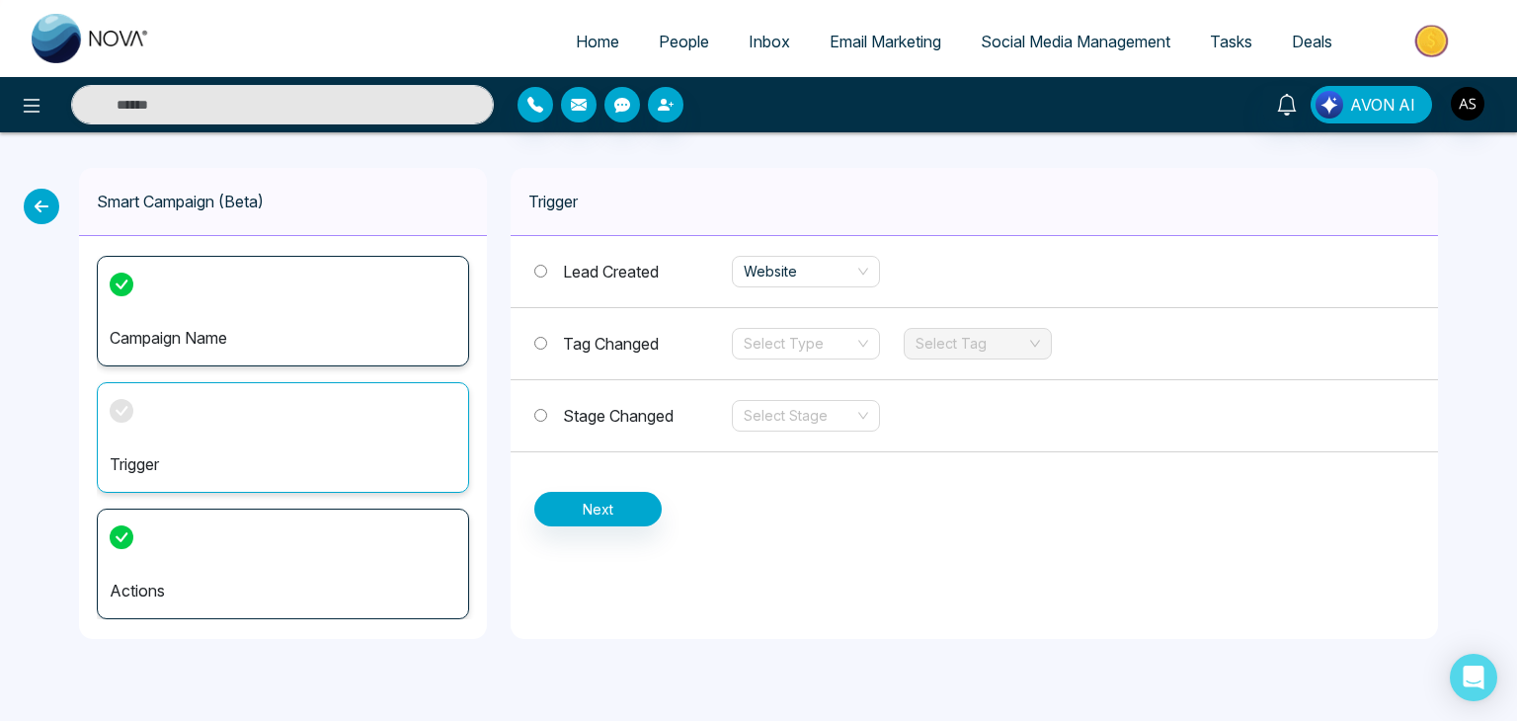
click at [661, 491] on div "Lead Created Website Tag Changed Select Type Select Tag Stage Changed Select St…" at bounding box center [975, 381] width 928 height 290
click at [641, 498] on button "Next" at bounding box center [597, 509] width 127 height 35
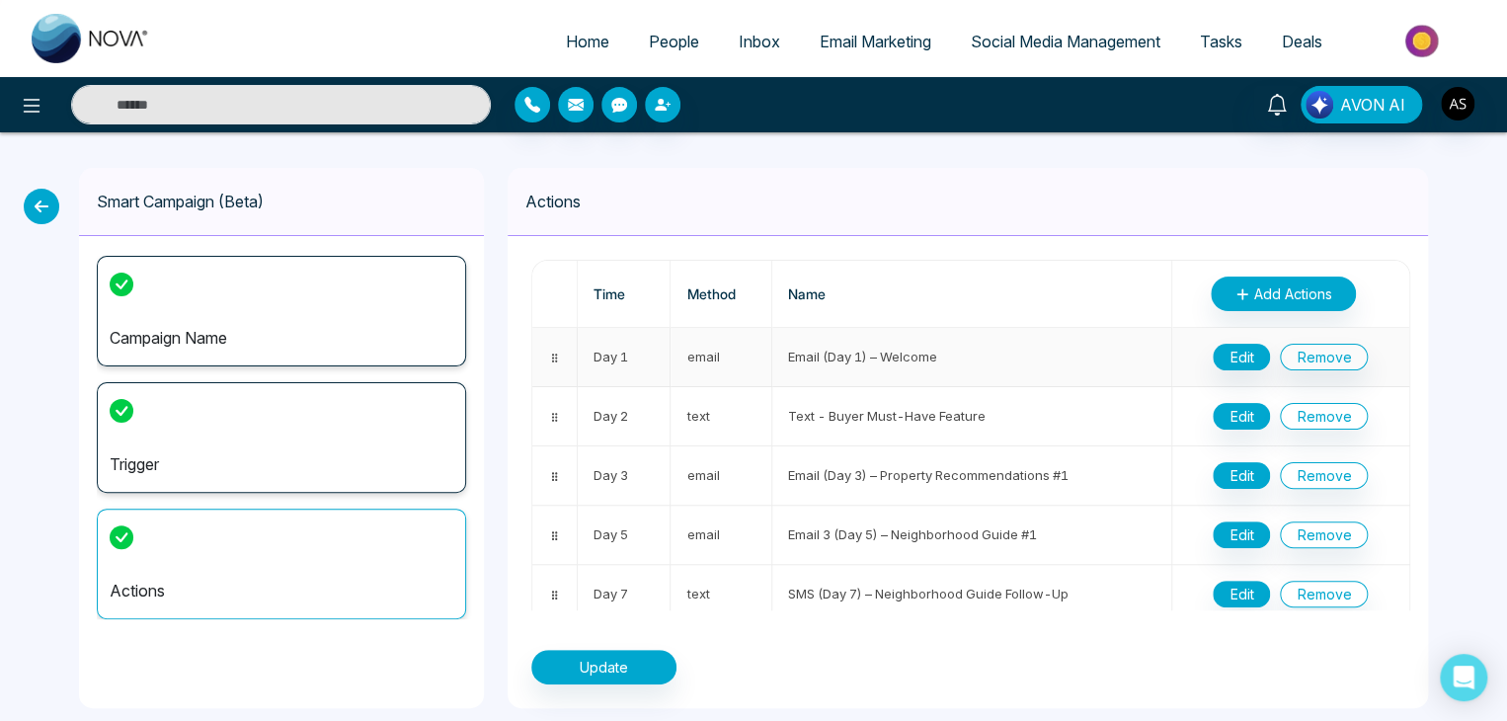
click at [900, 362] on td "Email (Day 1) – Welcome" at bounding box center [972, 357] width 400 height 59
click at [1217, 354] on button "Edit" at bounding box center [1241, 357] width 57 height 27
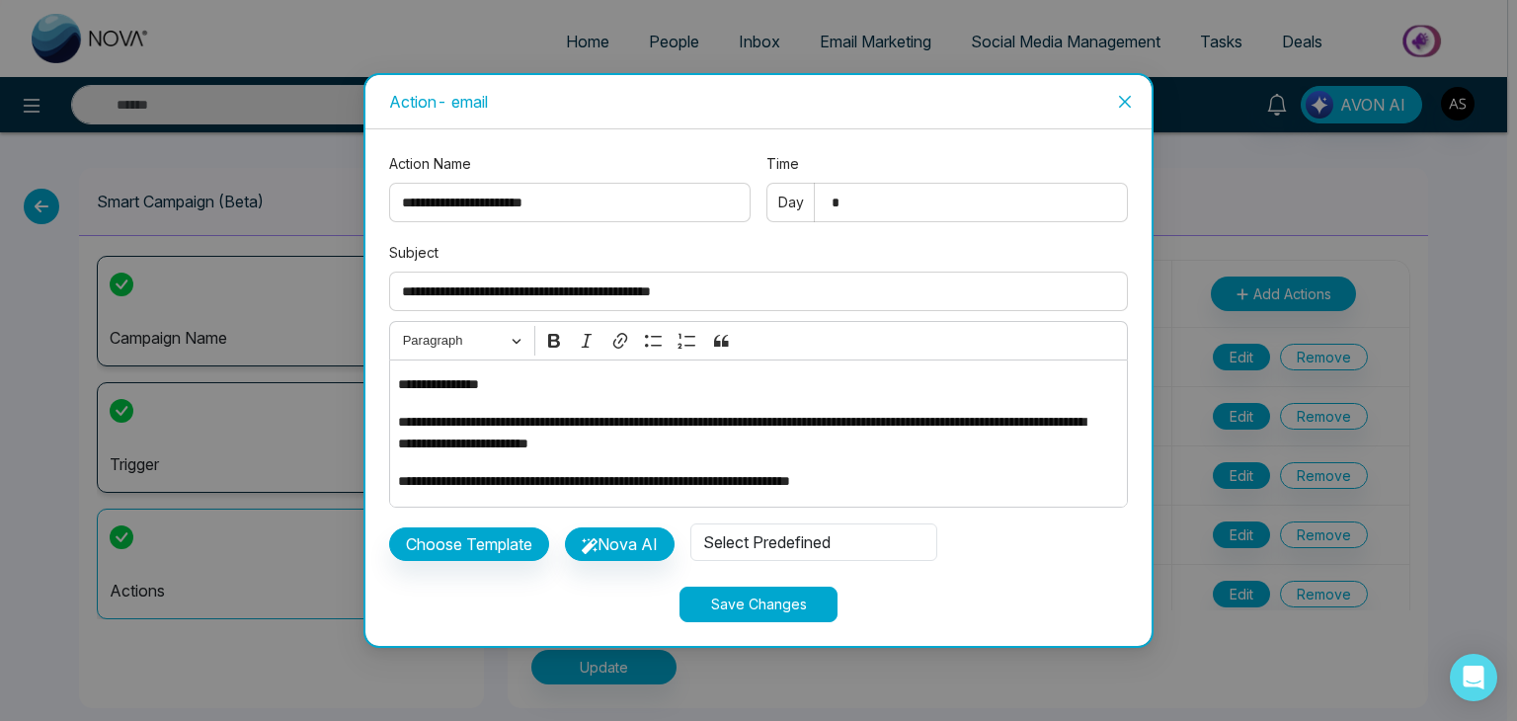
click at [784, 536] on div "Select Predefined" at bounding box center [813, 543] width 247 height 38
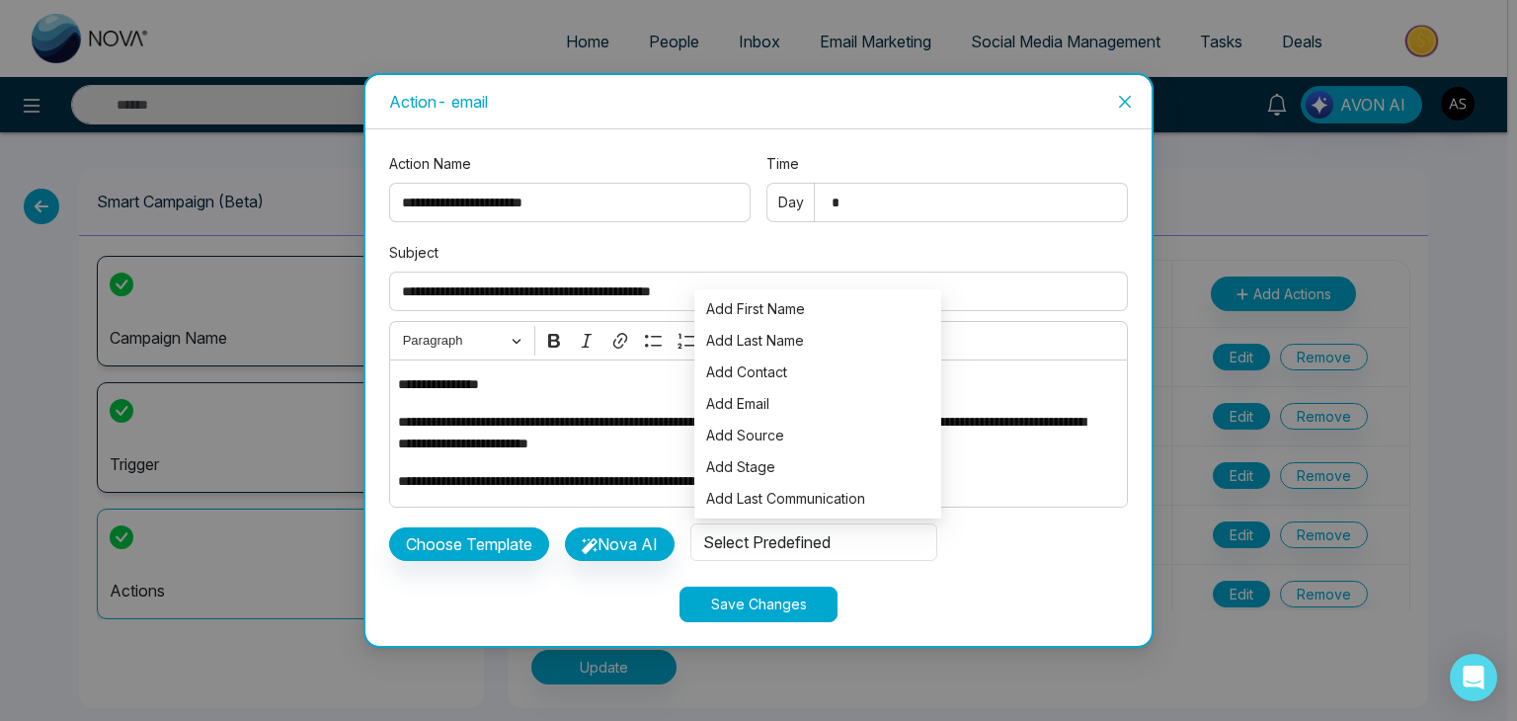
click at [784, 536] on div "Select Predefined" at bounding box center [813, 543] width 247 height 38
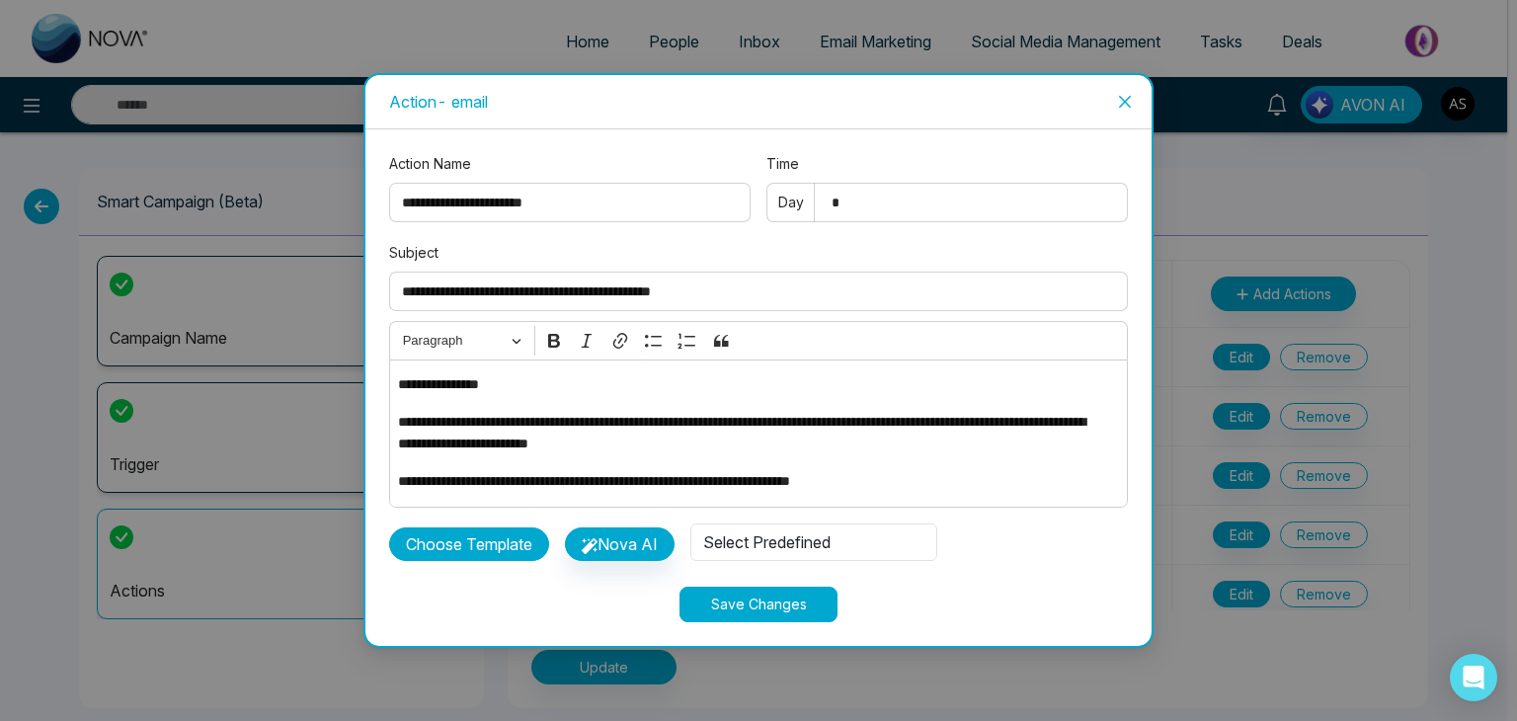
click at [536, 539] on button "Choose Template" at bounding box center [469, 544] width 160 height 34
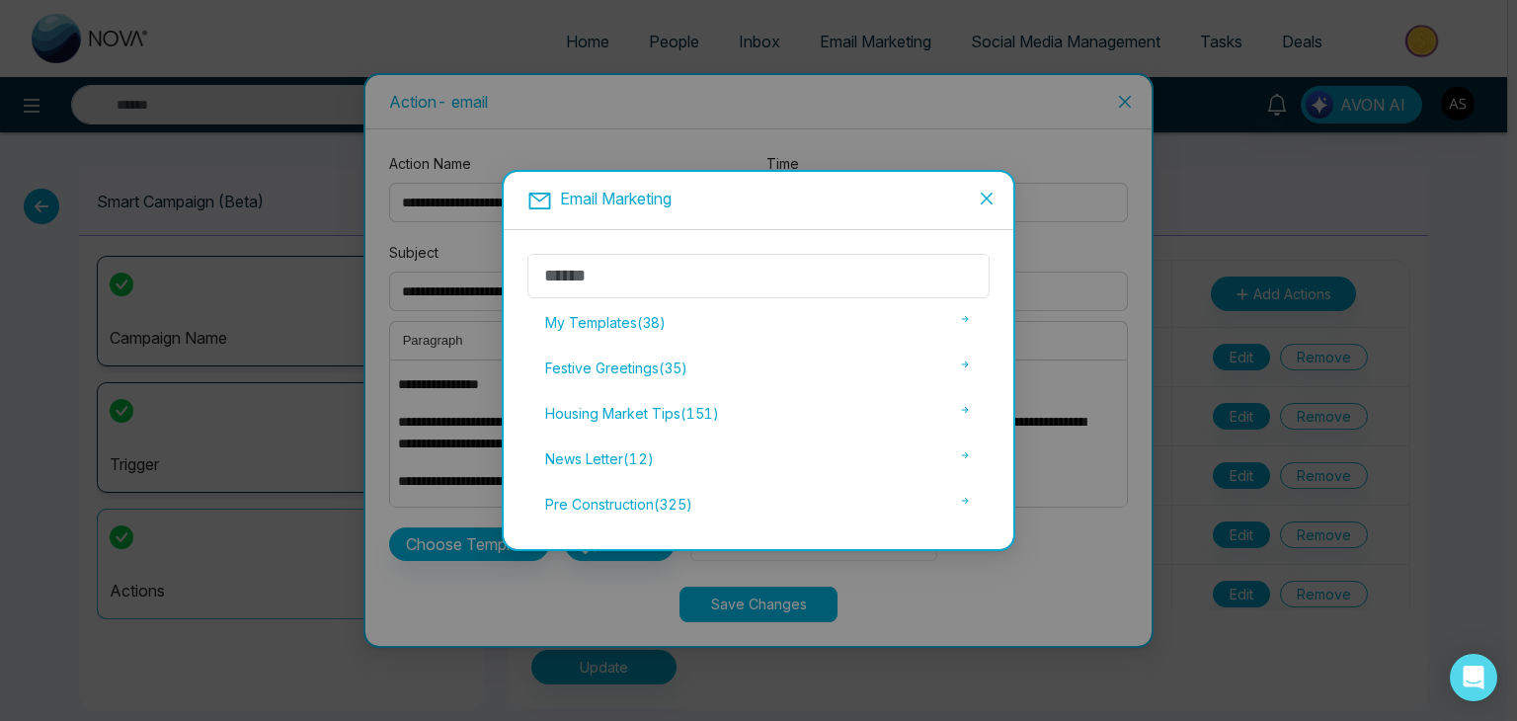
click at [536, 539] on div "My Templates ( 38 ) Festive Greetings ( 35 ) Housing Market Tips ( 151 ) News L…" at bounding box center [759, 389] width 510 height 319
click at [548, 586] on div "Email Marketing My Templates ( 38 ) Festive Greetings ( 35 ) Housing Market Tip…" at bounding box center [758, 360] width 1517 height 721
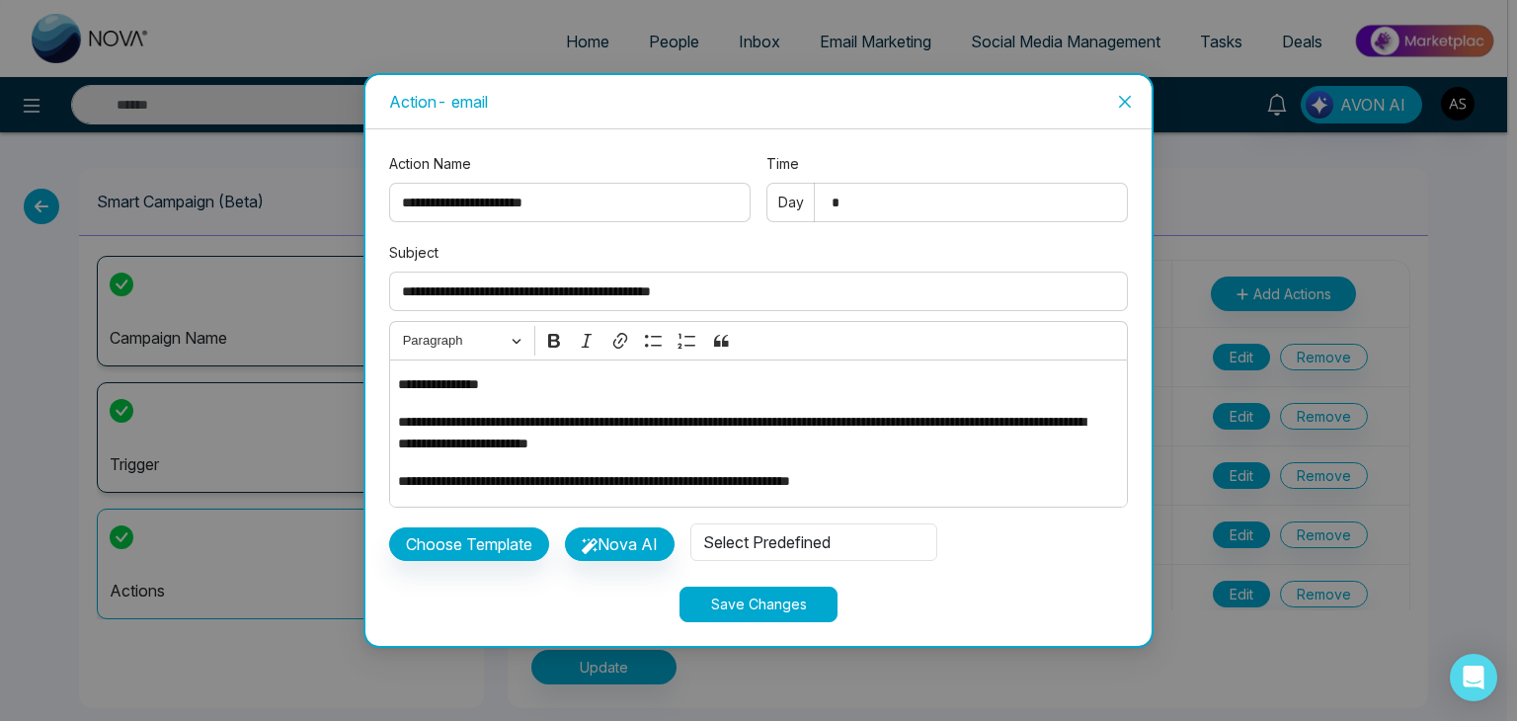
click at [1134, 100] on span "Close" at bounding box center [1124, 101] width 53 height 53
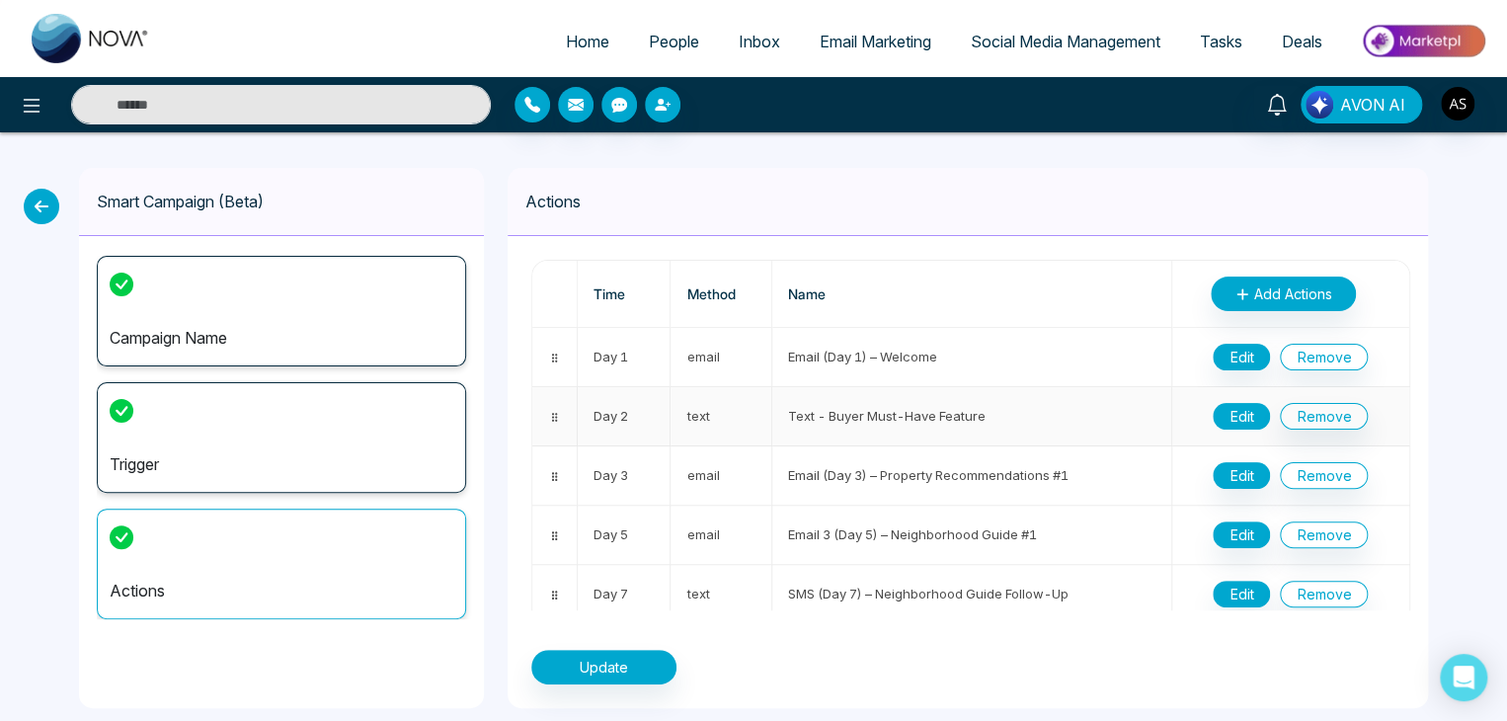
click at [1251, 414] on button "Edit" at bounding box center [1241, 416] width 57 height 27
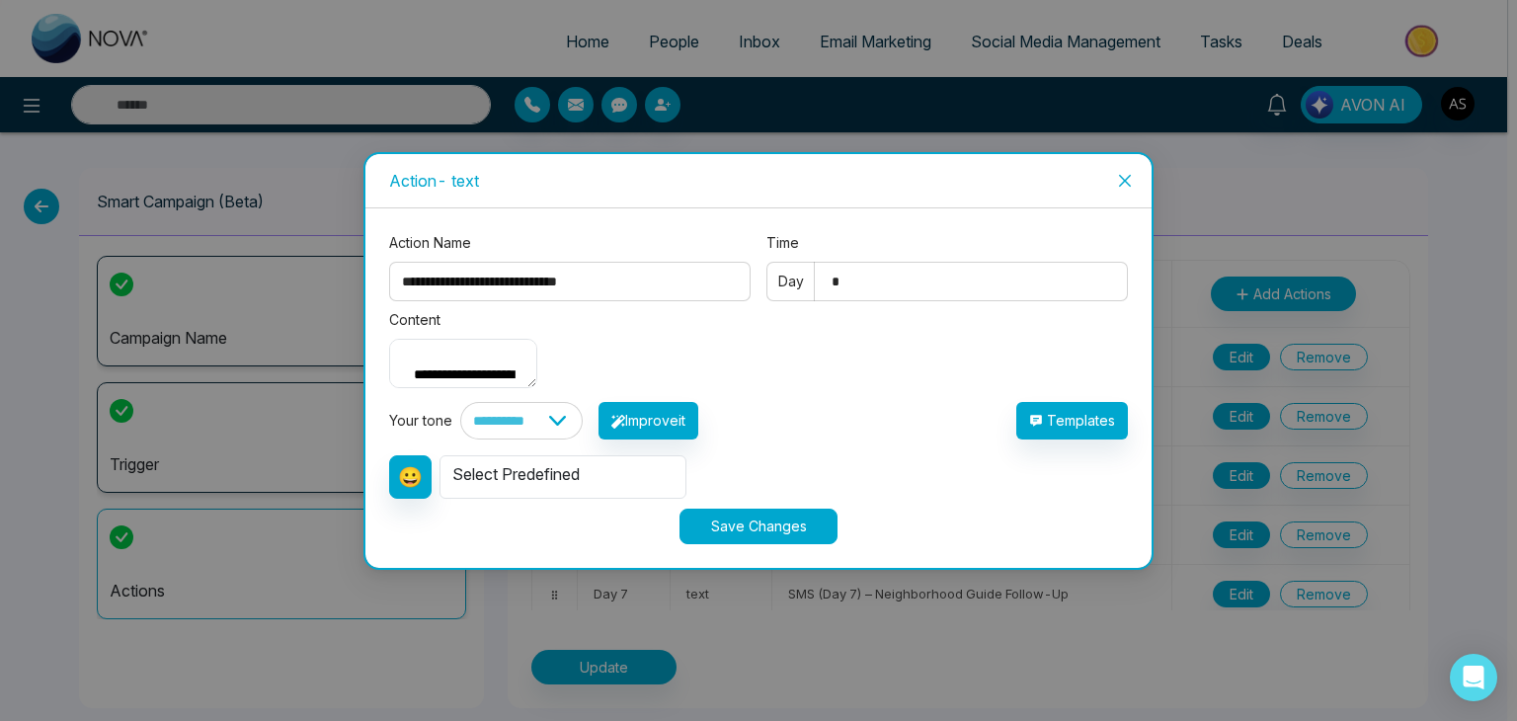
click at [1117, 173] on icon "close" at bounding box center [1125, 181] width 16 height 16
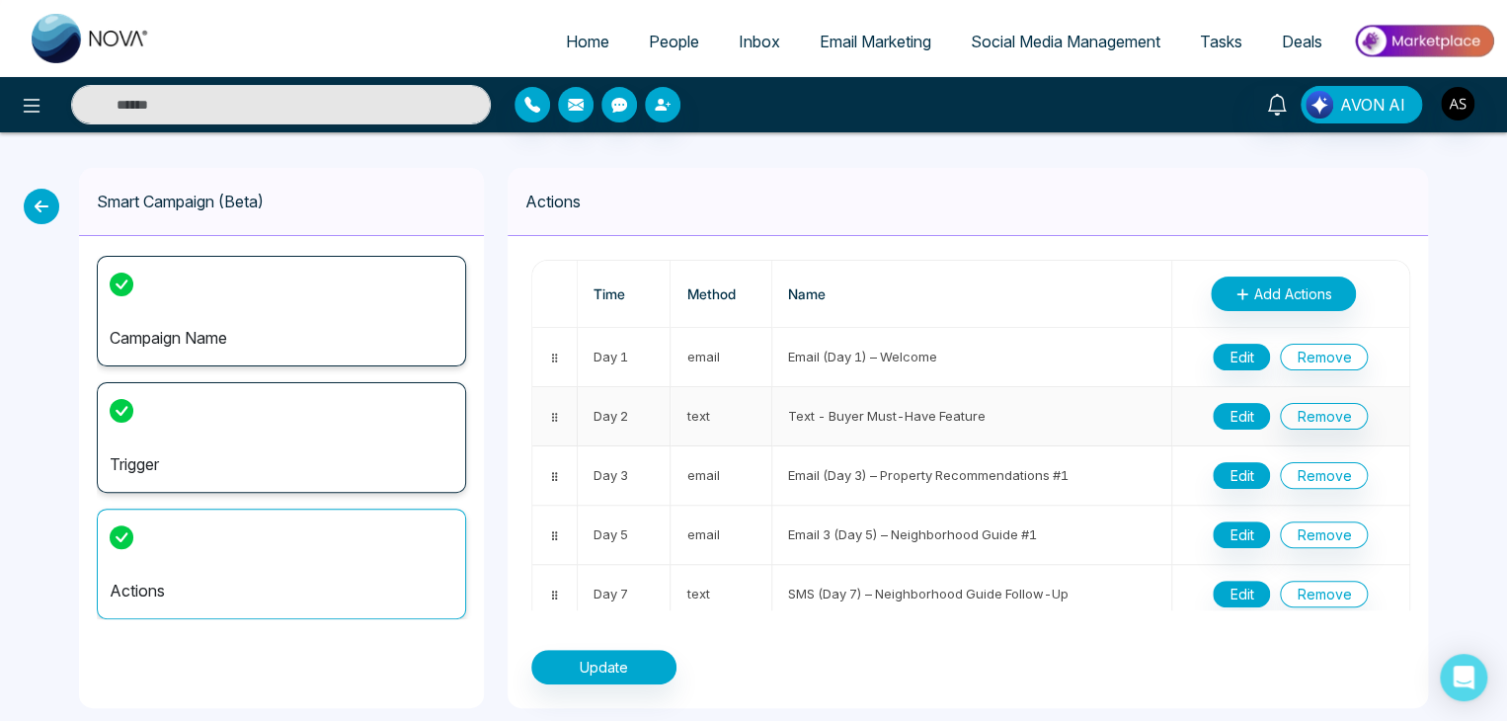
click at [1237, 408] on button "Edit" at bounding box center [1241, 416] width 57 height 27
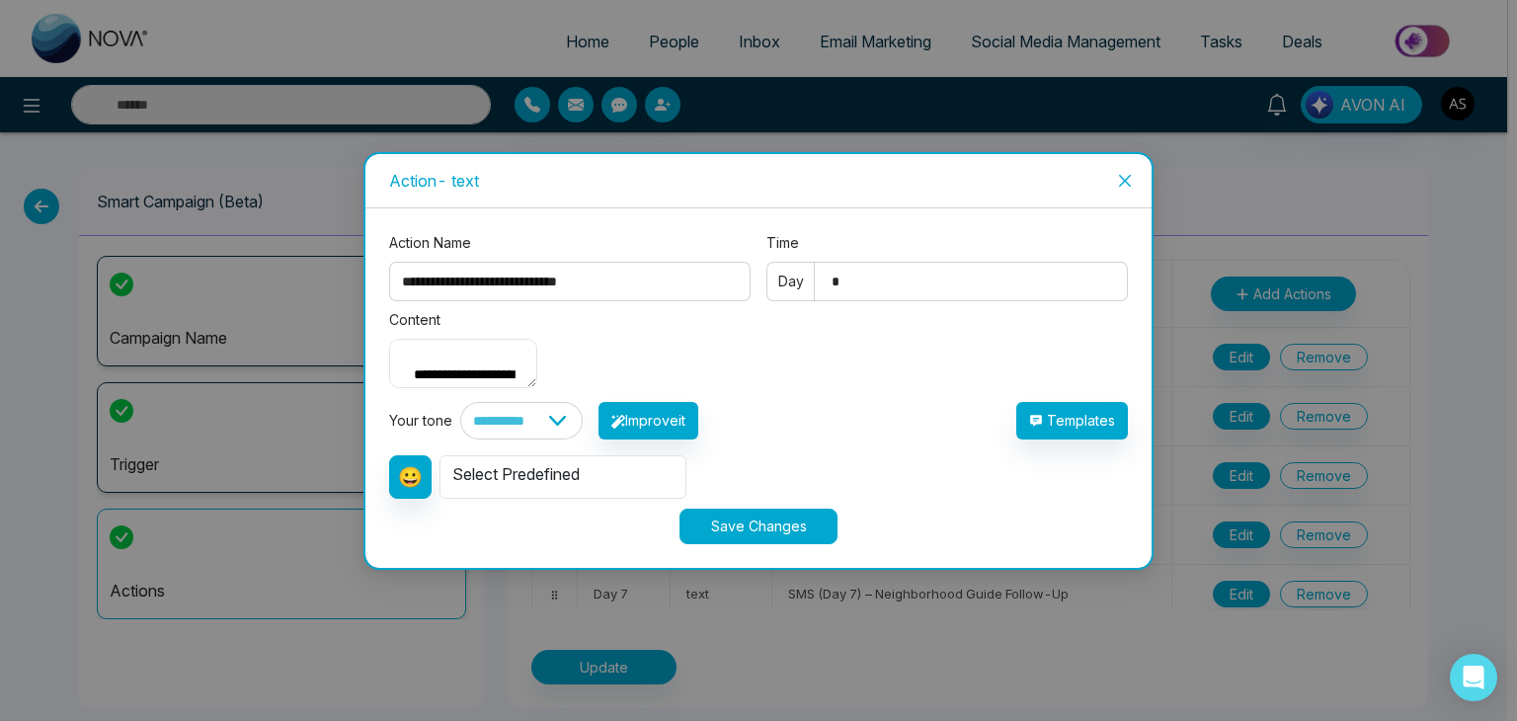
click at [1118, 173] on icon "close" at bounding box center [1125, 181] width 16 height 16
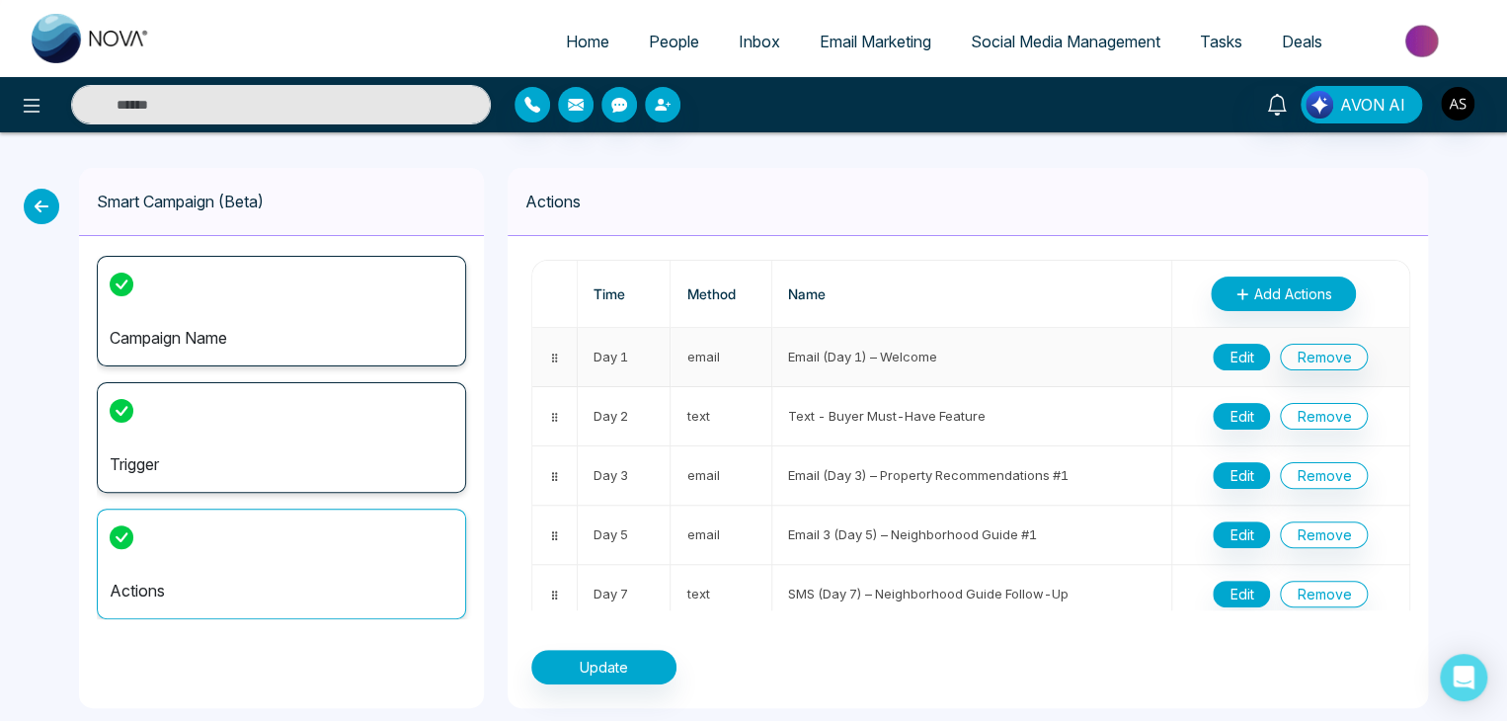
click at [1241, 362] on button "Edit" at bounding box center [1241, 357] width 57 height 27
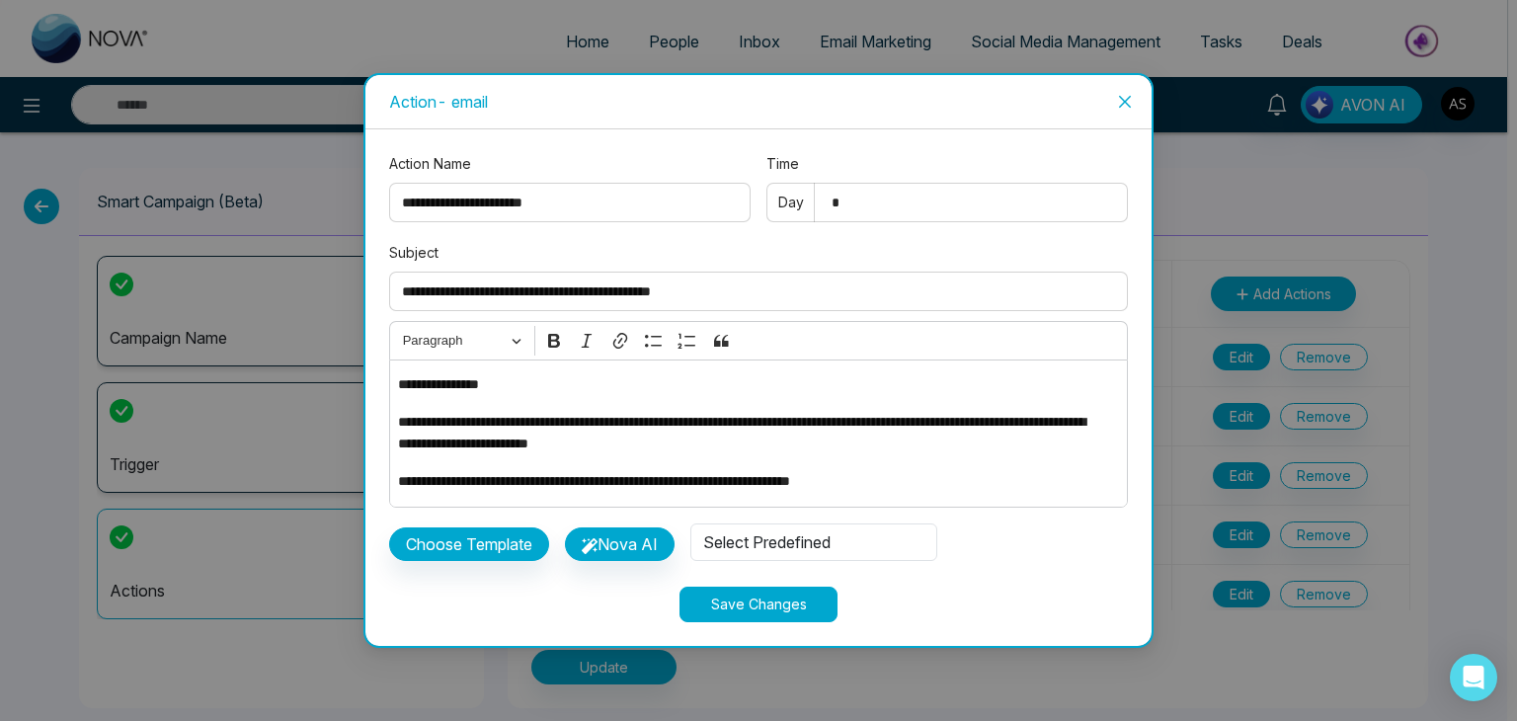
click at [1130, 96] on icon "close" at bounding box center [1125, 102] width 12 height 12
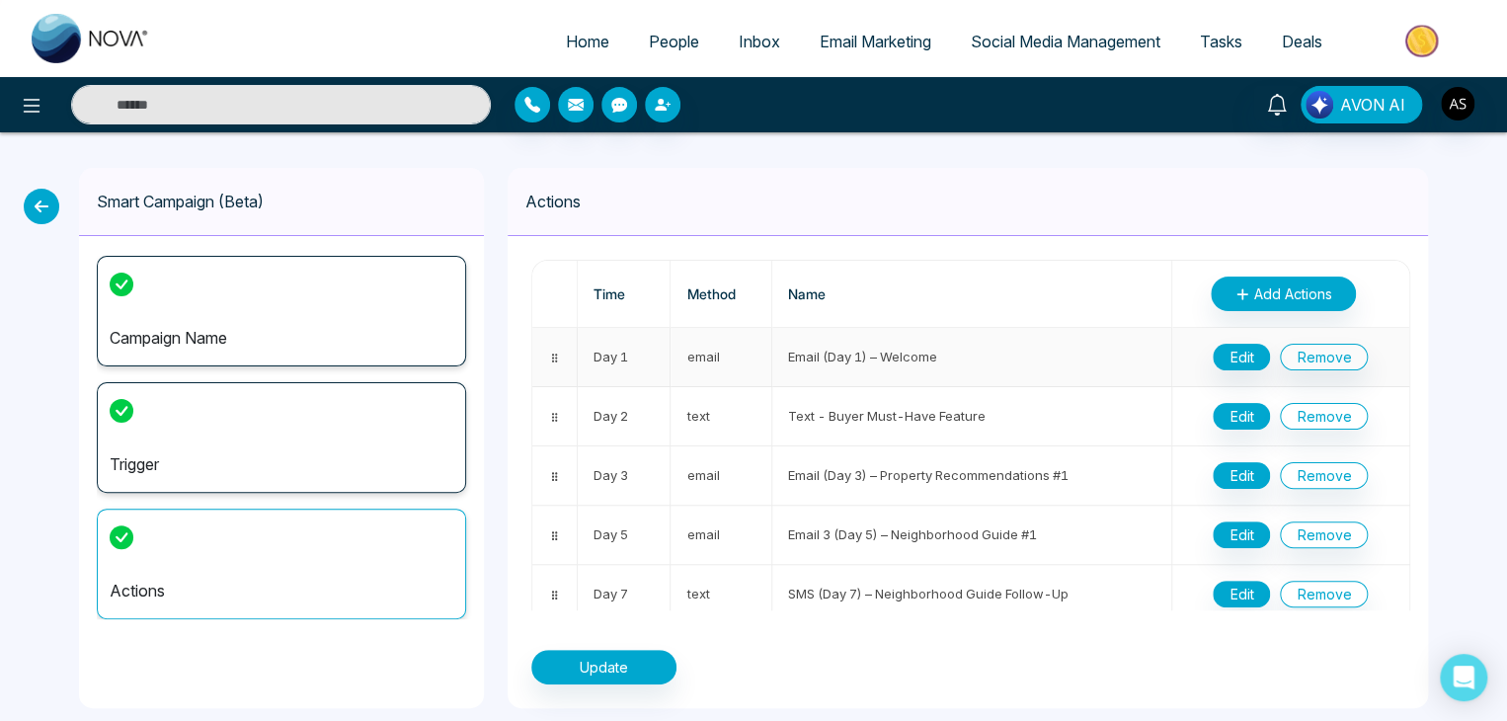
click at [1050, 349] on td "Email (Day 1) – Welcome" at bounding box center [972, 357] width 400 height 59
click at [1214, 355] on button "Edit" at bounding box center [1241, 357] width 57 height 27
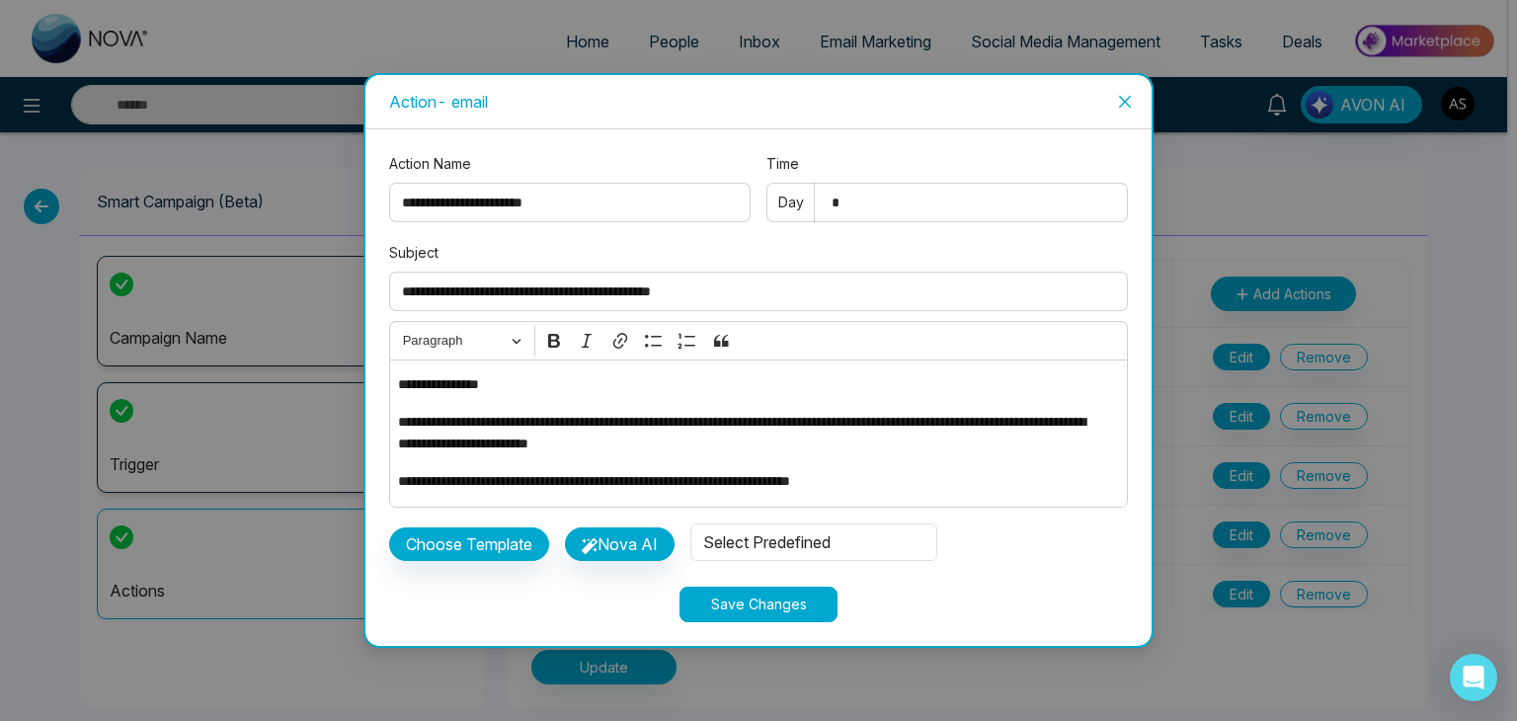
click at [830, 546] on div "Select Predefined" at bounding box center [813, 543] width 247 height 38
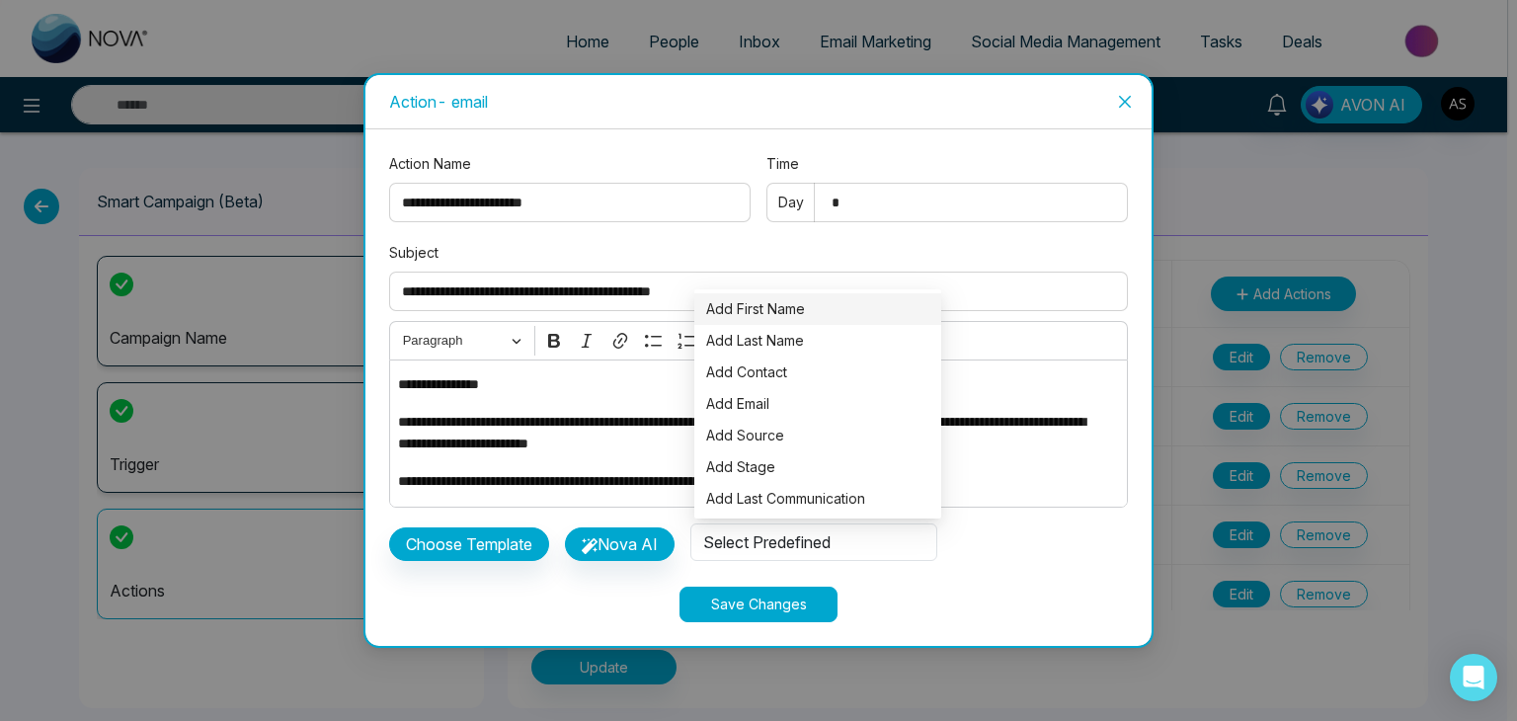
click at [838, 301] on span "Add First Name" at bounding box center [817, 309] width 223 height 22
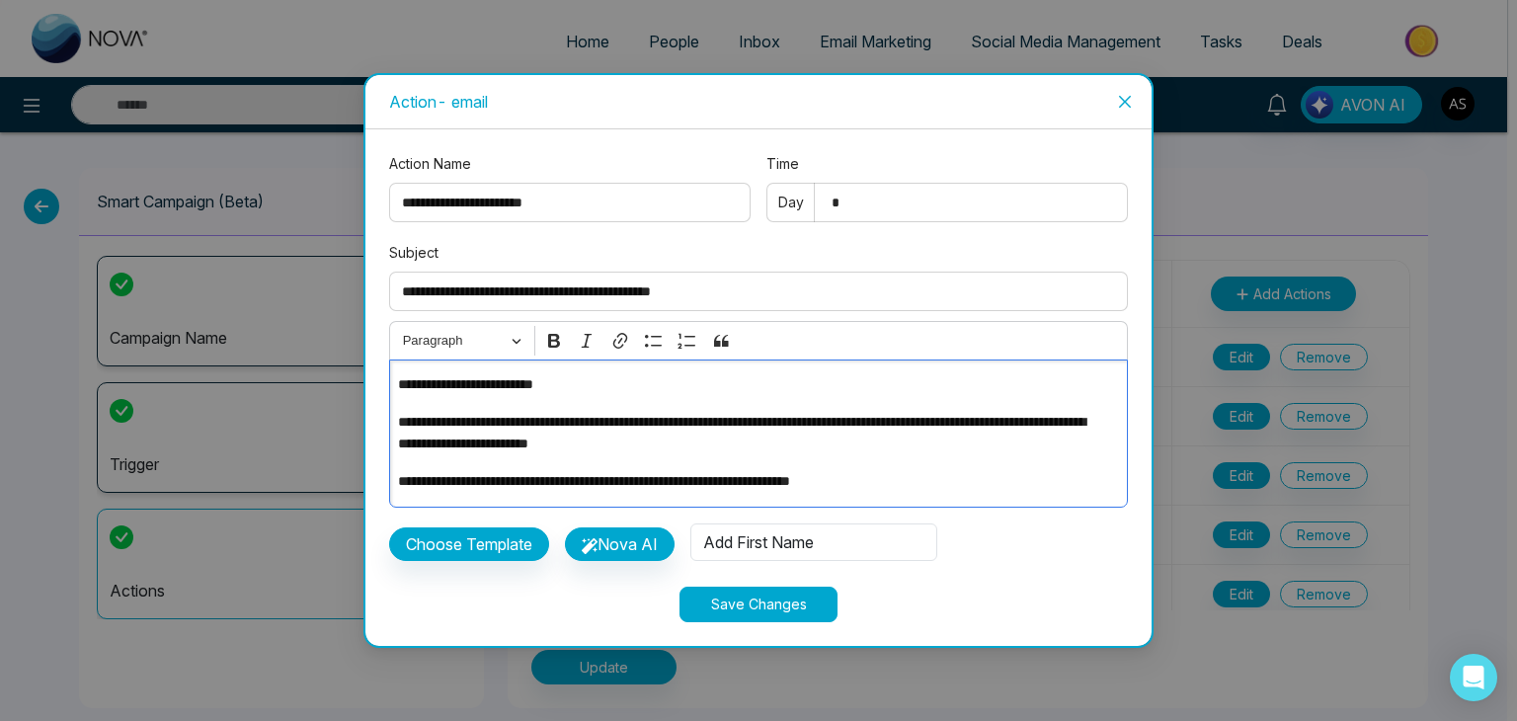
click at [470, 388] on p "**********" at bounding box center [753, 384] width 711 height 22
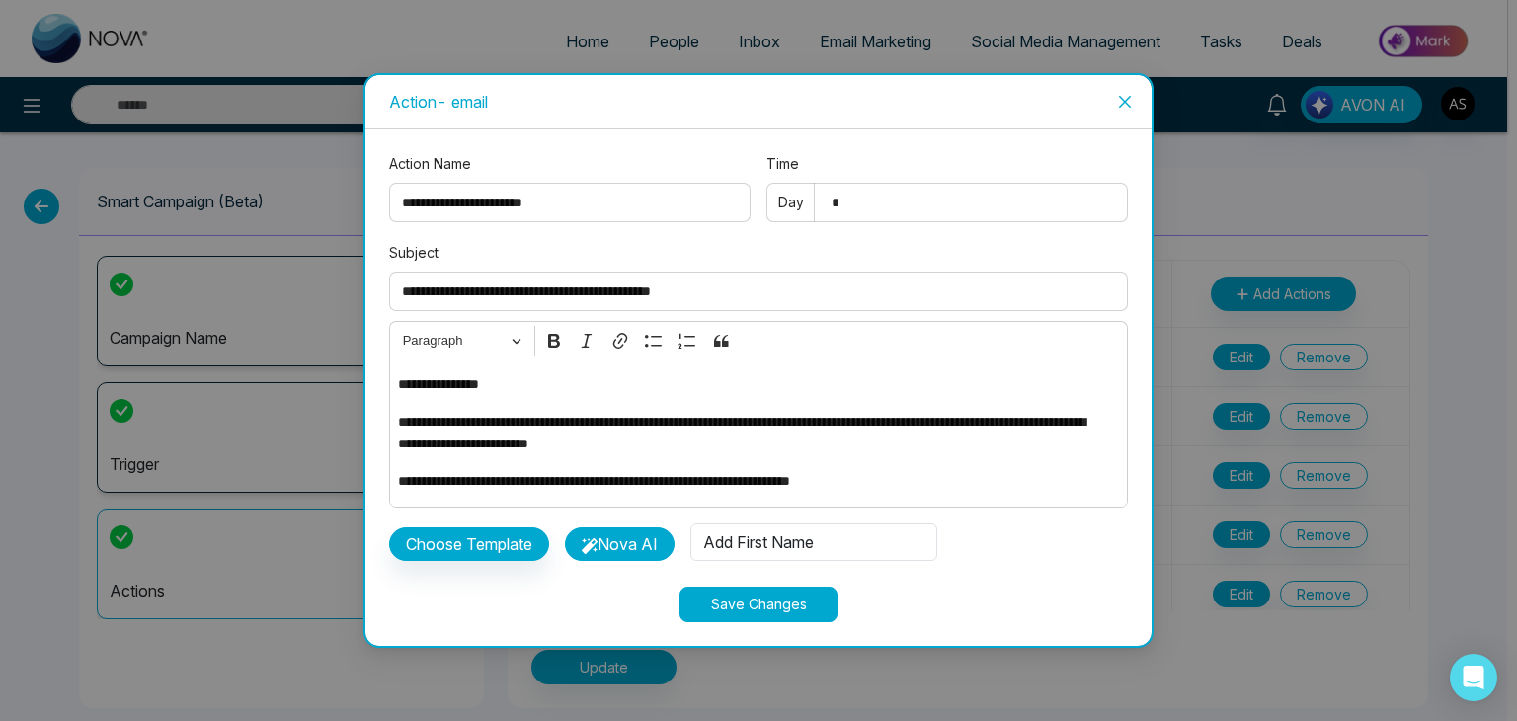
click at [655, 538] on button "Nova AI" at bounding box center [620, 544] width 110 height 34
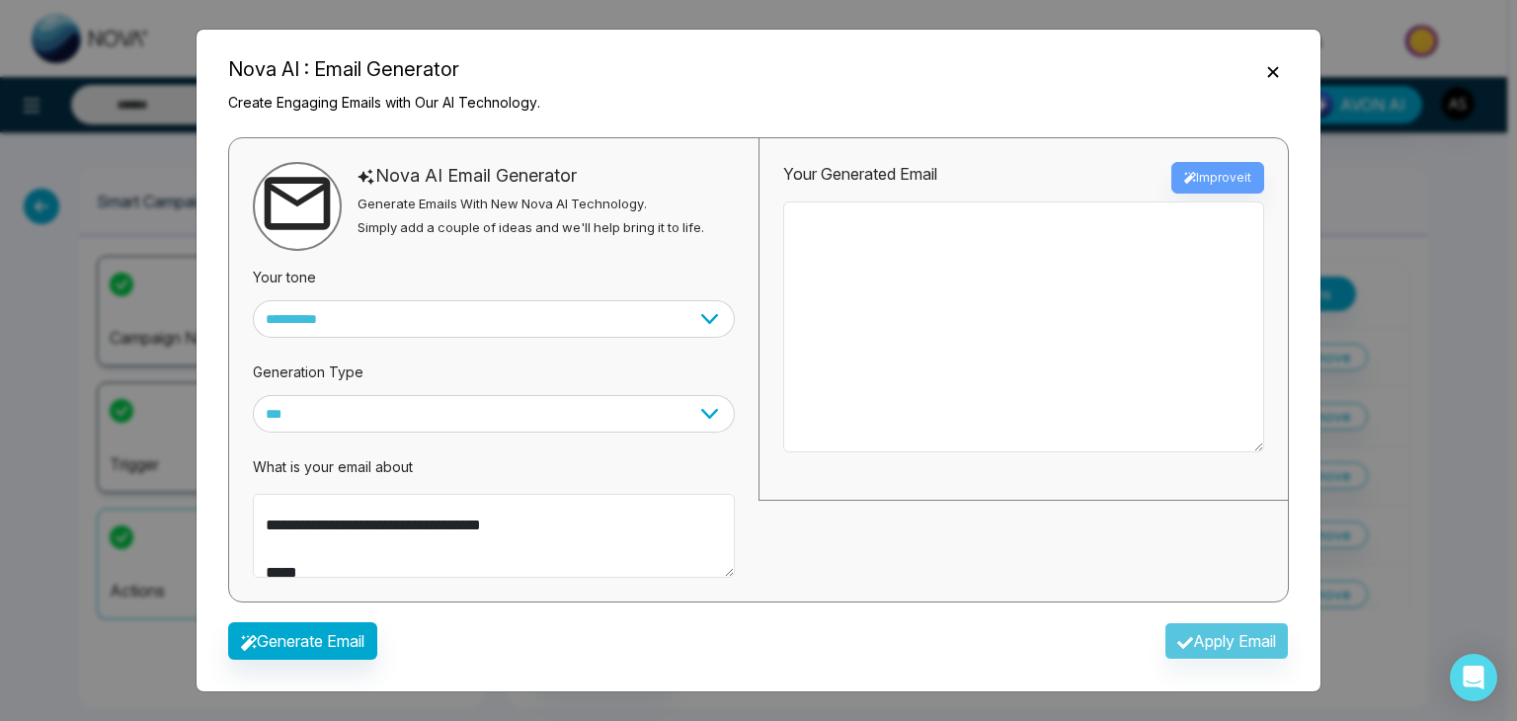
scroll to position [0, 0]
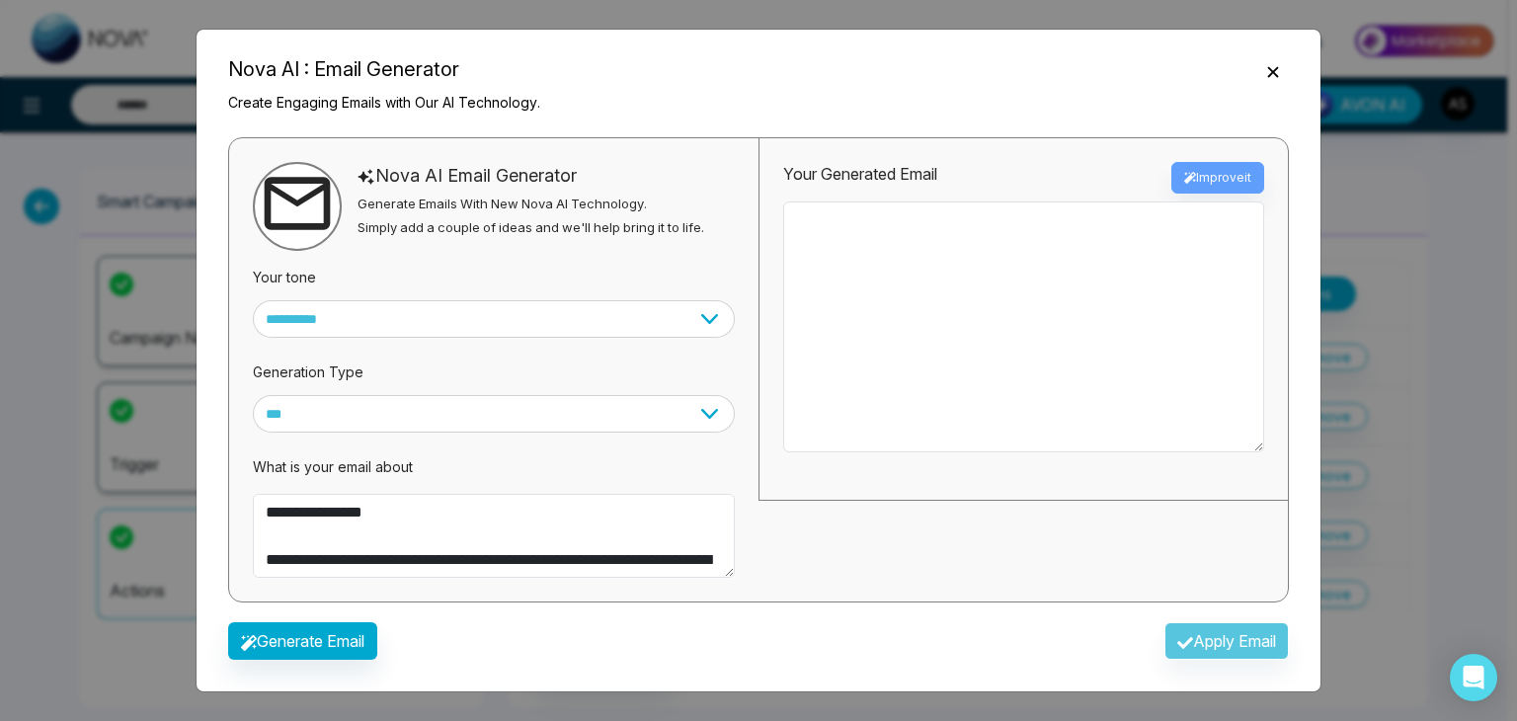
click at [1284, 68] on button "Close" at bounding box center [1273, 71] width 32 height 24
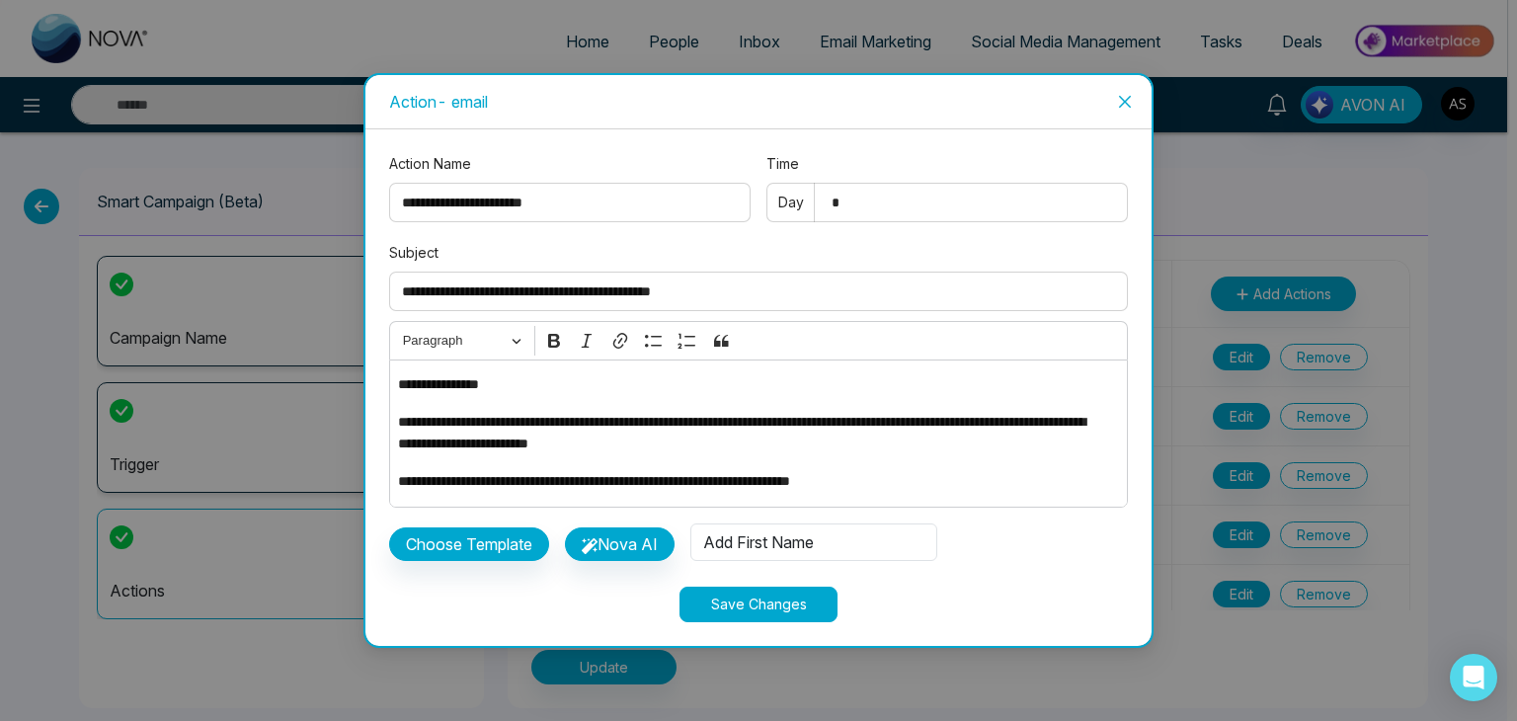
click at [1126, 96] on icon "close" at bounding box center [1125, 102] width 16 height 16
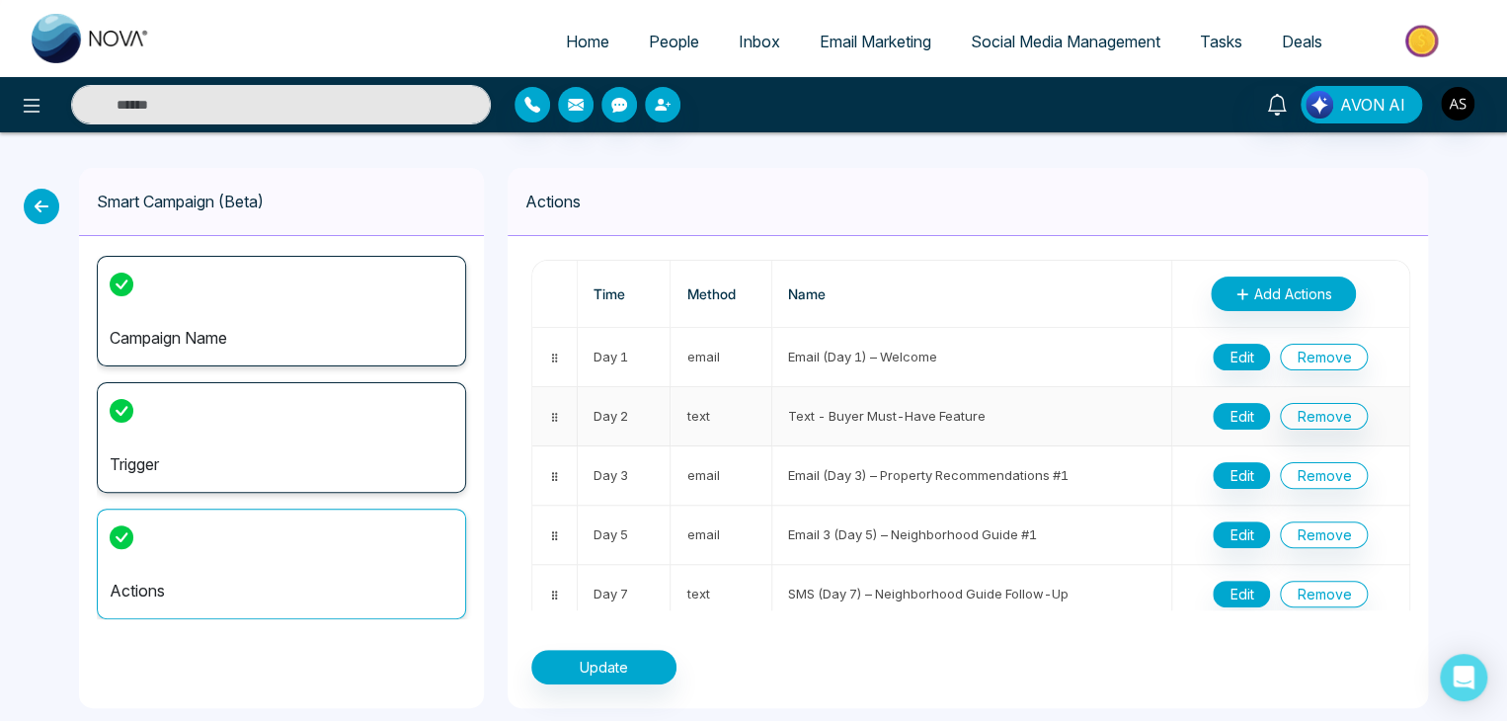
click at [1233, 415] on button "Edit" at bounding box center [1241, 416] width 57 height 27
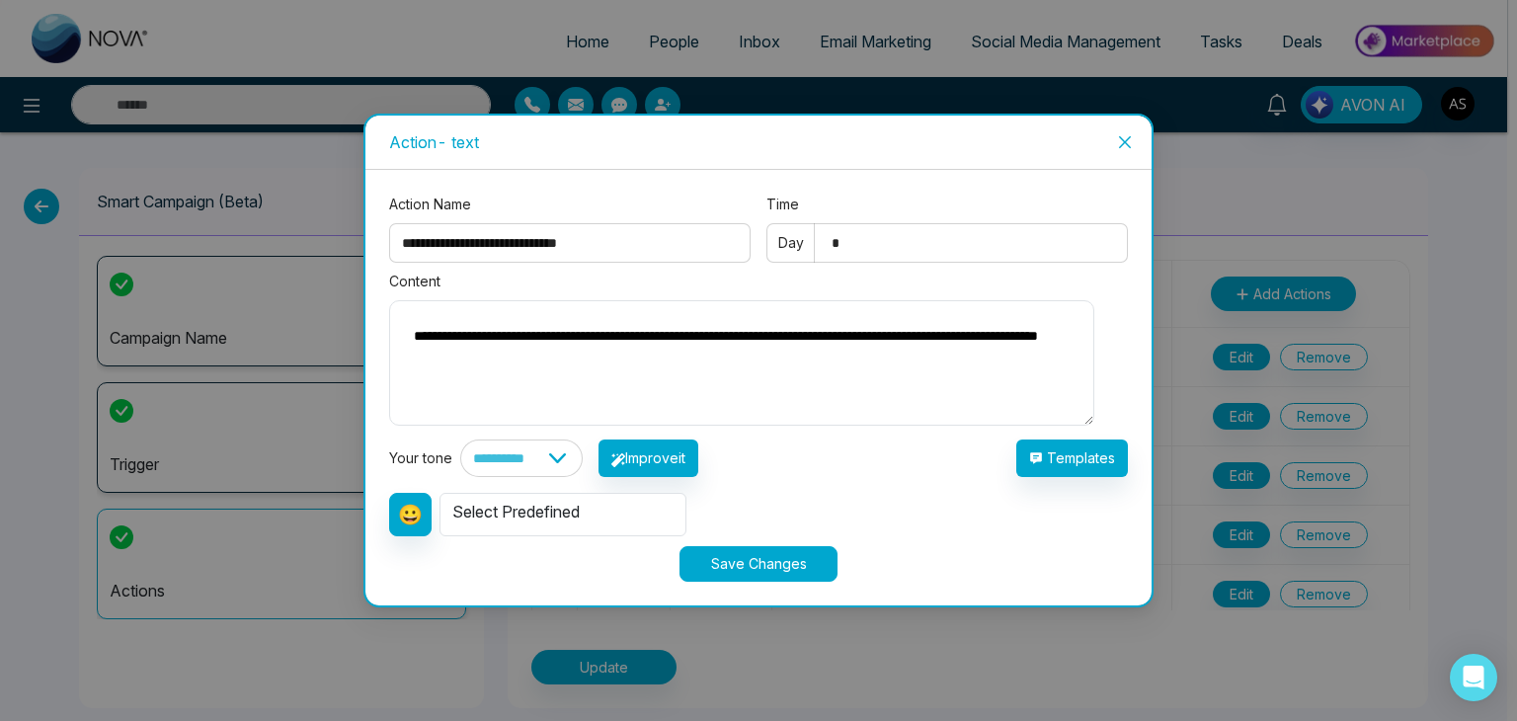
click at [1133, 134] on icon "close" at bounding box center [1125, 142] width 16 height 16
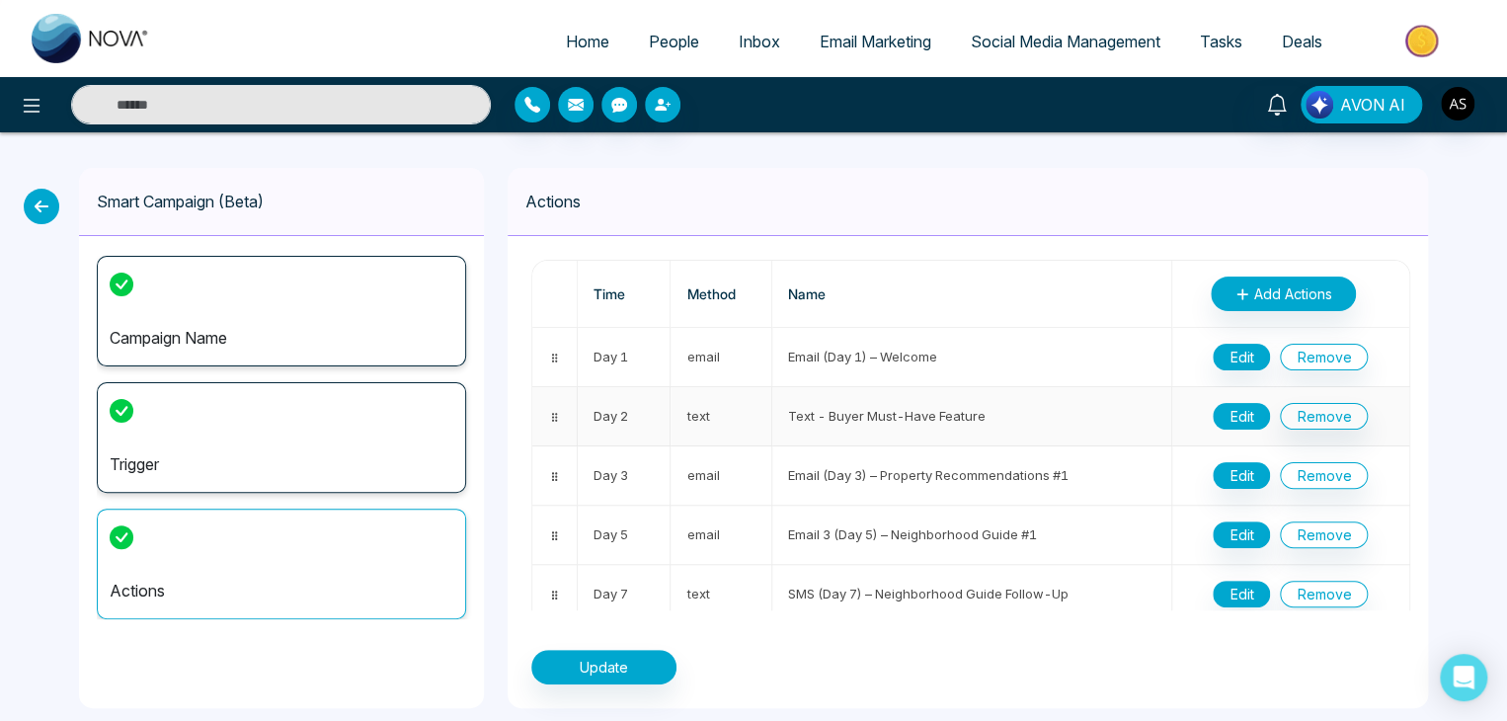
click at [1223, 410] on button "Edit" at bounding box center [1241, 416] width 57 height 27
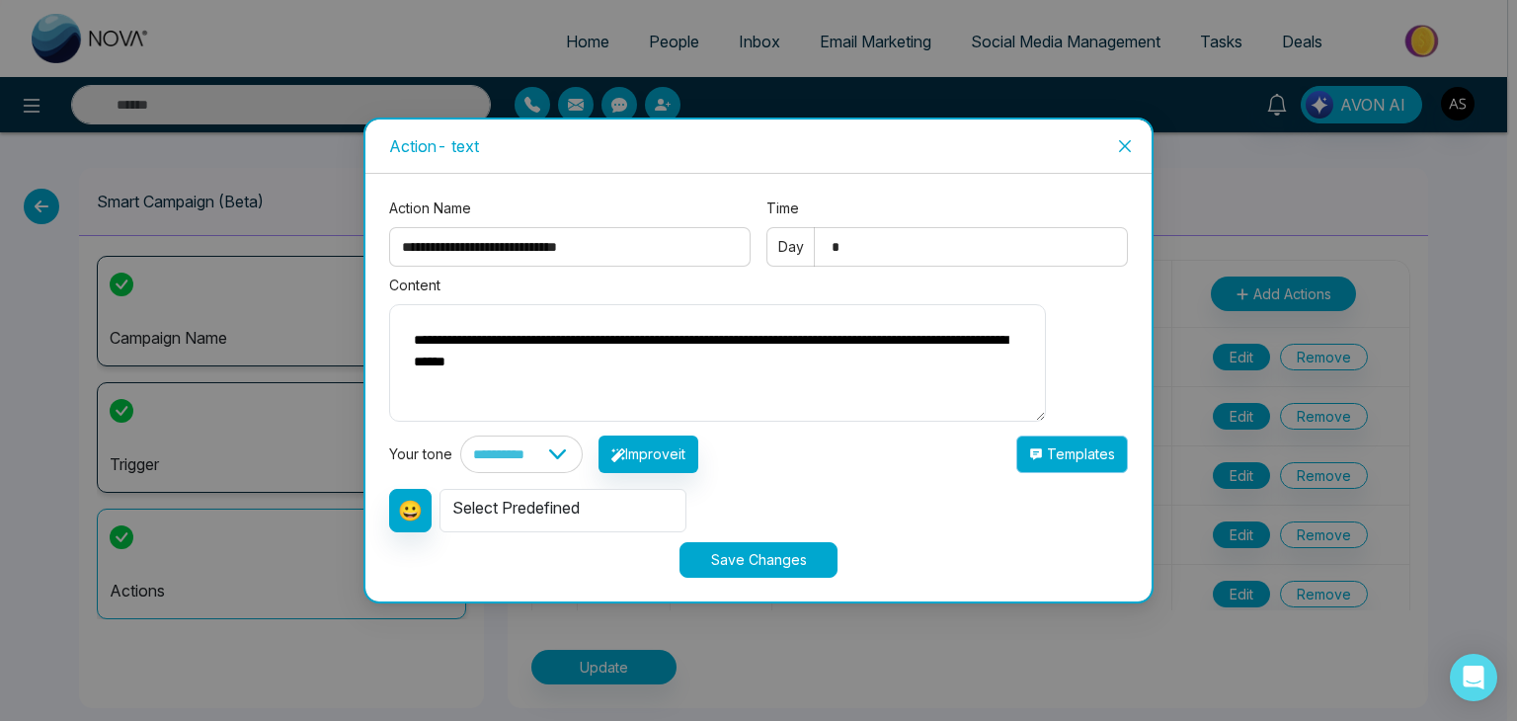
click at [1109, 460] on button "Templates" at bounding box center [1072, 455] width 112 height 38
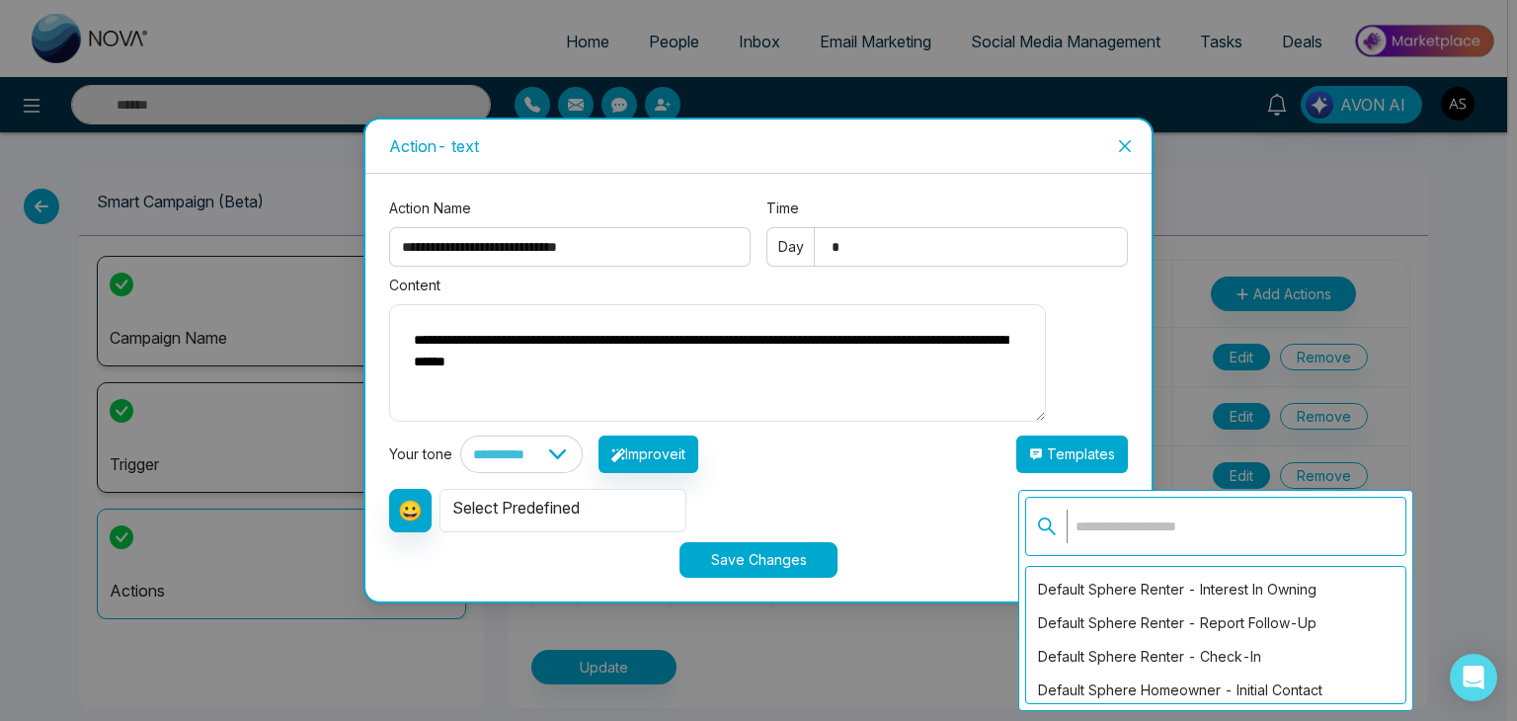
scroll to position [3221, 0]
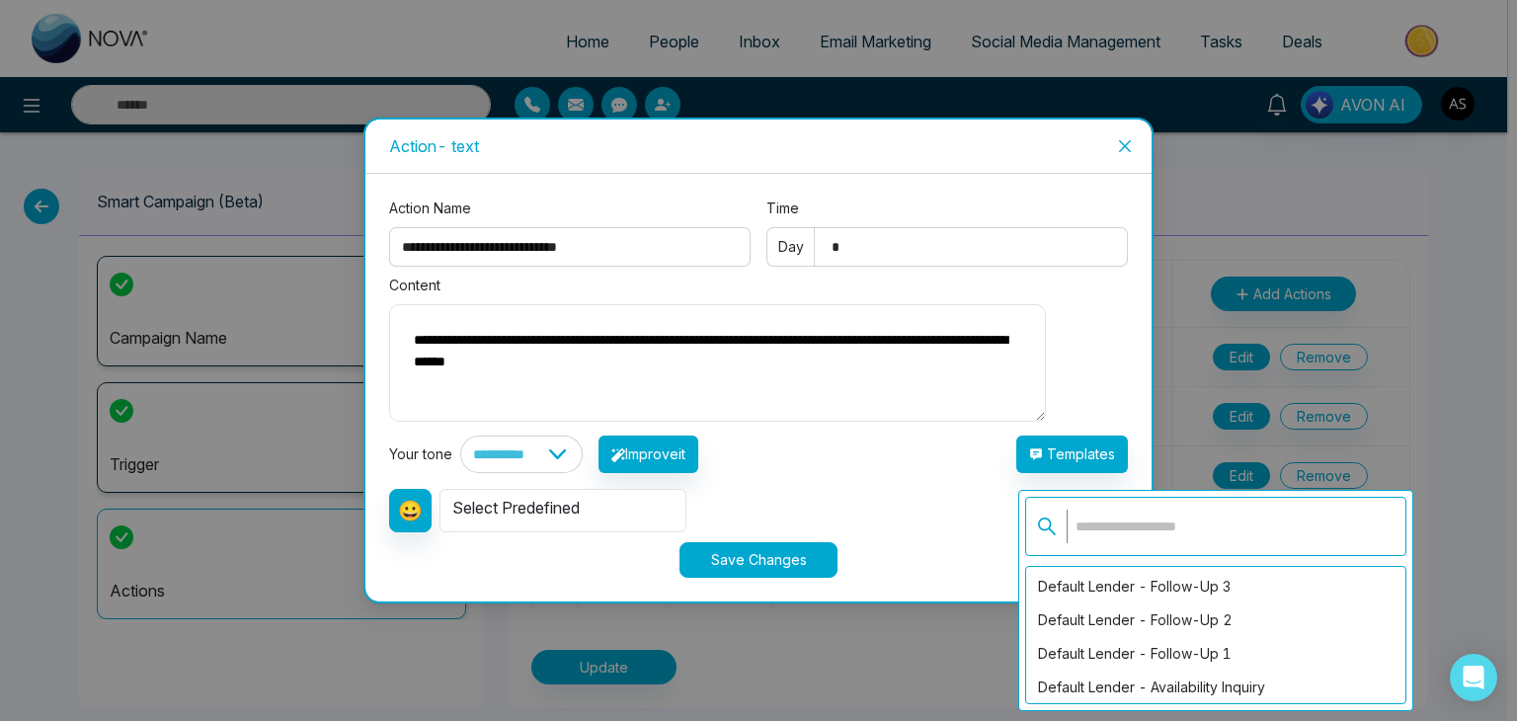
click at [992, 455] on div "**********" at bounding box center [758, 455] width 739 height 38
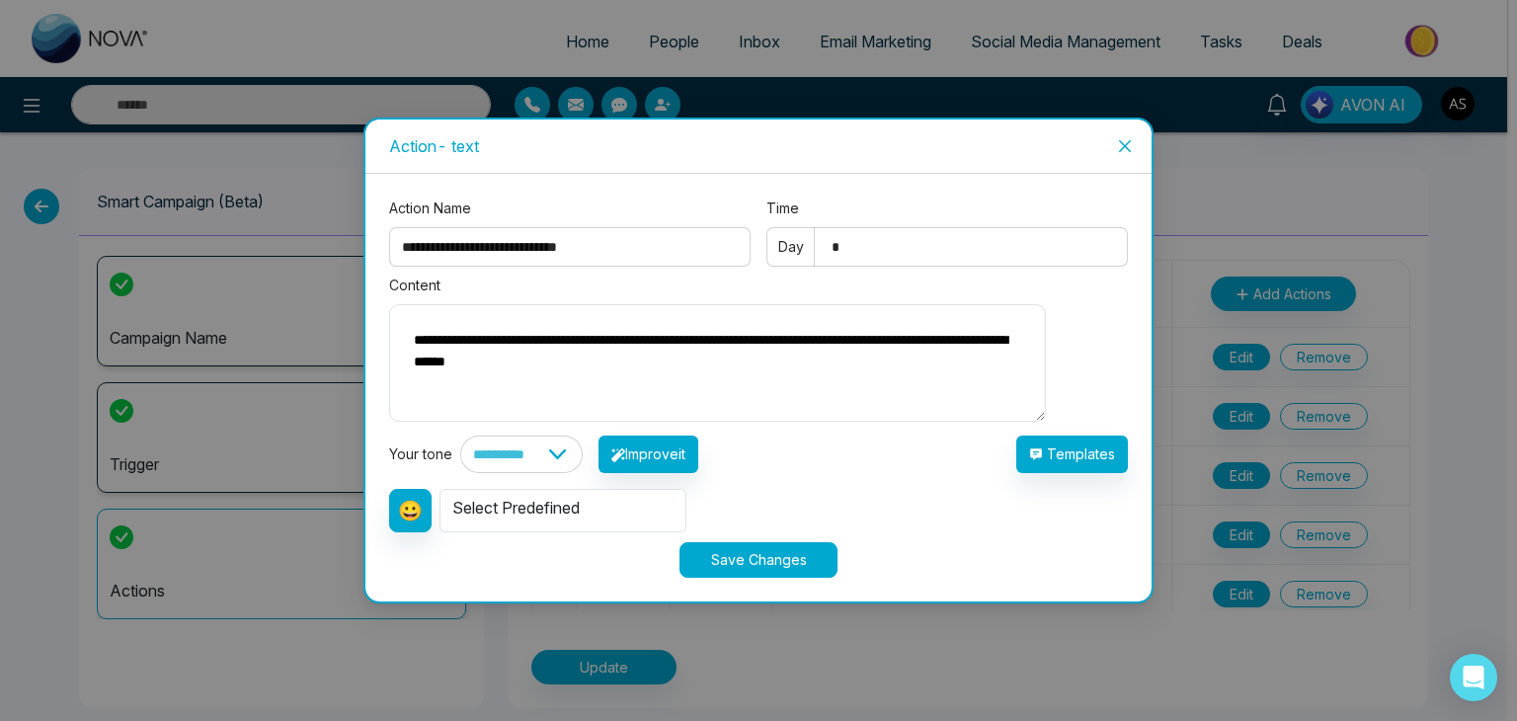
click at [1117, 142] on icon "close" at bounding box center [1125, 146] width 16 height 16
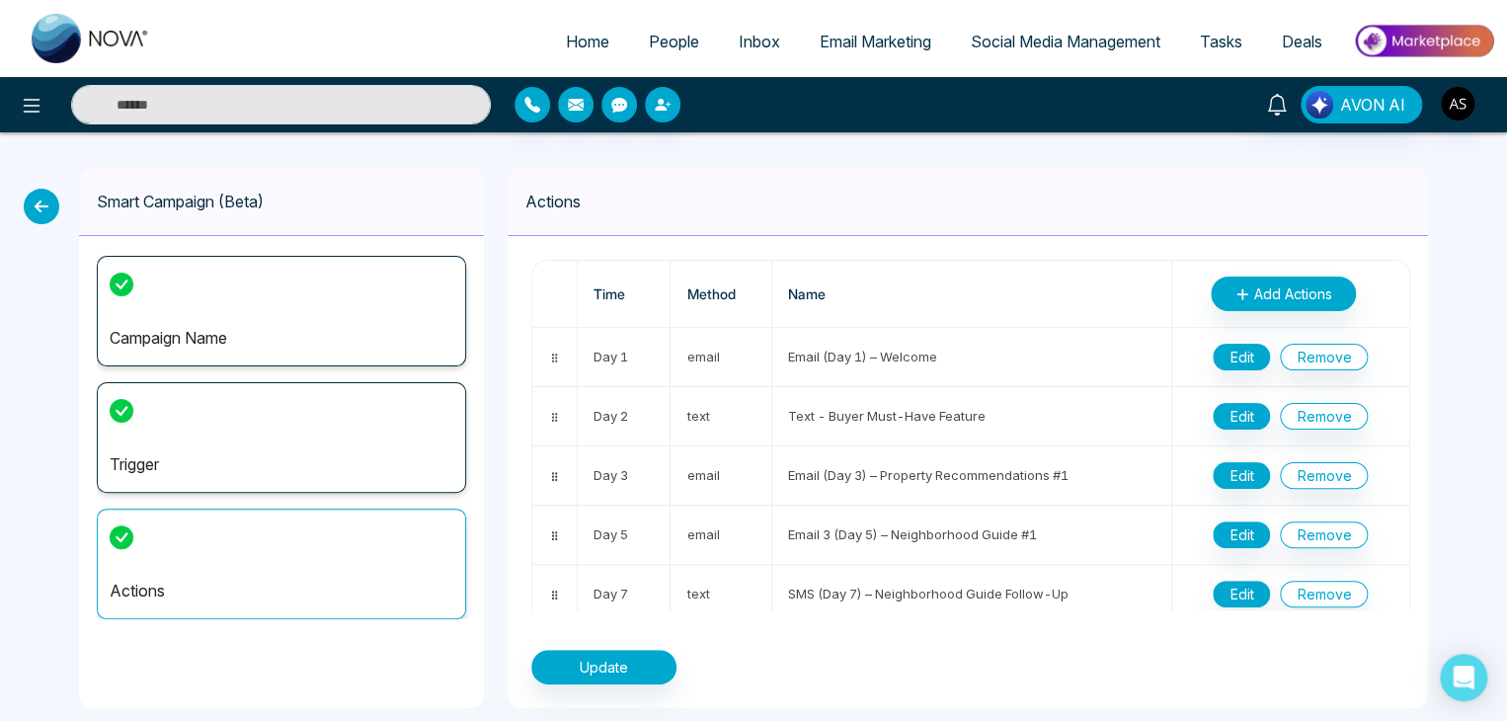
click at [32, 199] on icon at bounding box center [42, 207] width 36 height 36
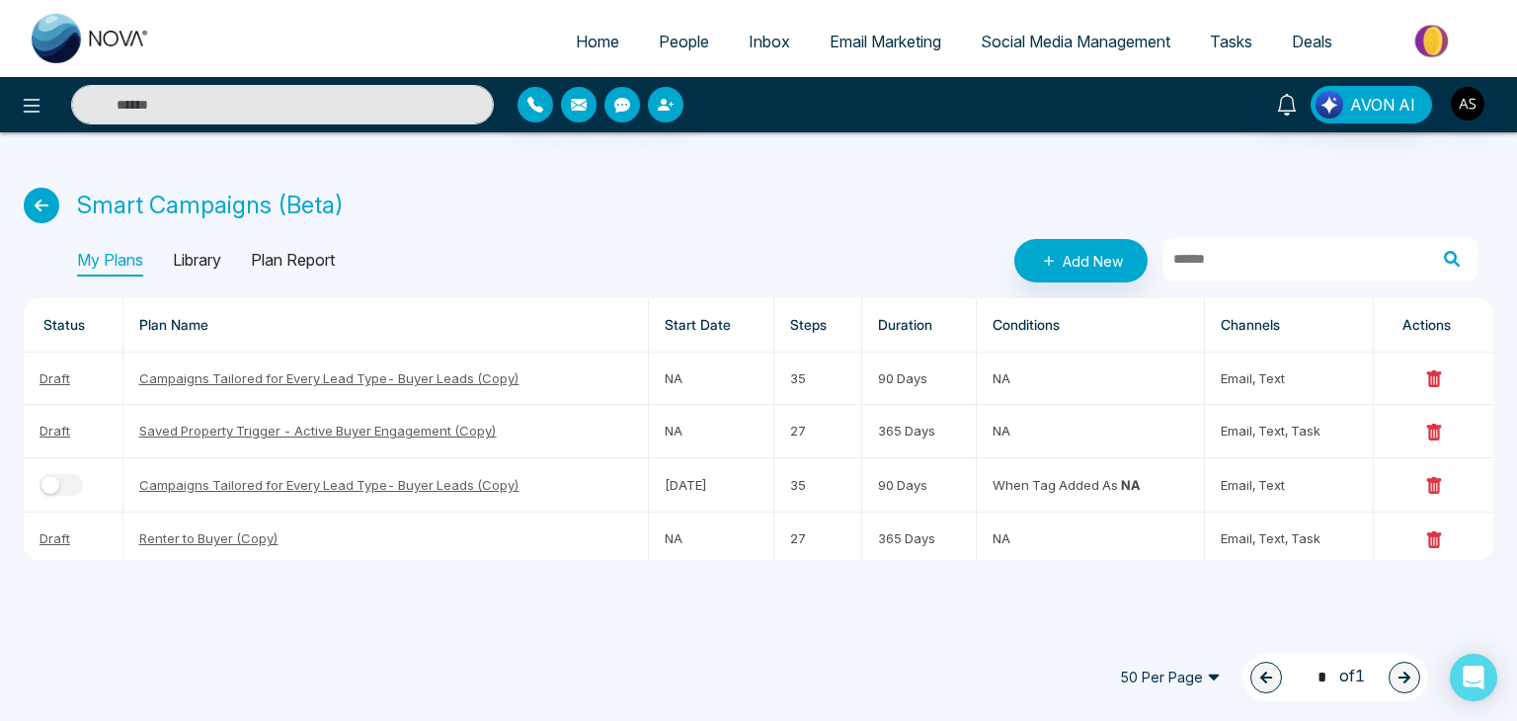
click at [55, 202] on icon at bounding box center [42, 206] width 36 height 36
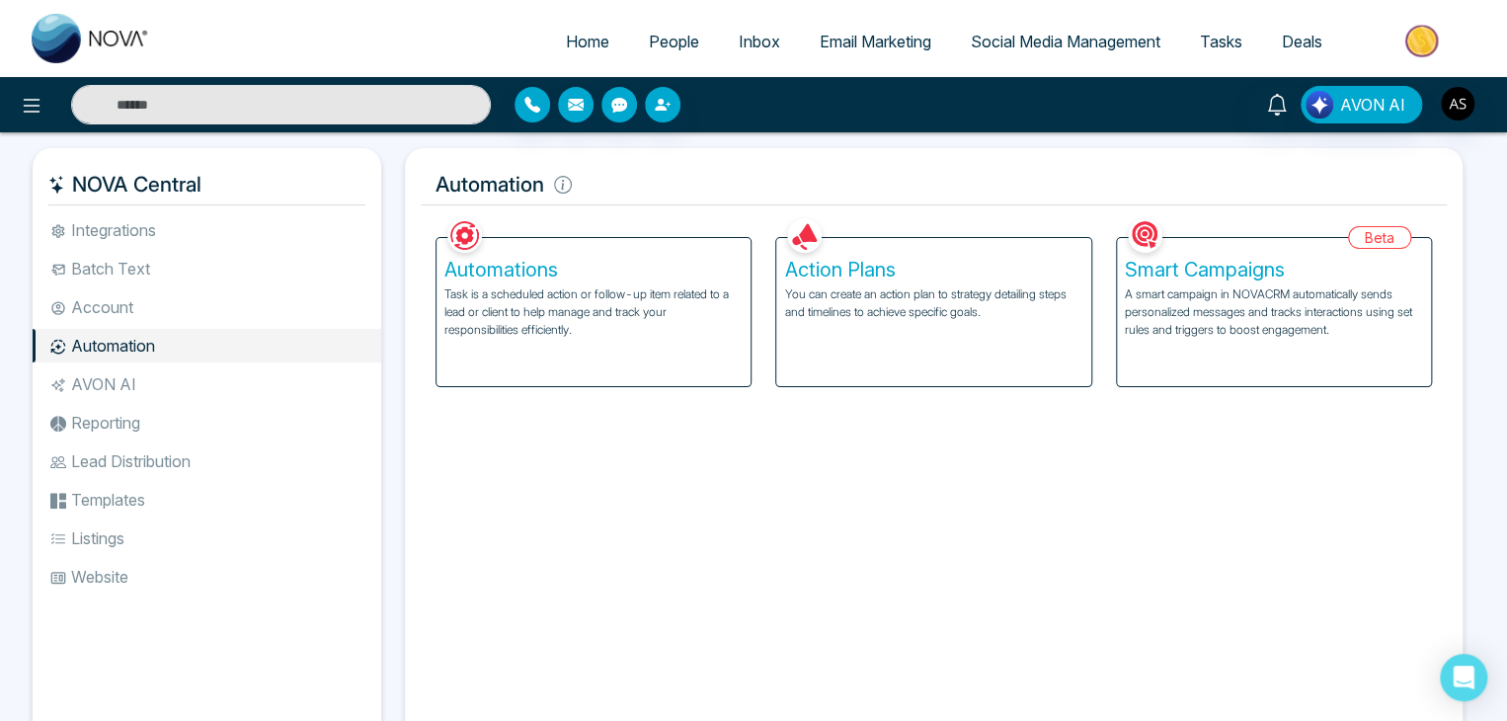
click at [1211, 322] on p "A smart campaign in NOVACRM automatically sends personalized messages and track…" at bounding box center [1274, 311] width 298 height 53
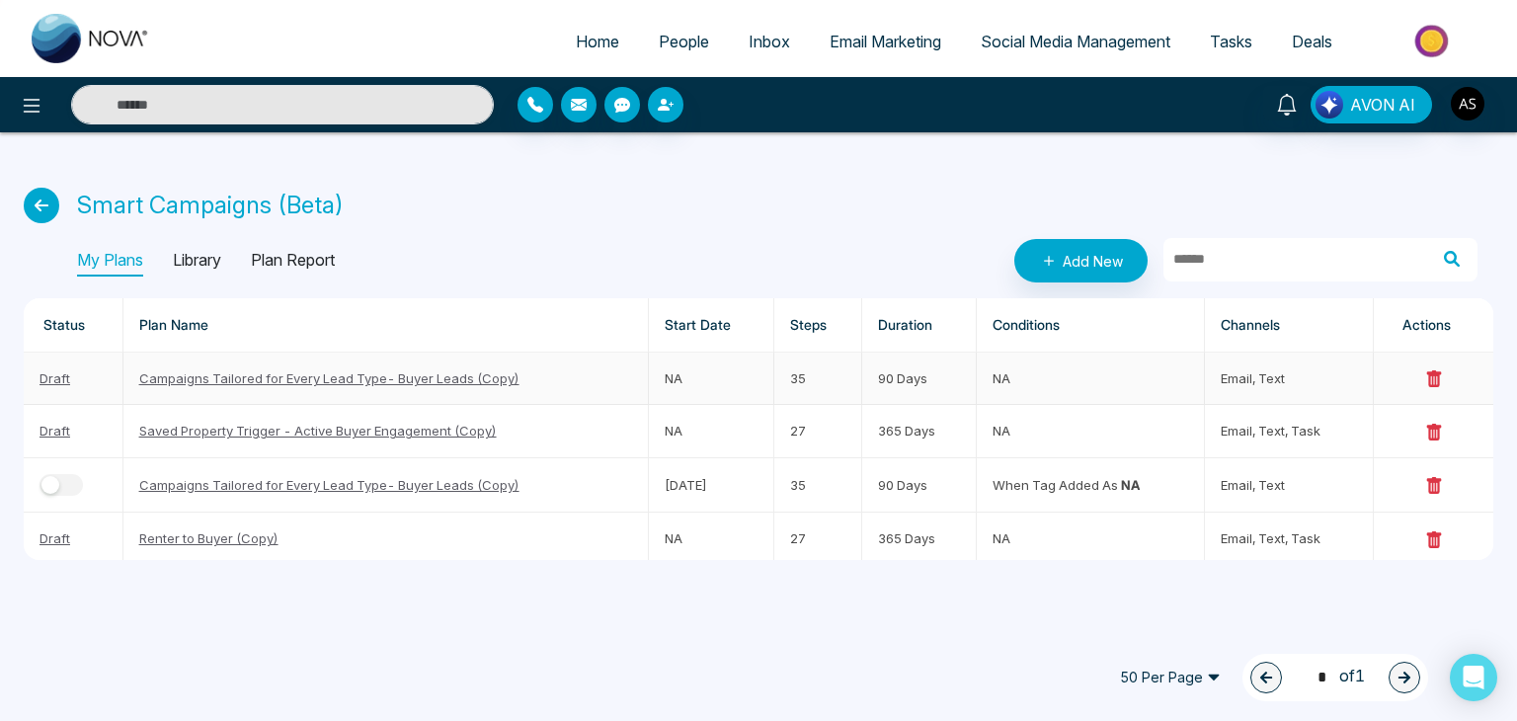
click at [498, 378] on link "Campaigns Tailored for Every Lead Type- Buyer Leads (Copy)" at bounding box center [329, 378] width 380 height 16
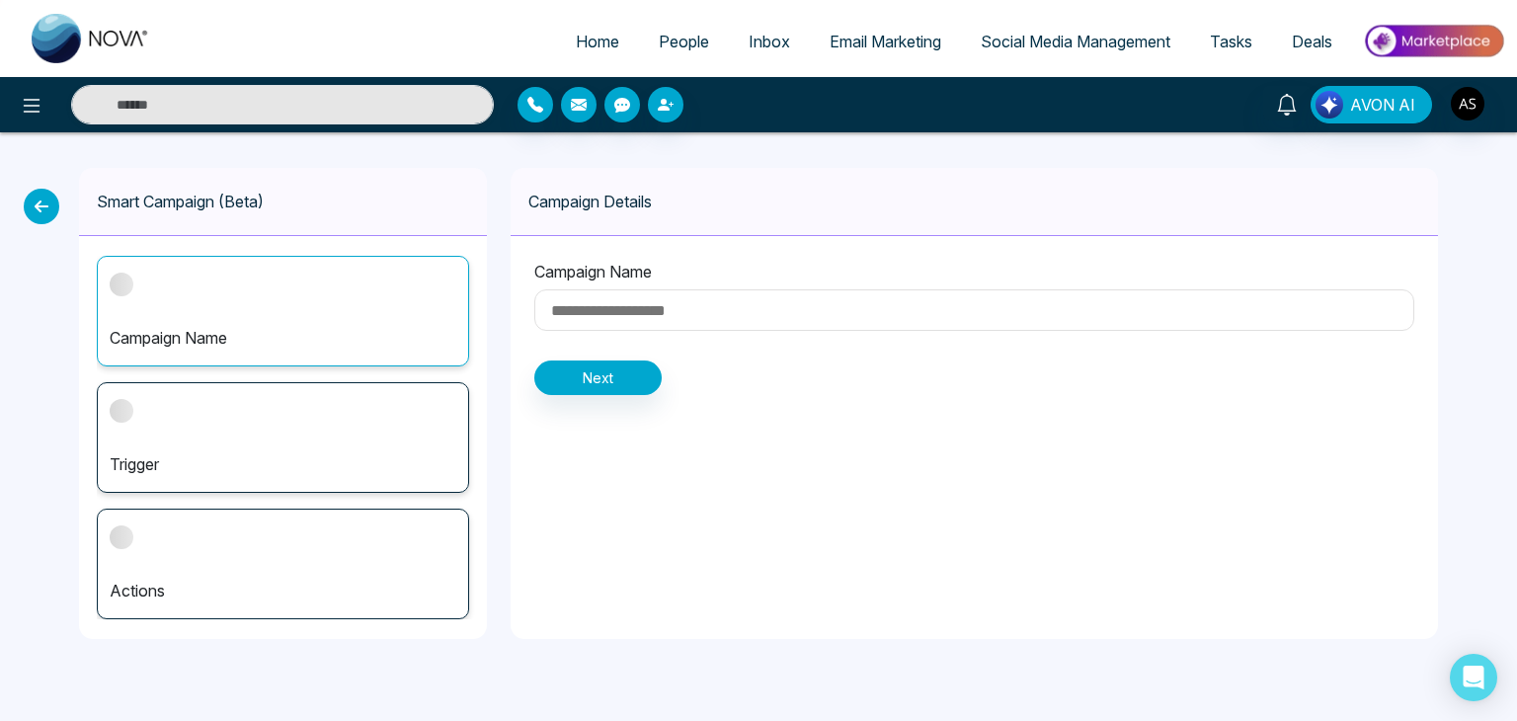
type input "**********"
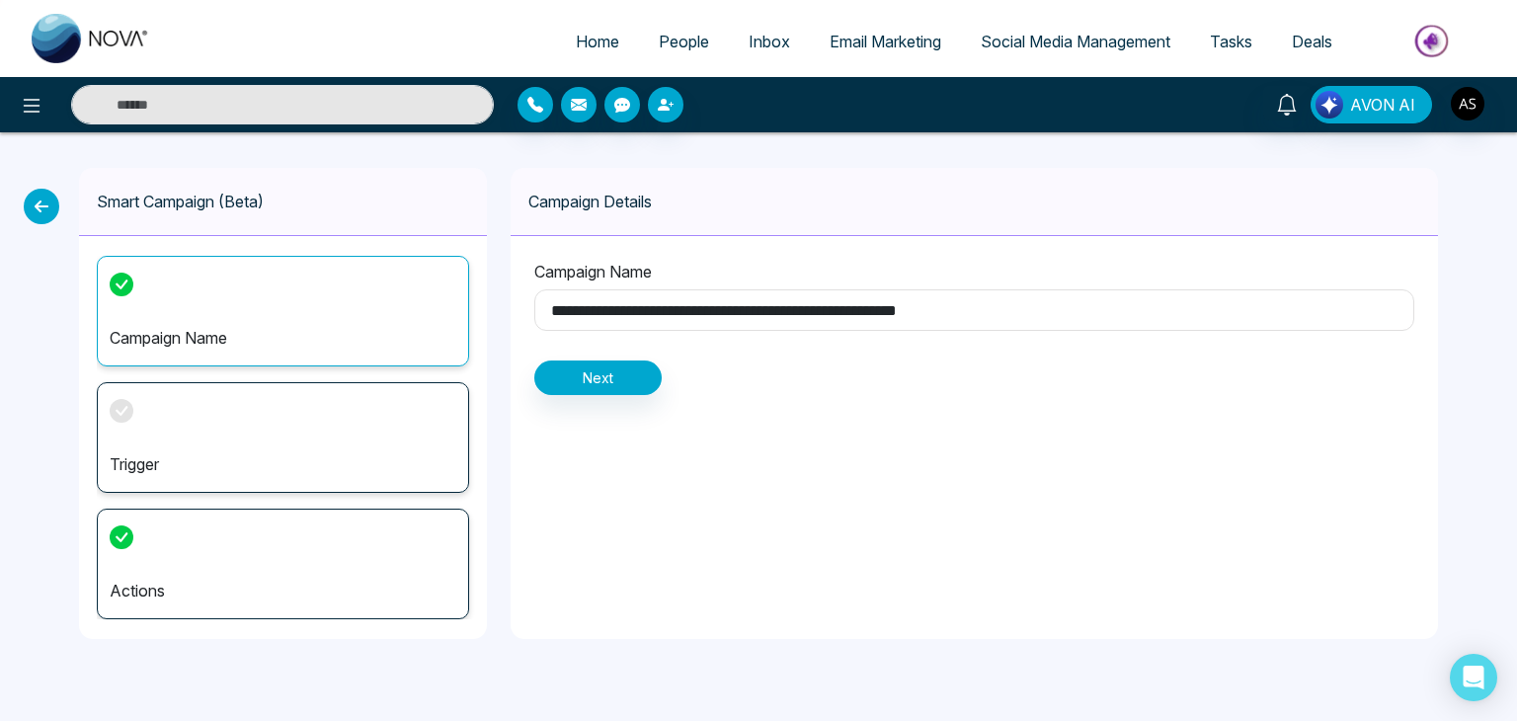
click at [419, 433] on div "Trigger" at bounding box center [283, 437] width 372 height 111
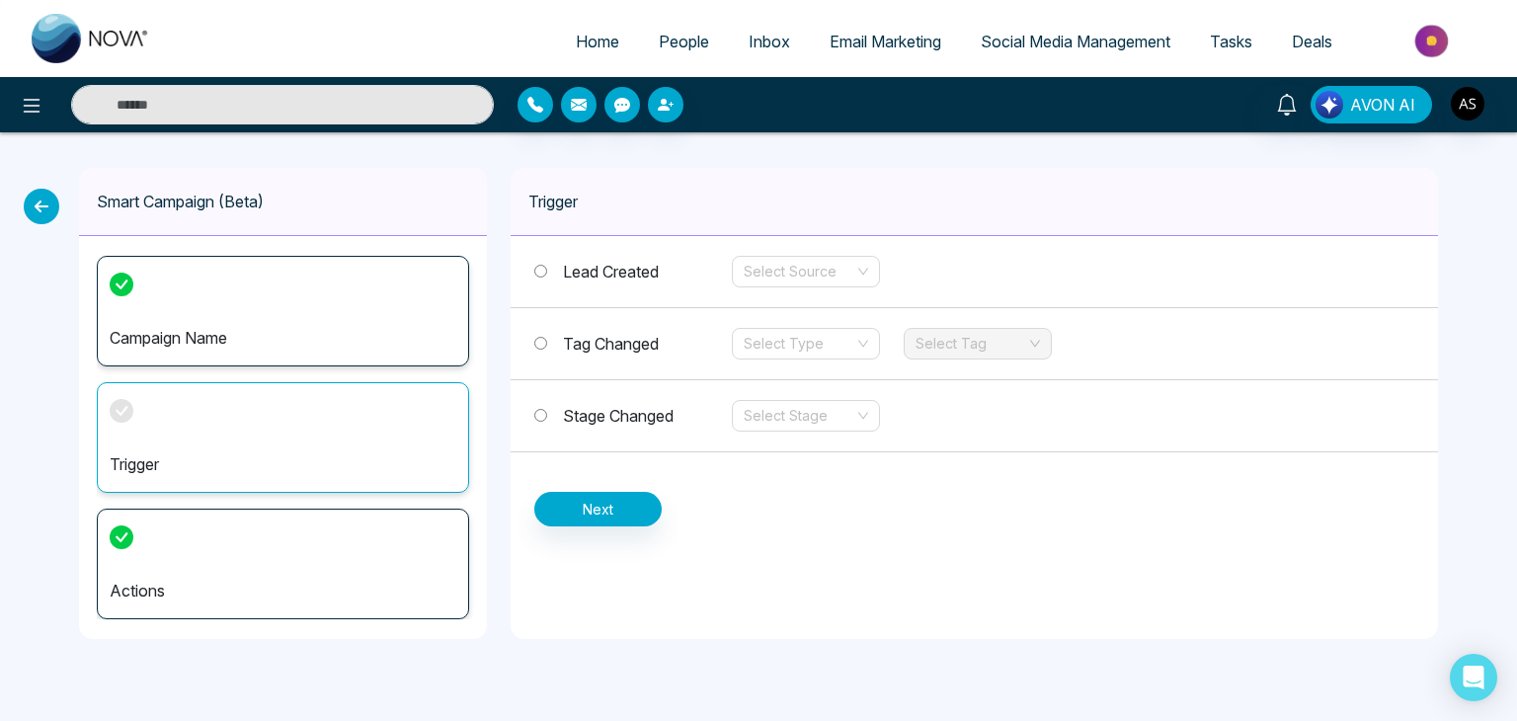
click at [381, 585] on p "Actions" at bounding box center [283, 591] width 347 height 24
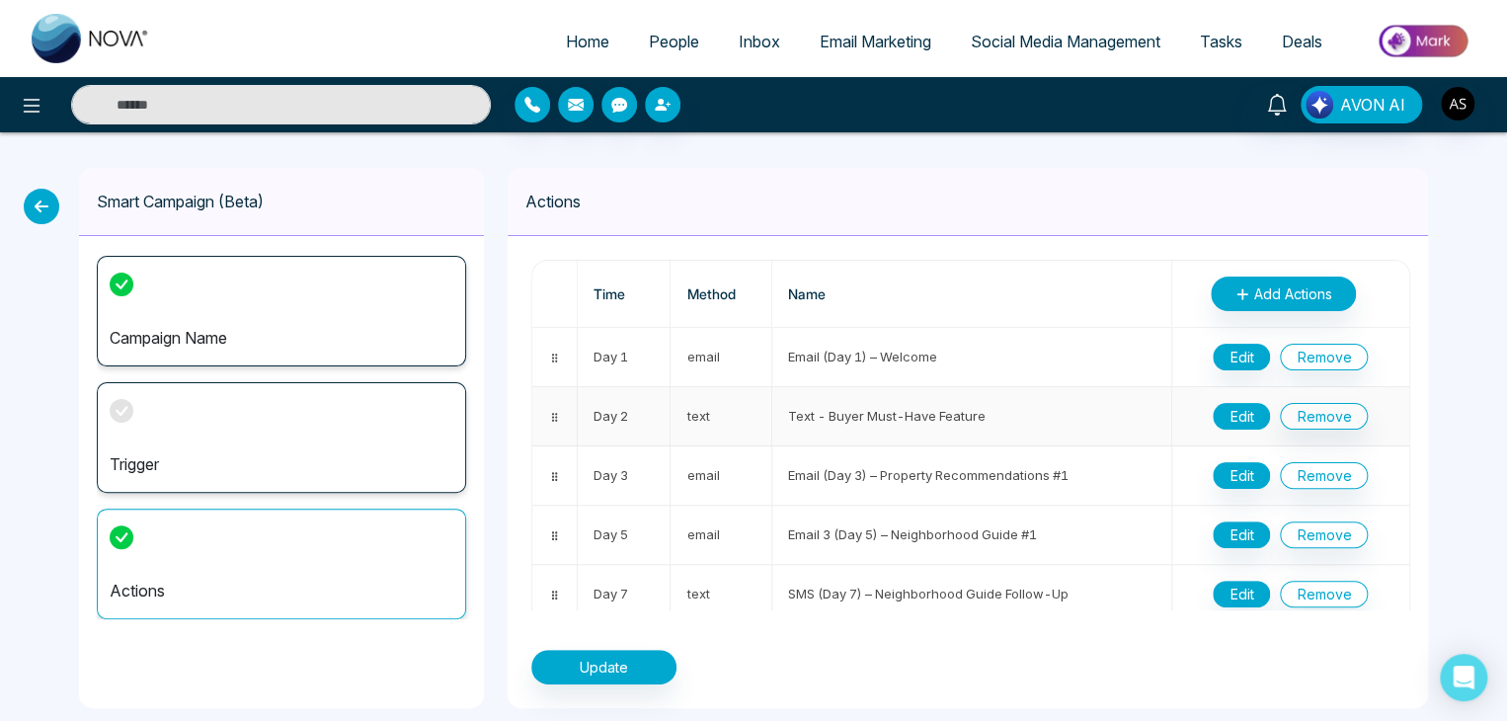
click at [1221, 412] on button "Edit" at bounding box center [1241, 416] width 57 height 27
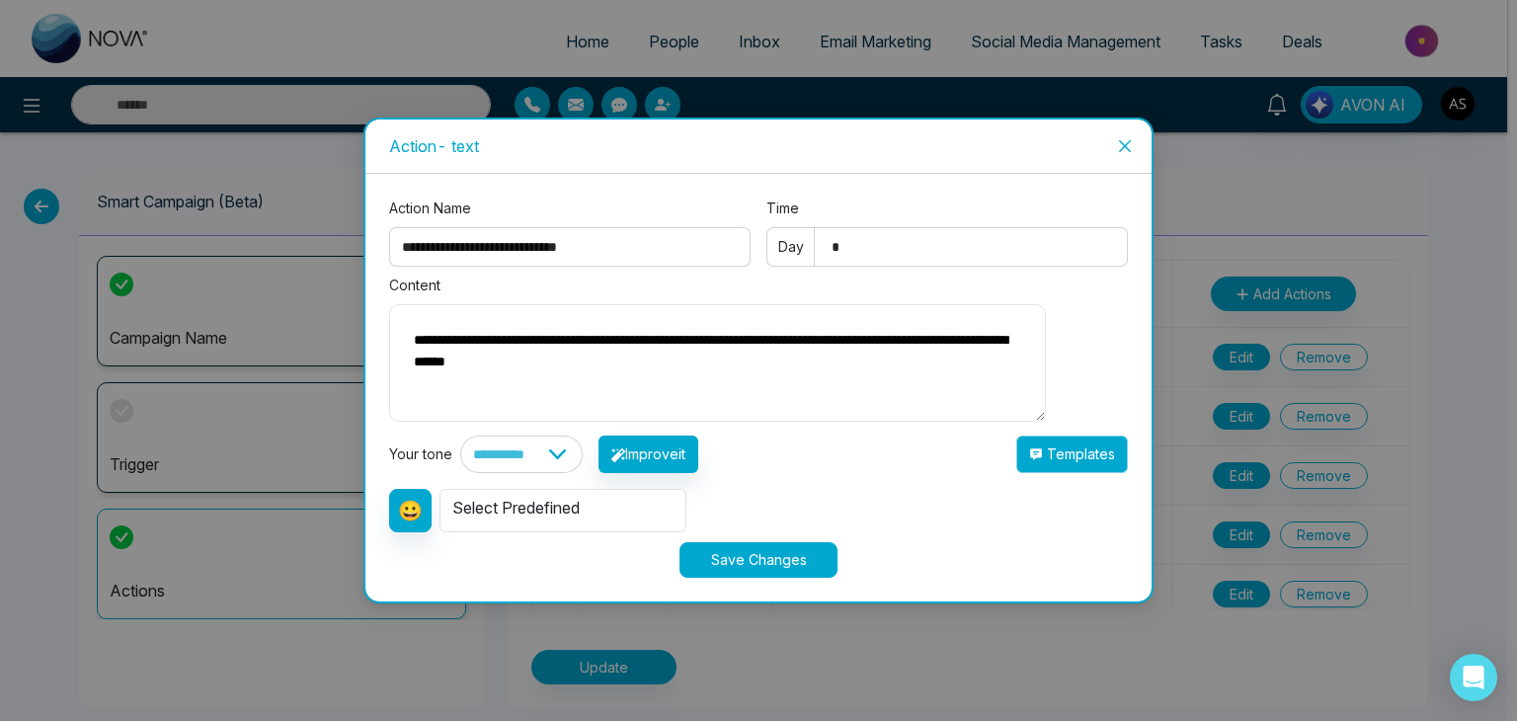
click at [1098, 466] on button "Templates" at bounding box center [1072, 455] width 112 height 38
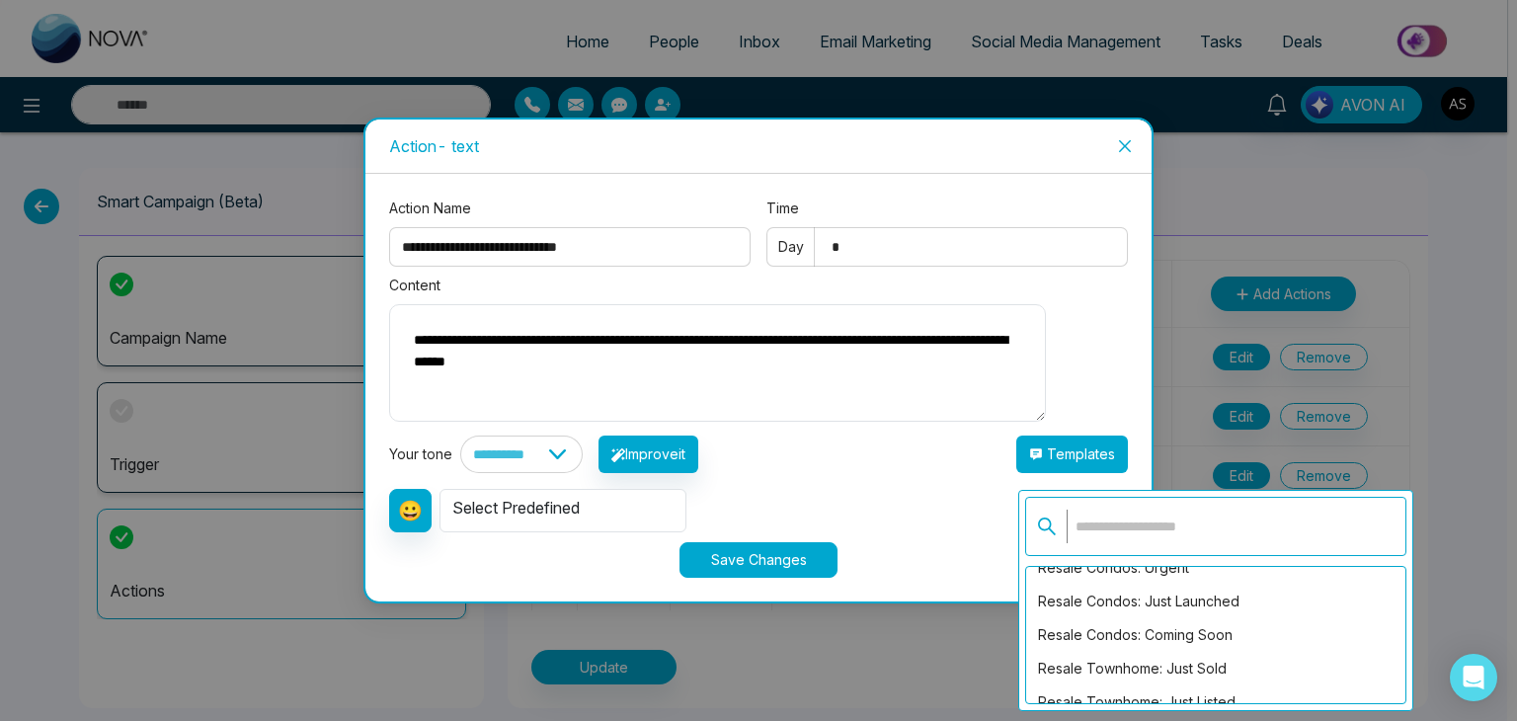
scroll to position [929, 0]
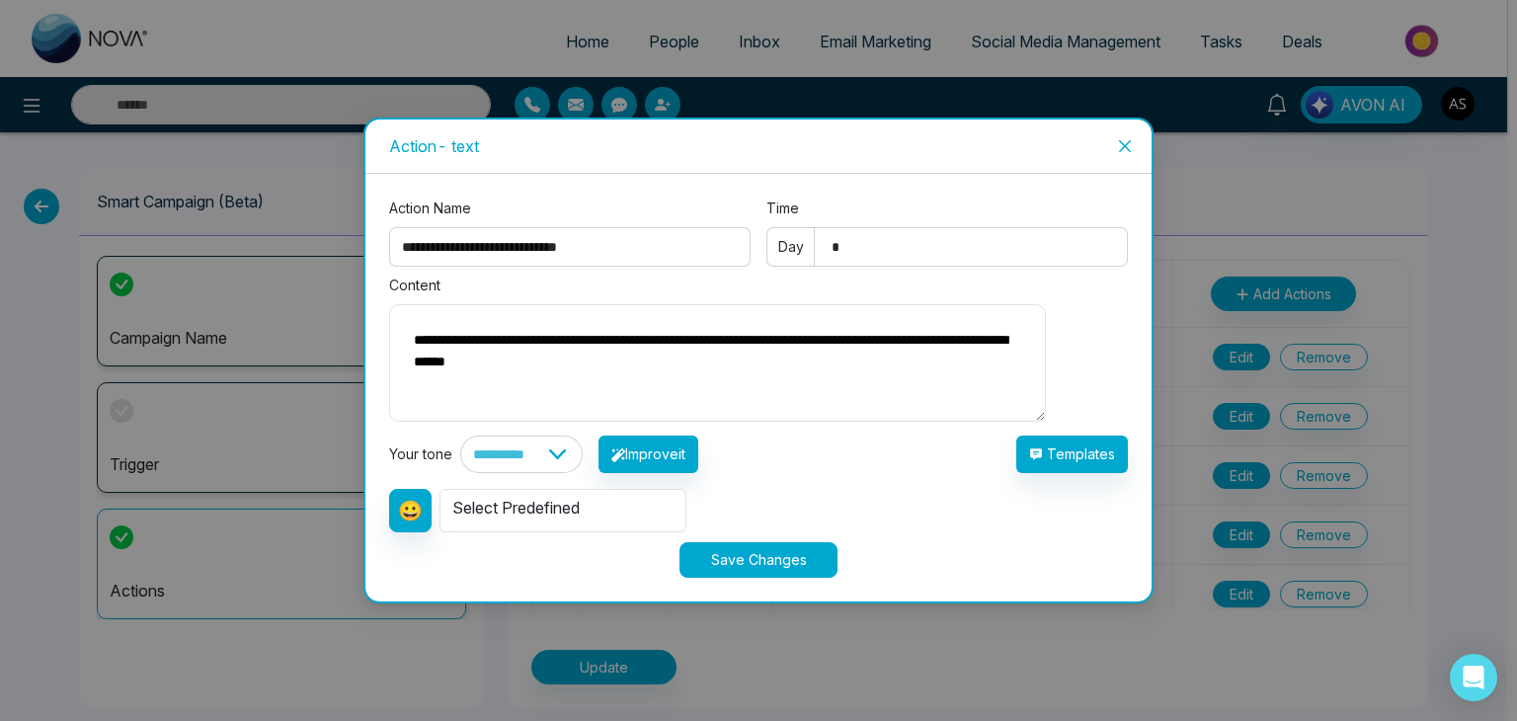
click at [947, 487] on div "**********" at bounding box center [758, 417] width 739 height 227
click at [1120, 138] on icon "close" at bounding box center [1125, 146] width 16 height 16
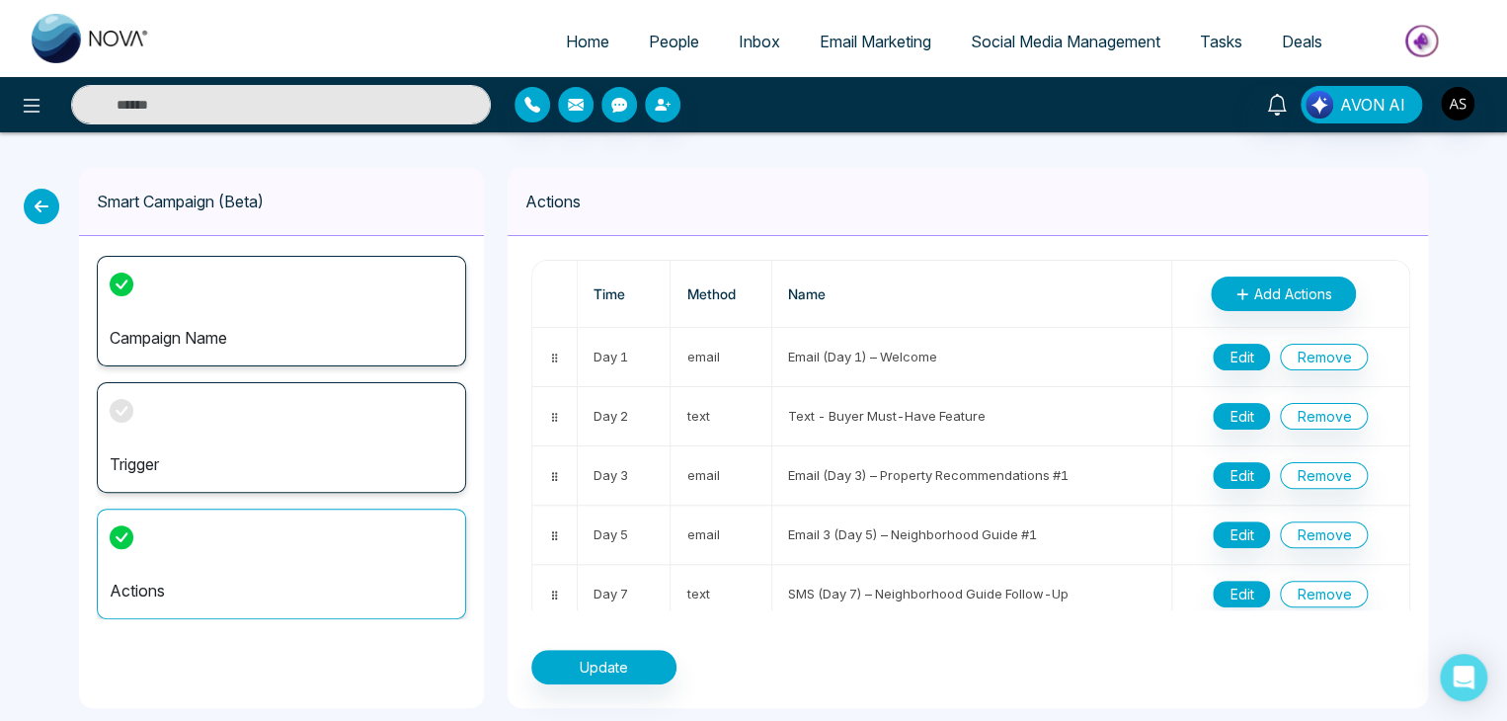
click at [546, 41] on link "Home" at bounding box center [587, 42] width 83 height 38
select select "*"
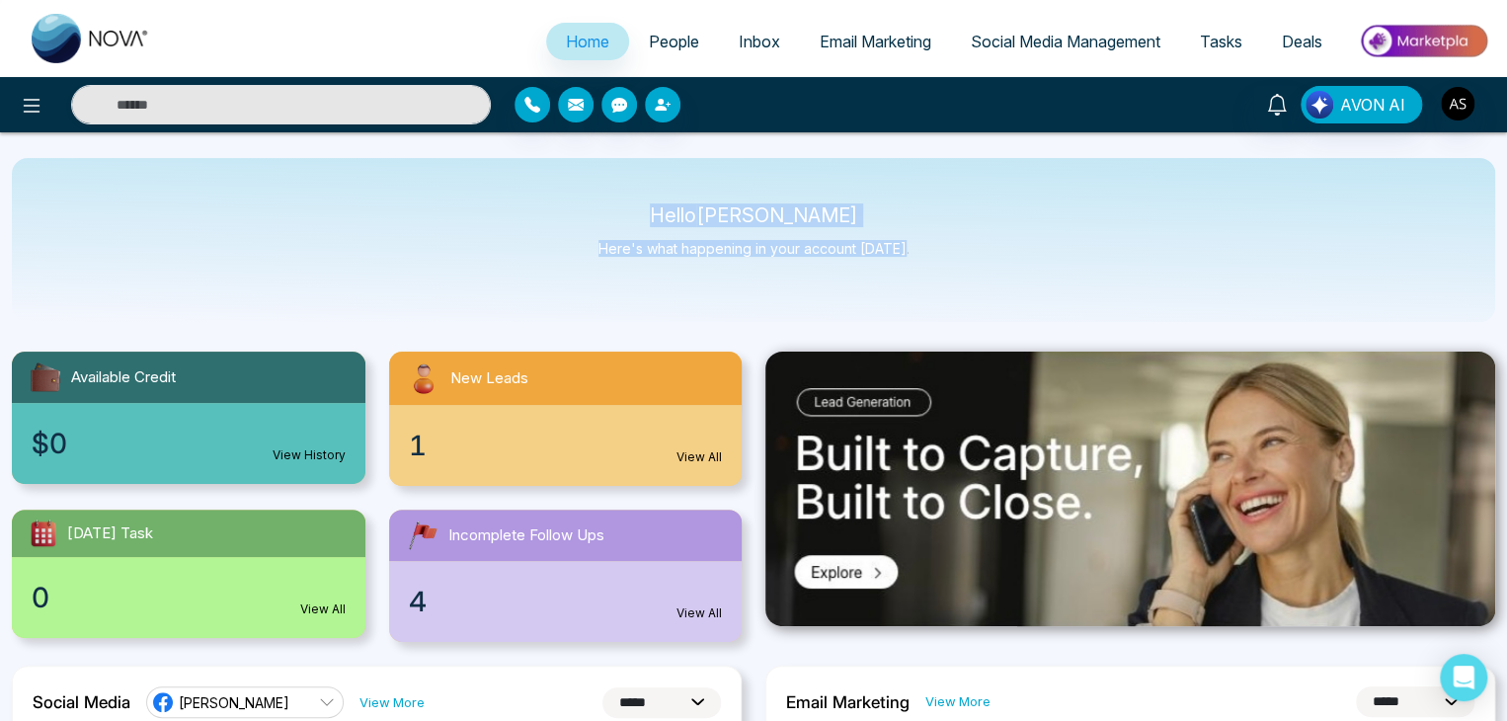
drag, startPoint x: 683, startPoint y: 204, endPoint x: 1008, endPoint y: 299, distance: 338.5
click at [1008, 299] on div "Hello [PERSON_NAME] Here's what happening in your account [DATE]." at bounding box center [754, 240] width 1484 height 164
click at [957, 231] on div "Hello [PERSON_NAME] Here's what happening in your account [DATE]." at bounding box center [754, 240] width 1484 height 164
drag, startPoint x: 909, startPoint y: 254, endPoint x: 643, endPoint y: 194, distance: 272.5
click at [643, 194] on div "Hello [PERSON_NAME] Here's what happening in your account [DATE]." at bounding box center [754, 240] width 1484 height 164
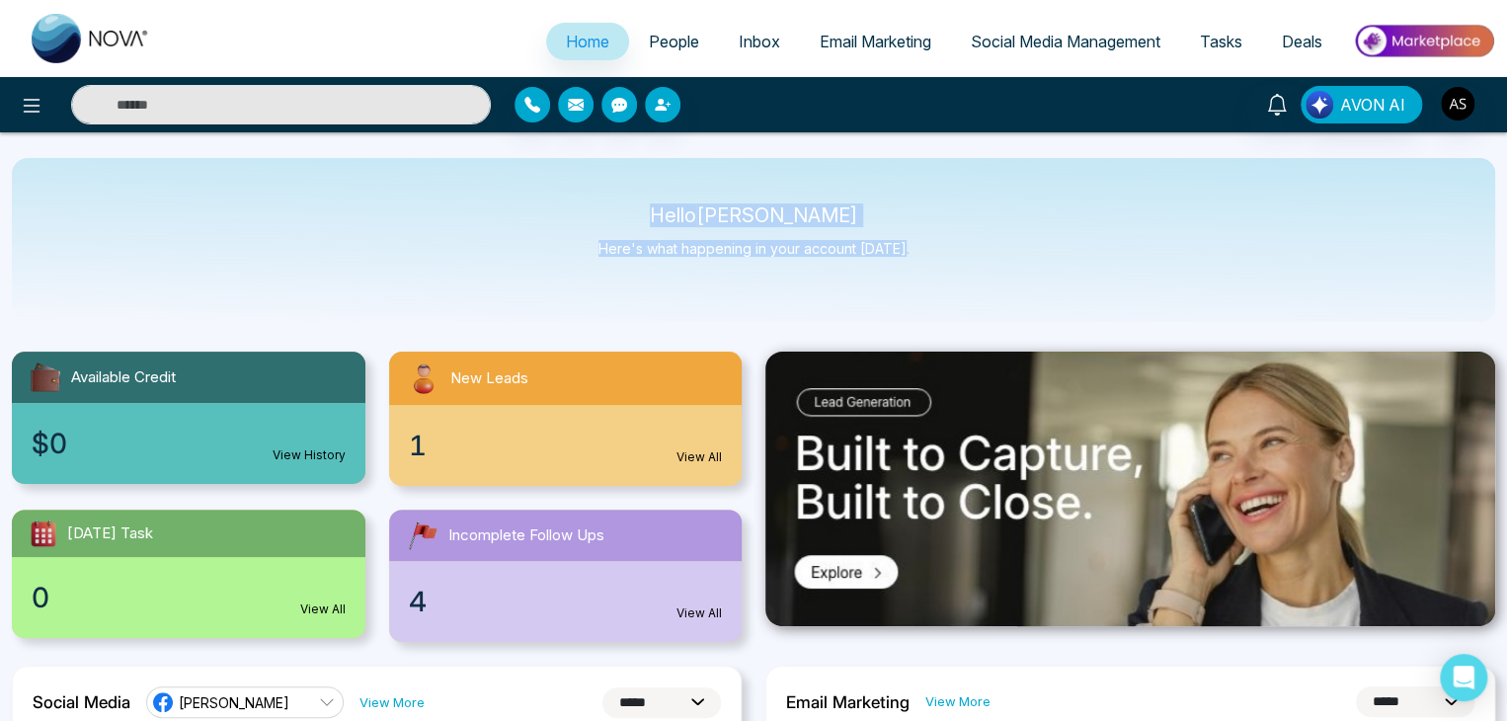
click at [673, 219] on p "Hello [PERSON_NAME]" at bounding box center [754, 215] width 311 height 17
drag, startPoint x: 688, startPoint y: 218, endPoint x: 925, endPoint y: 284, distance: 245.2
click at [925, 284] on div "Hello [PERSON_NAME] Here's what happening in your account [DATE]." at bounding box center [754, 240] width 1484 height 164
click at [940, 267] on div "Hello [PERSON_NAME] Here's what happening in your account [DATE]." at bounding box center [754, 240] width 1484 height 164
click at [24, 108] on icon at bounding box center [32, 106] width 24 height 24
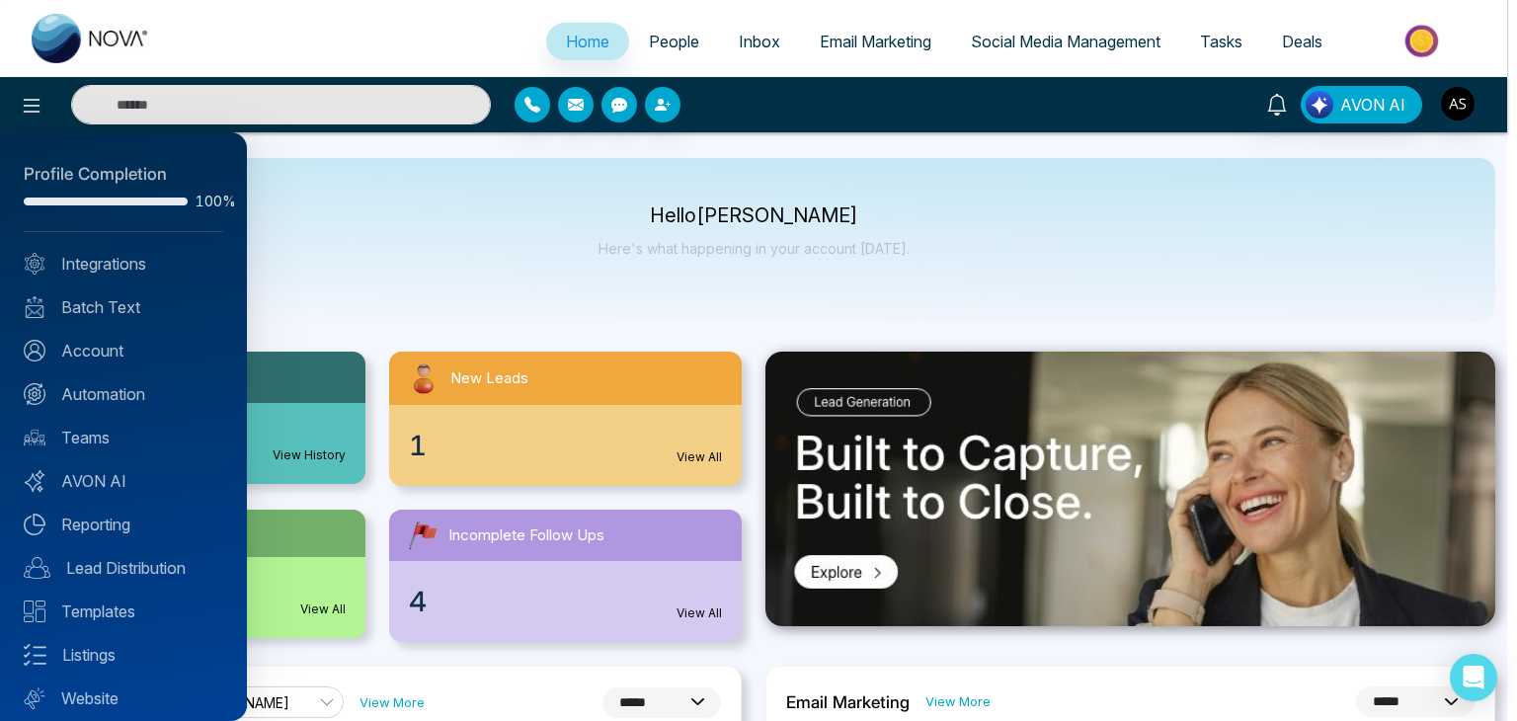
click at [475, 297] on div at bounding box center [758, 360] width 1517 height 721
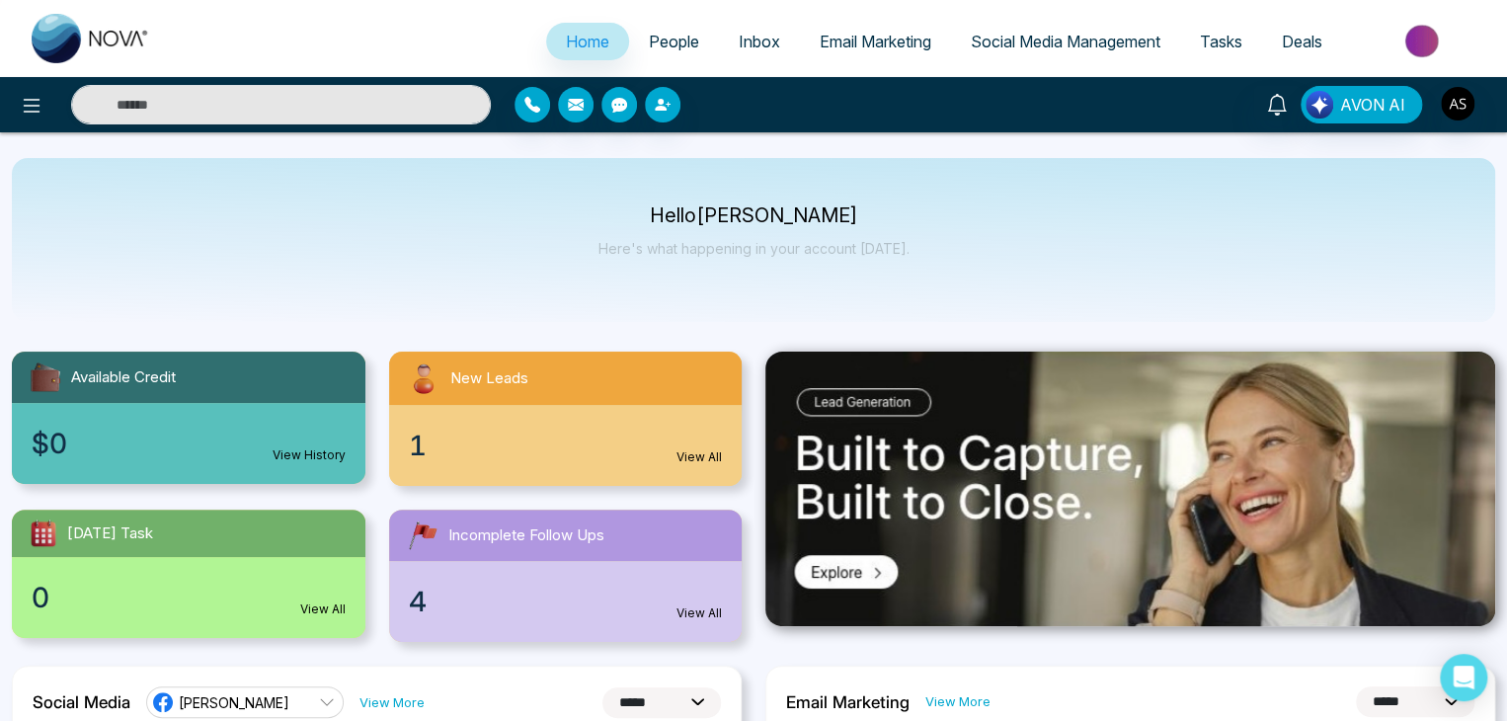
click at [860, 199] on div "Hello [PERSON_NAME] Here's what happening in your account [DATE]." at bounding box center [754, 240] width 1484 height 164
click at [691, 217] on p "Hello [PERSON_NAME]" at bounding box center [754, 215] width 311 height 17
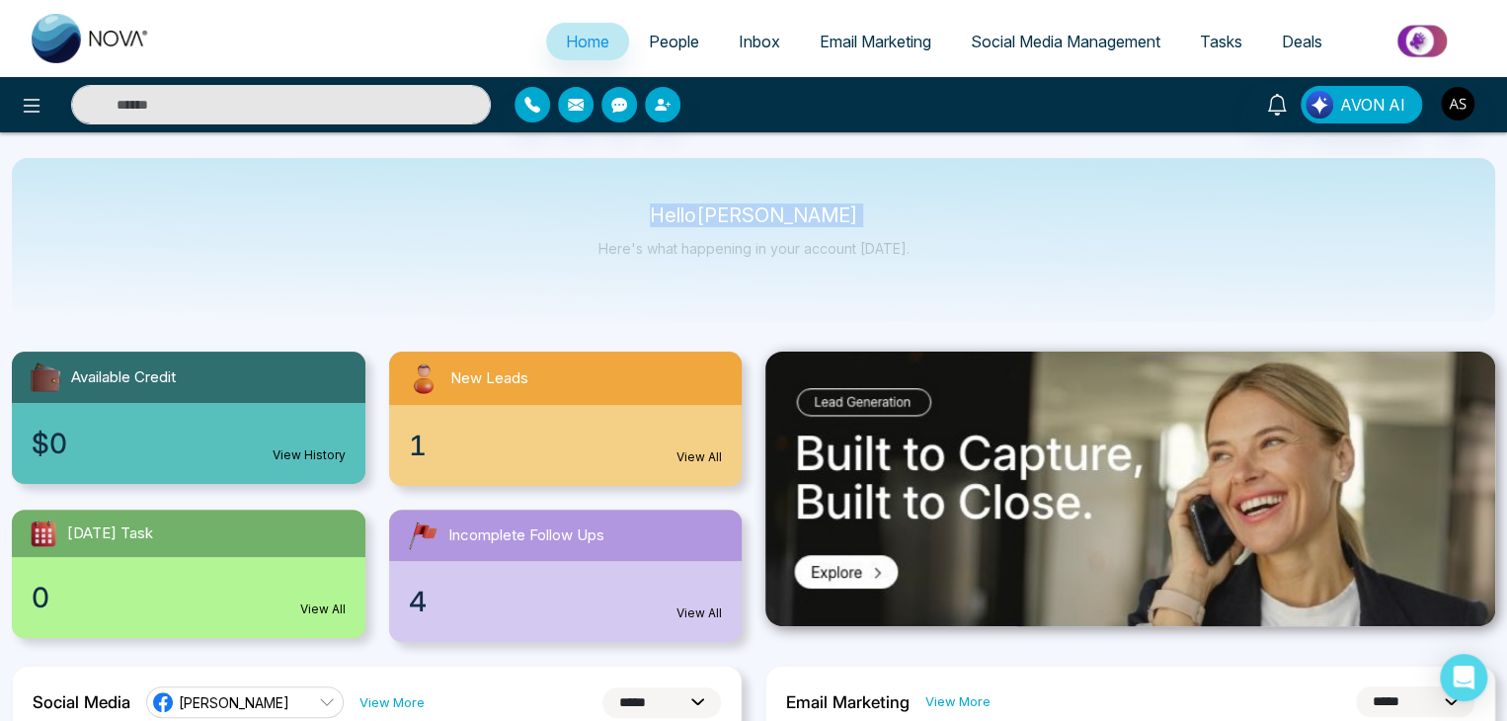
click at [691, 217] on p "Hello [PERSON_NAME]" at bounding box center [754, 215] width 311 height 17
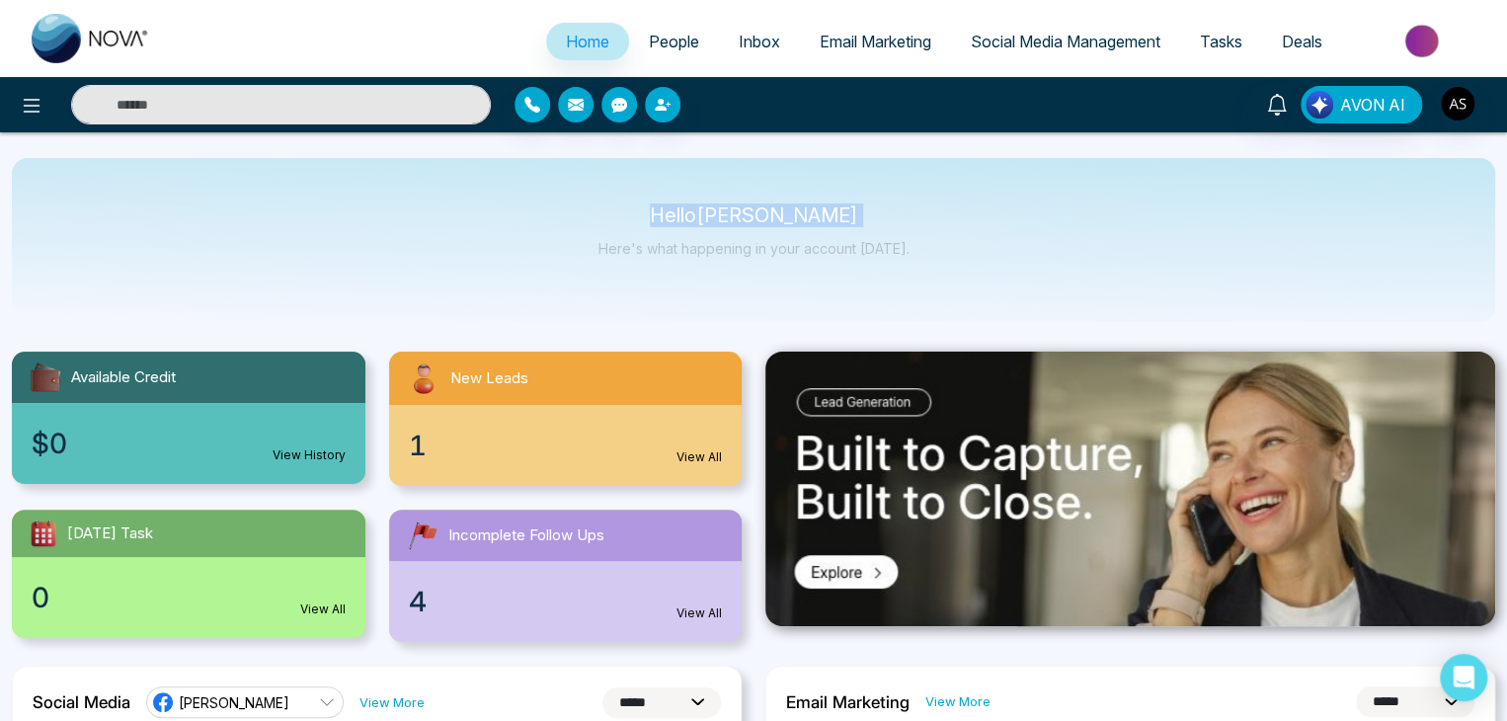
click at [691, 217] on p "Hello [PERSON_NAME]" at bounding box center [754, 215] width 311 height 17
drag, startPoint x: 678, startPoint y: 217, endPoint x: 923, endPoint y: 287, distance: 254.8
click at [923, 287] on div "Hello [PERSON_NAME] Here's what happening in your account [DATE]." at bounding box center [754, 240] width 1484 height 164
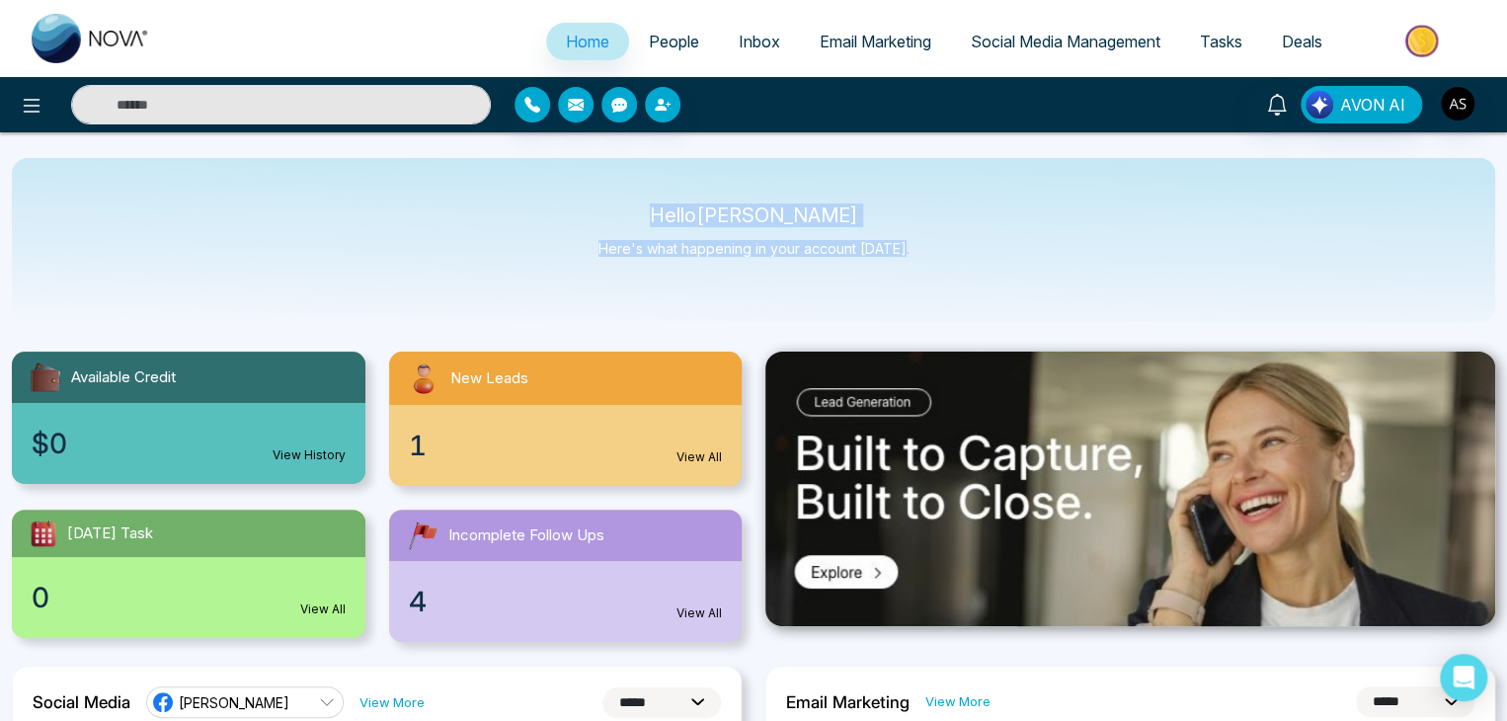
click at [923, 287] on div "Hello [PERSON_NAME] Here's what happening in your account [DATE]." at bounding box center [754, 240] width 1484 height 164
